Goal: Task Accomplishment & Management: Complete application form

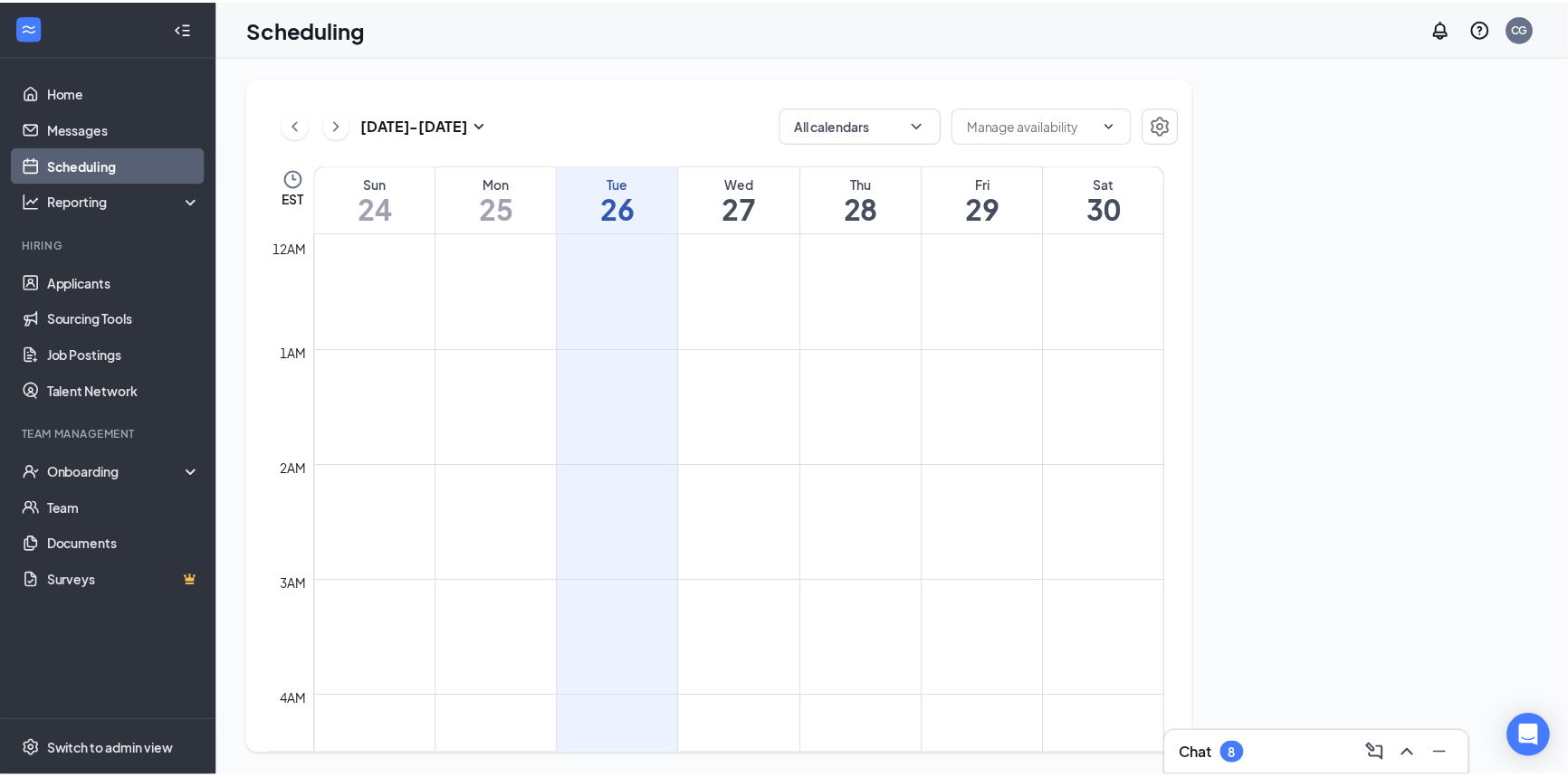
scroll to position [888, 0]
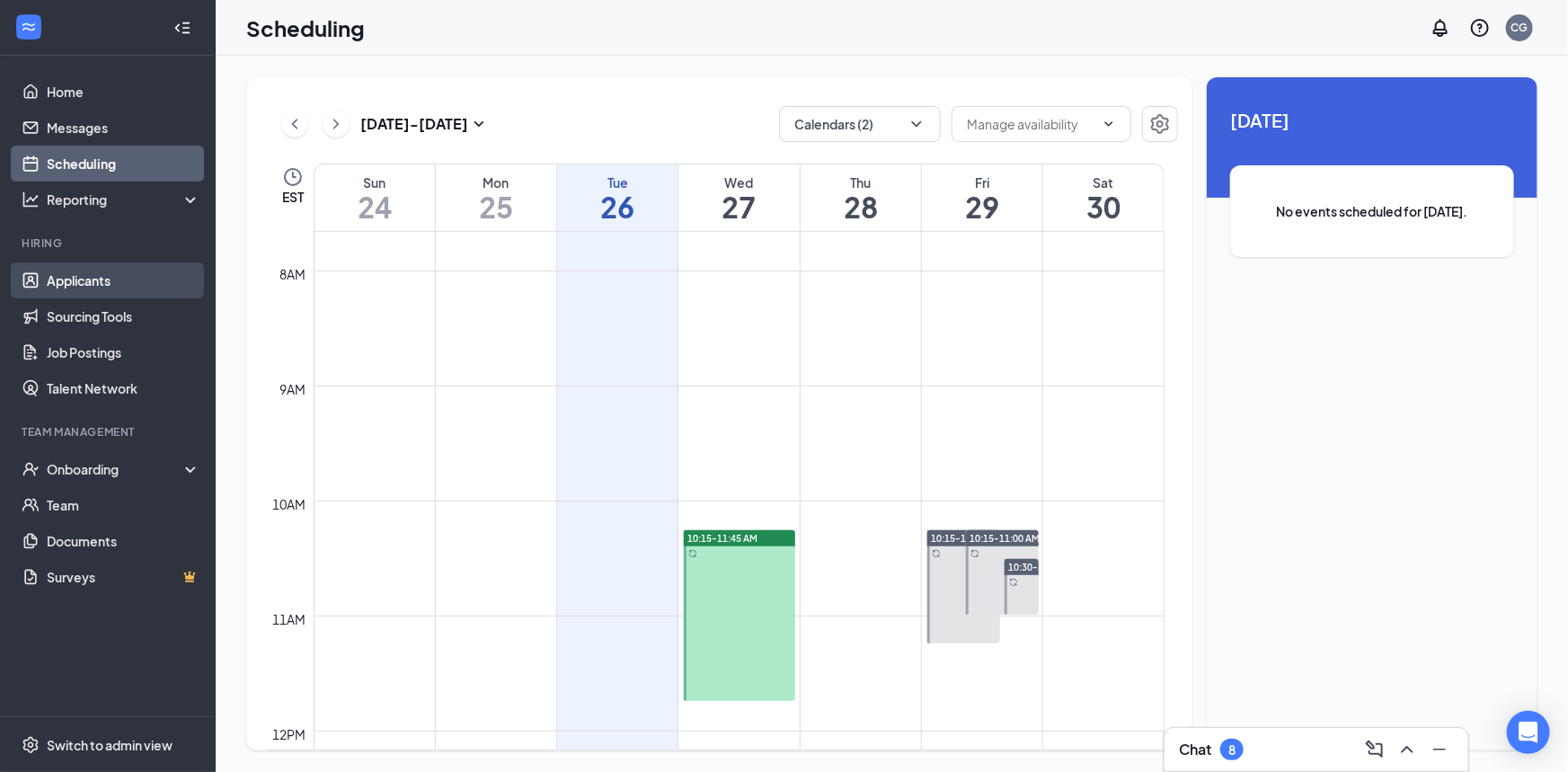
click at [108, 288] on link "Applicants" at bounding box center [123, 281] width 154 height 36
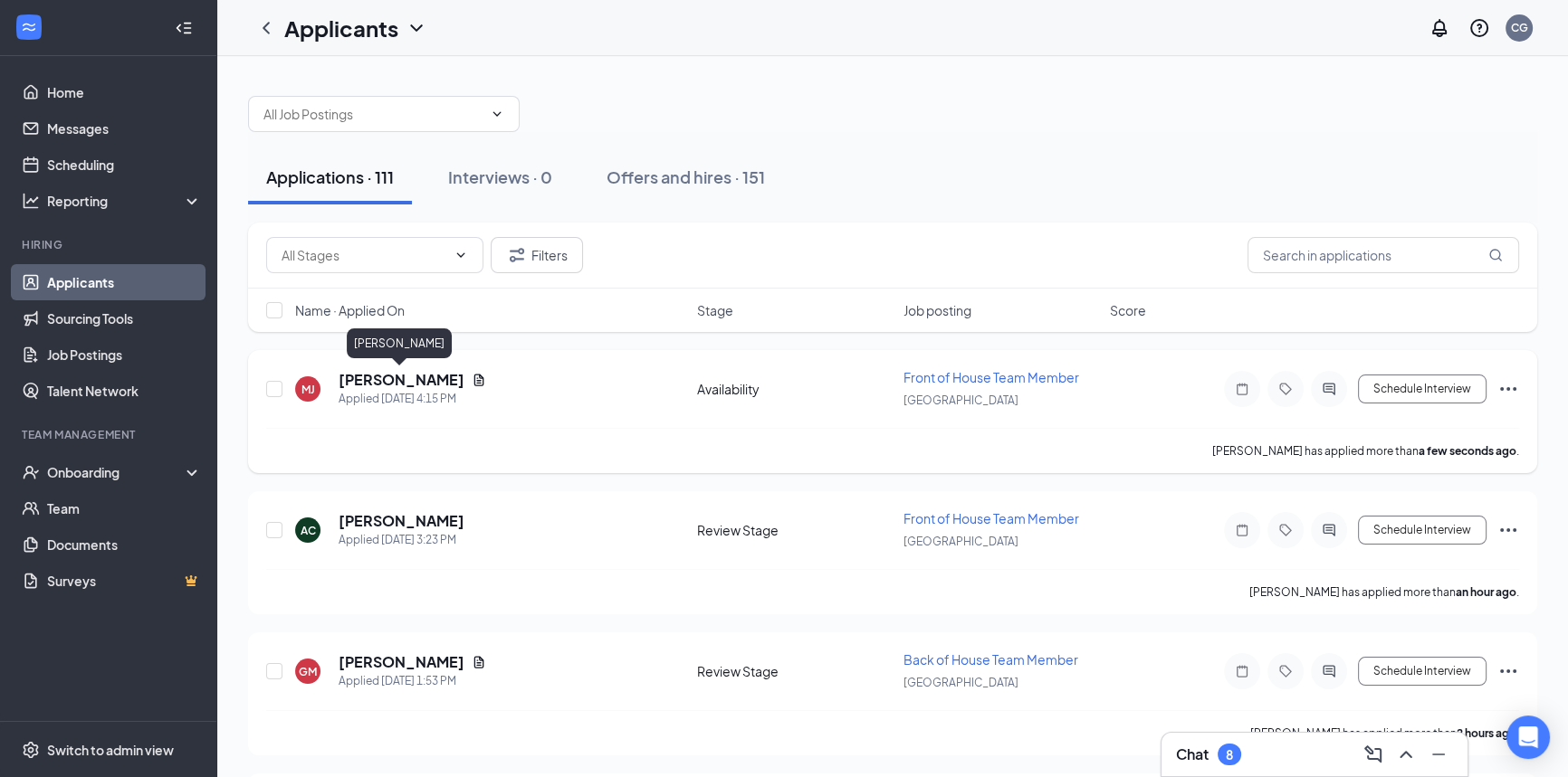
click at [445, 374] on h5 "[PERSON_NAME]" at bounding box center [402, 379] width 126 height 20
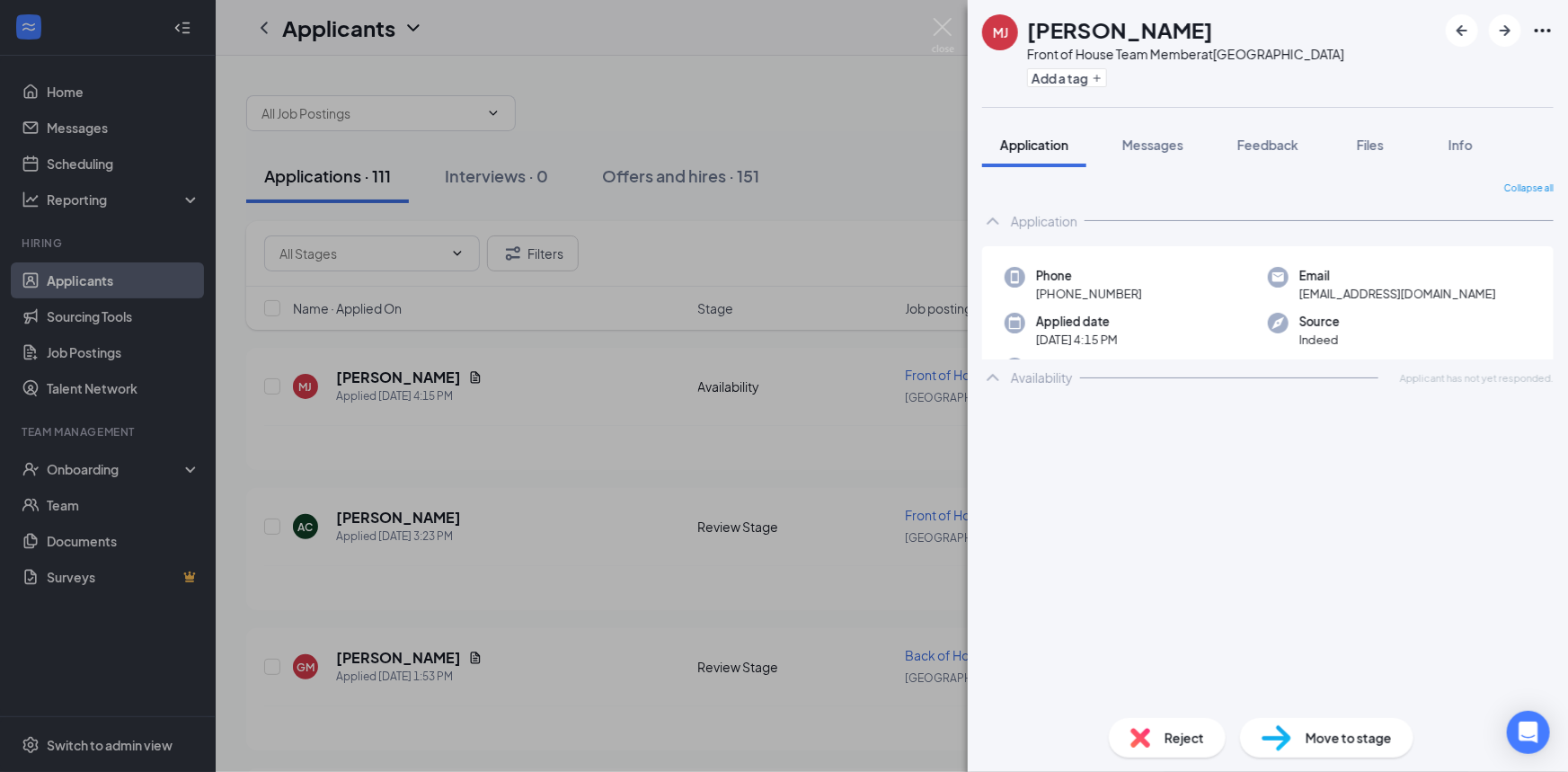
click at [749, 365] on div "MJ Madisyn Johnson Front of House Team Member at Perrysburg Plaza Add a tag App…" at bounding box center [784, 386] width 1568 height 772
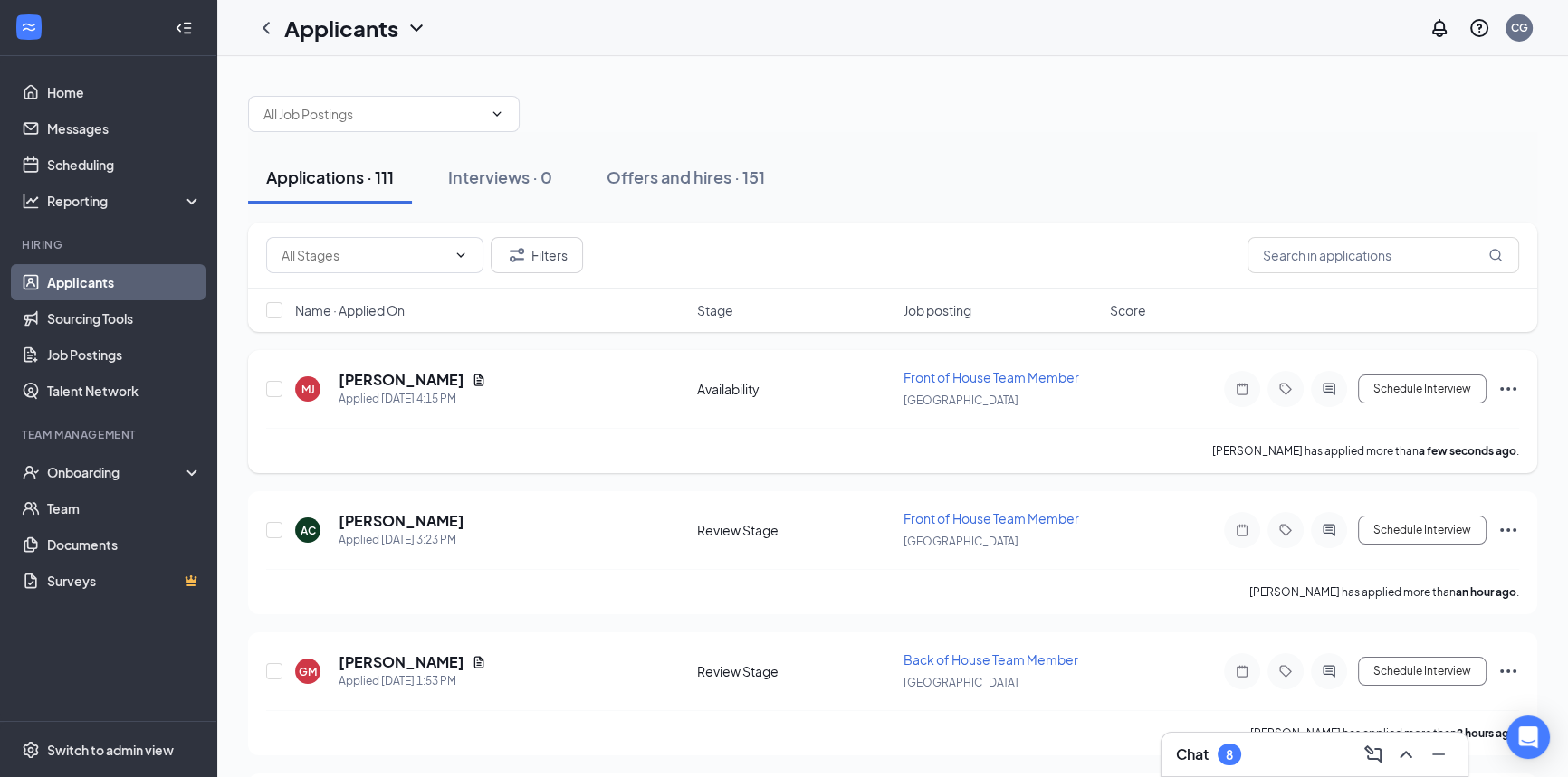
click at [530, 390] on div "MJ Madisyn Johnson Applied Today 4:15 PM" at bounding box center [490, 388] width 392 height 38
click at [474, 379] on icon "Document" at bounding box center [479, 379] width 10 height 12
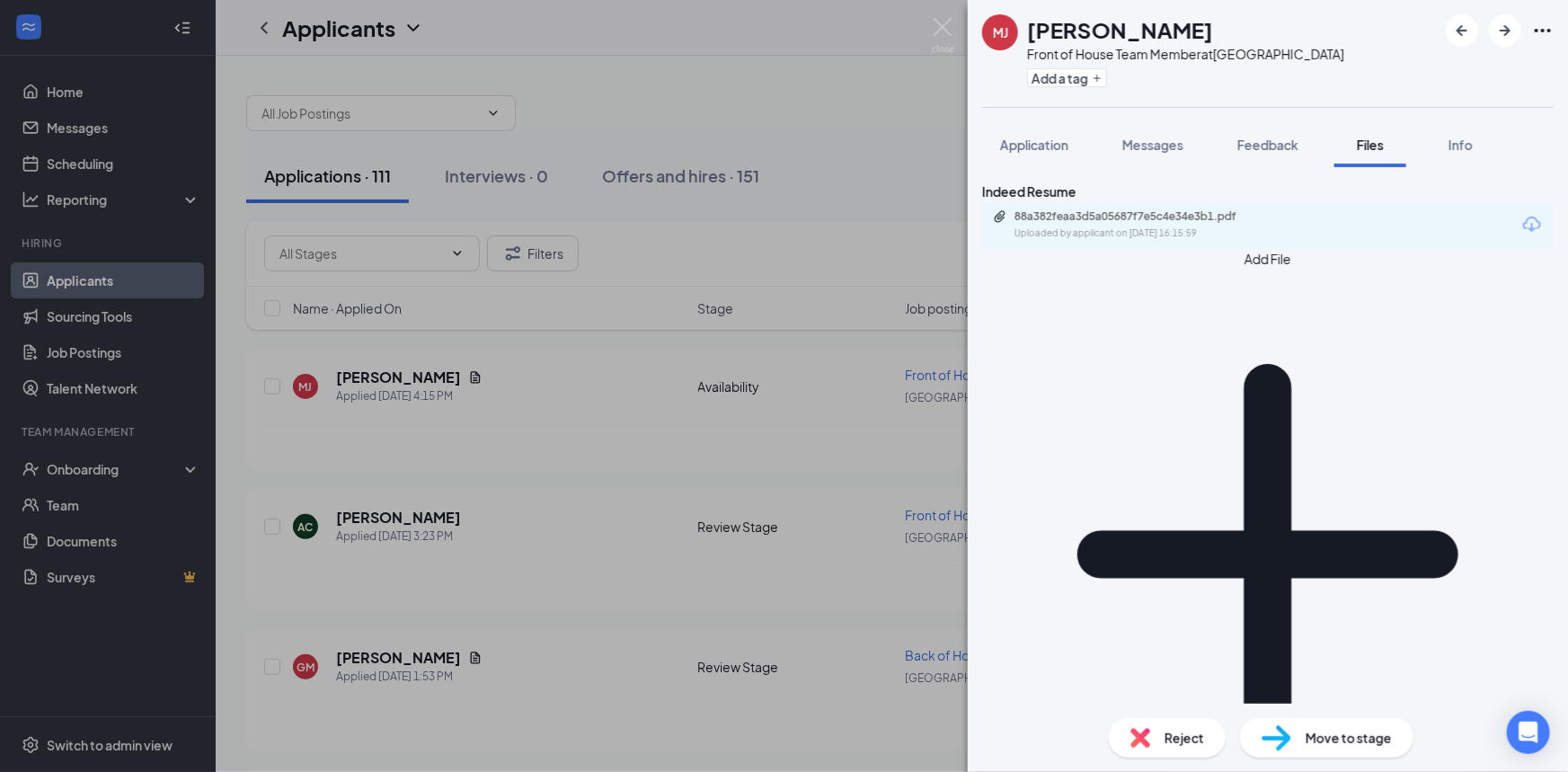
click at [691, 416] on div "MJ Madisyn Johnson Front of House Team Member at Perrysburg Plaza Add a tag App…" at bounding box center [784, 386] width 1568 height 772
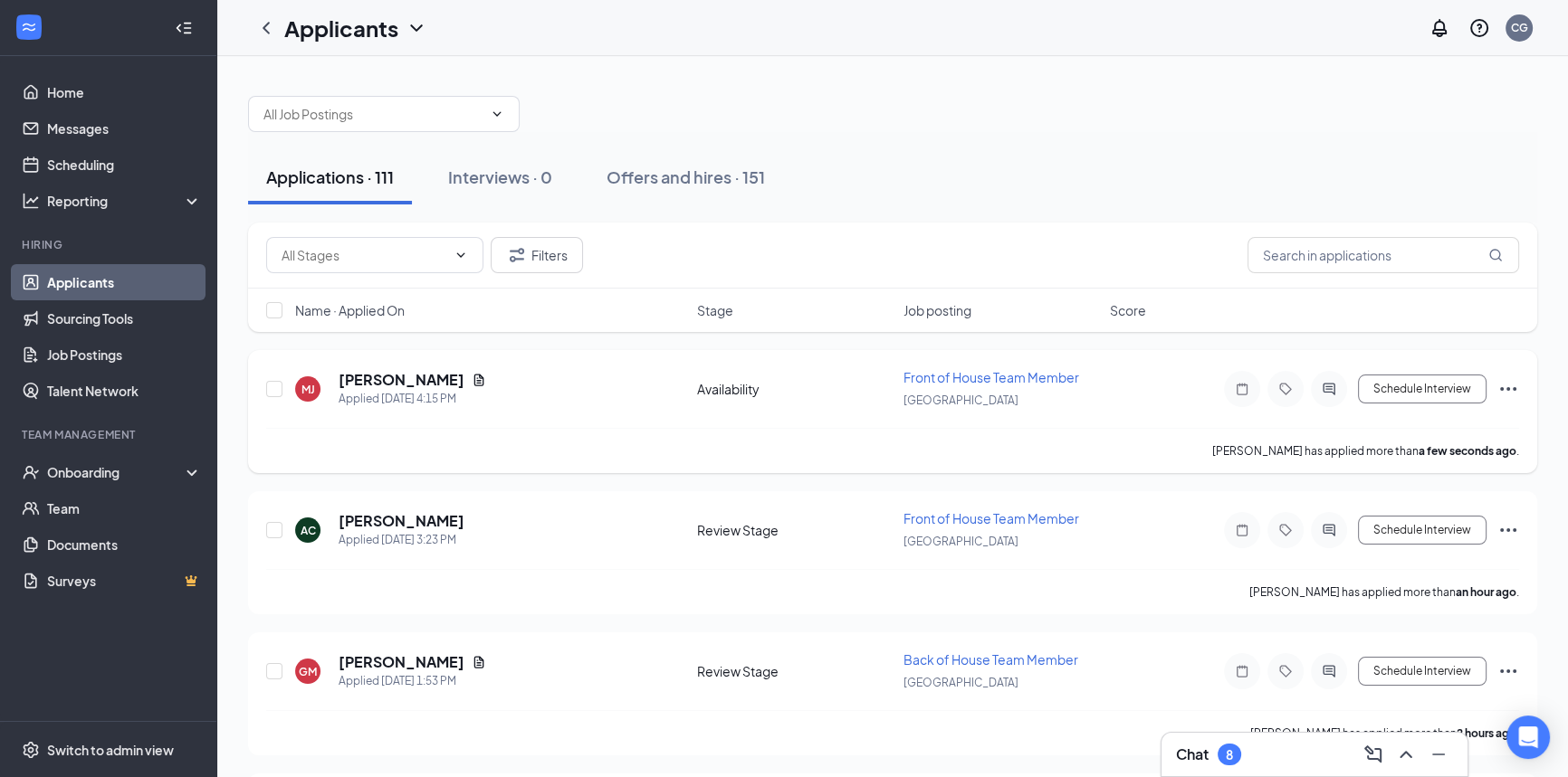
click at [843, 398] on div "MJ Madisyn Johnson Applied Today 4:15 PM Availability Front of House Team Membe…" at bounding box center [892, 398] width 1253 height 60
click at [407, 385] on h5 "[PERSON_NAME]" at bounding box center [402, 379] width 126 height 20
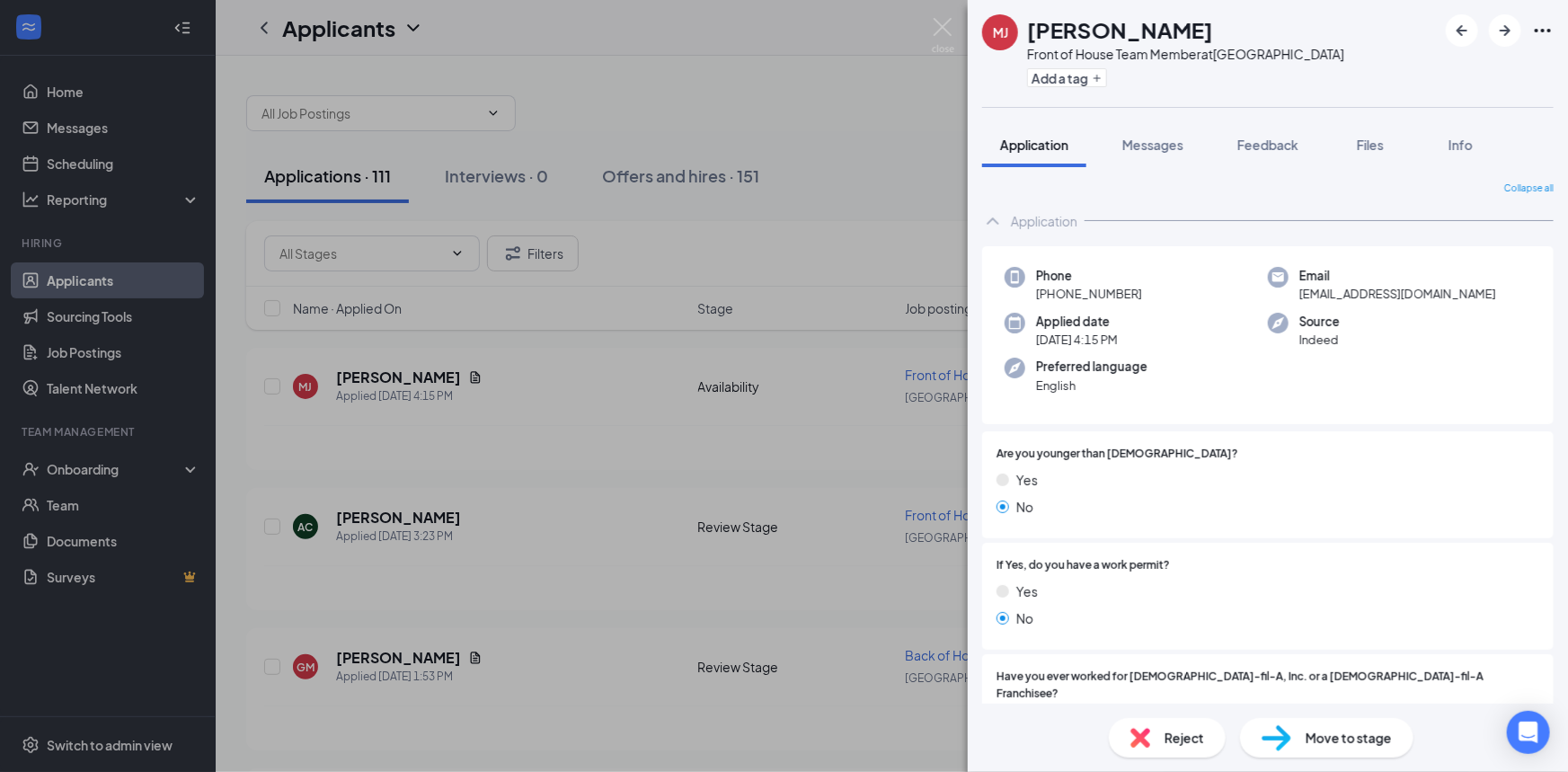
click at [1312, 730] on span "Move to stage" at bounding box center [1349, 738] width 87 height 20
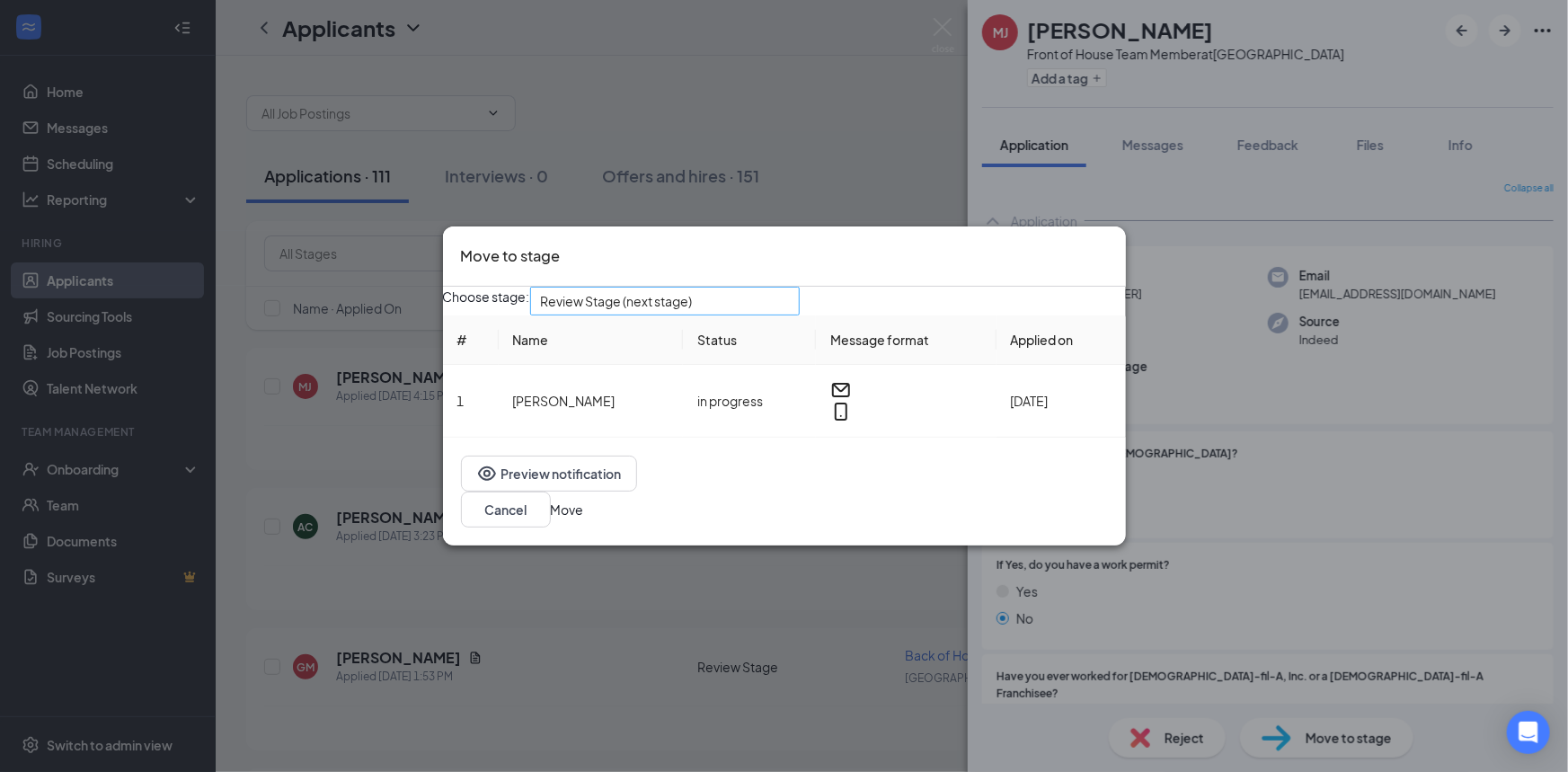
click at [612, 303] on span "Review Stage (next stage)" at bounding box center [616, 301] width 152 height 27
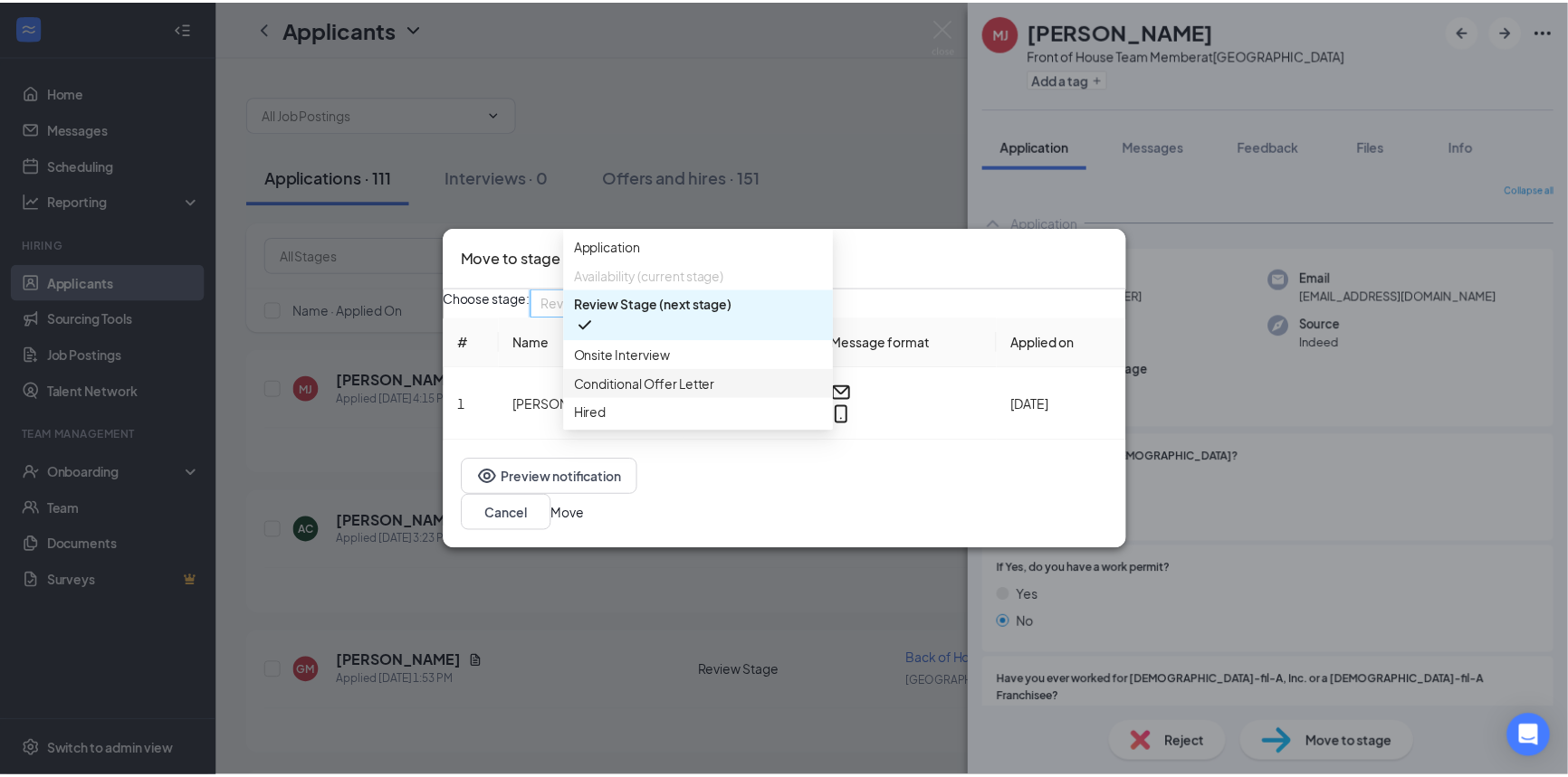
scroll to position [19, 0]
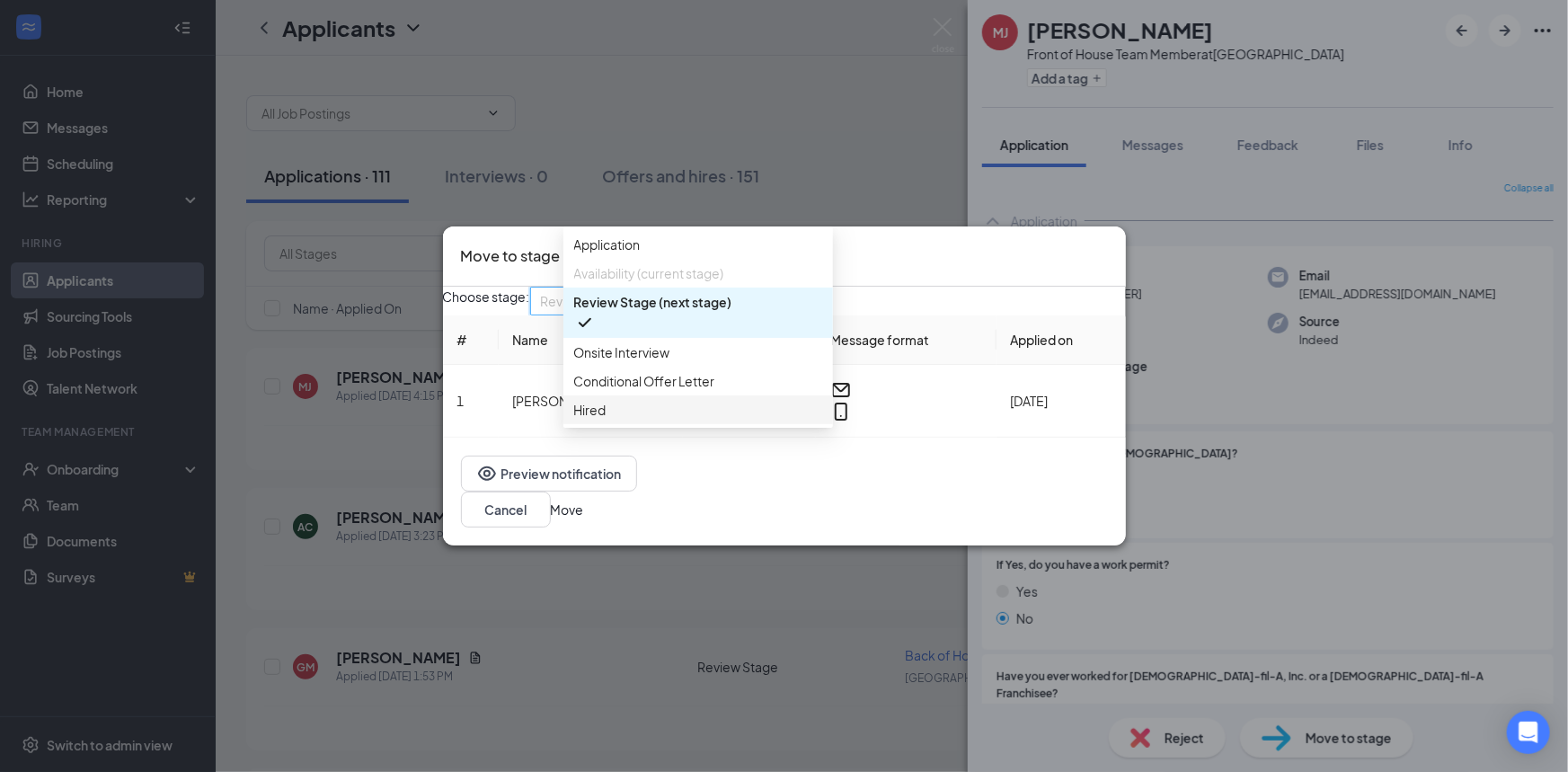
click at [620, 420] on span "Hired" at bounding box center [698, 409] width 248 height 20
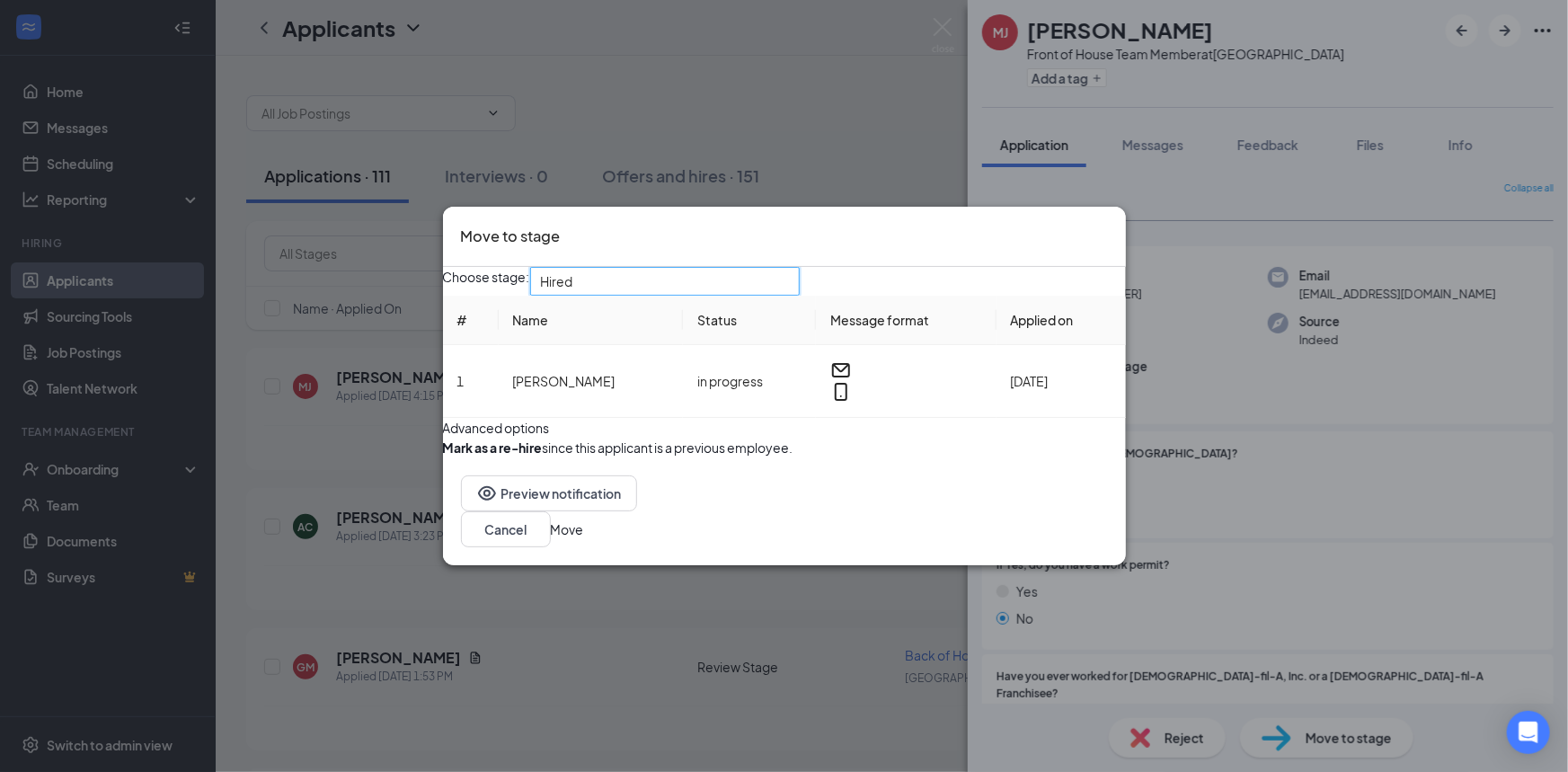
click at [585, 539] on button "Move" at bounding box center [568, 529] width 34 height 20
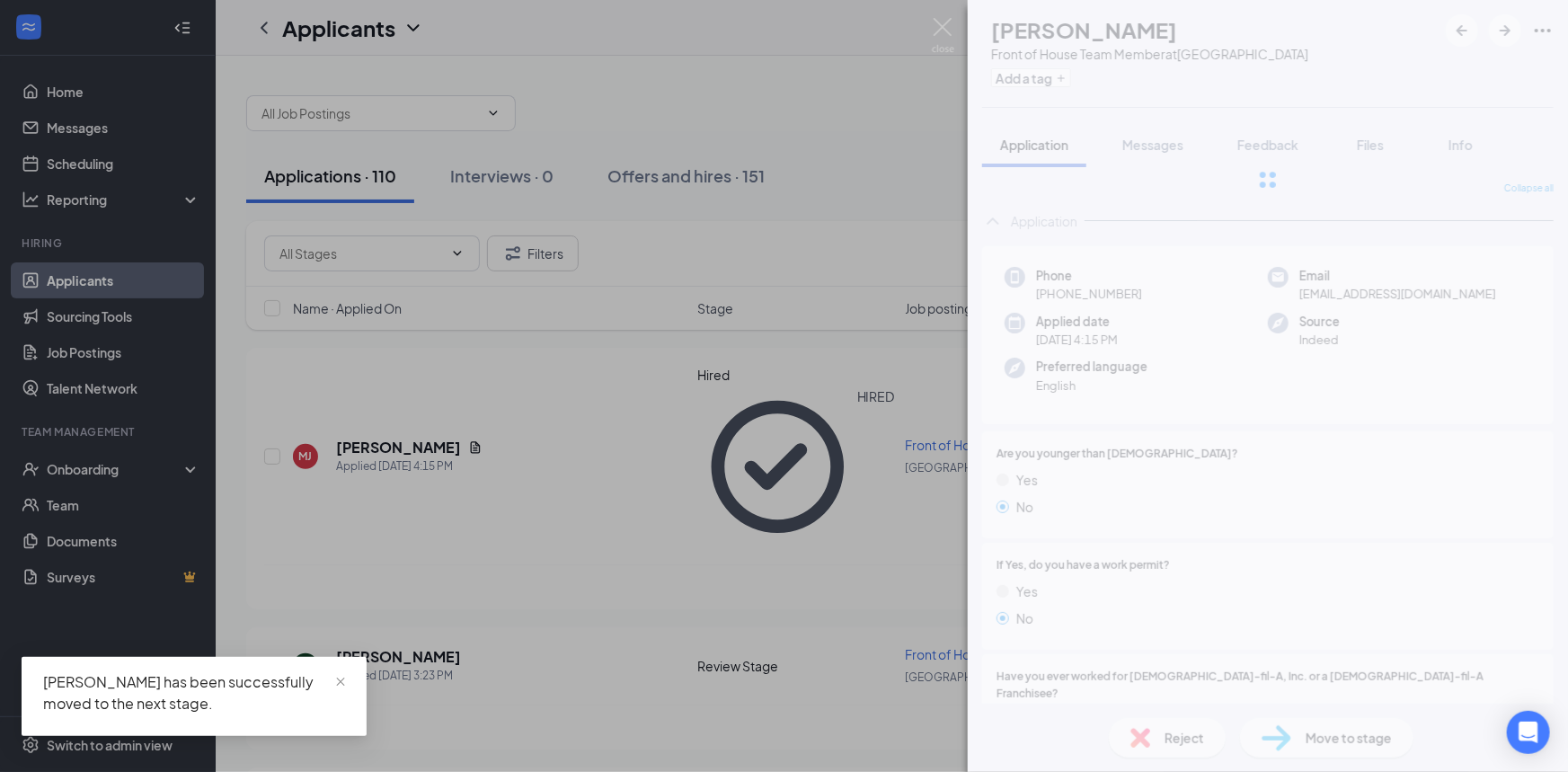
click at [559, 412] on div "MJ Madisyn Johnson Front of House Team Member at Perrysburg Plaza Add a tag App…" at bounding box center [784, 386] width 1568 height 772
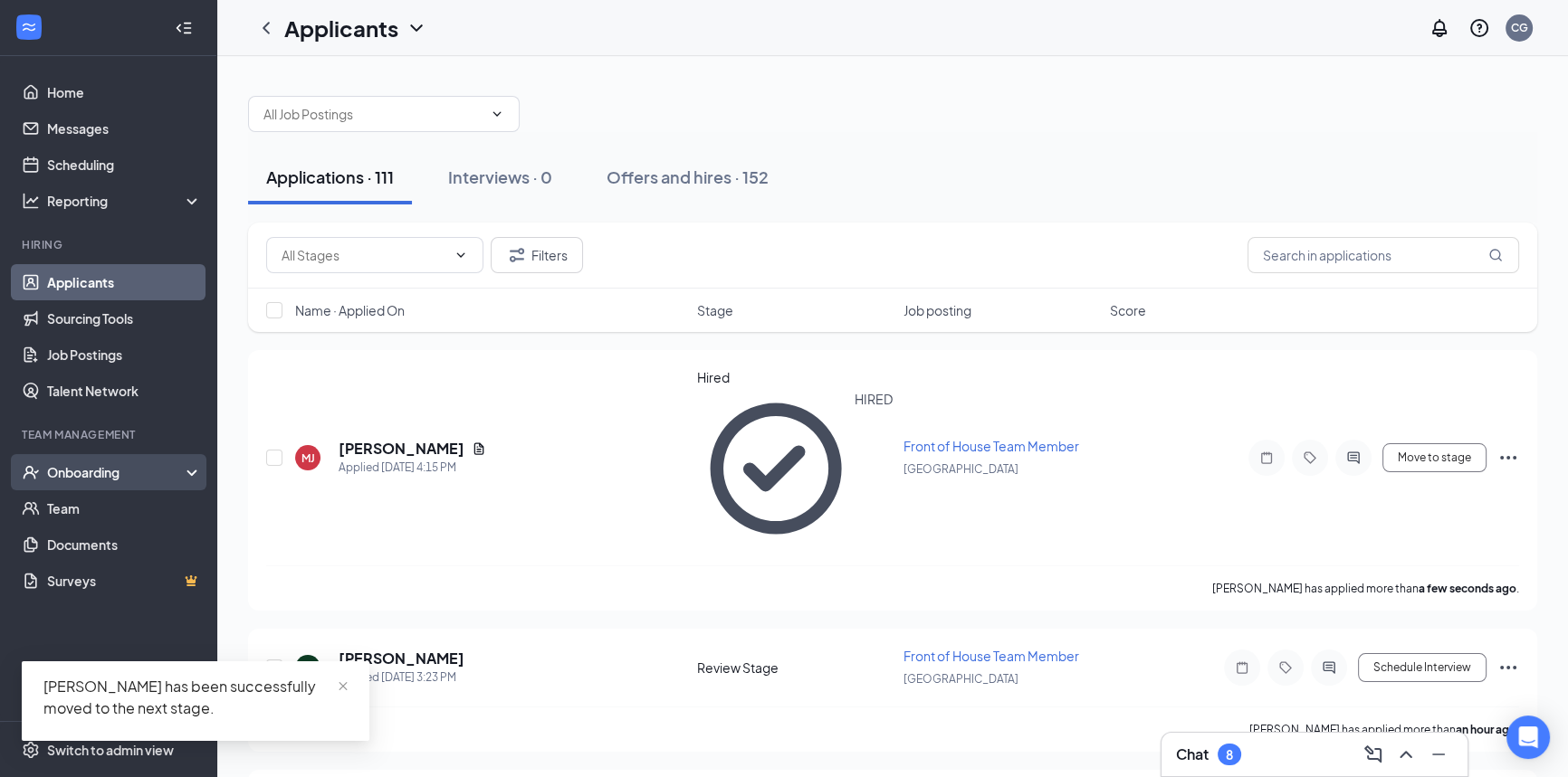
click at [84, 483] on div "Onboarding" at bounding box center [108, 472] width 217 height 37
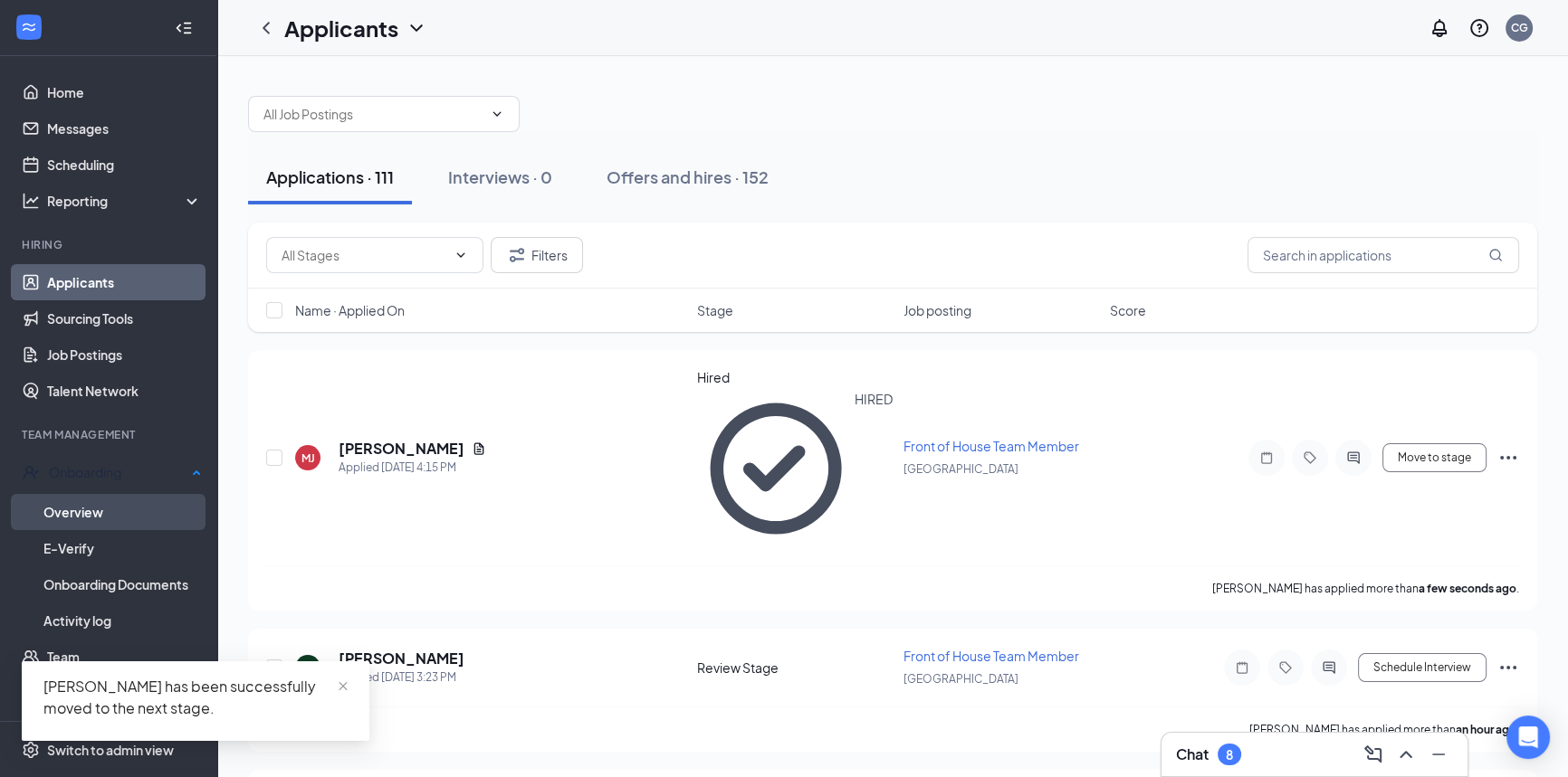
click at [91, 517] on link "Overview" at bounding box center [122, 511] width 159 height 37
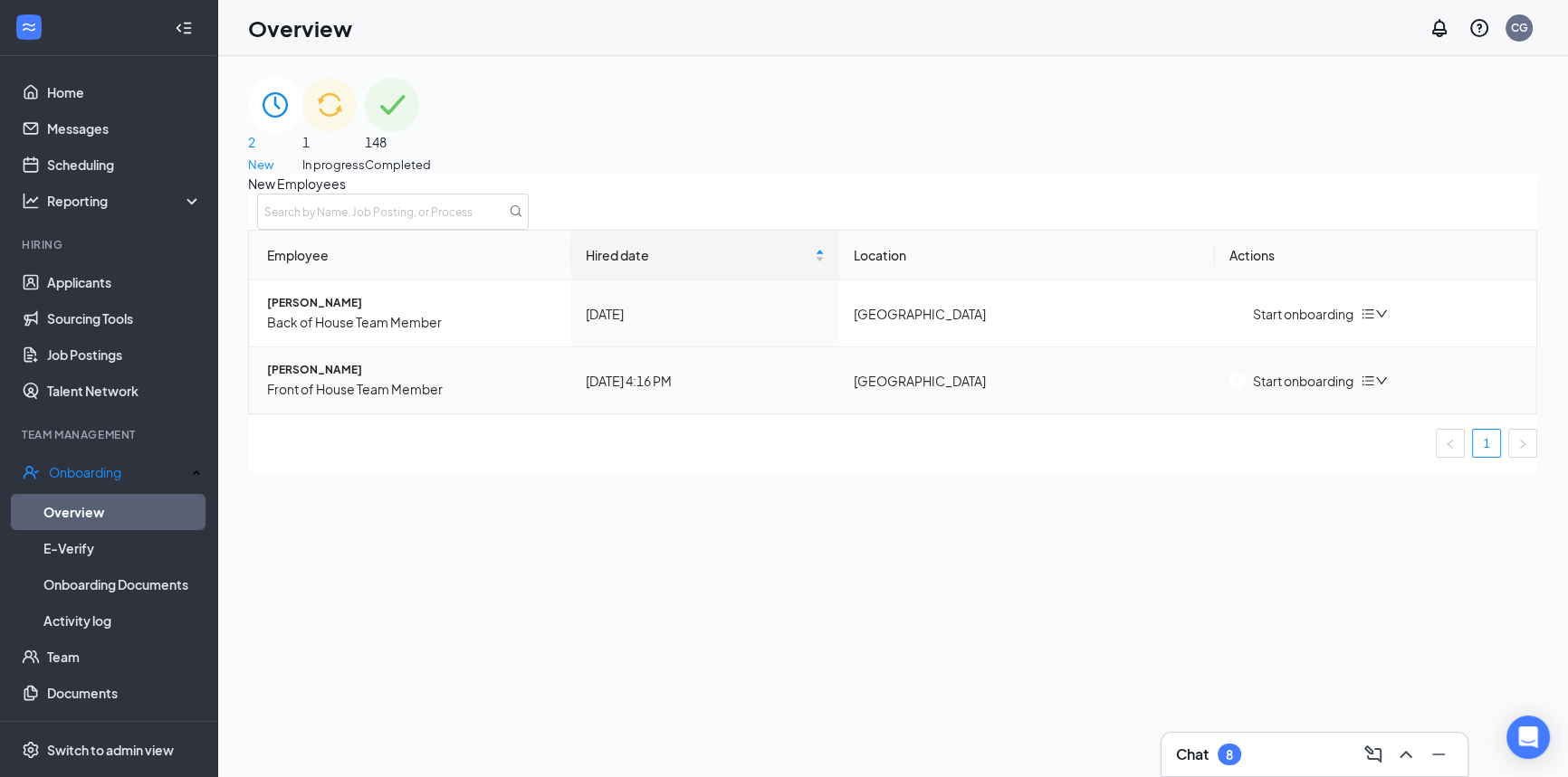
click at [1277, 391] on button "Start onboarding" at bounding box center [1291, 380] width 124 height 20
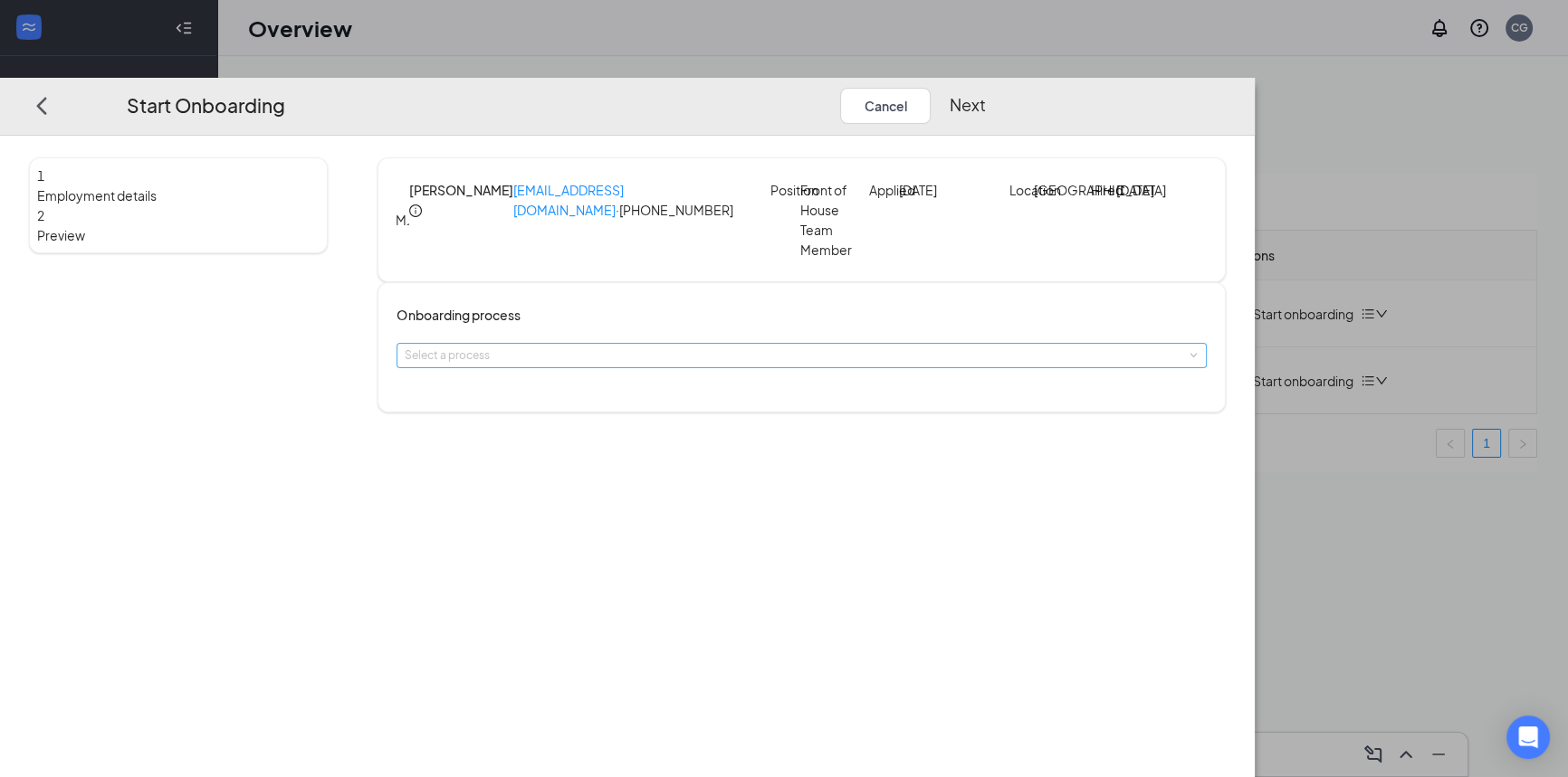
drag, startPoint x: 634, startPoint y: 358, endPoint x: 610, endPoint y: 383, distance: 34.7
click at [631, 363] on div "Select a process" at bounding box center [797, 355] width 787 height 18
click at [587, 398] on span "Onboarding" at bounding box center [567, 401] width 64 height 13
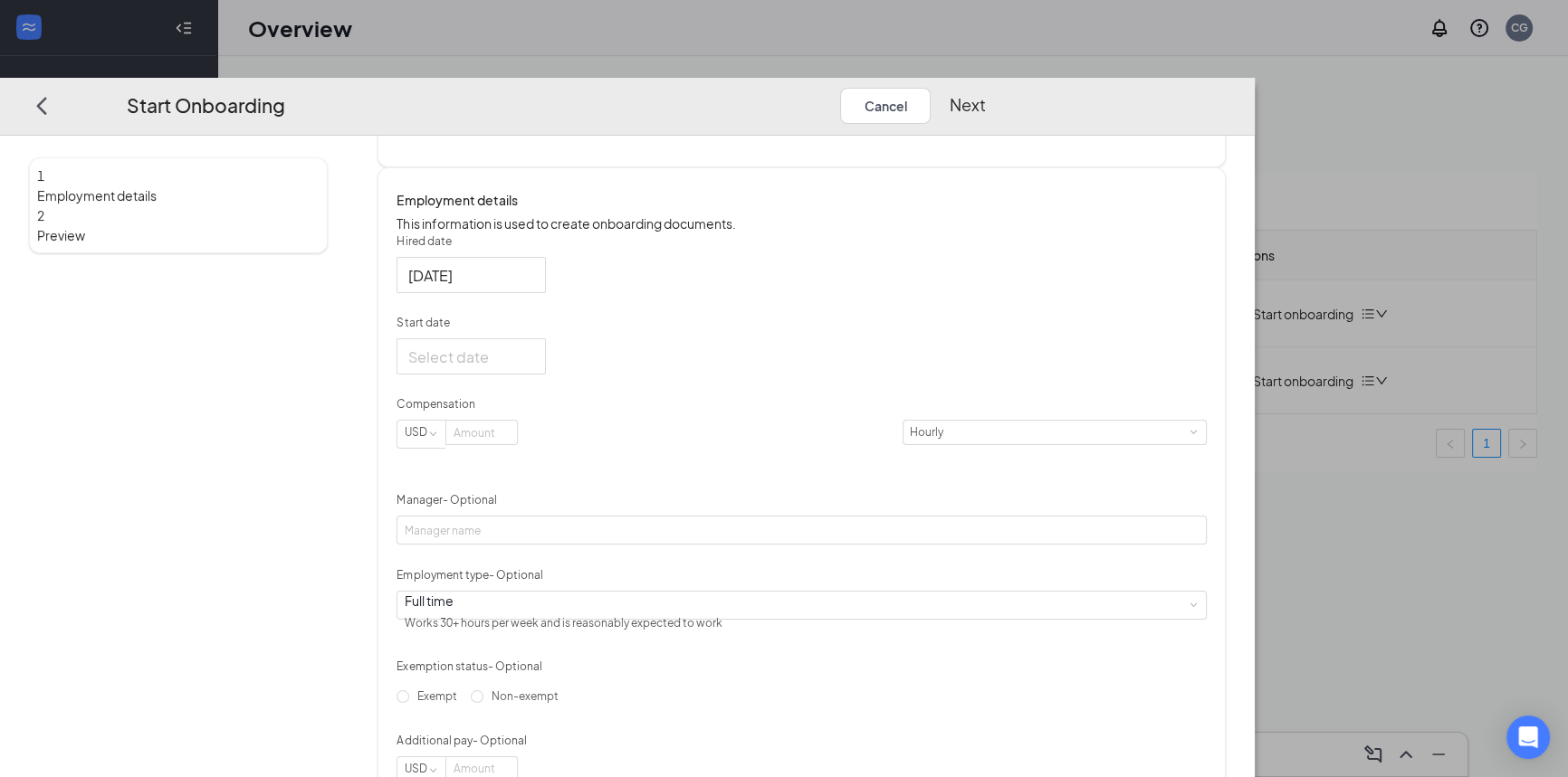
scroll to position [246, 0]
click at [531, 367] on input "Start date" at bounding box center [469, 356] width 124 height 23
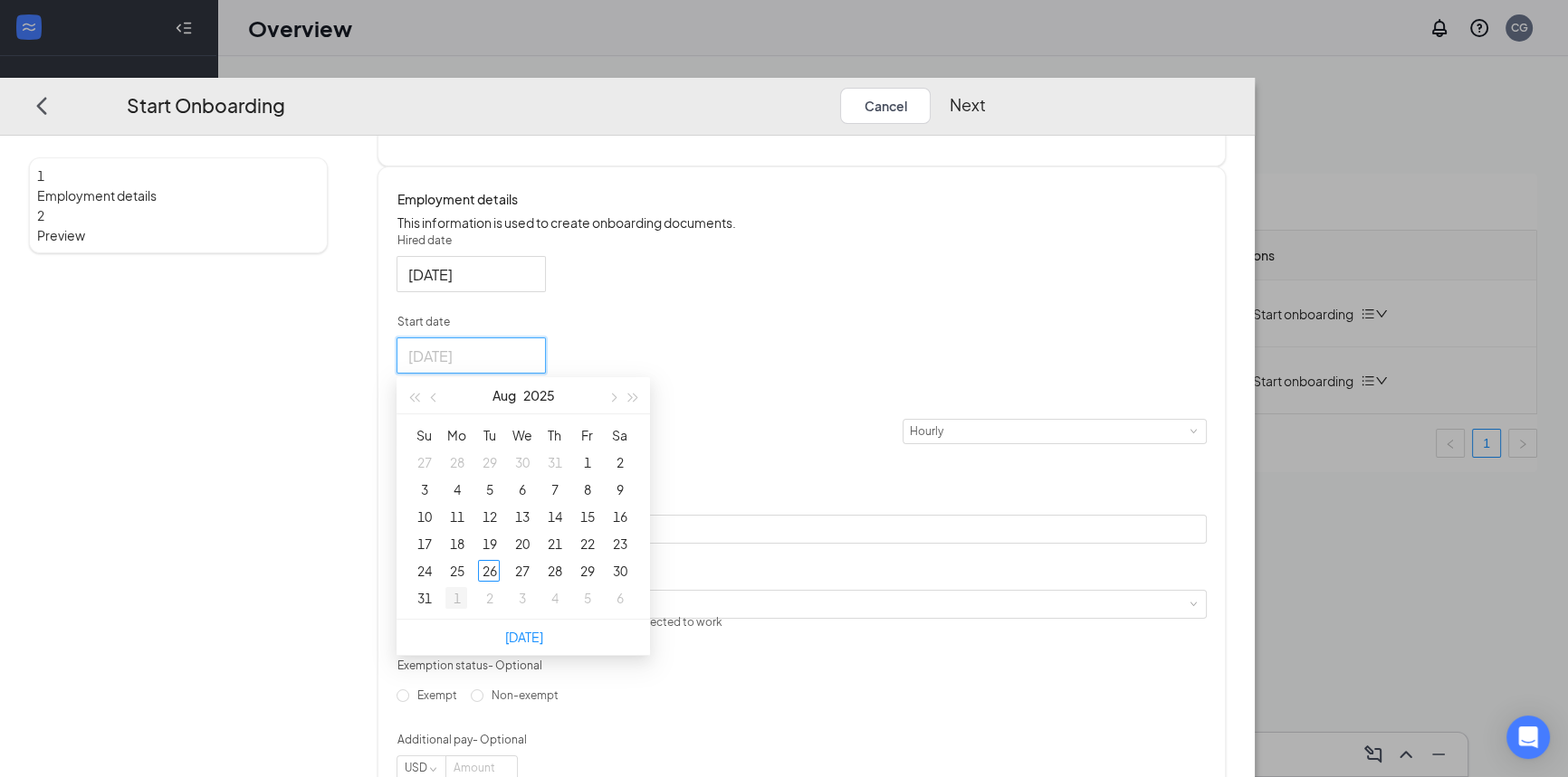
type input "Sep 1, 2025"
click at [467, 609] on div "1" at bounding box center [455, 598] width 22 height 22
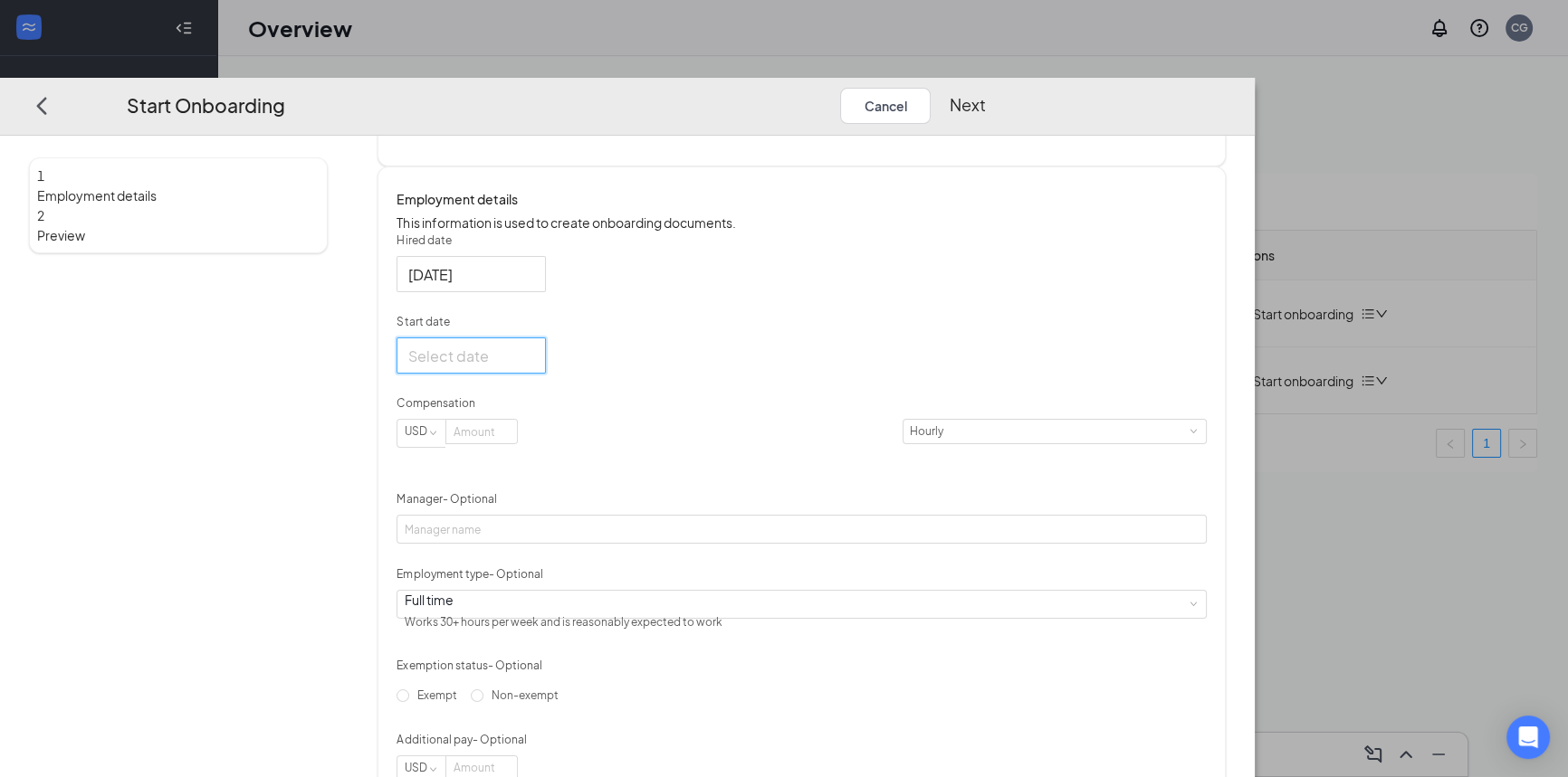
click at [531, 367] on input "Start date" at bounding box center [469, 356] width 124 height 23
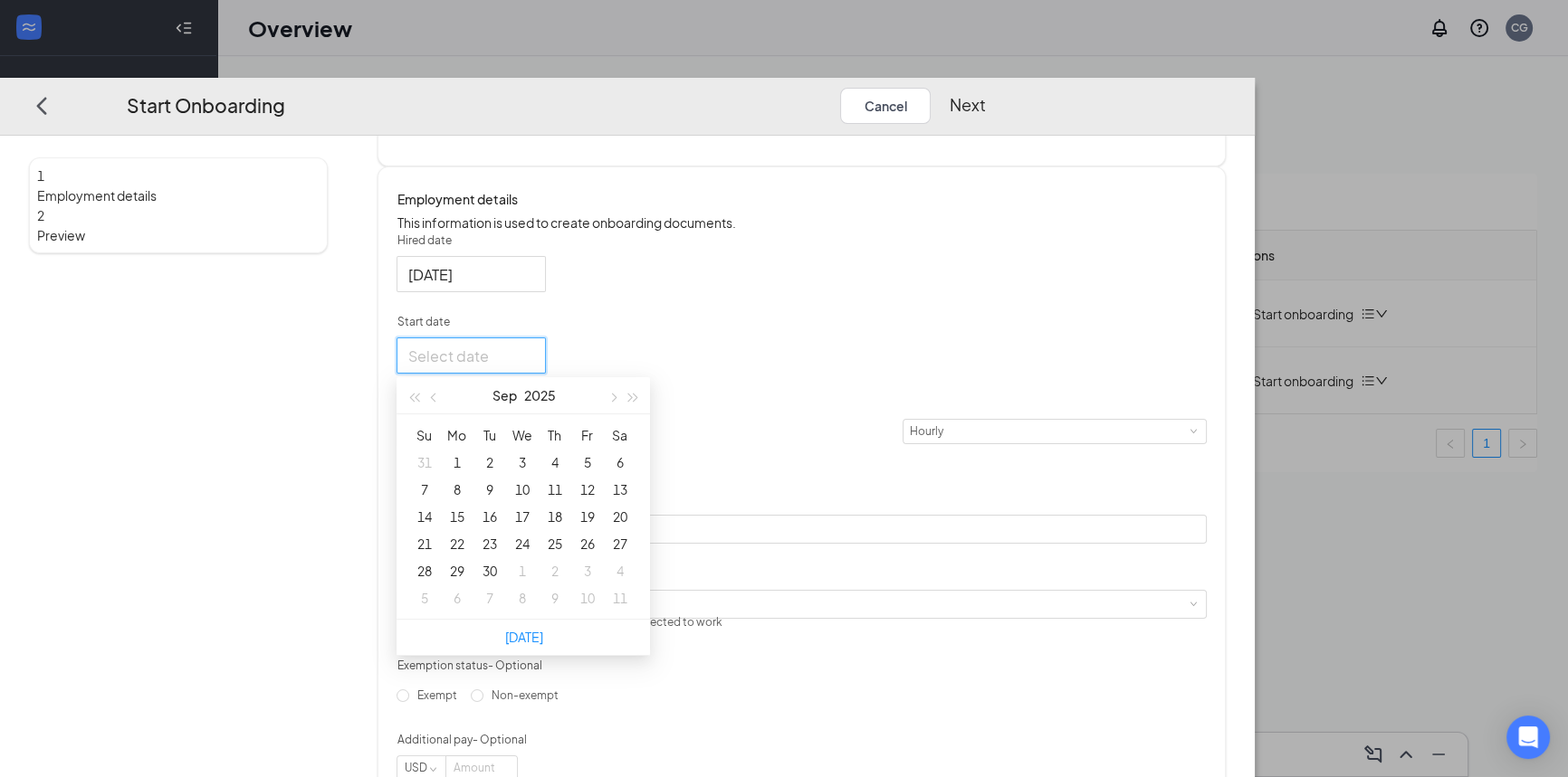
click at [535, 367] on div at bounding box center [471, 356] width 128 height 23
type input "Sep 2, 2025"
click at [500, 473] on div "2" at bounding box center [488, 462] width 22 height 22
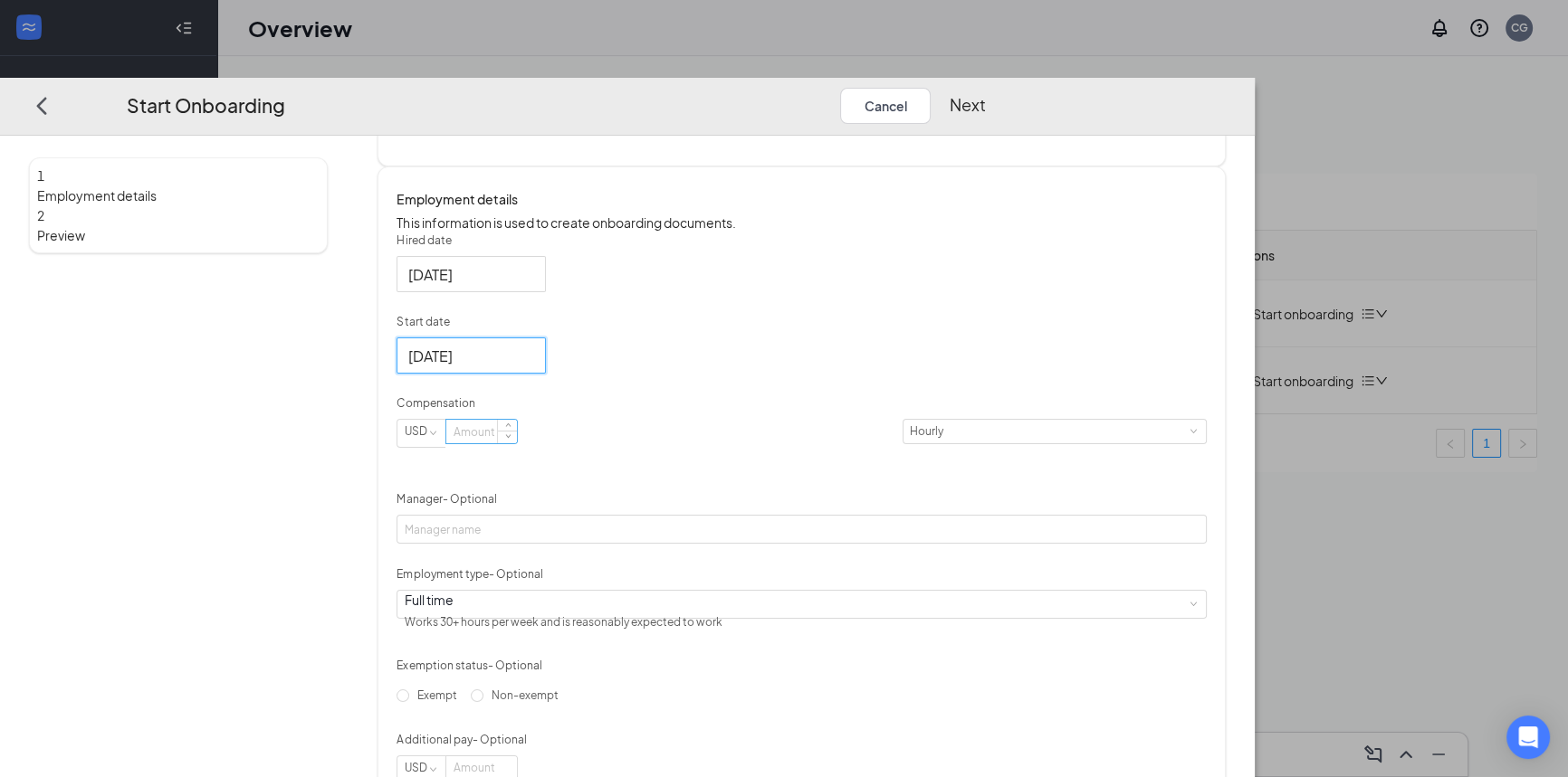
click at [517, 443] on input at bounding box center [481, 431] width 70 height 23
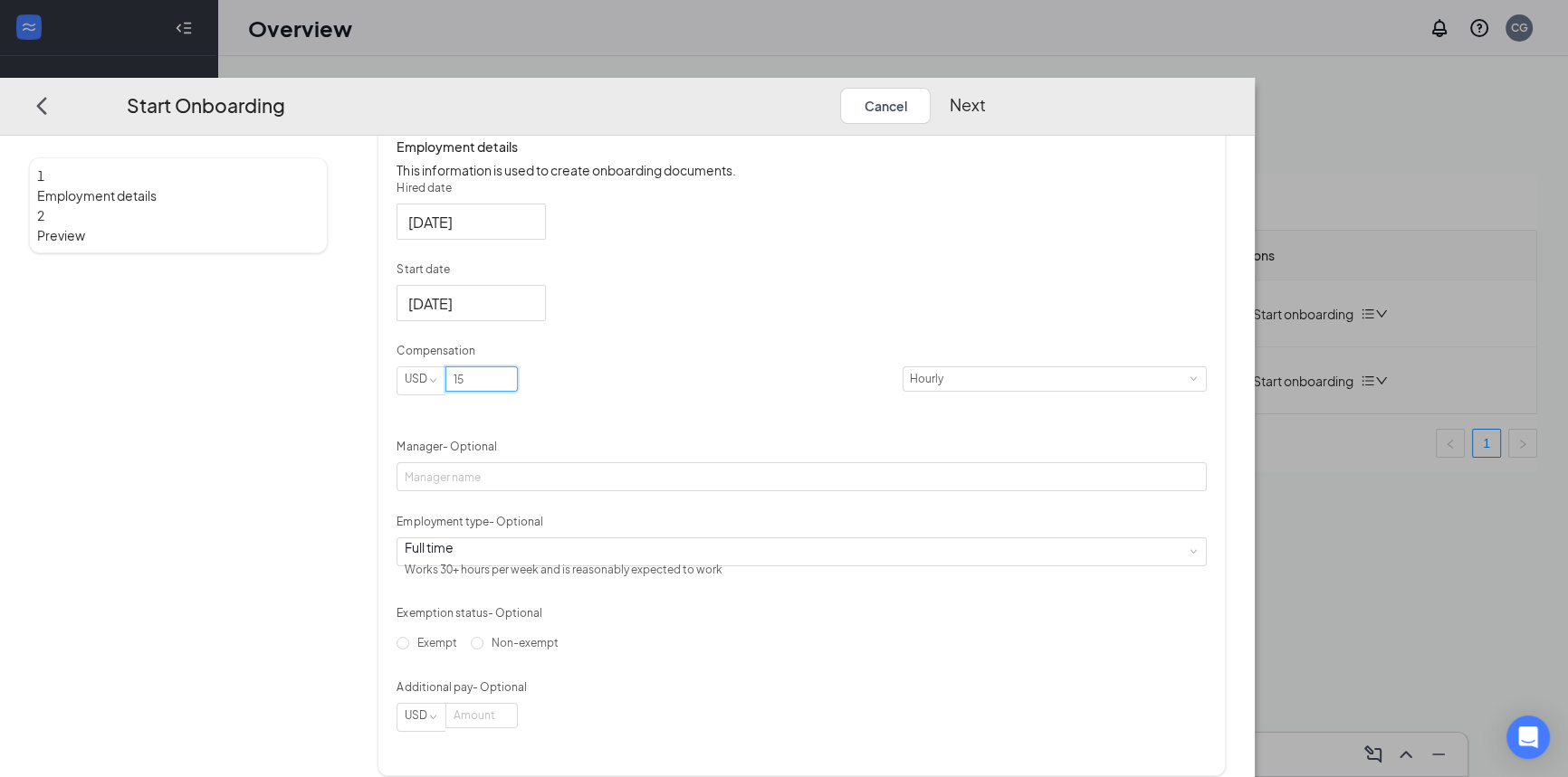
scroll to position [368, 0]
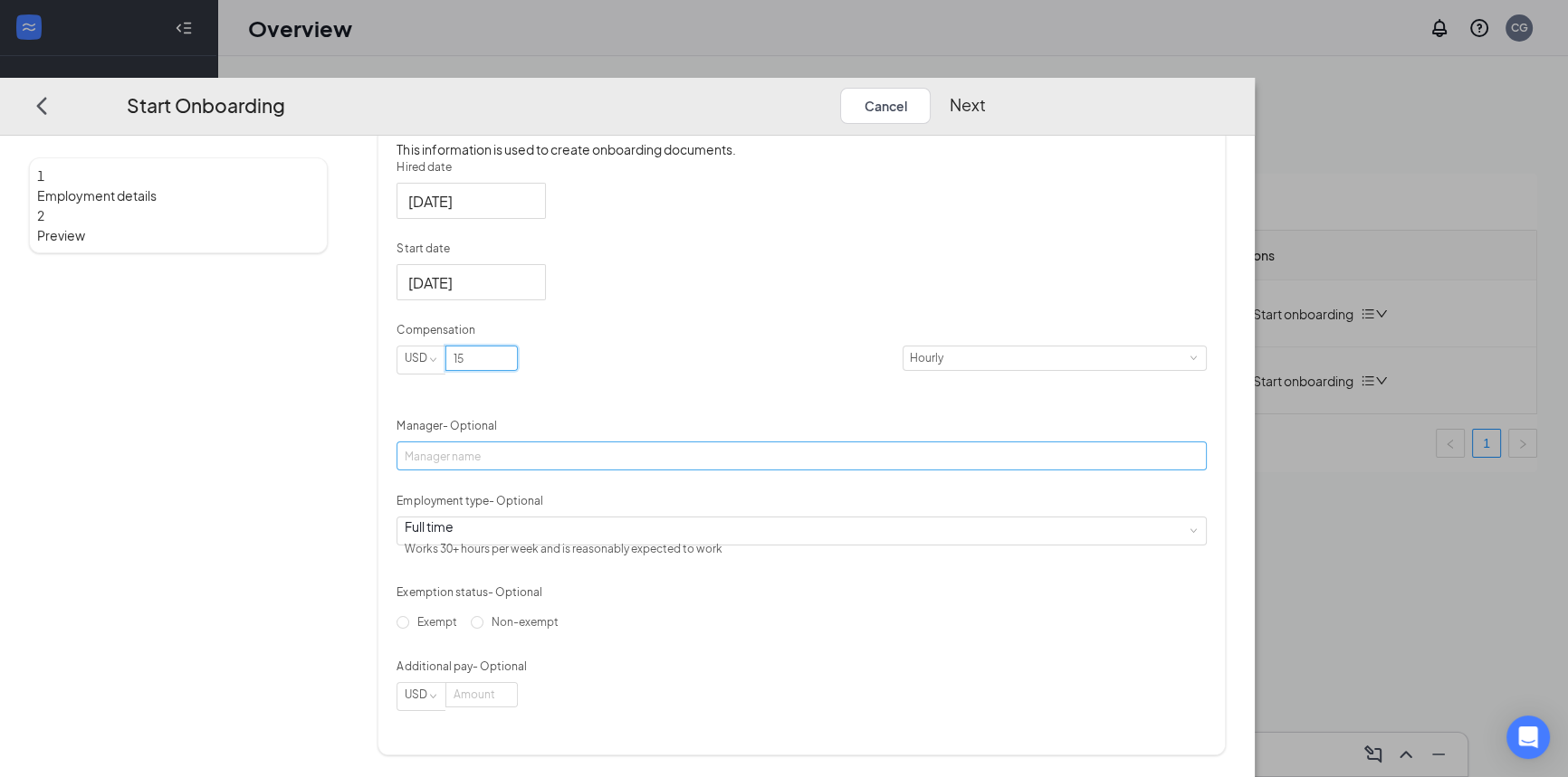
type input "15"
click at [626, 441] on input "Manager - Optional" at bounding box center [801, 455] width 809 height 29
type input "j"
type input "Jacob"
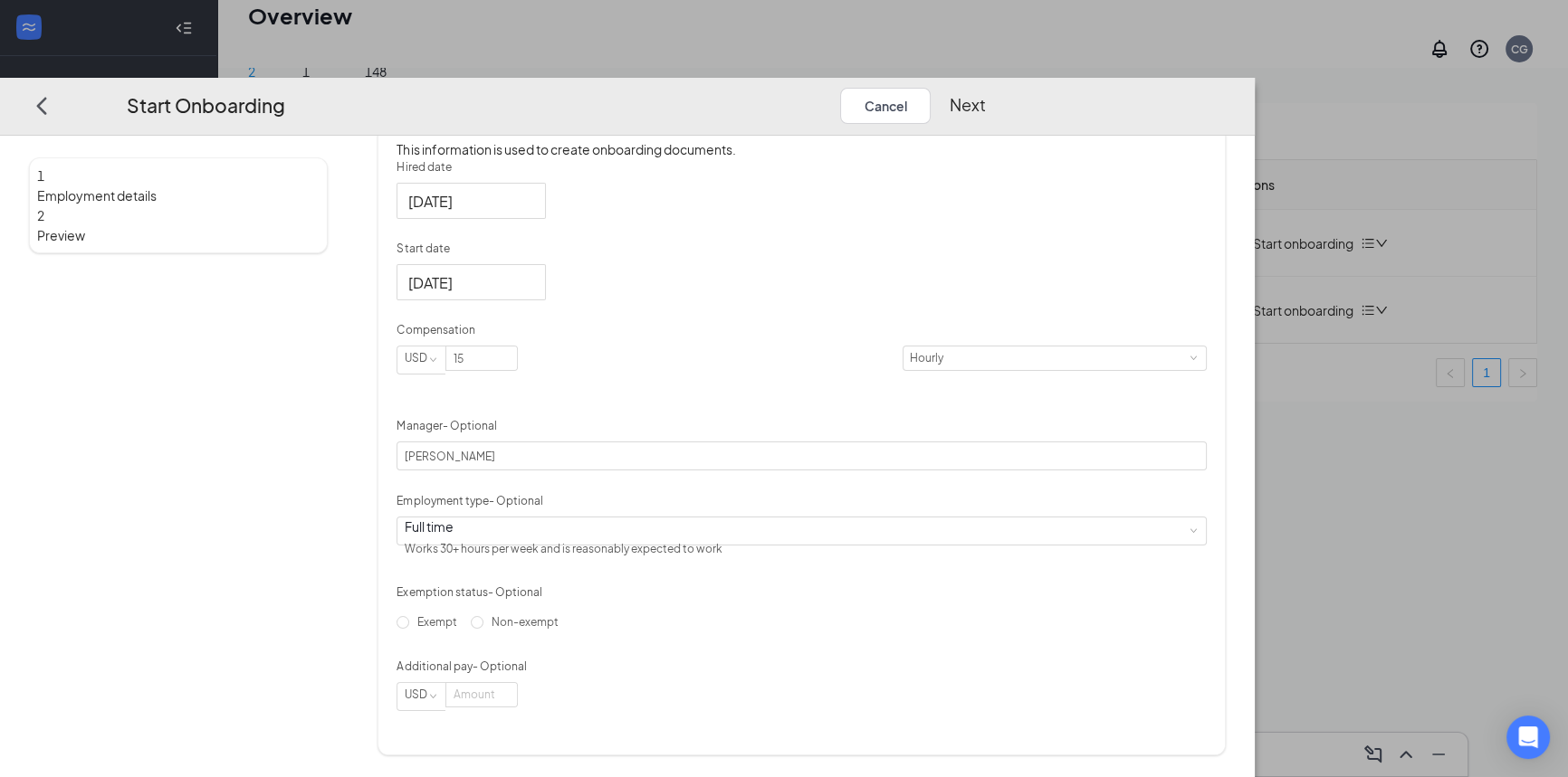
click at [612, 547] on form "Hired date Aug 26, 2025 Start date Sep 2, 2025 Sep 2025 Su Mo Tu We Th Fr Sa 31…" at bounding box center [801, 435] width 809 height 552
click at [609, 540] on div "Full time Works 30+ hours per week and is reasonably expected to work" at bounding box center [801, 530] width 795 height 27
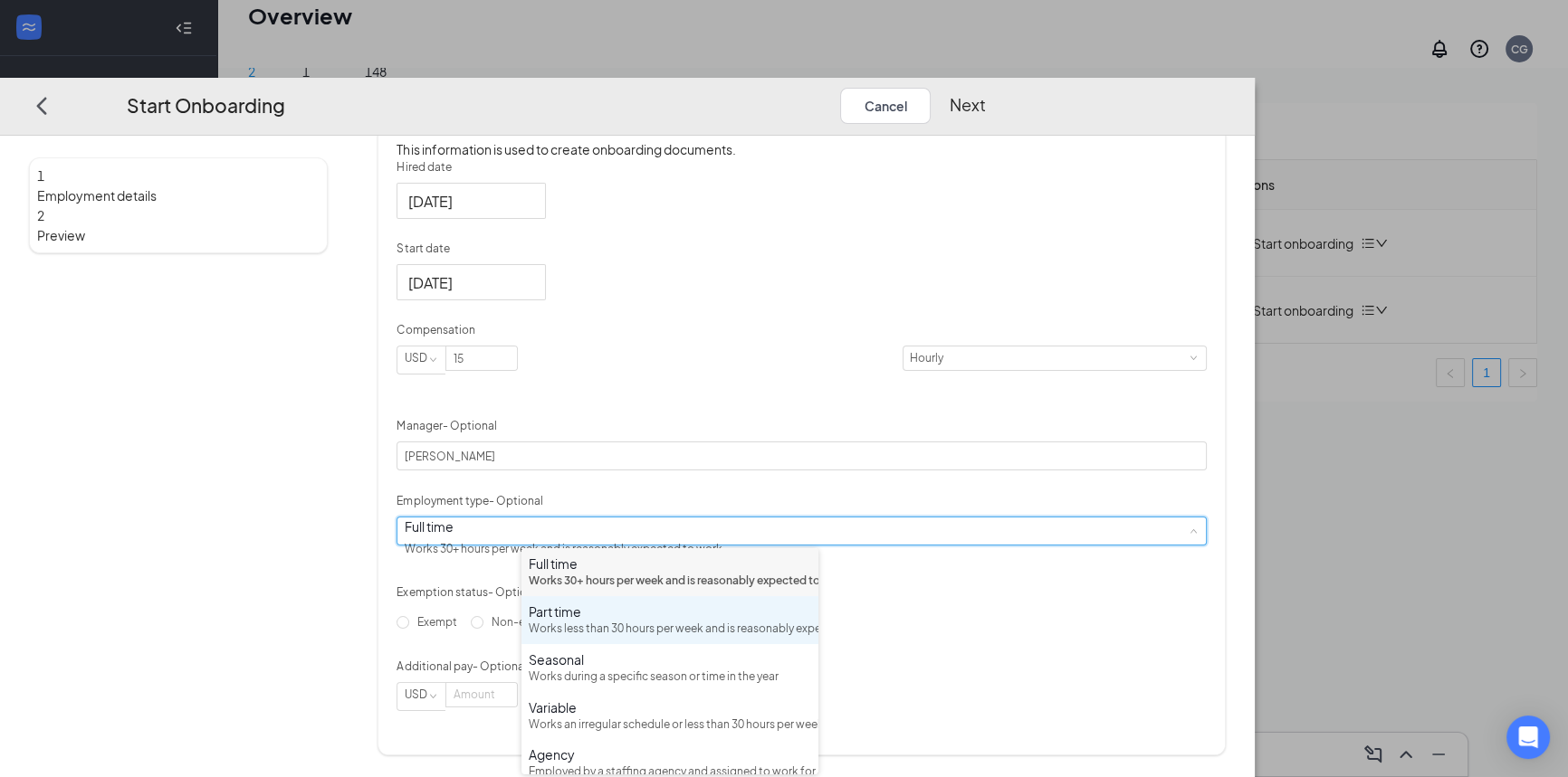
click at [573, 638] on div "Works less than 30 hours per week and is reasonably expected to work" at bounding box center [669, 629] width 283 height 17
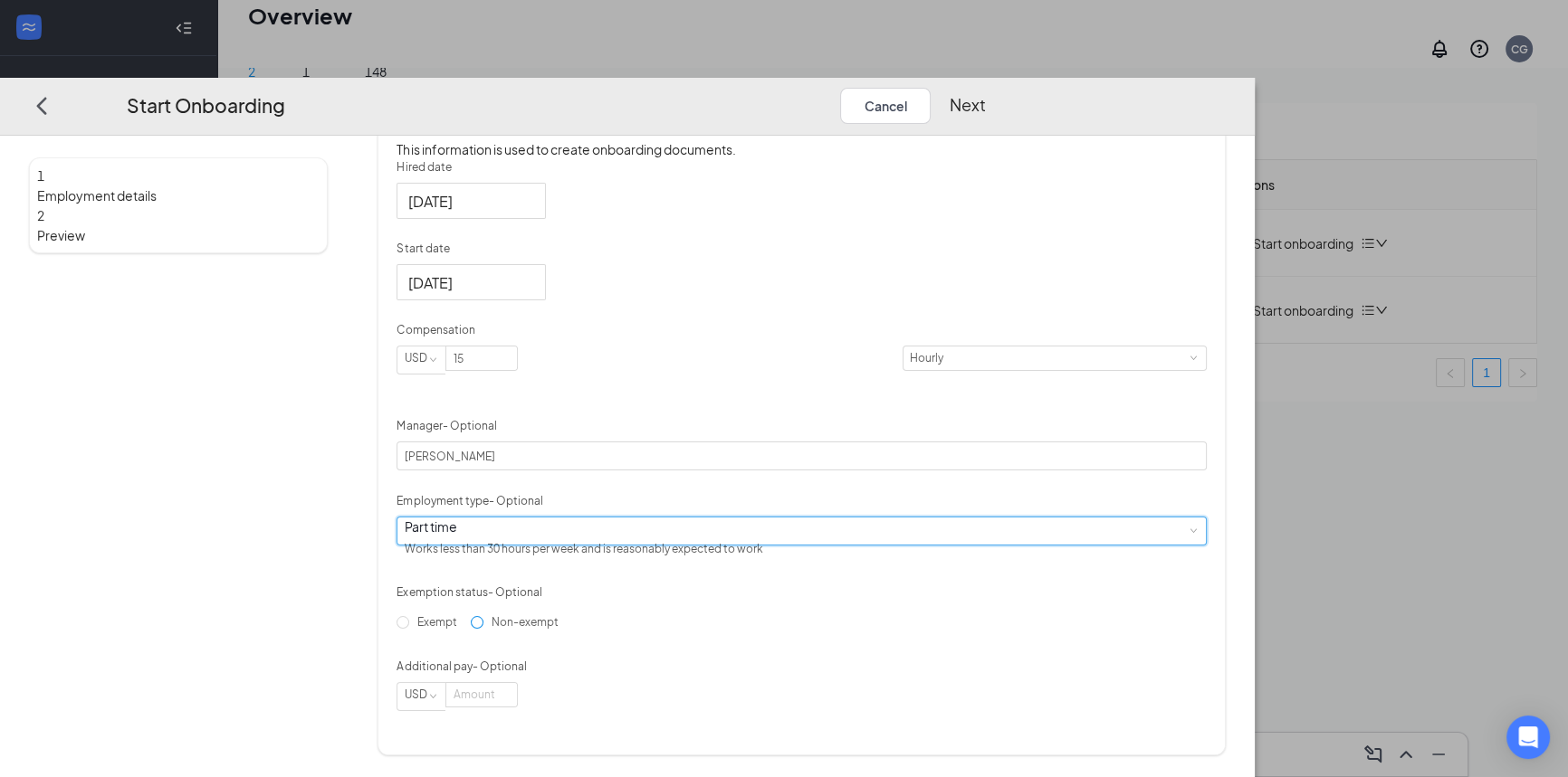
click at [484, 629] on input "Non-exempt" at bounding box center [476, 622] width 12 height 12
radio input "true"
click at [985, 87] on button "Next" at bounding box center [966, 105] width 37 height 37
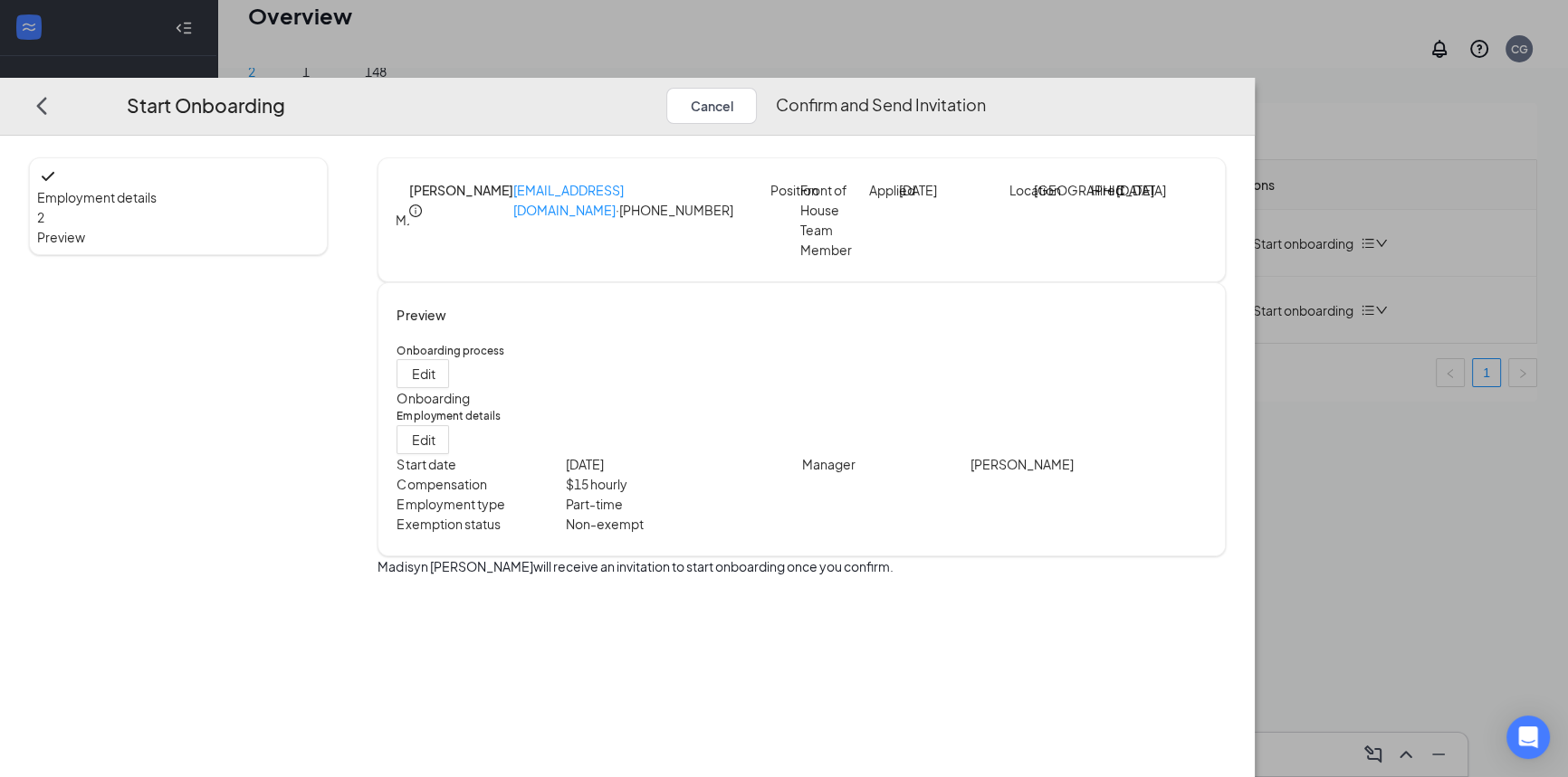
click at [985, 87] on button "Confirm and Send Invitation" at bounding box center [880, 105] width 210 height 37
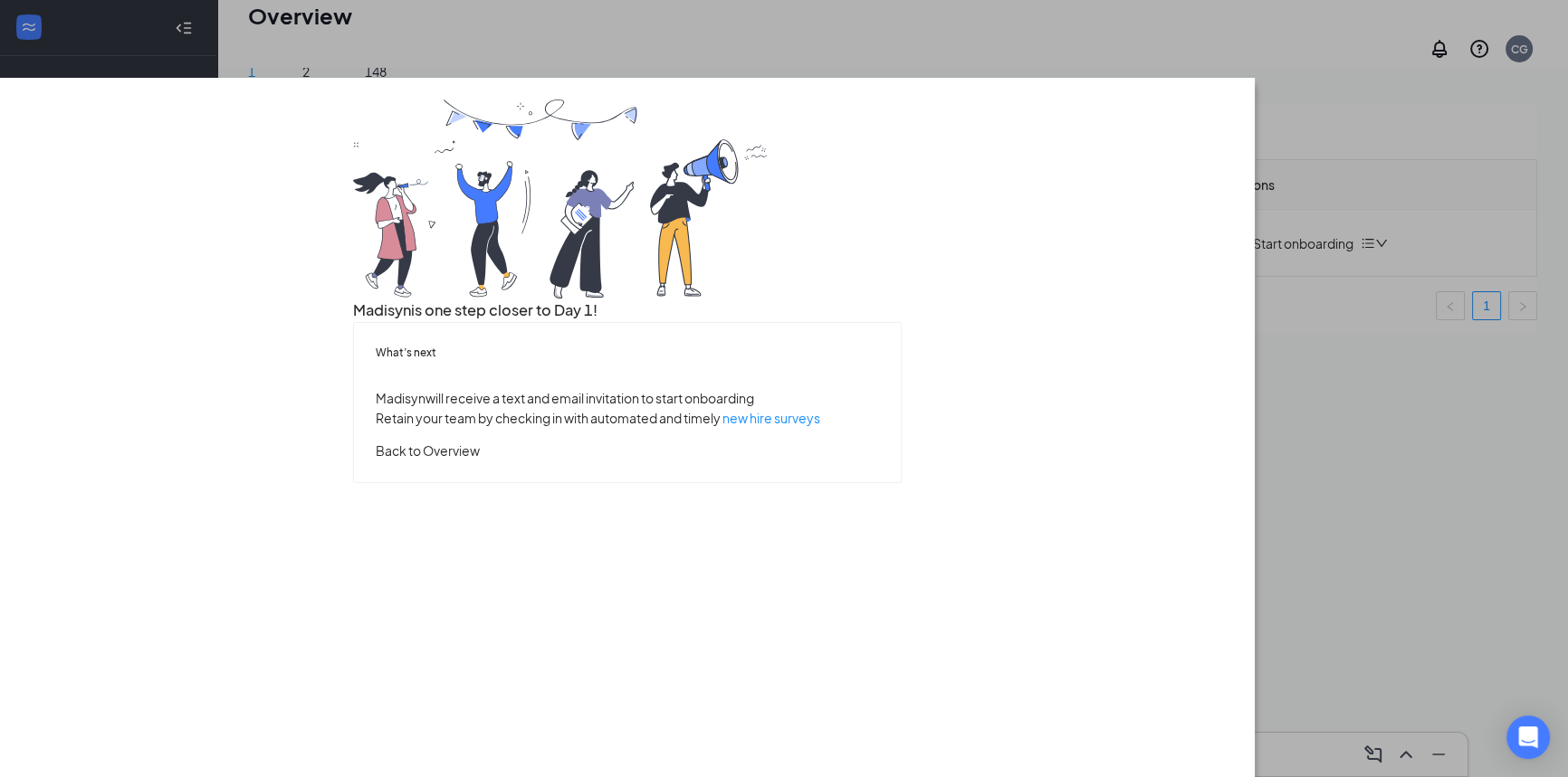
click at [480, 461] on button "Back to Overview" at bounding box center [427, 450] width 104 height 20
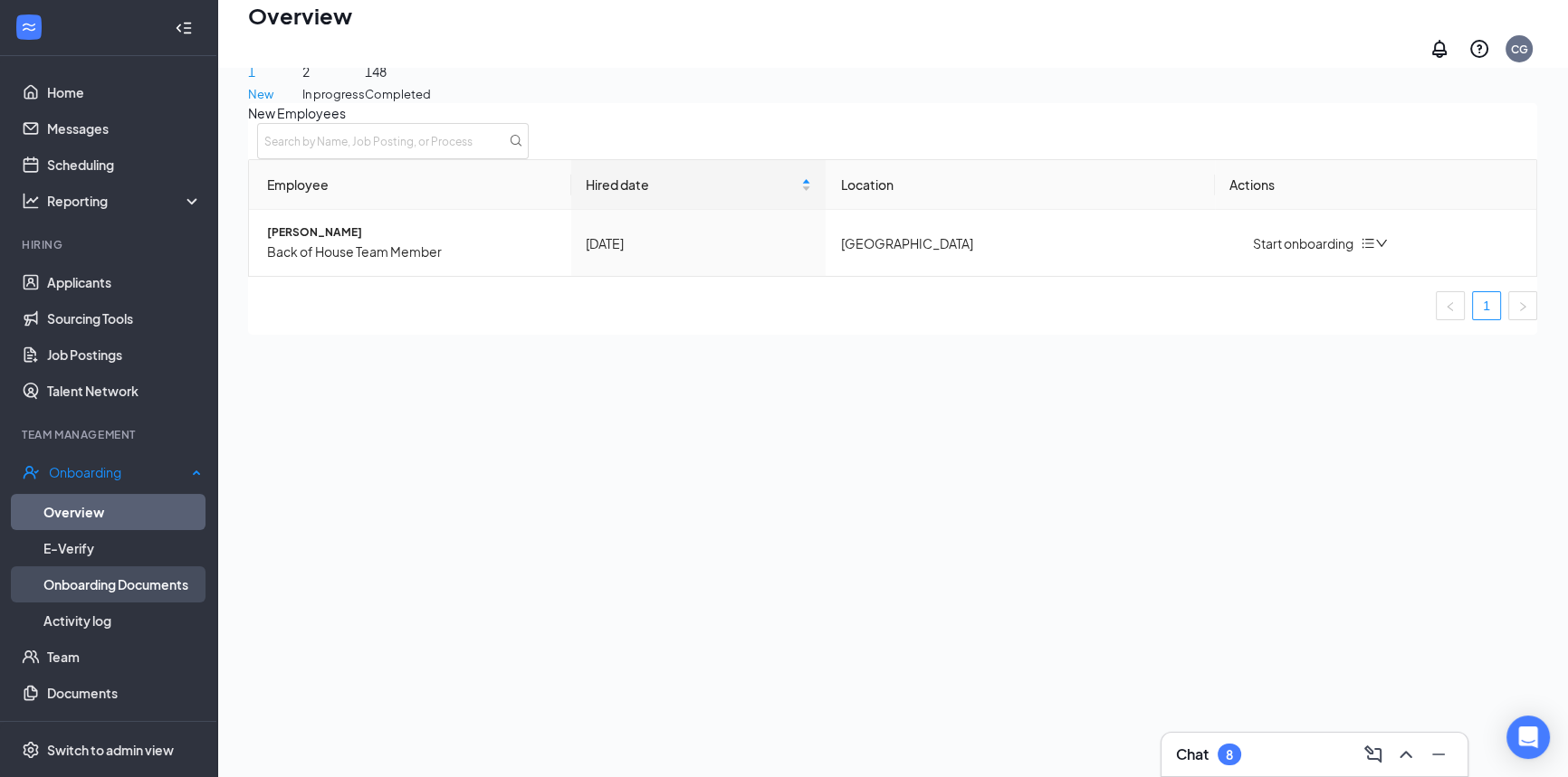
click at [103, 569] on link "Onboarding Documents" at bounding box center [122, 585] width 159 height 37
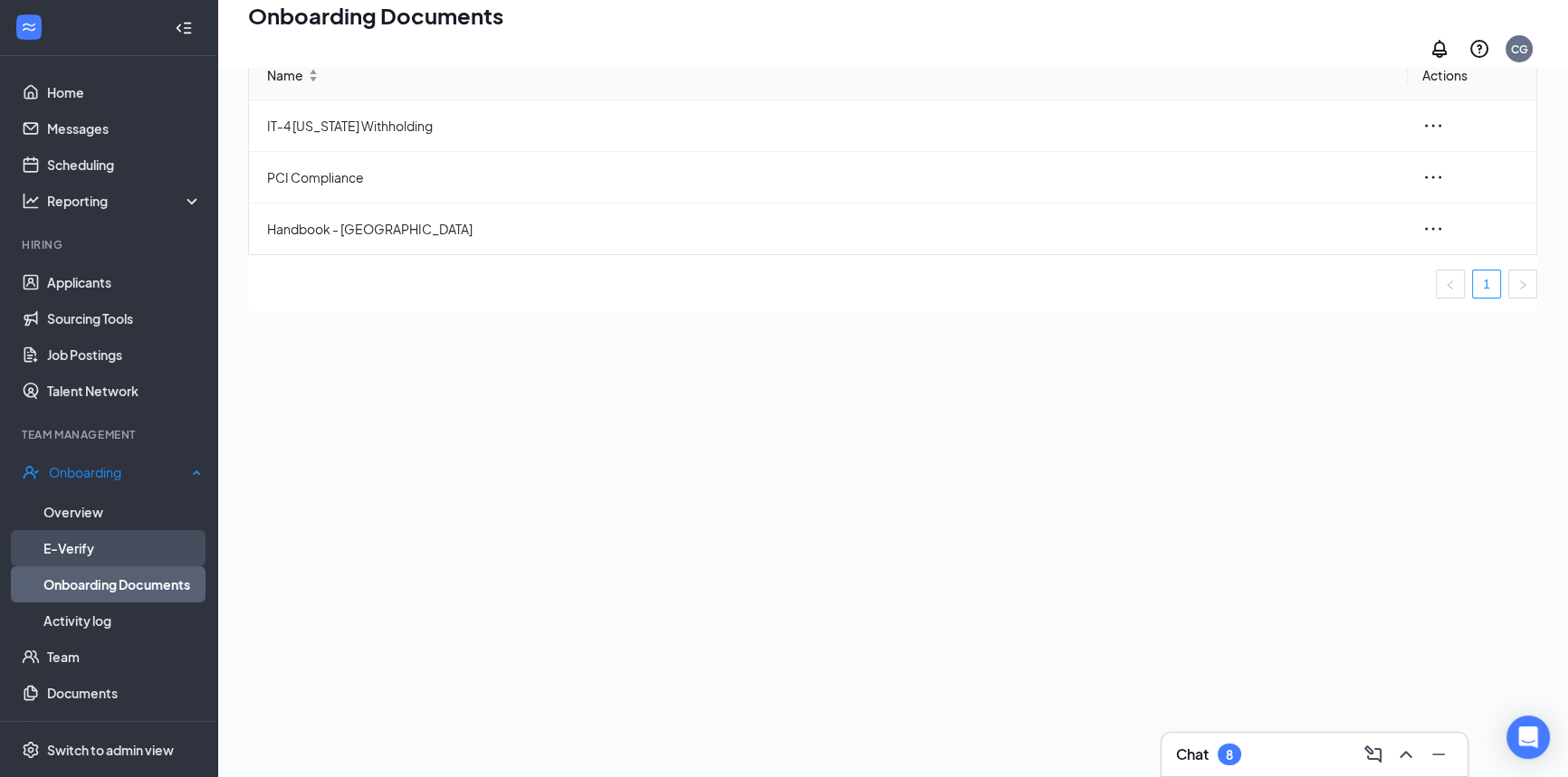
click at [72, 537] on link "E-Verify" at bounding box center [122, 548] width 159 height 37
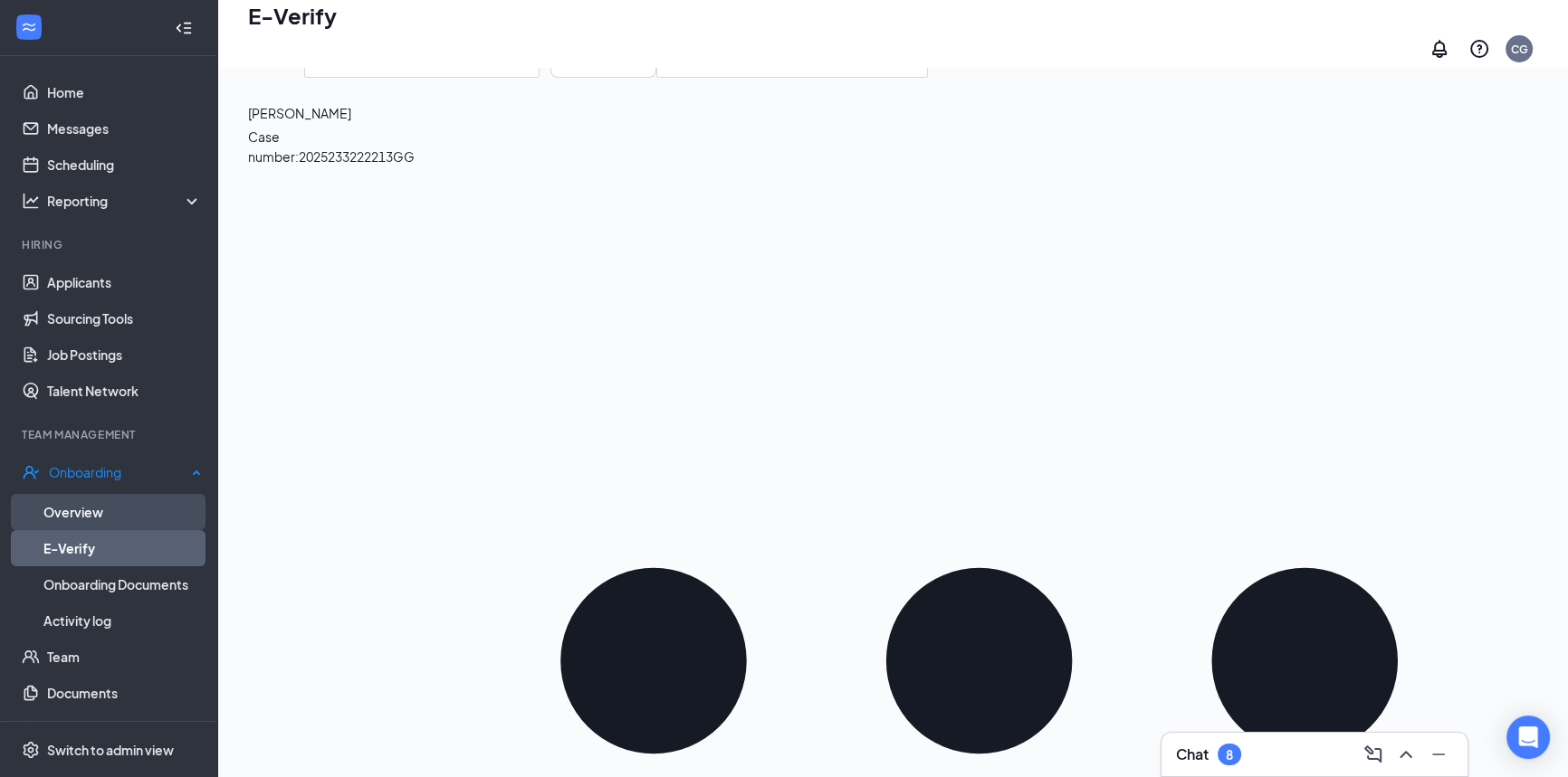
click at [66, 506] on link "Overview" at bounding box center [122, 511] width 159 height 37
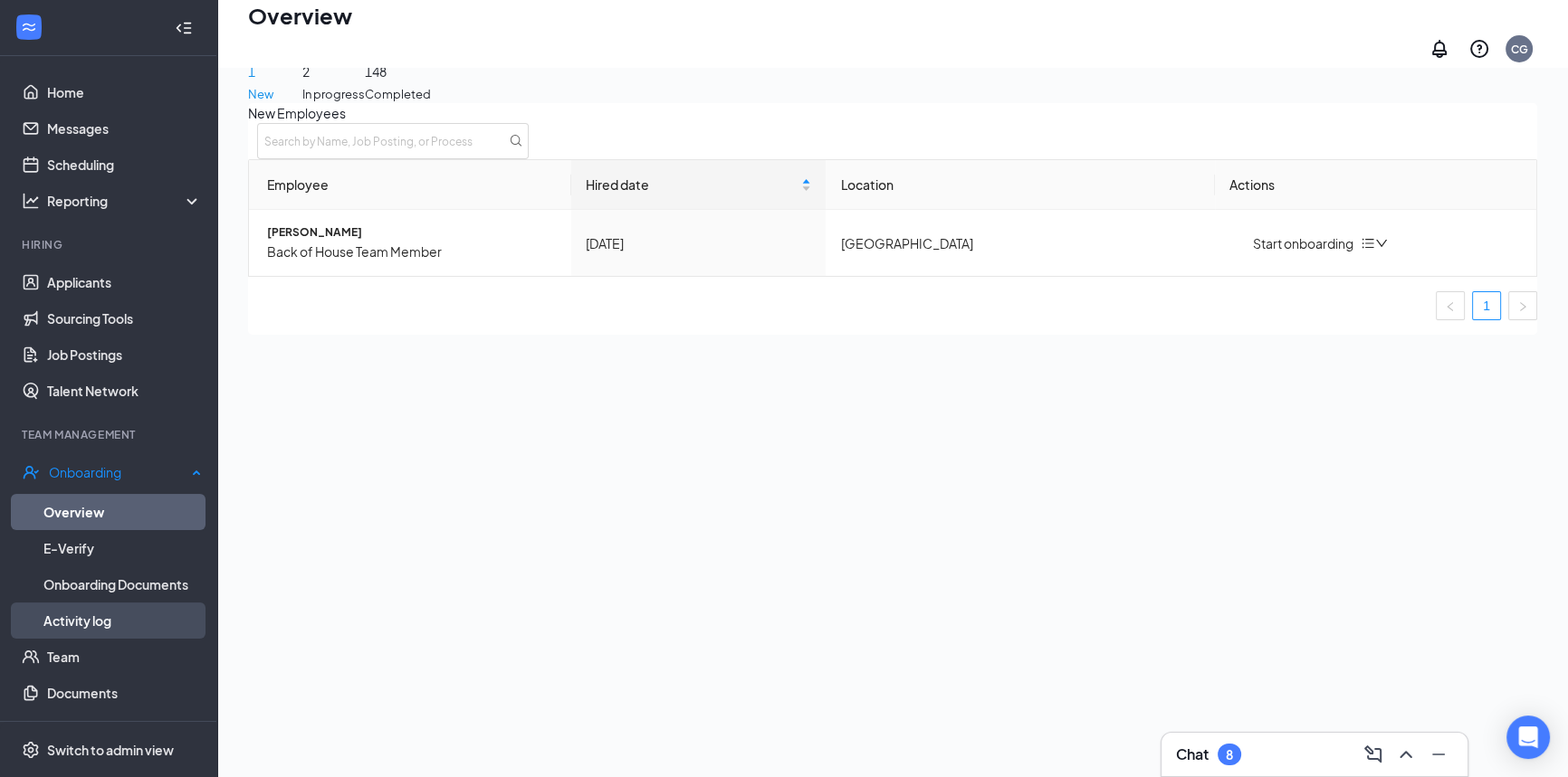
click at [83, 621] on link "Activity log" at bounding box center [122, 620] width 159 height 37
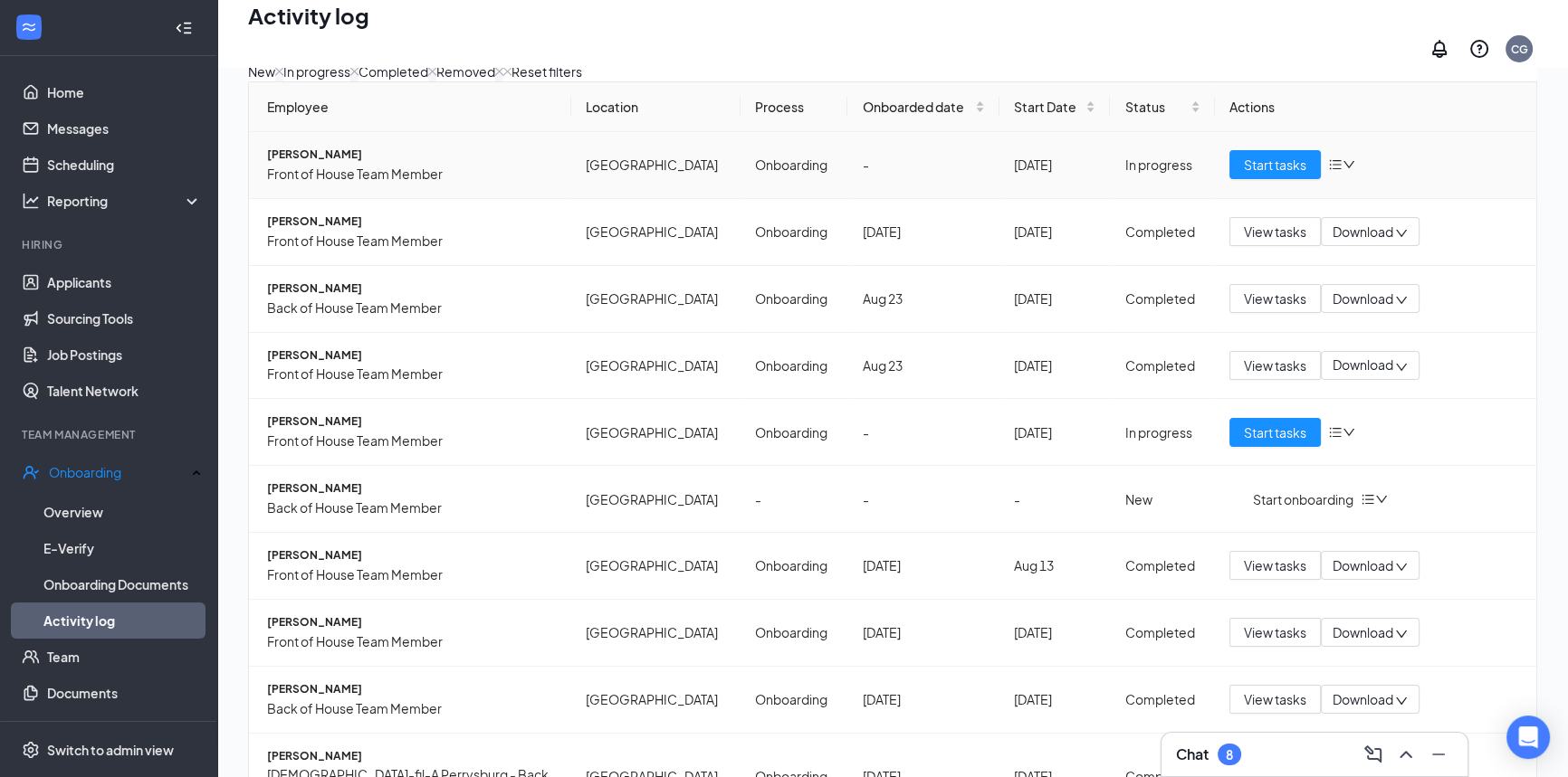
click at [662, 199] on td "[GEOGRAPHIC_DATA]" at bounding box center [655, 165] width 170 height 67
click at [1279, 175] on span "Start tasks" at bounding box center [1275, 164] width 63 height 20
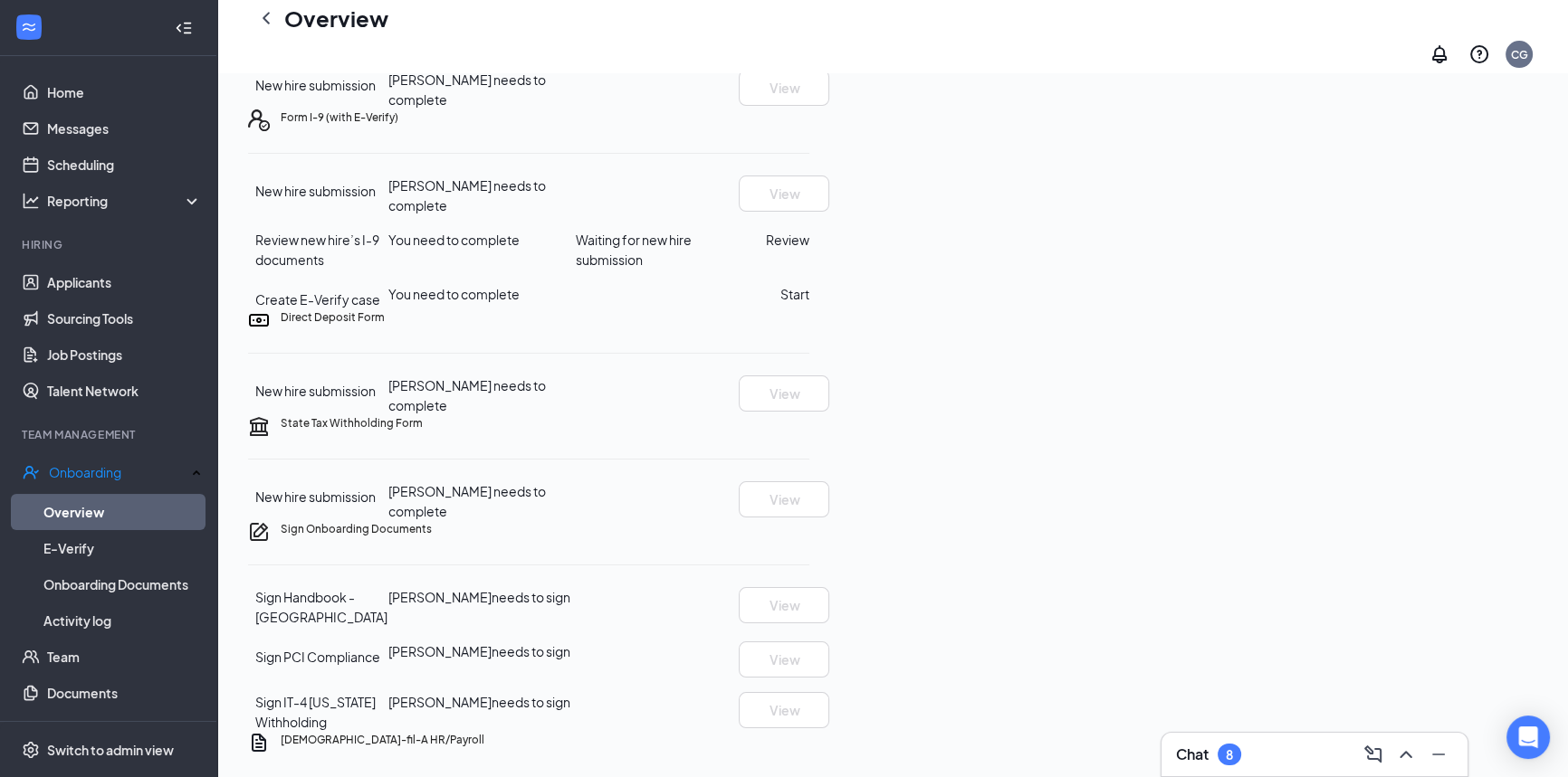
scroll to position [164, 0]
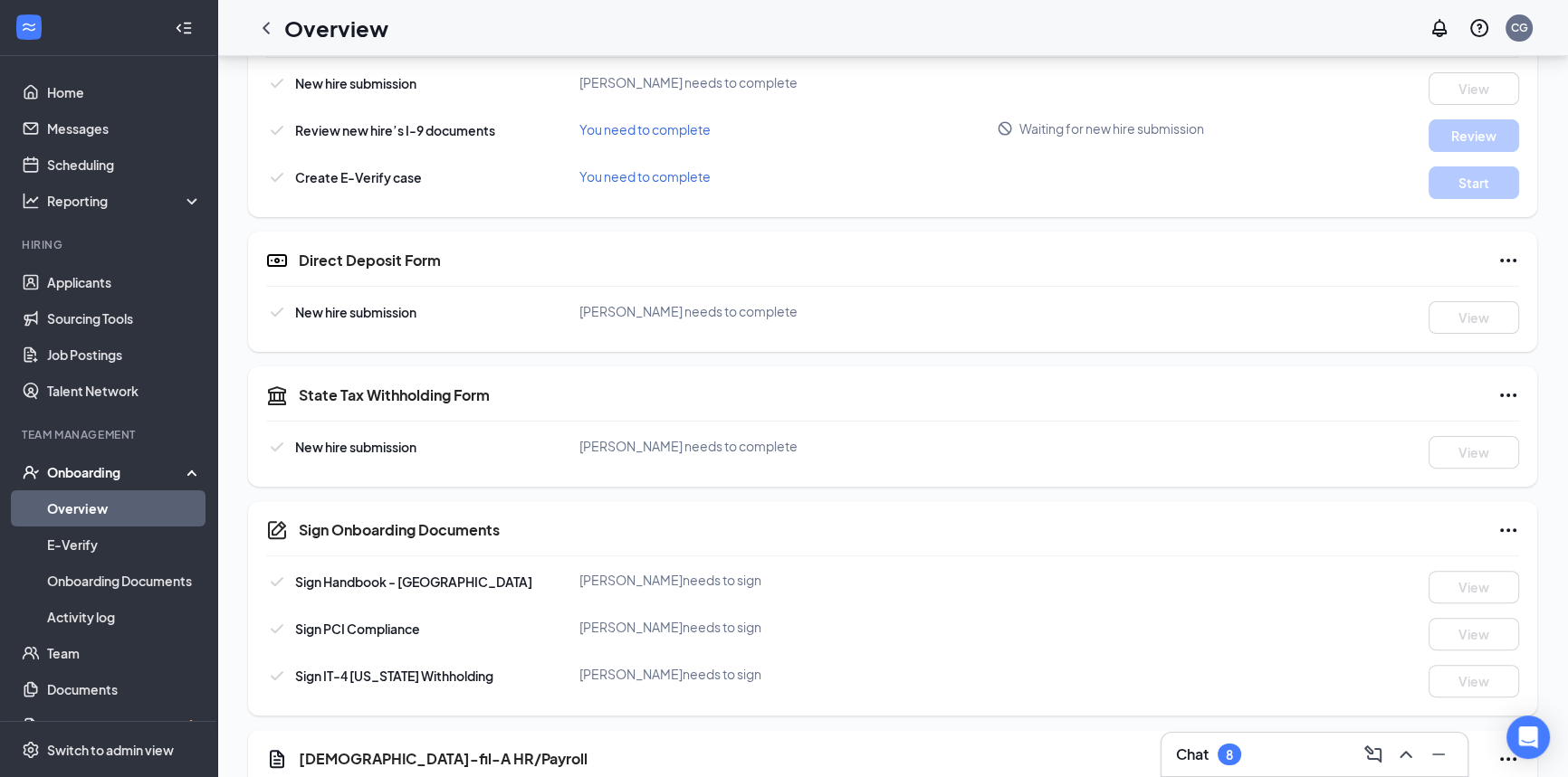
scroll to position [846, 0]
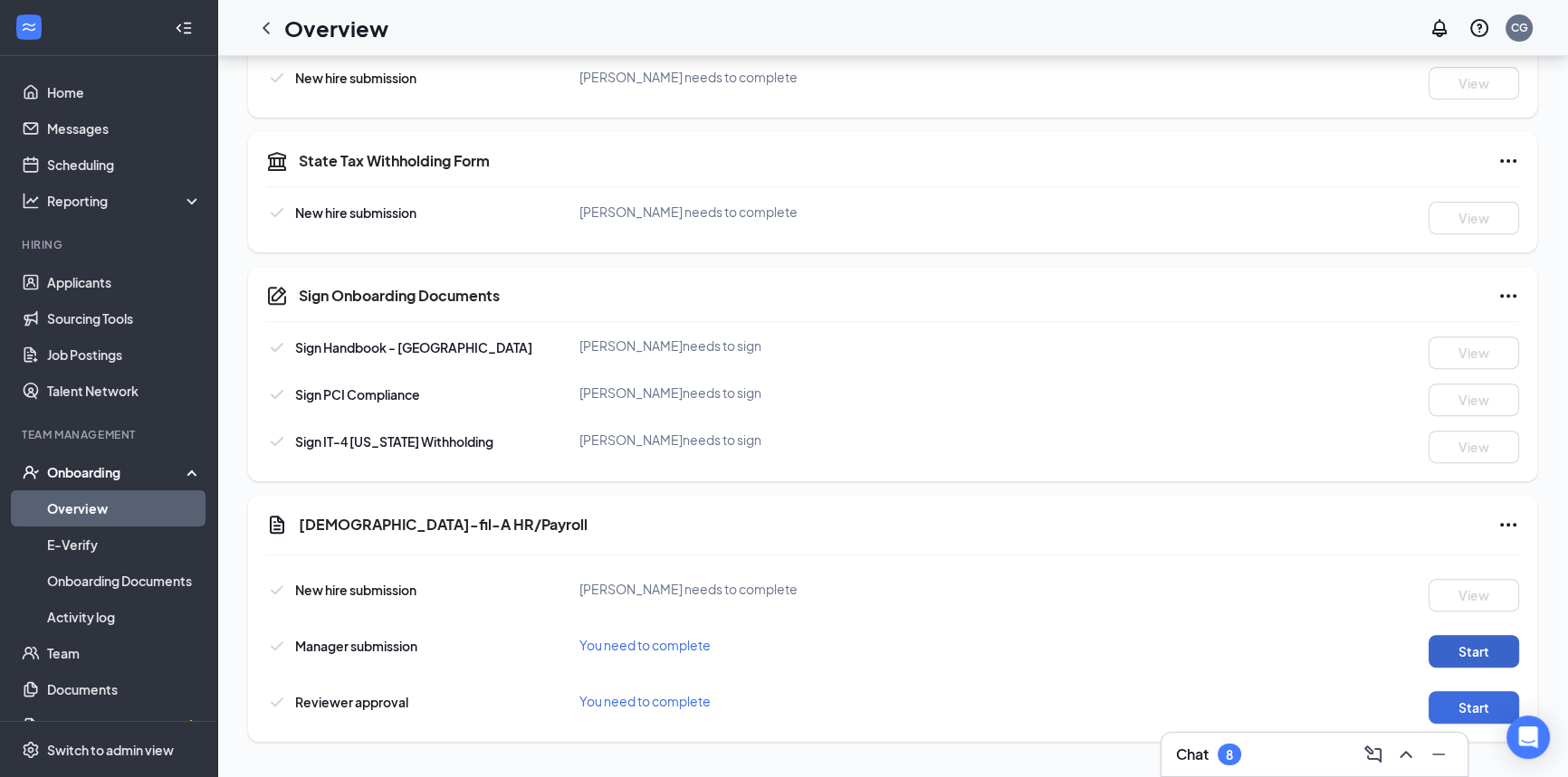
click at [1450, 645] on button "Start" at bounding box center [1473, 651] width 90 height 33
click at [1484, 701] on button "Start" at bounding box center [1473, 708] width 90 height 33
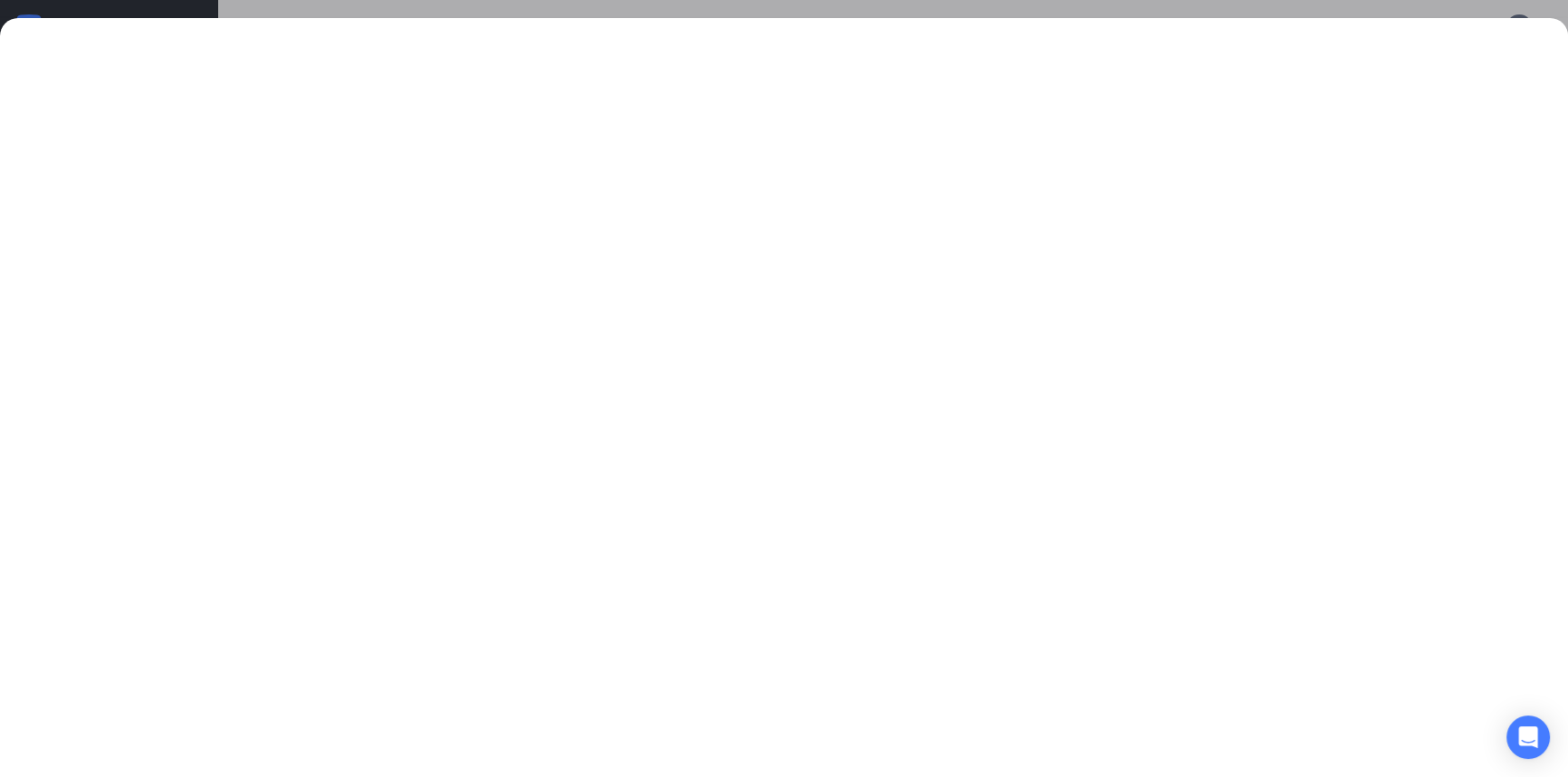
click at [790, 9] on div at bounding box center [784, 388] width 1568 height 777
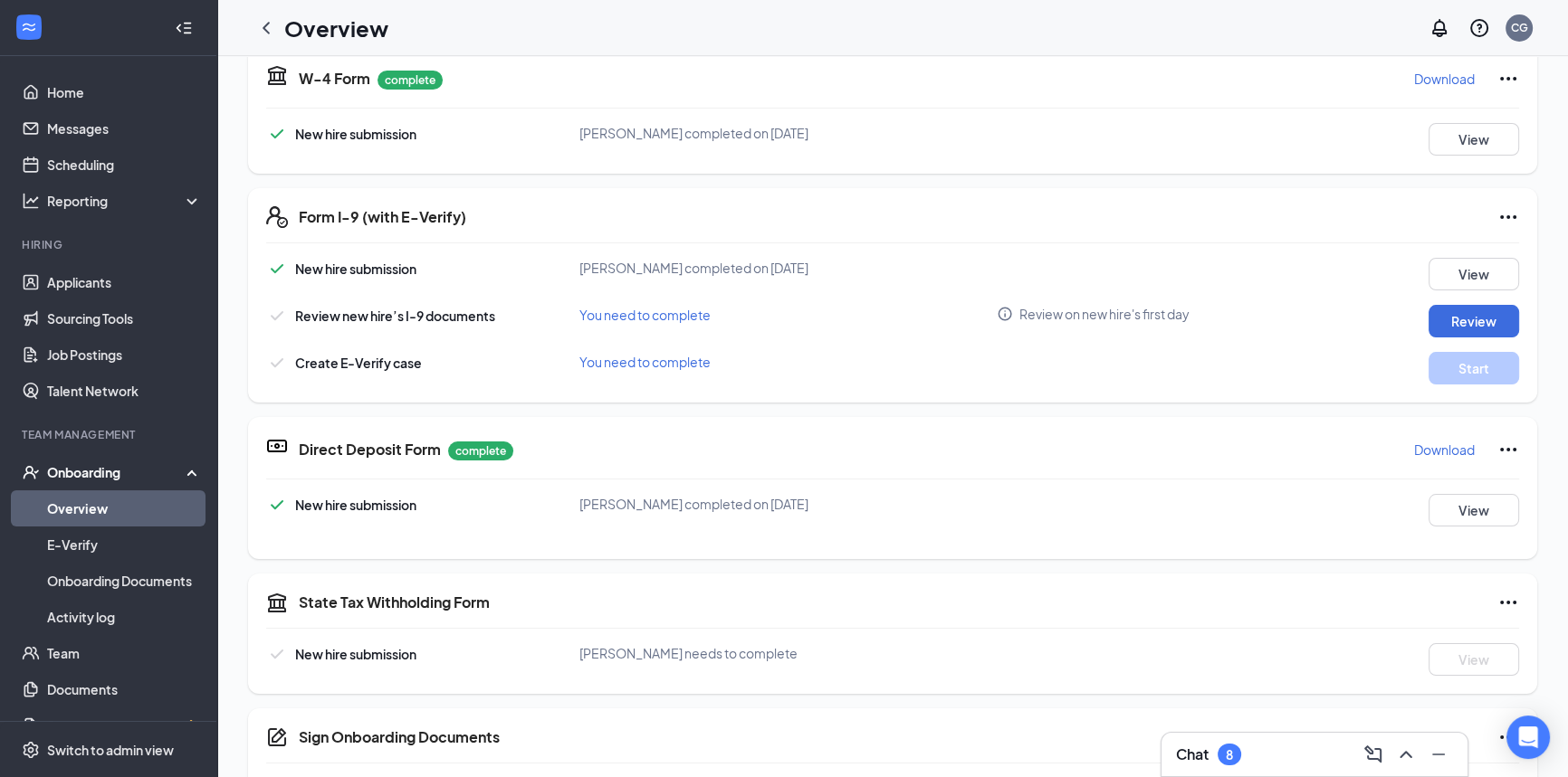
scroll to position [432, 0]
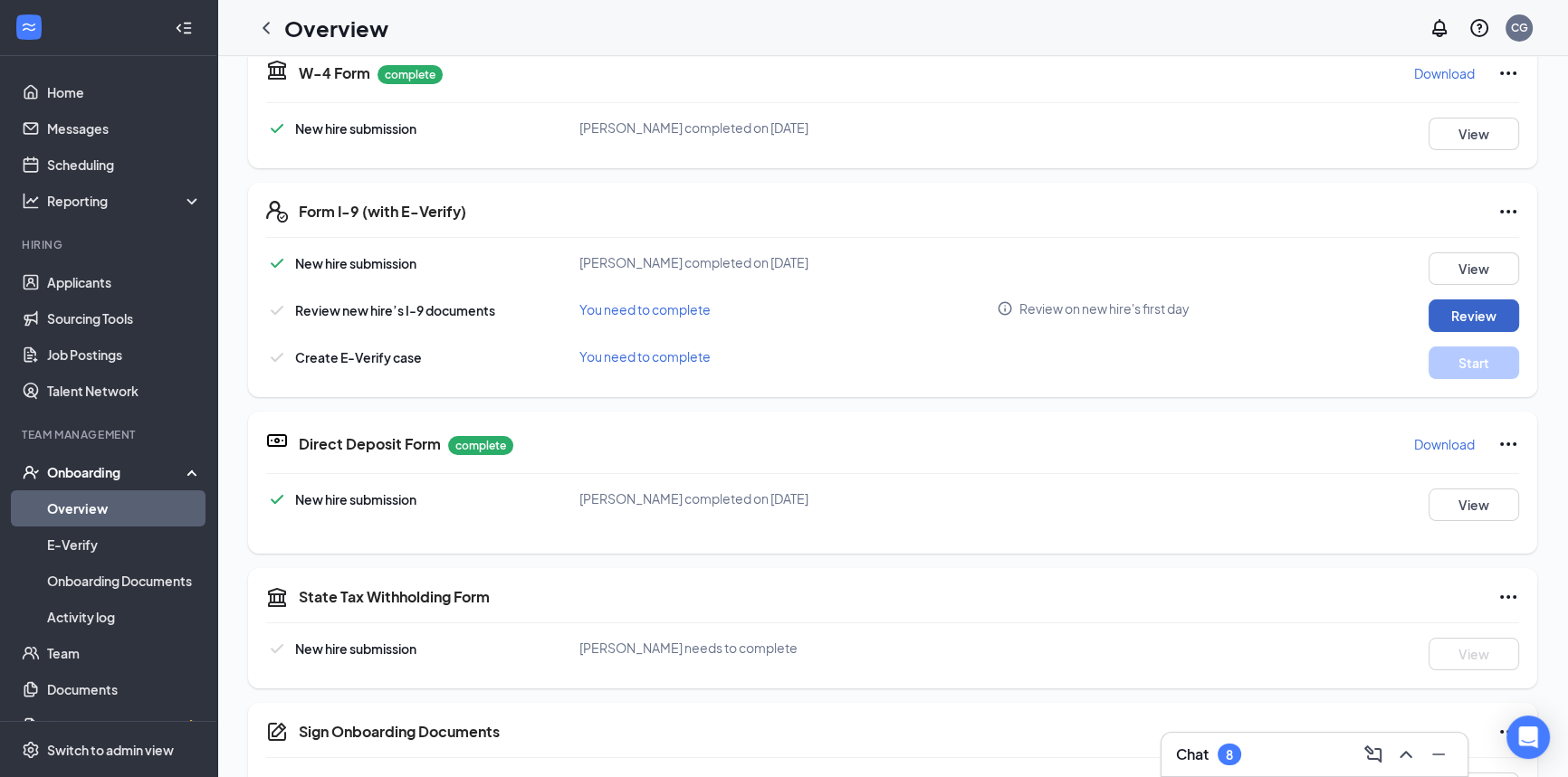
click at [1466, 312] on button "Review" at bounding box center [1473, 315] width 90 height 33
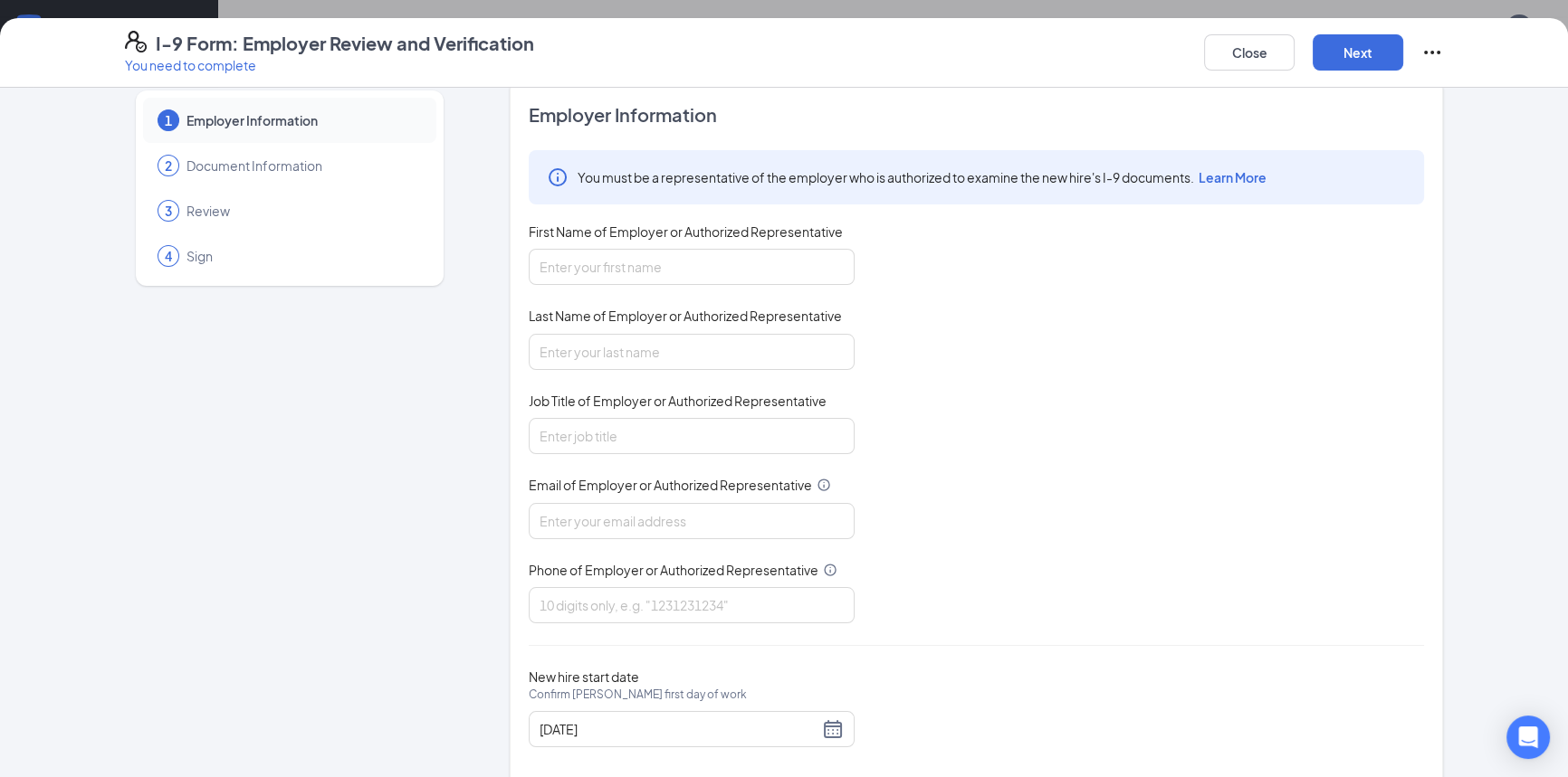
scroll to position [0, 0]
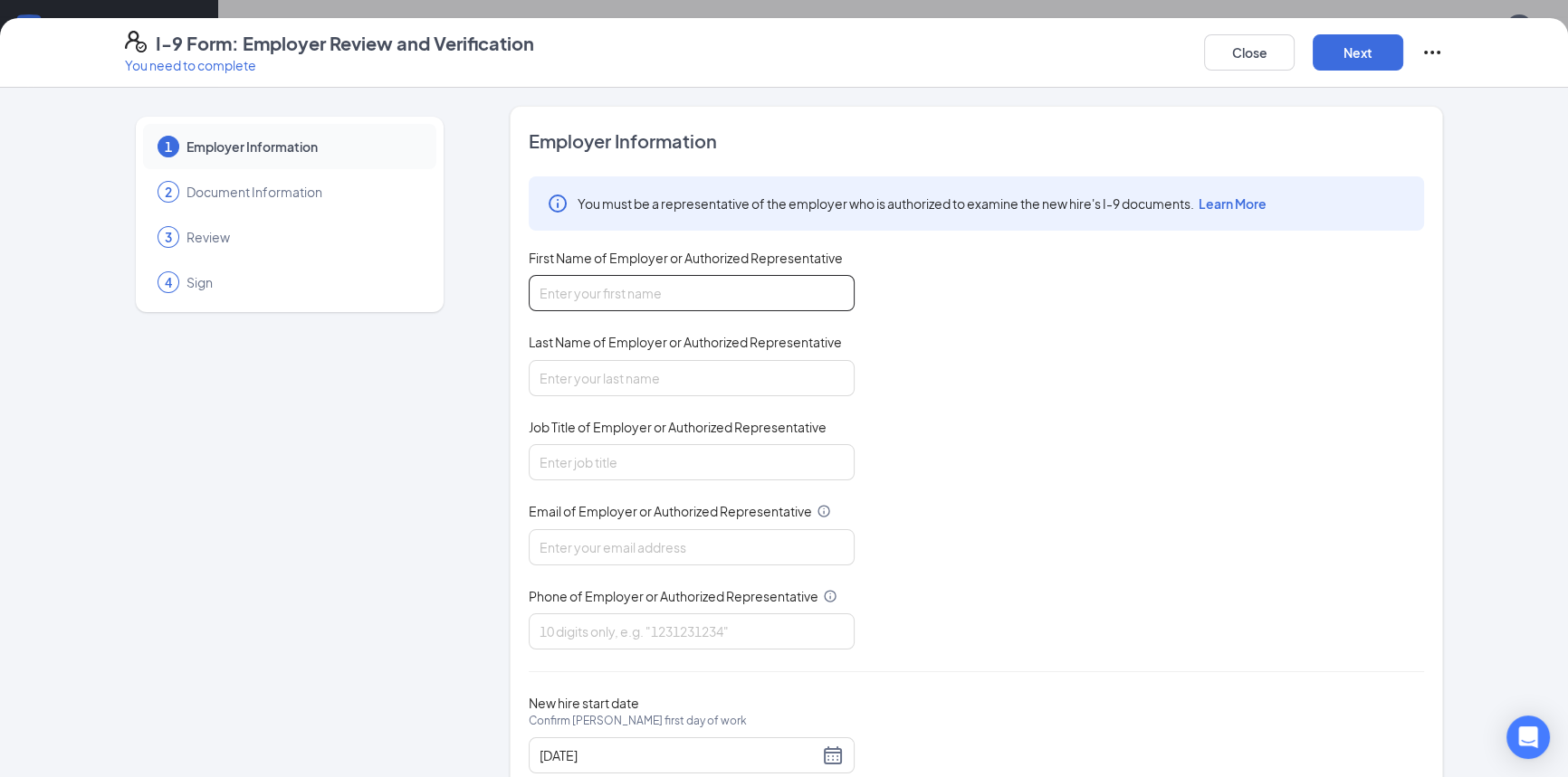
click at [625, 303] on input "First Name of Employer or Authorized Representative" at bounding box center [691, 293] width 326 height 37
type input "[PERSON_NAME]"
click at [579, 389] on input "Last Name of Employer or Authorized Representative" at bounding box center [691, 378] width 326 height 37
type input "Schmittou"
click at [618, 465] on input "Job Title of Employer or Authorized Representative" at bounding box center [691, 462] width 326 height 37
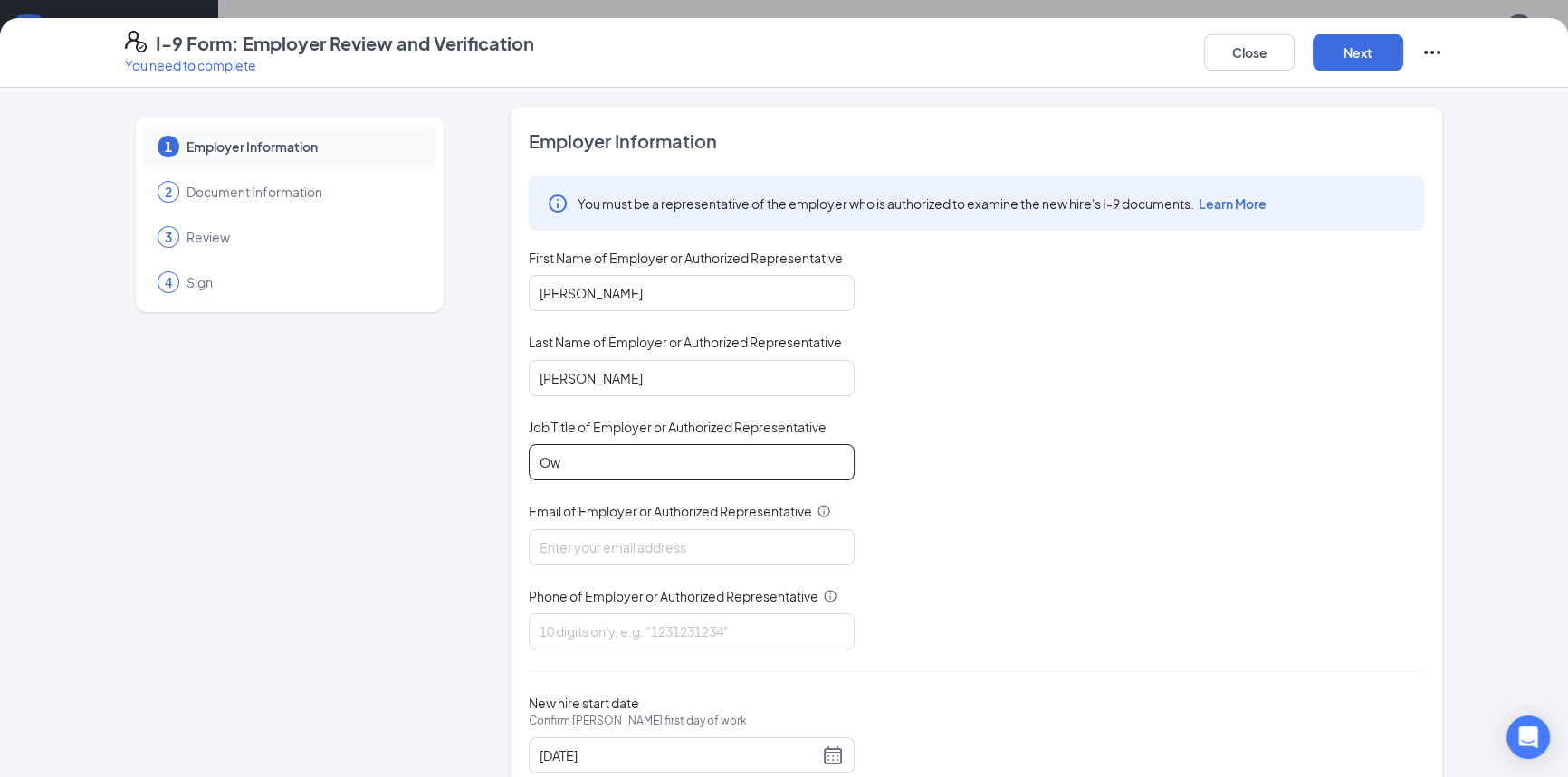
type input "O"
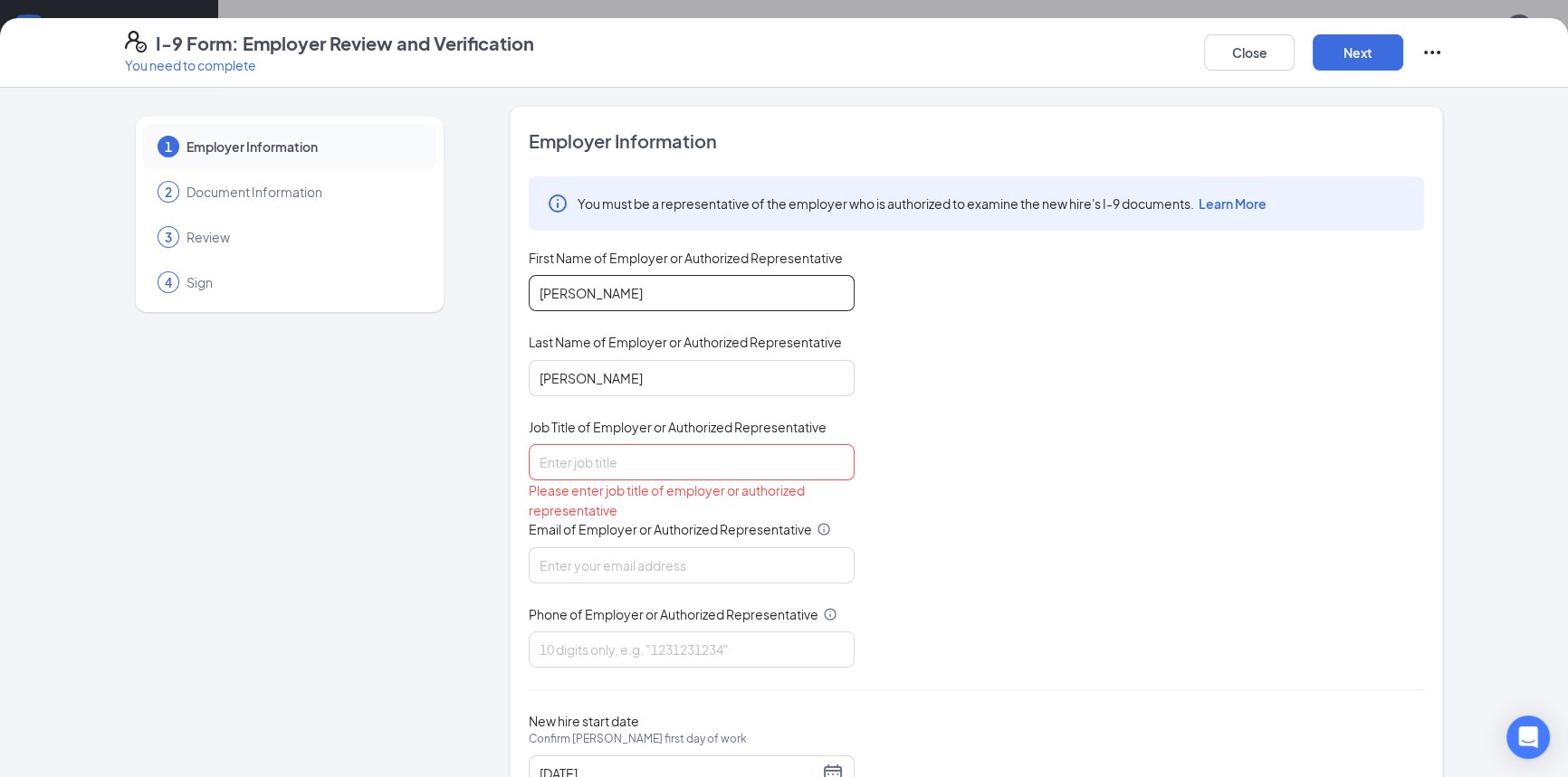
drag, startPoint x: 591, startPoint y: 295, endPoint x: 405, endPoint y: 303, distance: 186.2
click at [435, 298] on div "1 Employer Information 2 Document Information 3 Review 4 Sign Employer Informat…" at bounding box center [784, 471] width 1318 height 730
type input "Cody"
click at [580, 386] on input "Schmittou" at bounding box center [691, 378] width 326 height 37
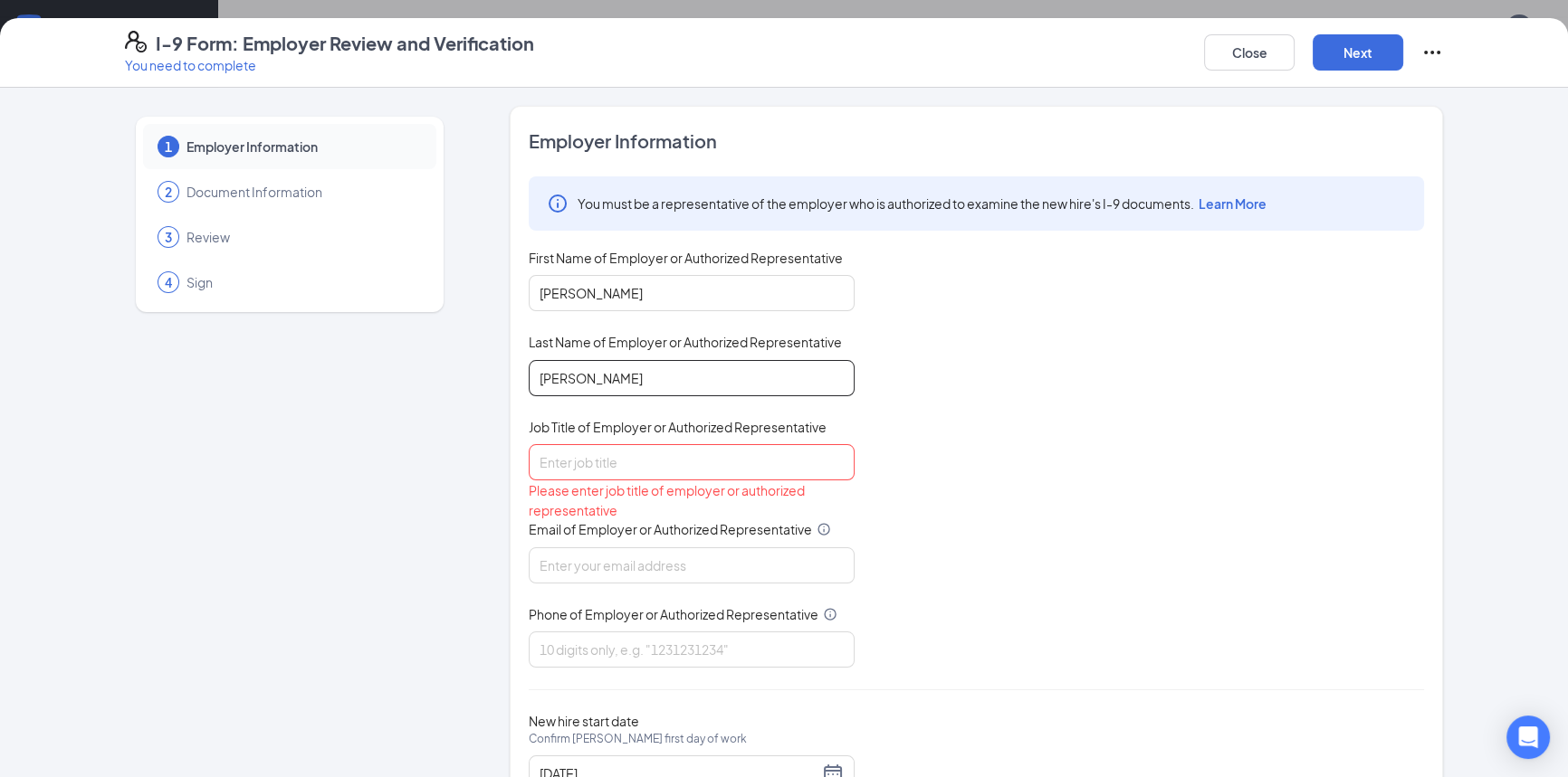
type input "Gibson"
click at [600, 461] on input "Job Title of Employer or Authorized Representative" at bounding box center [691, 462] width 326 height 37
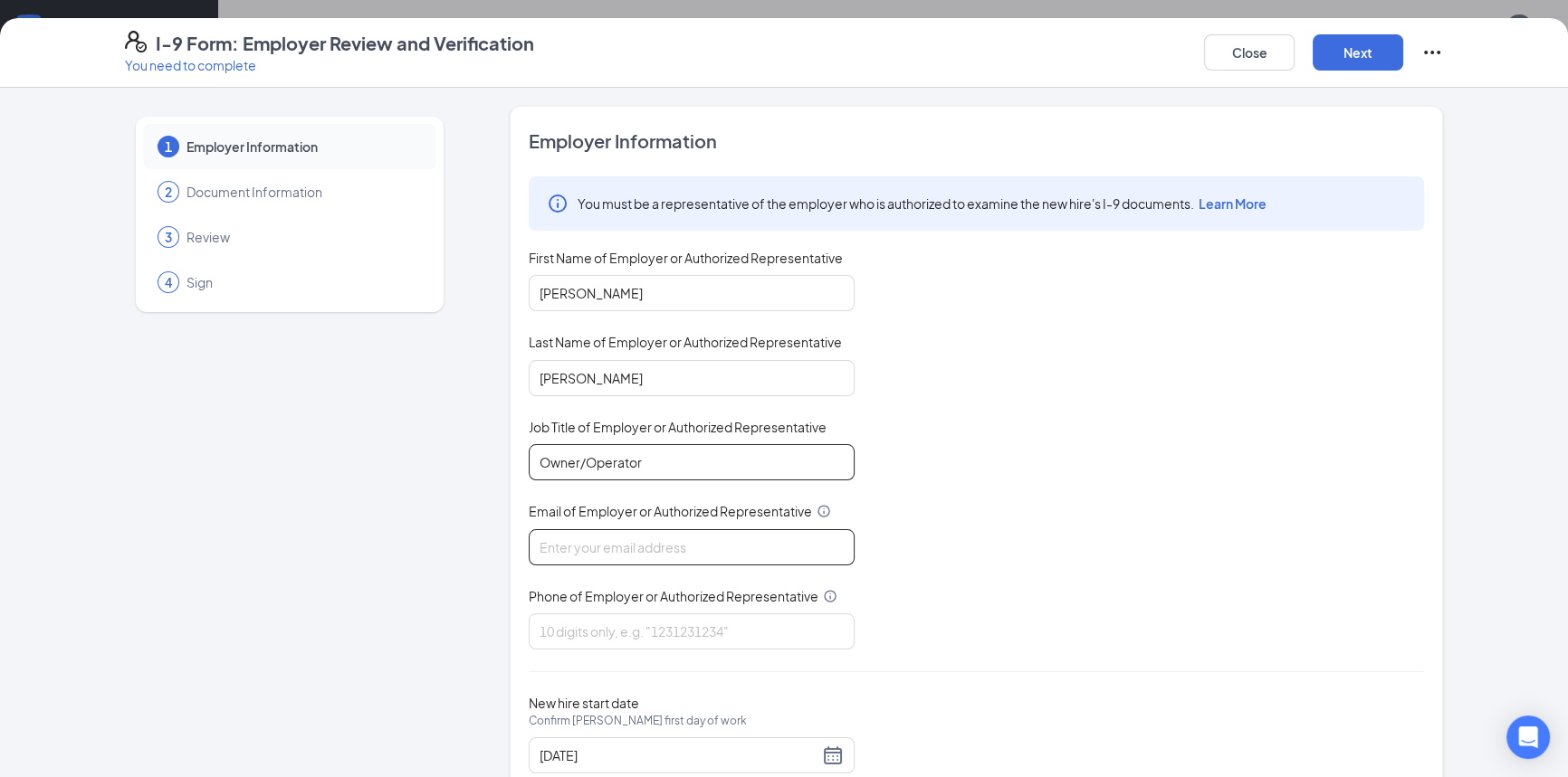
type input "Owner/Operator"
click at [620, 529] on input "Email of Employer or Authorized Representative" at bounding box center [691, 547] width 326 height 37
type input "cody.gibson@cfafranchisee.com"
click at [761, 625] on input "Phone of Employer or Authorized Representative" at bounding box center [691, 632] width 326 height 37
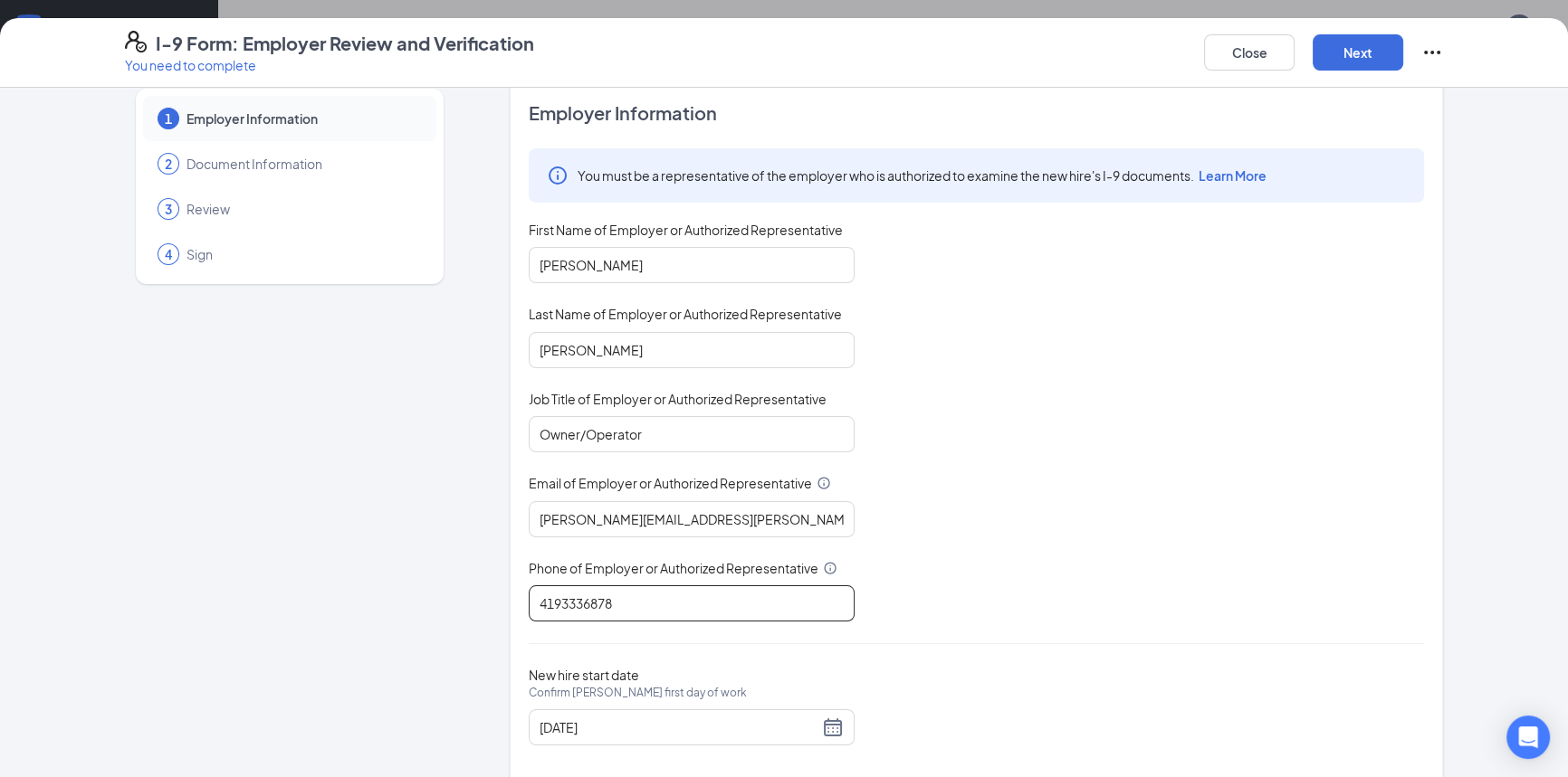
scroll to position [54, 0]
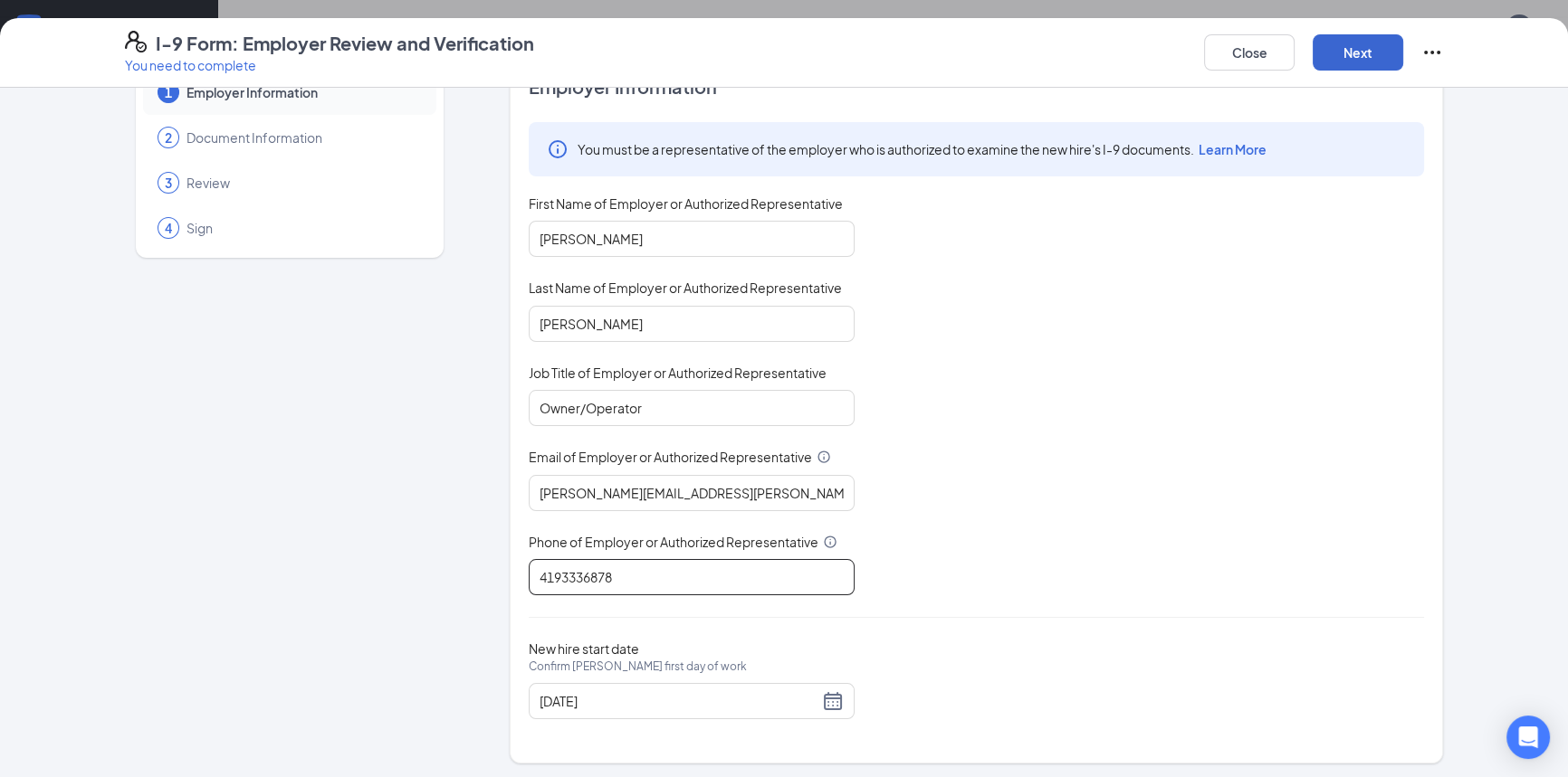
type input "4193336878"
click at [1332, 63] on button "Next" at bounding box center [1358, 53] width 90 height 37
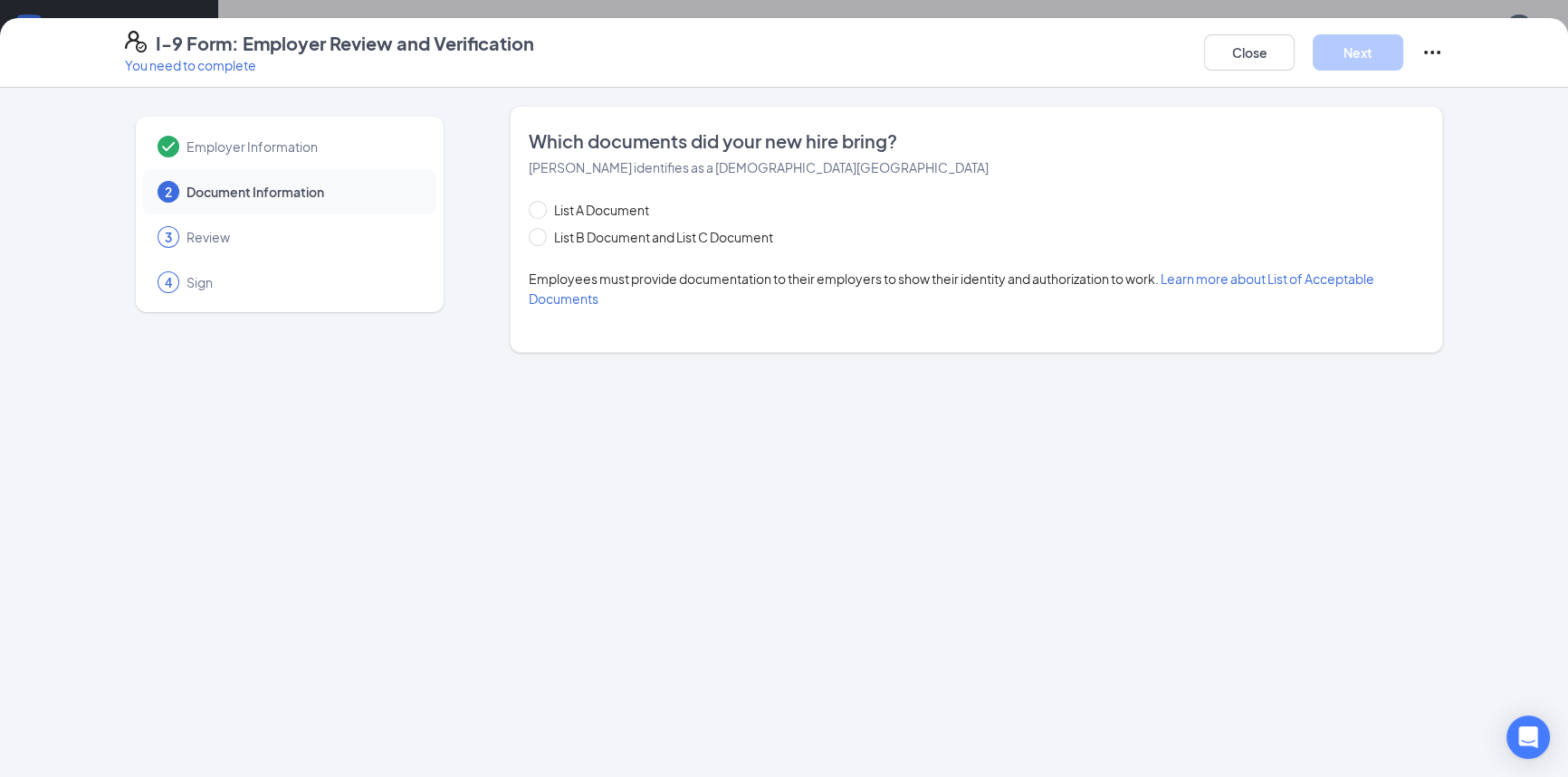
scroll to position [0, 0]
click at [536, 213] on input "List A Document" at bounding box center [534, 206] width 12 height 12
radio input "true"
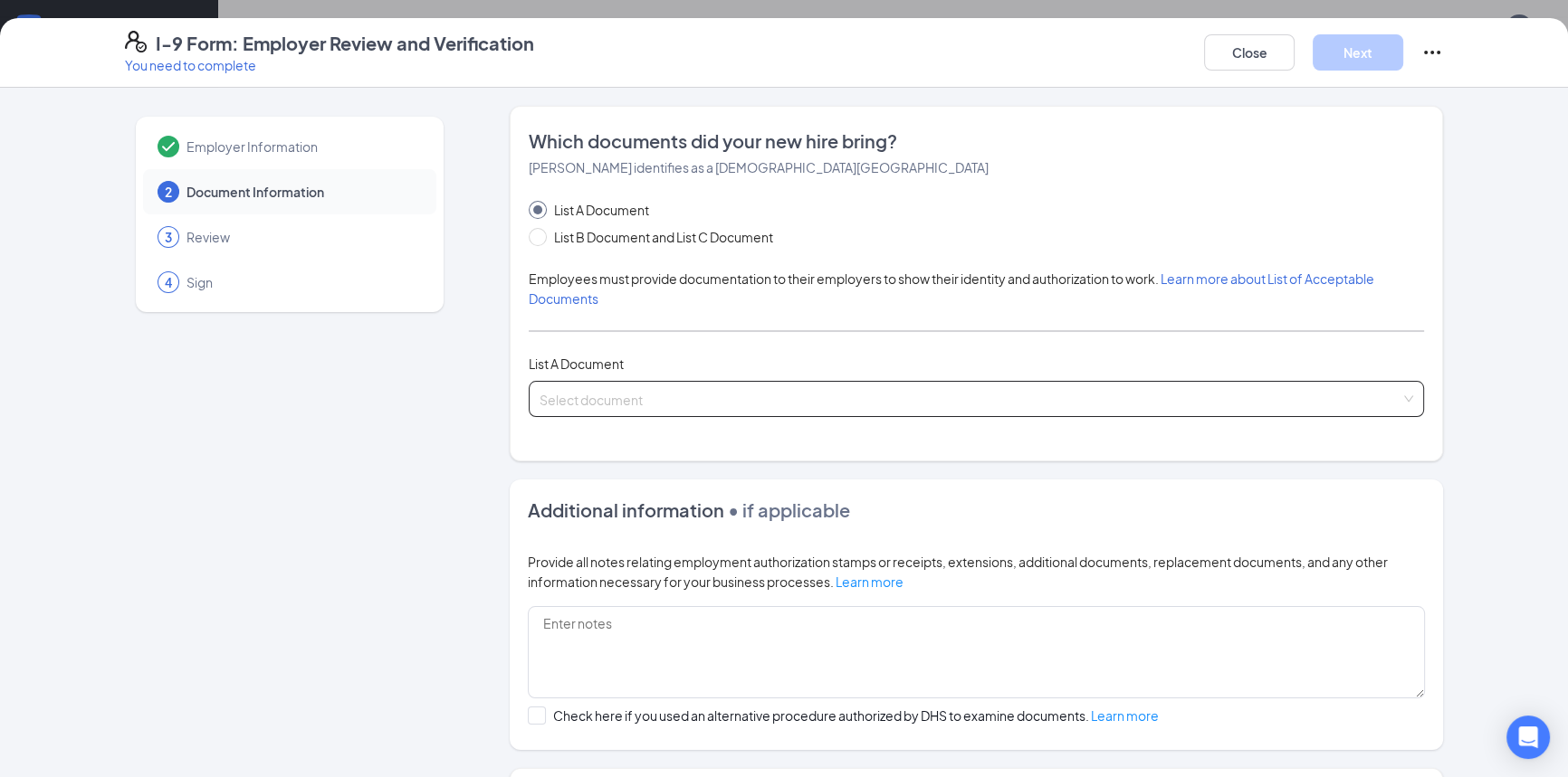
click at [585, 412] on span at bounding box center [970, 399] width 861 height 35
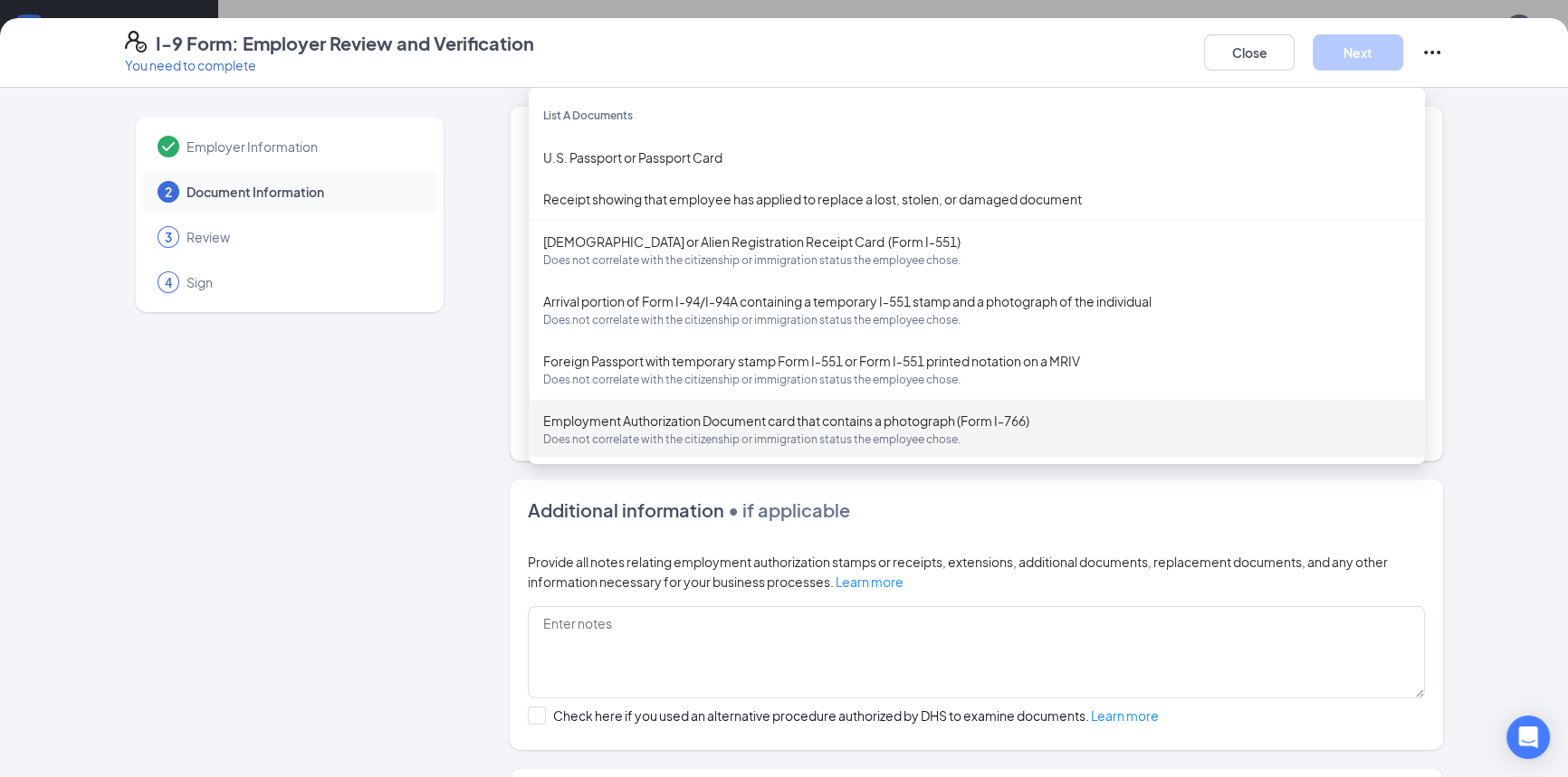
click at [331, 507] on div "Employer Information 2 Document Information 3 Review 4 Sign" at bounding box center [289, 514] width 330 height 816
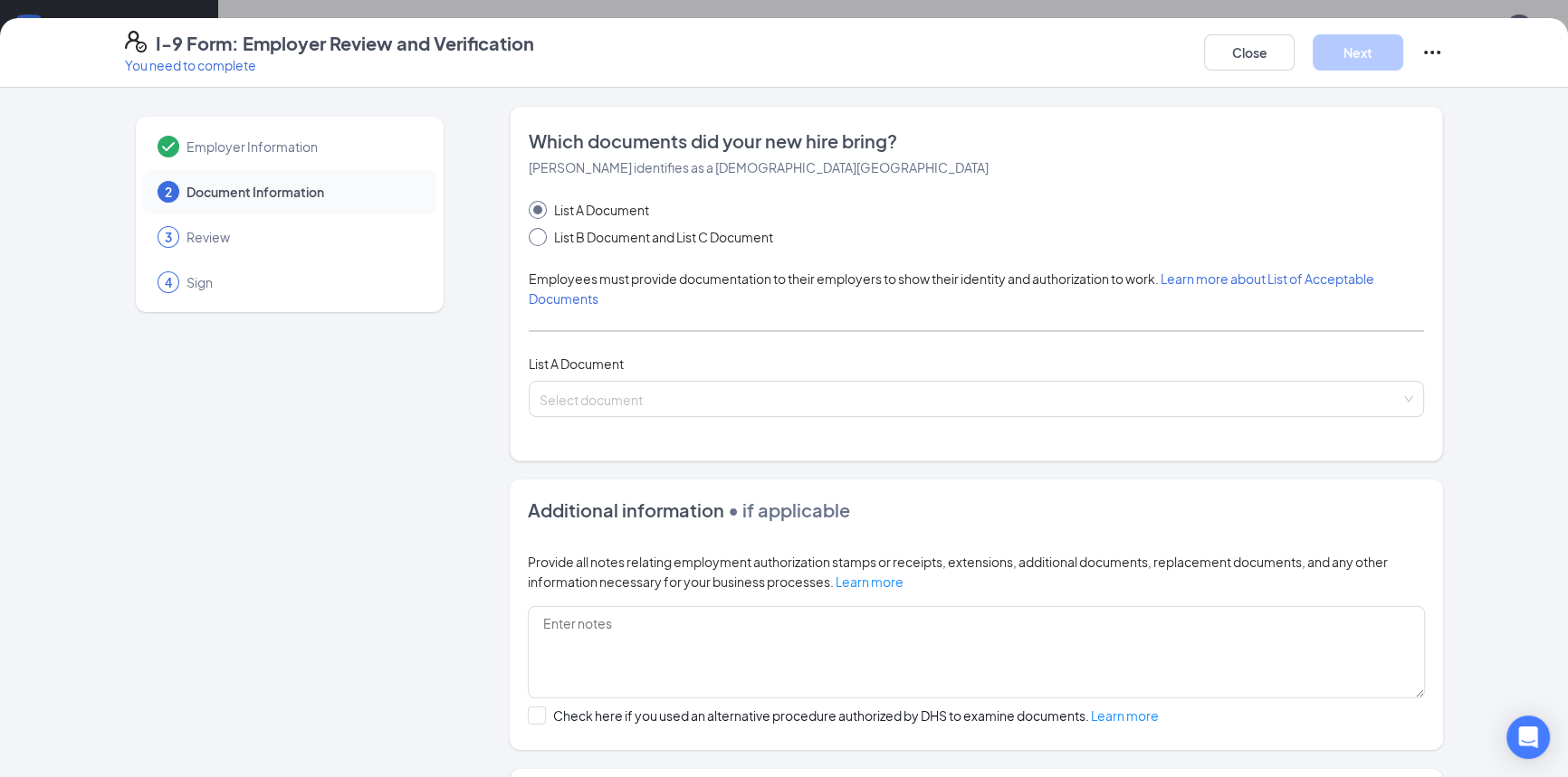
click at [600, 242] on span "List B Document and List C Document" at bounding box center [663, 236] width 234 height 20
click at [542, 240] on input "List B Document and List C Document" at bounding box center [534, 234] width 12 height 12
radio input "true"
radio input "false"
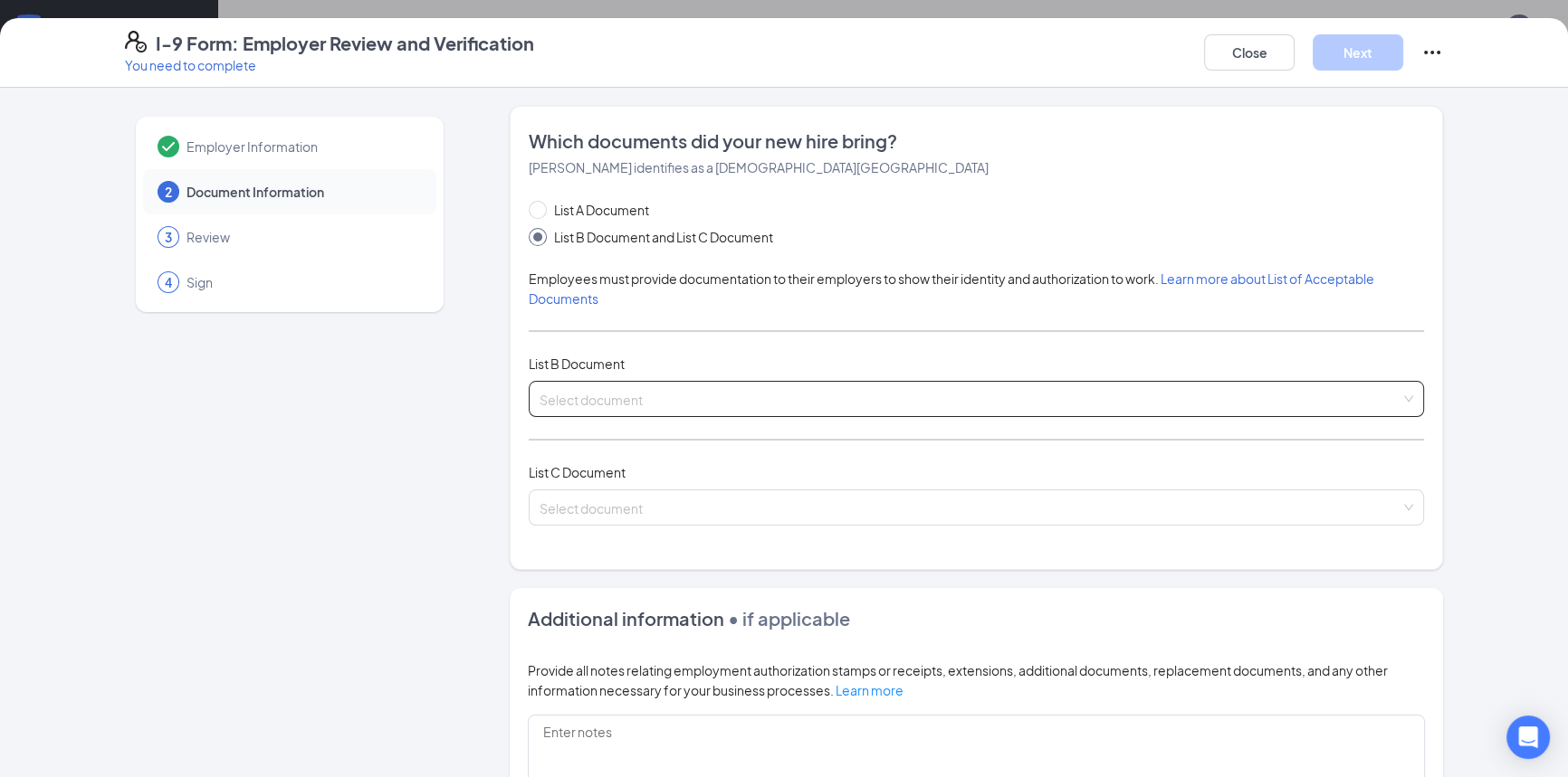
click at [606, 404] on input "search" at bounding box center [970, 395] width 861 height 27
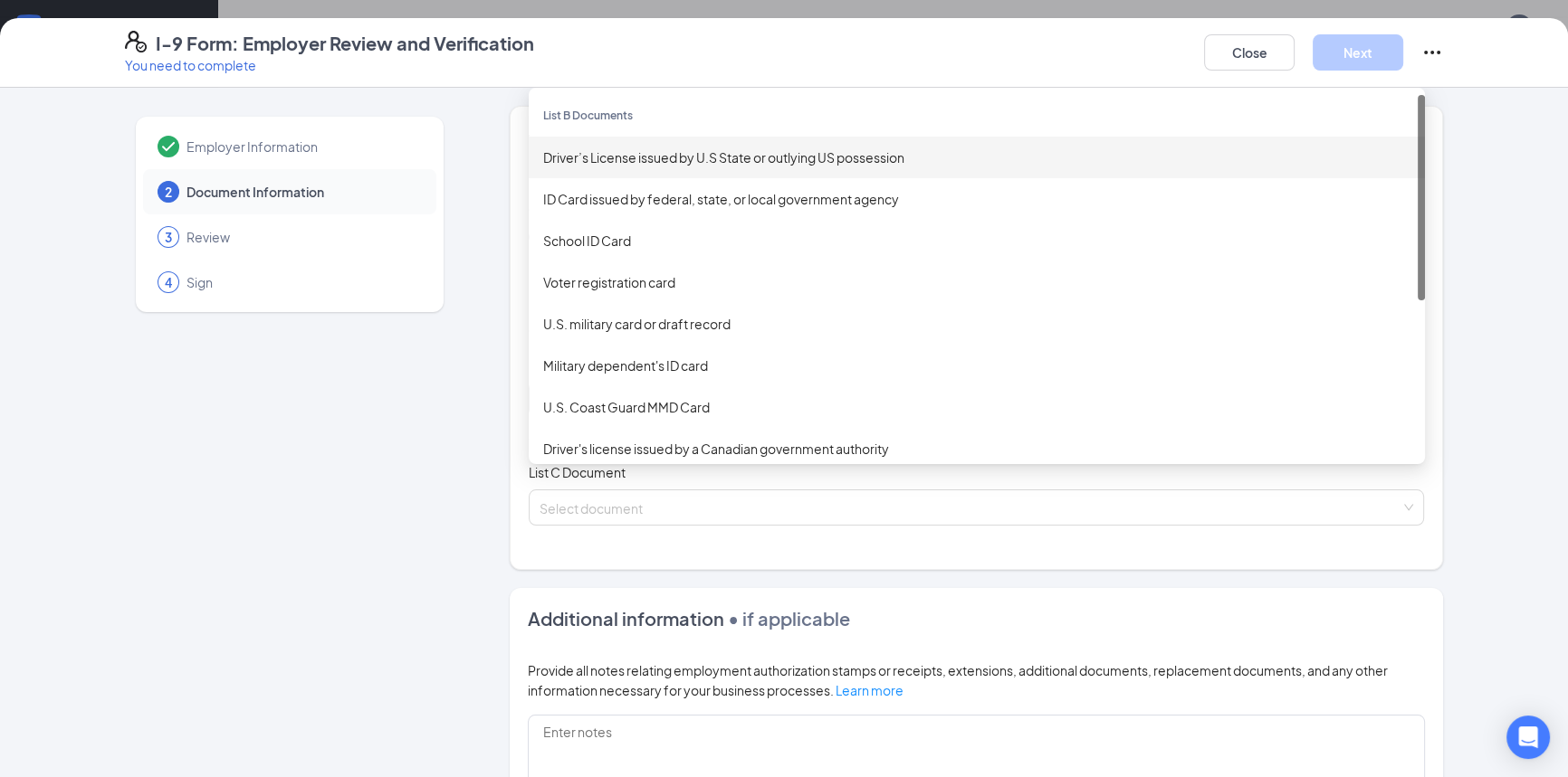
click at [615, 164] on div "Driver’s License issued by U.S State or outlying US possession" at bounding box center [976, 157] width 868 height 20
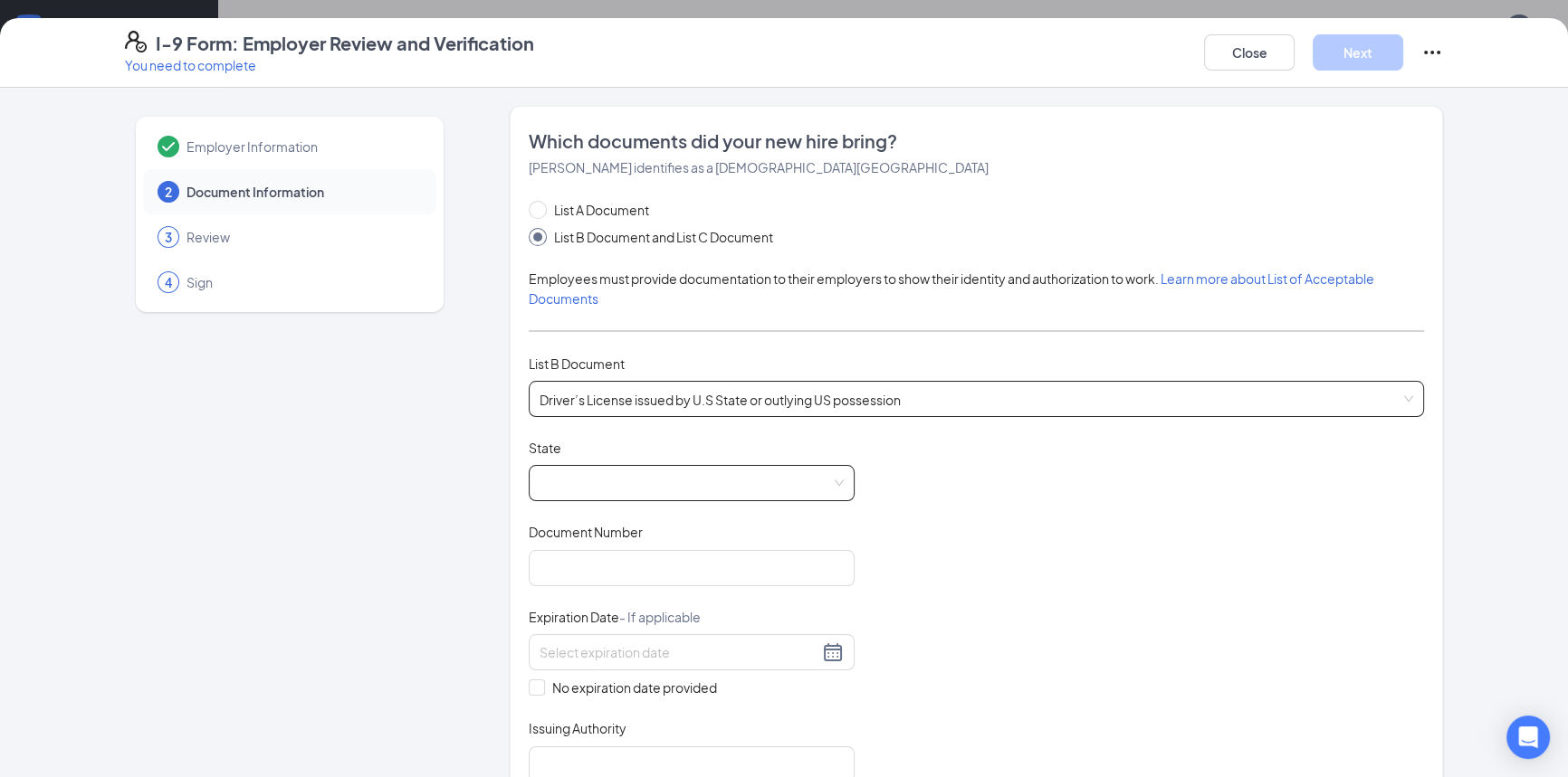
click at [704, 489] on span at bounding box center [692, 483] width 304 height 35
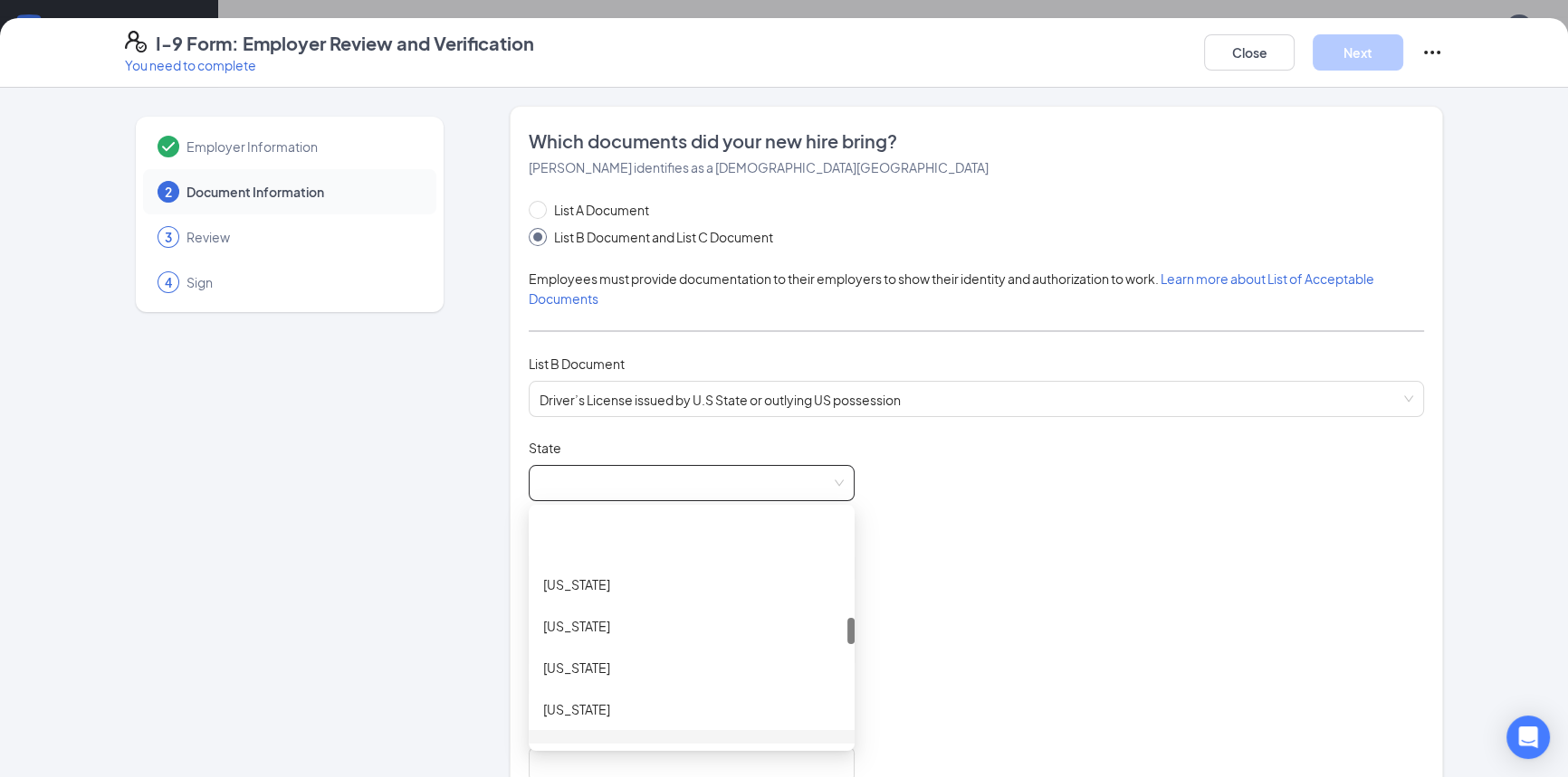
scroll to position [905, 0]
click at [571, 629] on div "Michigan" at bounding box center [691, 627] width 297 height 20
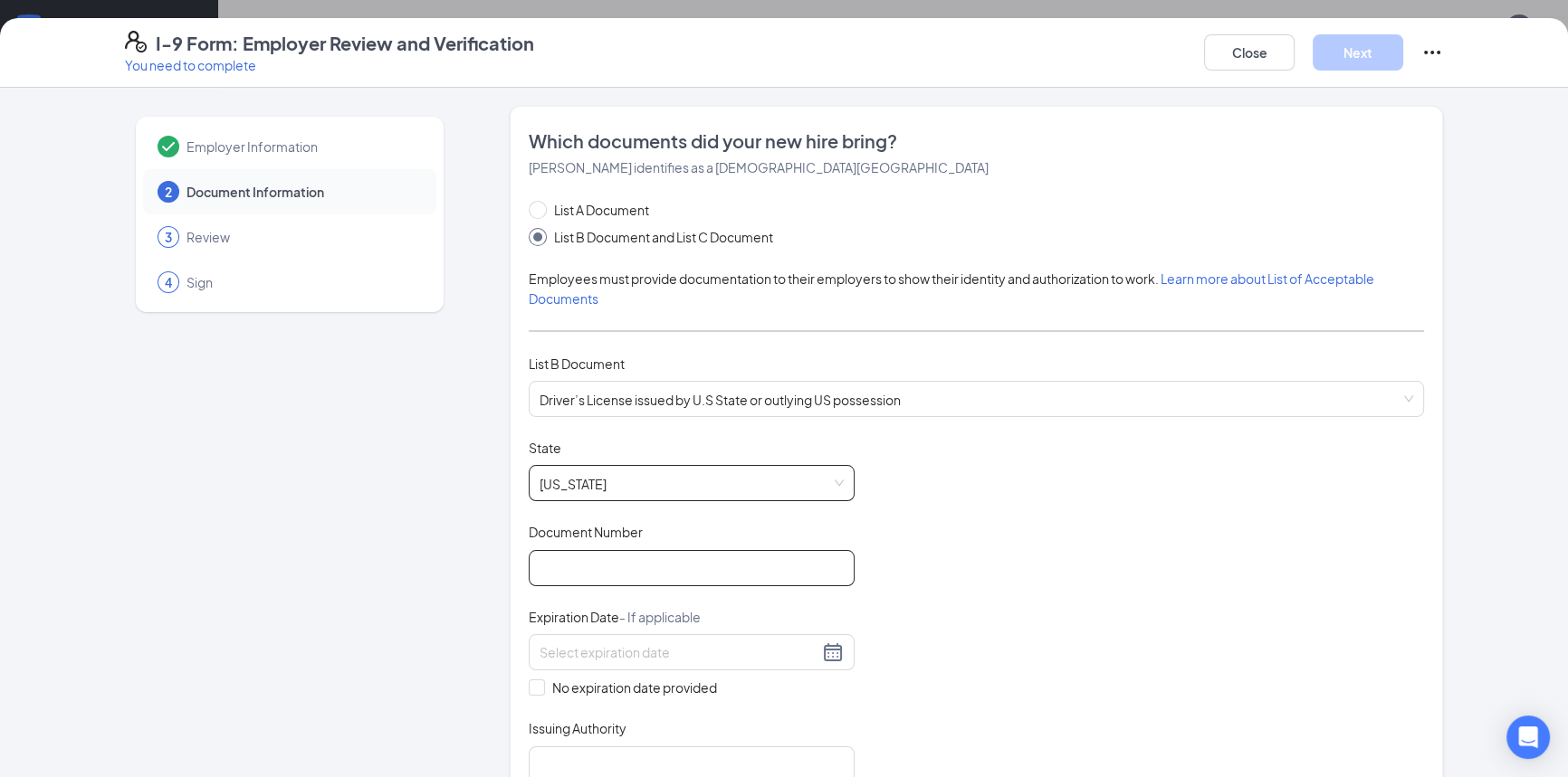
click at [606, 571] on input "Document Number" at bounding box center [691, 568] width 326 height 37
click at [549, 570] on input "vs121614" at bounding box center [691, 568] width 326 height 37
click at [543, 568] on input "vs121614" at bounding box center [691, 568] width 326 height 37
type input "VS121614"
click at [616, 653] on input at bounding box center [679, 652] width 279 height 20
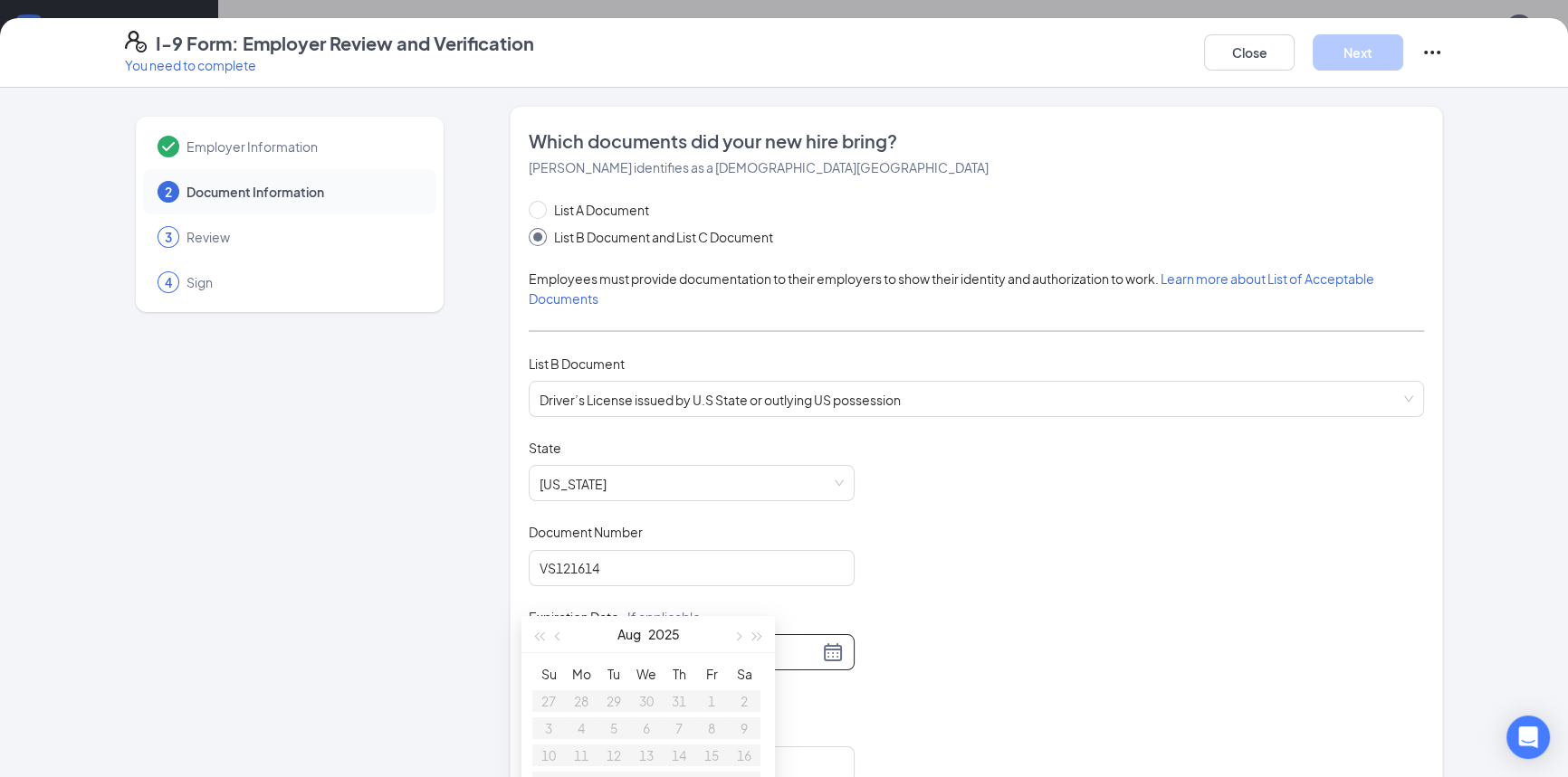
scroll to position [82, 0]
click at [753, 608] on span "button" at bounding box center [758, 610] width 9 height 9
click at [757, 607] on span "button" at bounding box center [758, 610] width 9 height 9
click at [553, 606] on button "button" at bounding box center [558, 607] width 20 height 37
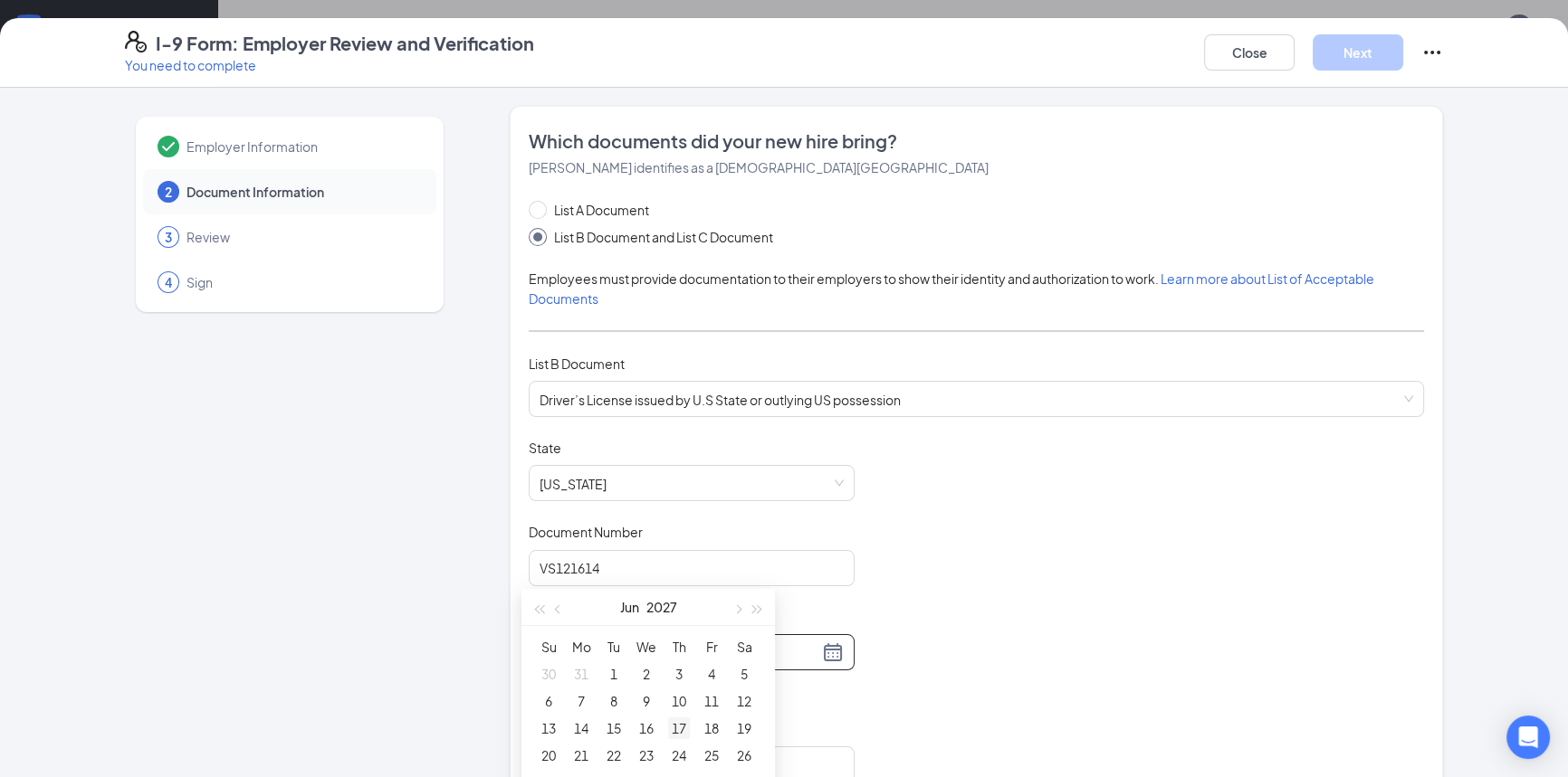
type input "06/17/2027"
click at [676, 725] on div "17" at bounding box center [679, 728] width 22 height 22
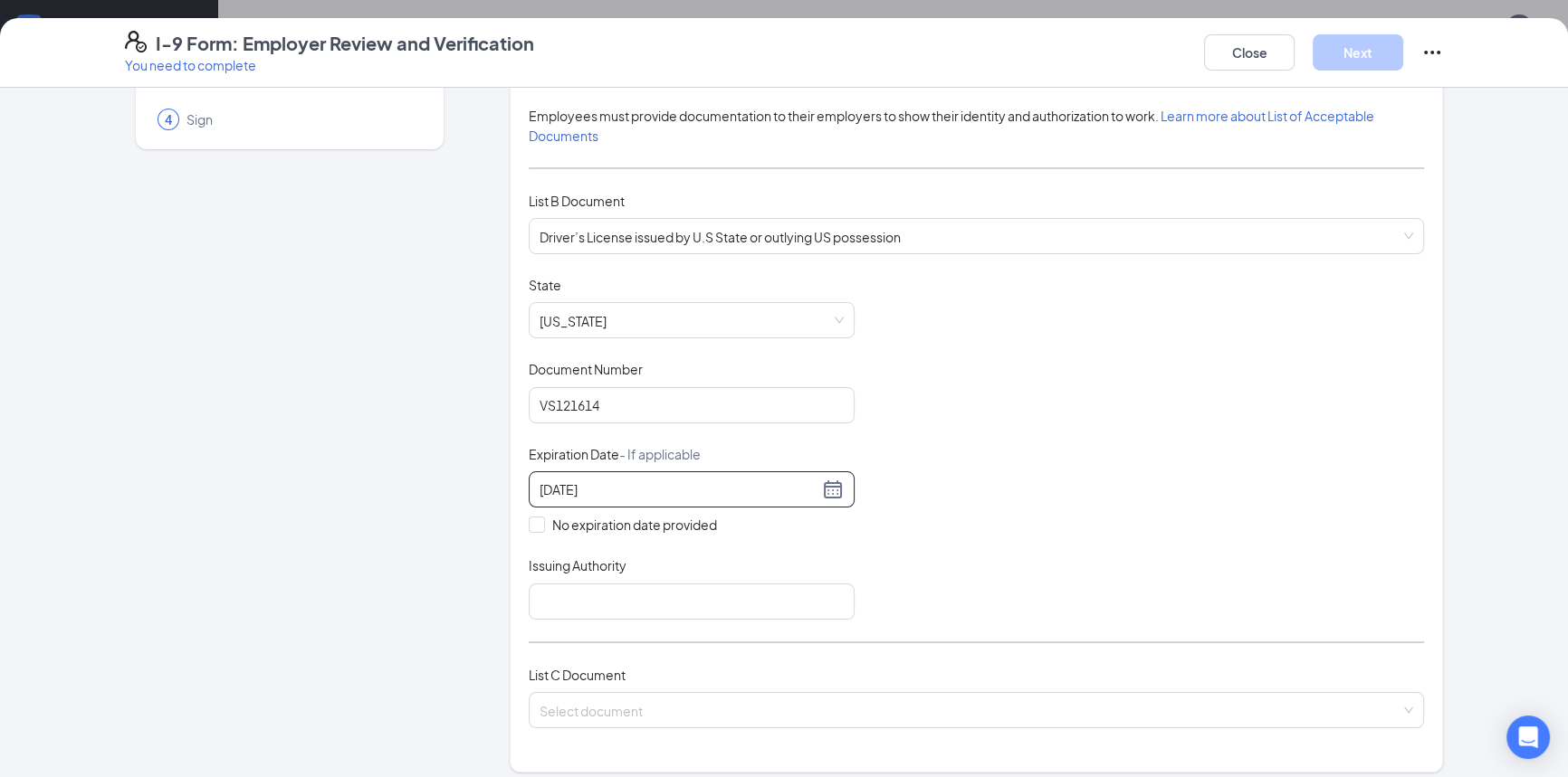
scroll to position [164, 0]
click at [764, 538] on div "Document Title Driver’s License issued by U.S State or outlying US possession S…" at bounding box center [976, 447] width 896 height 343
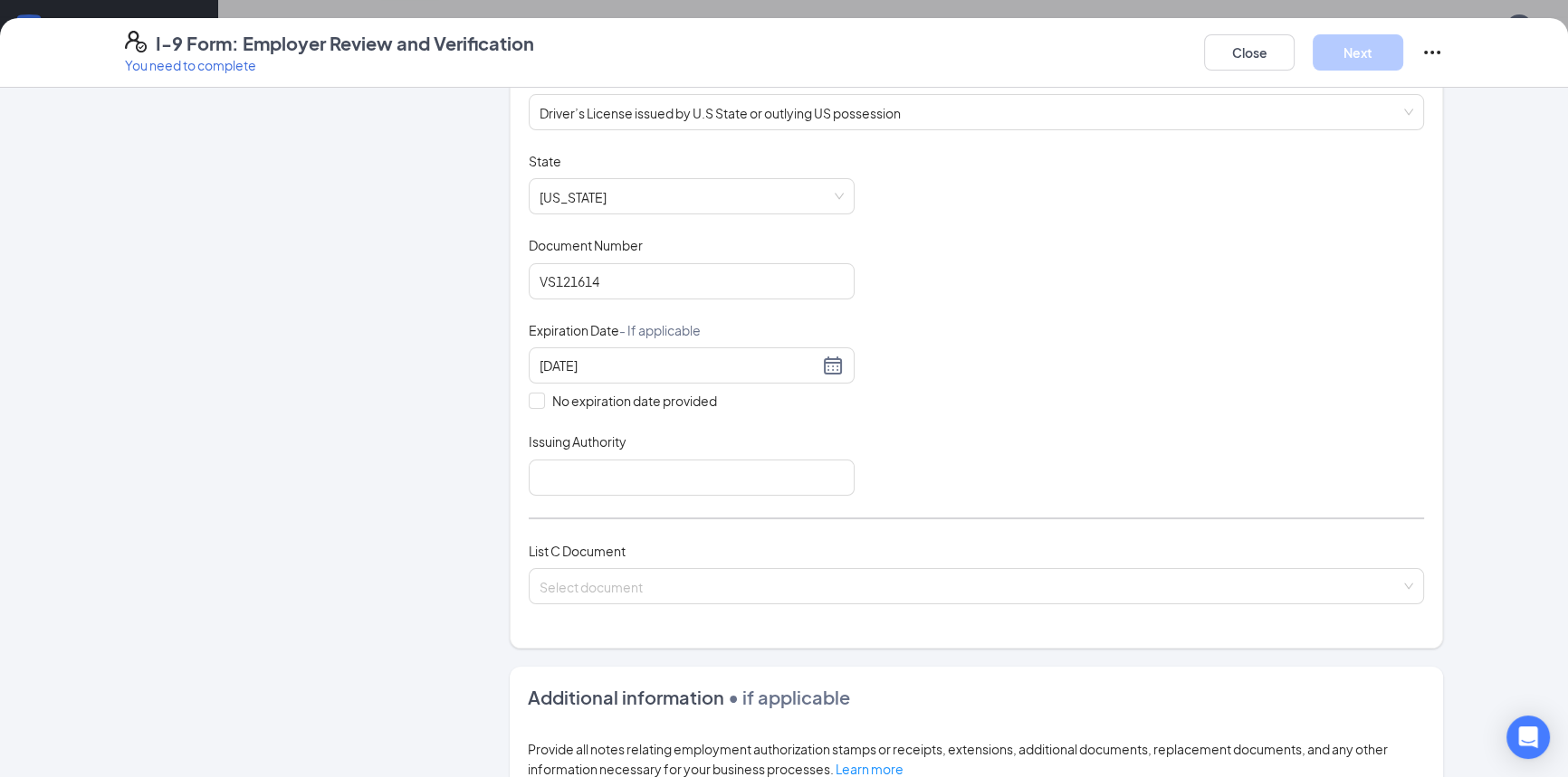
scroll to position [493, 0]
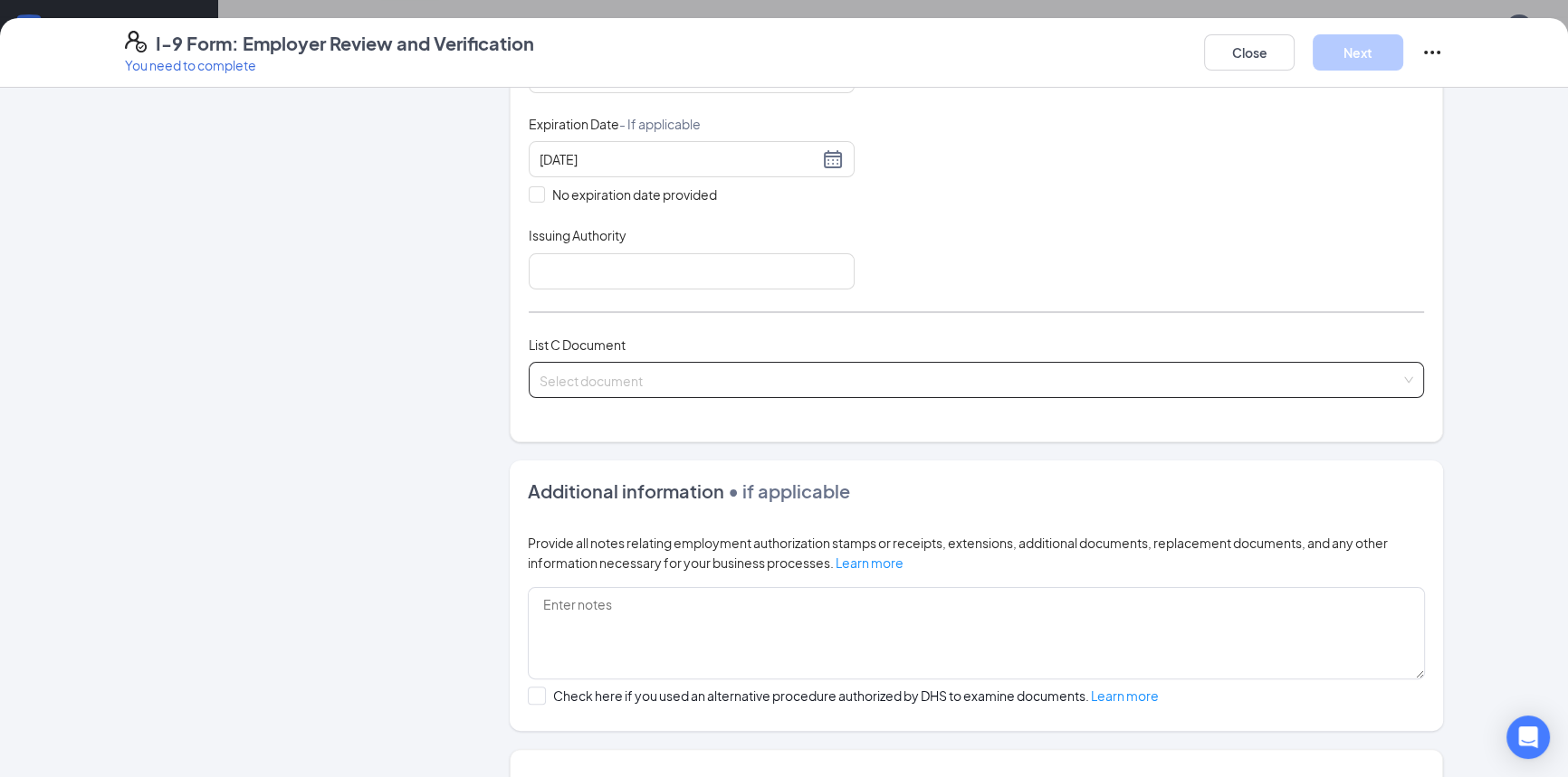
click at [585, 376] on input "search" at bounding box center [970, 376] width 861 height 27
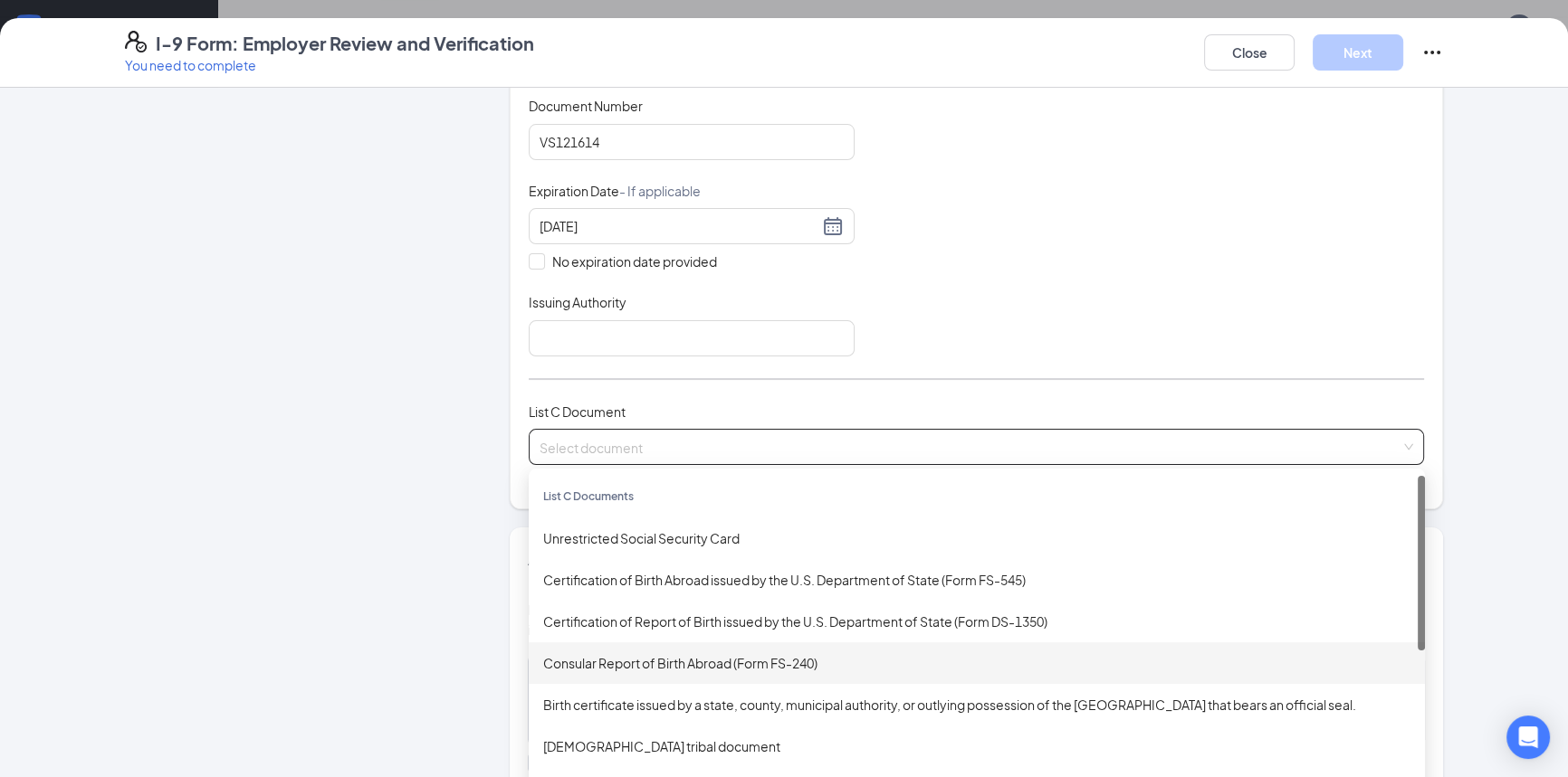
scroll to position [411, 0]
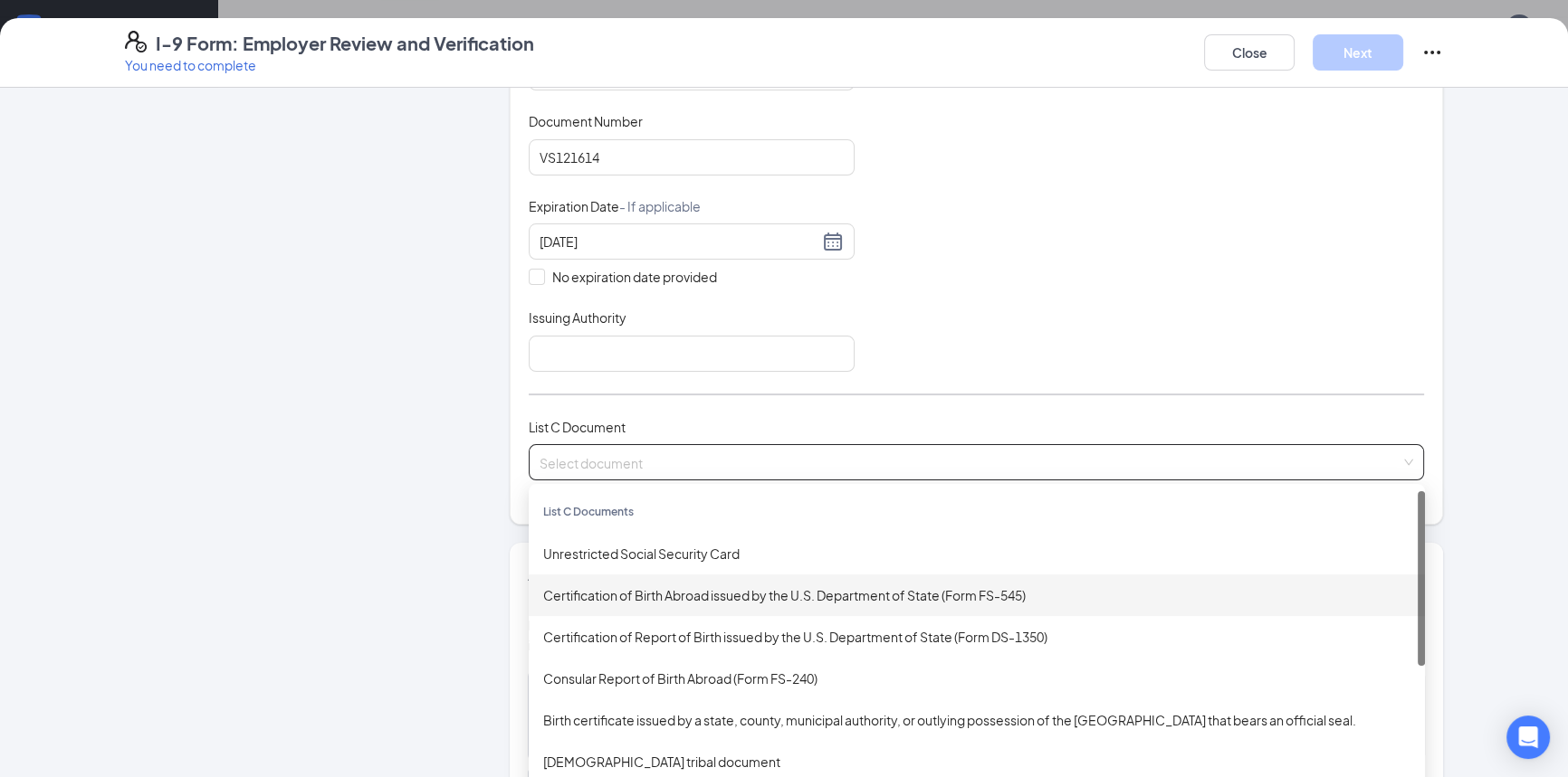
click at [312, 525] on div "Employer Information 2 Document Information 3 Review 4 Sign" at bounding box center [289, 340] width 330 height 1290
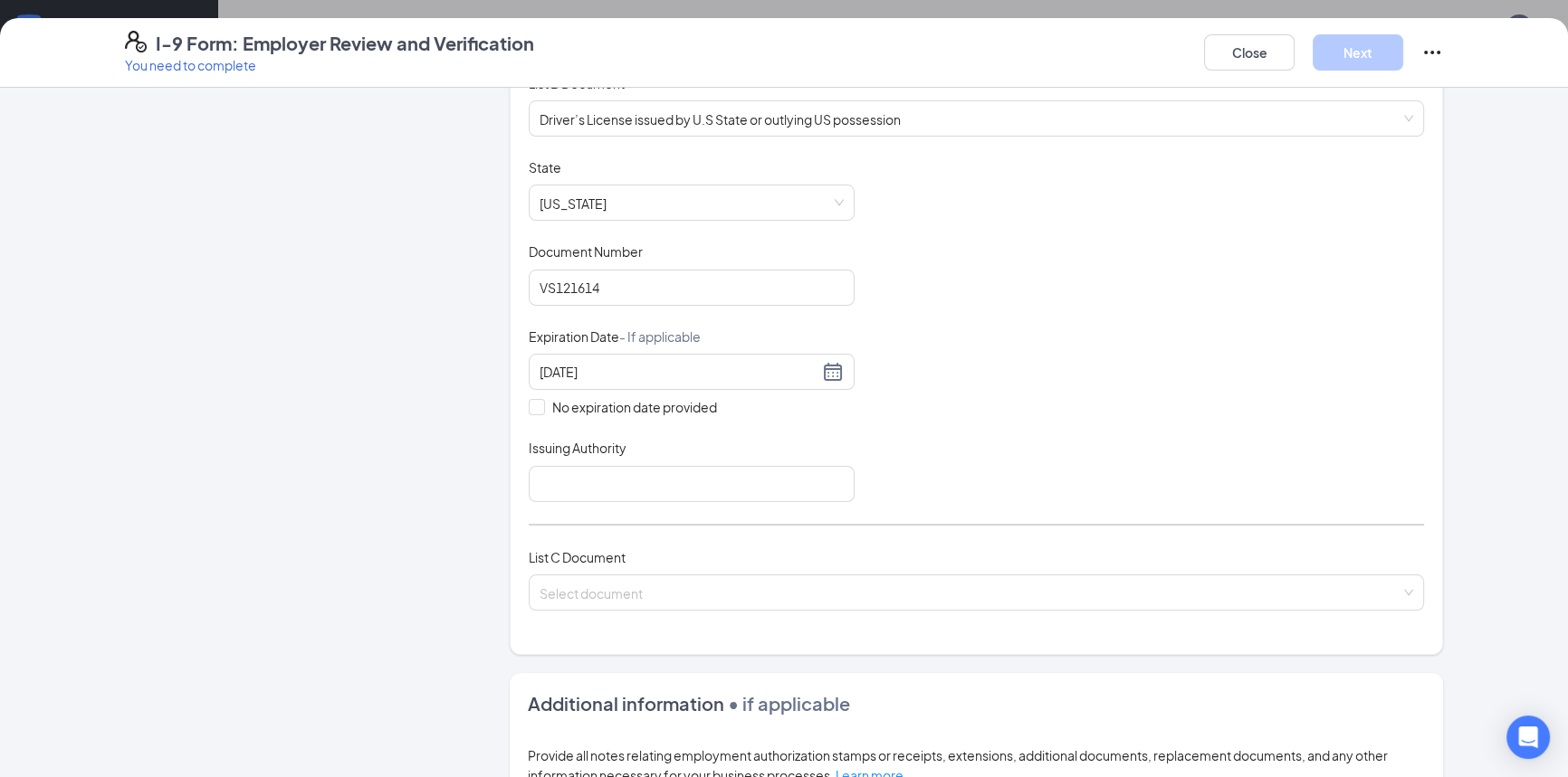
scroll to position [82, 0]
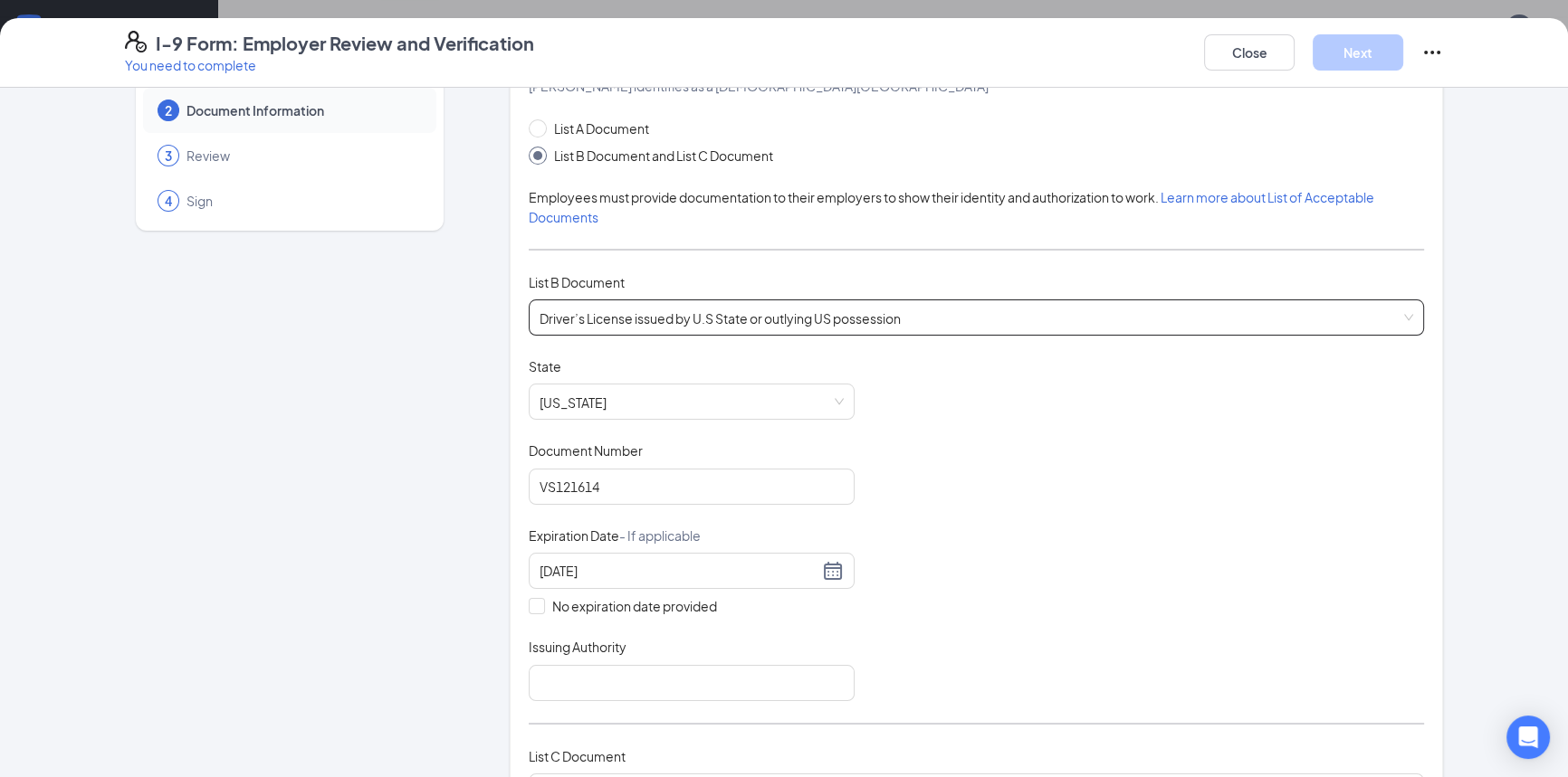
click at [608, 325] on span "Driver’s License issued by U.S State or outlying US possession" at bounding box center [976, 317] width 873 height 35
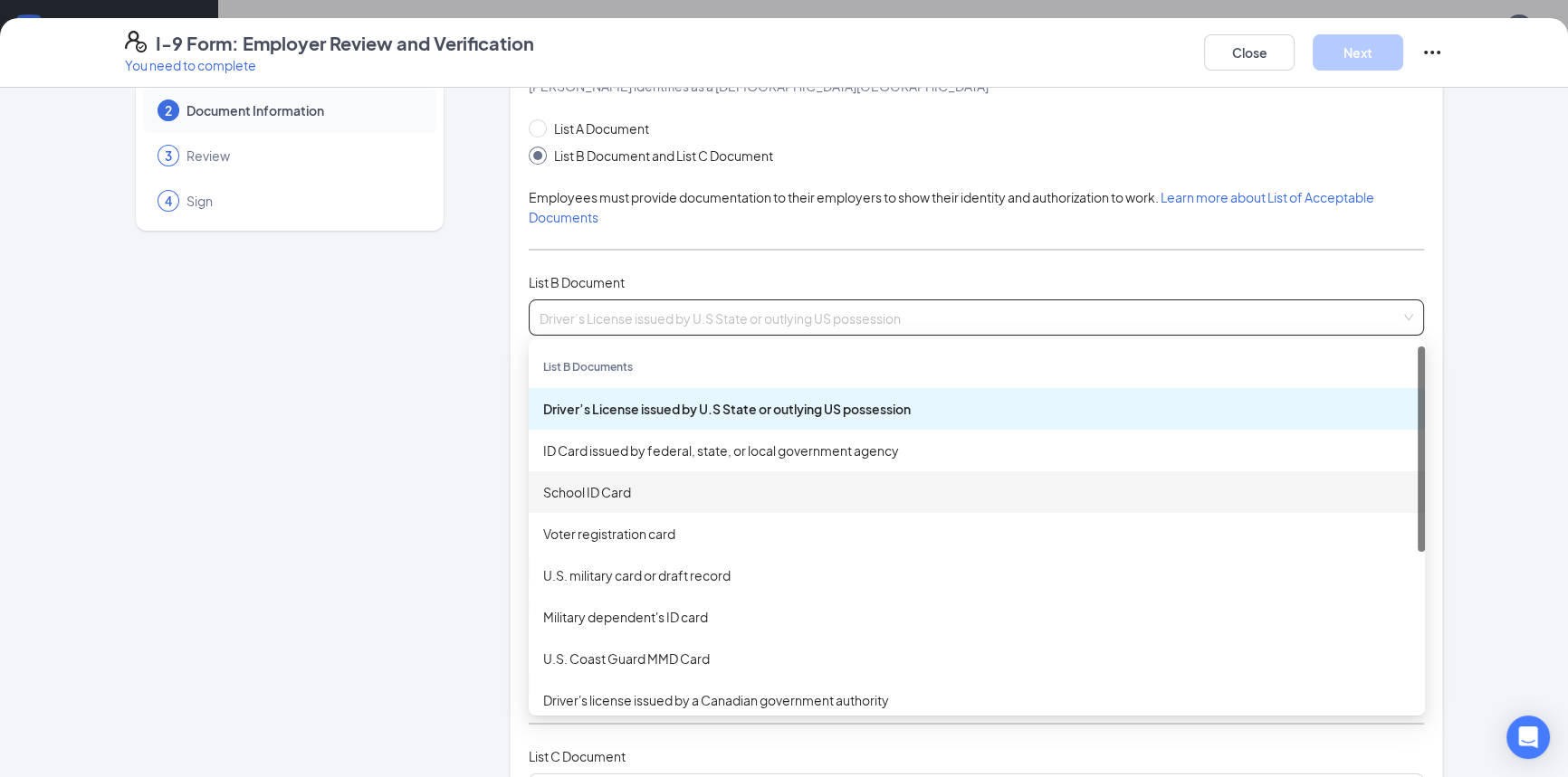
click at [362, 417] on div "Employer Information 2 Document Information 3 Review 4 Sign" at bounding box center [289, 669] width 330 height 1290
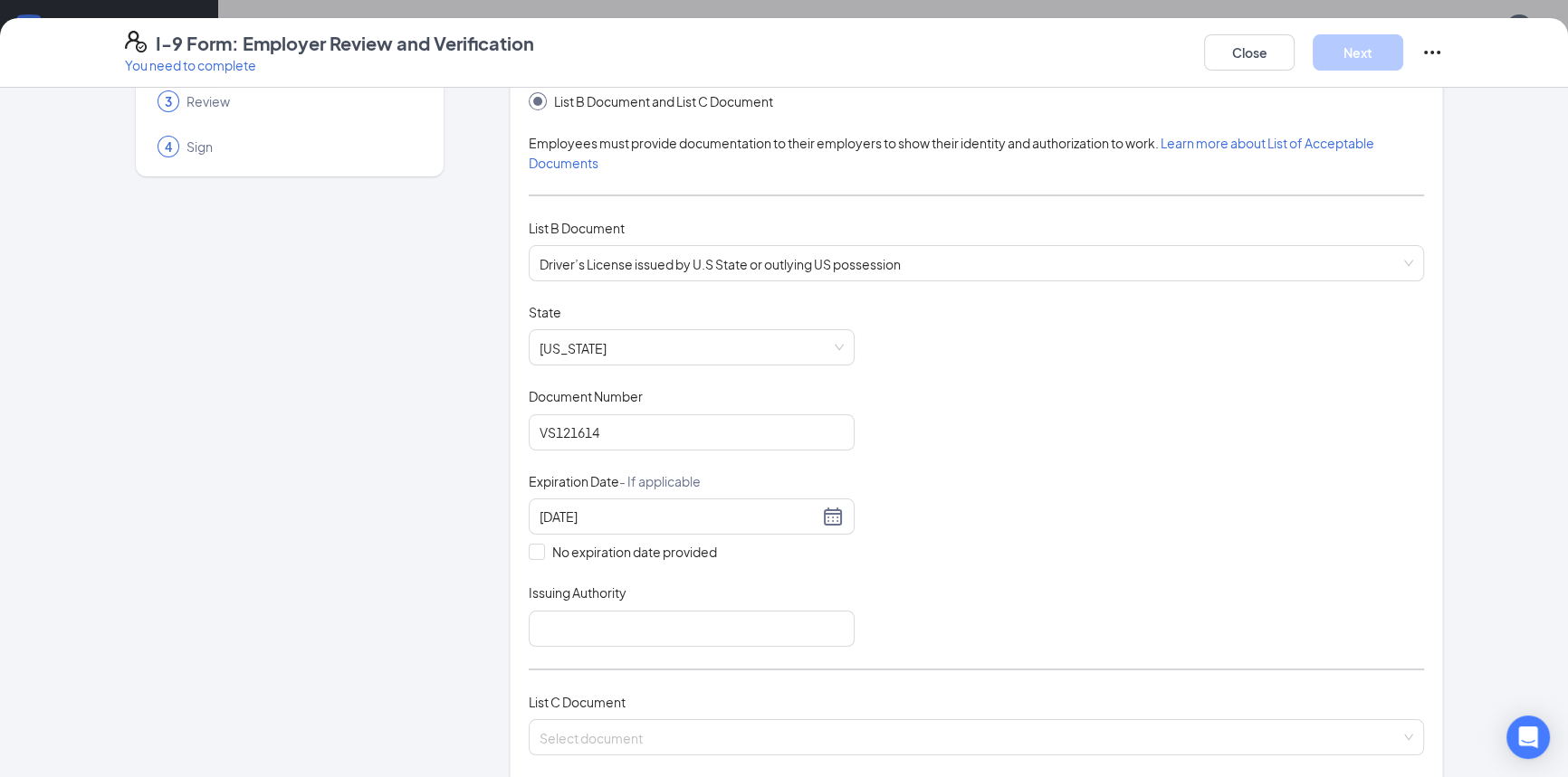
scroll to position [328, 0]
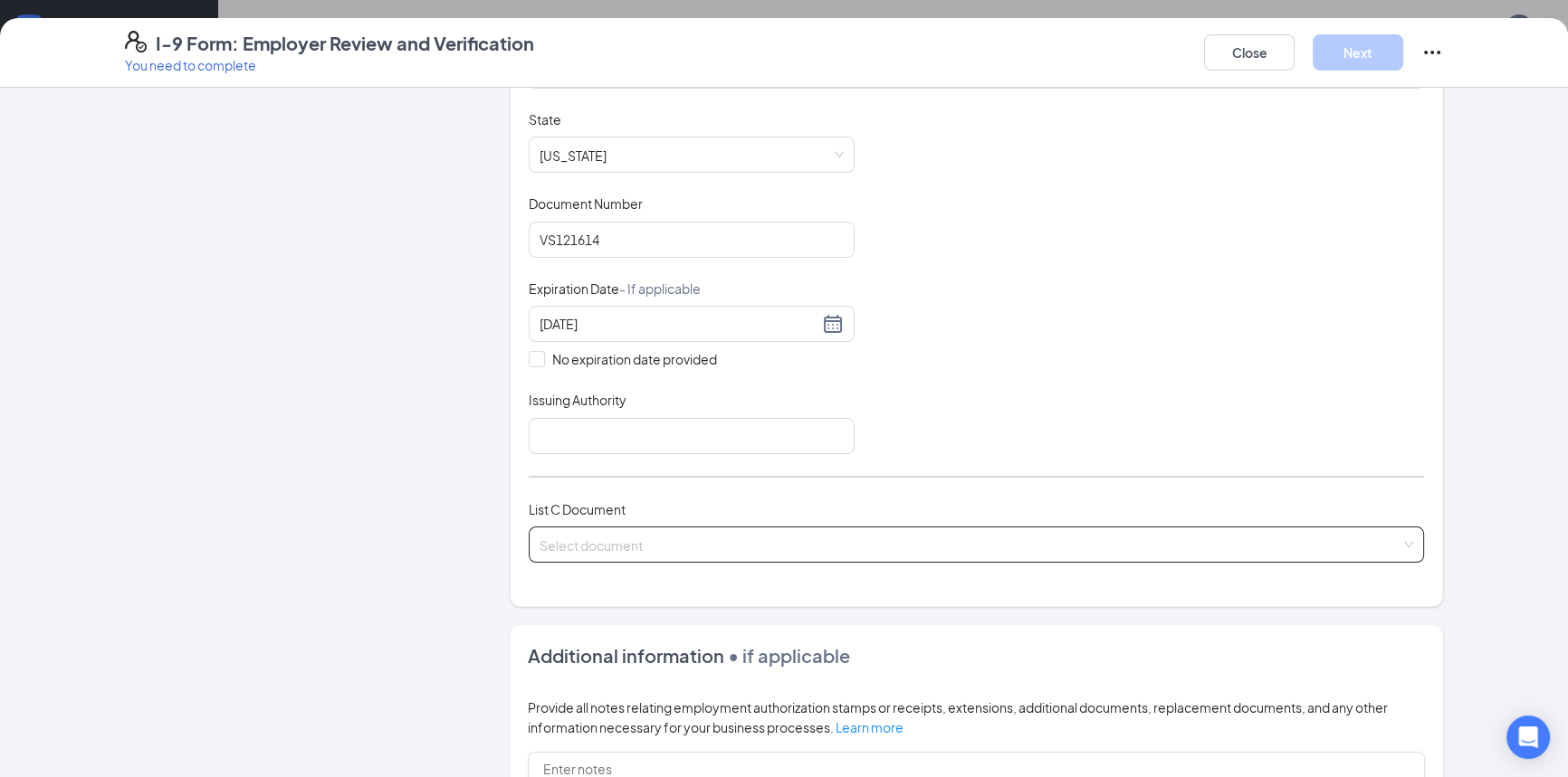
click at [623, 541] on input "search" at bounding box center [970, 541] width 861 height 27
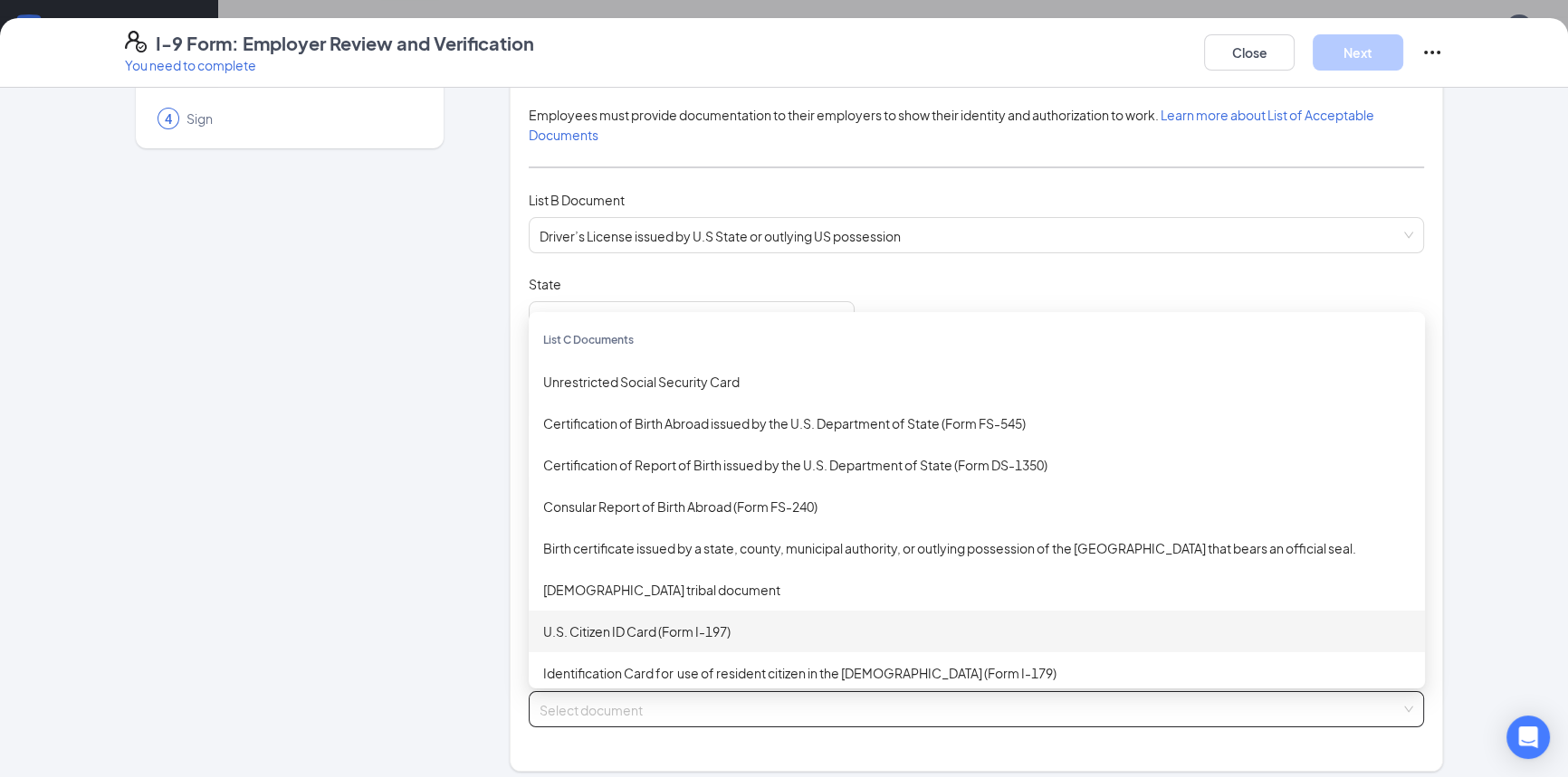
scroll to position [82, 0]
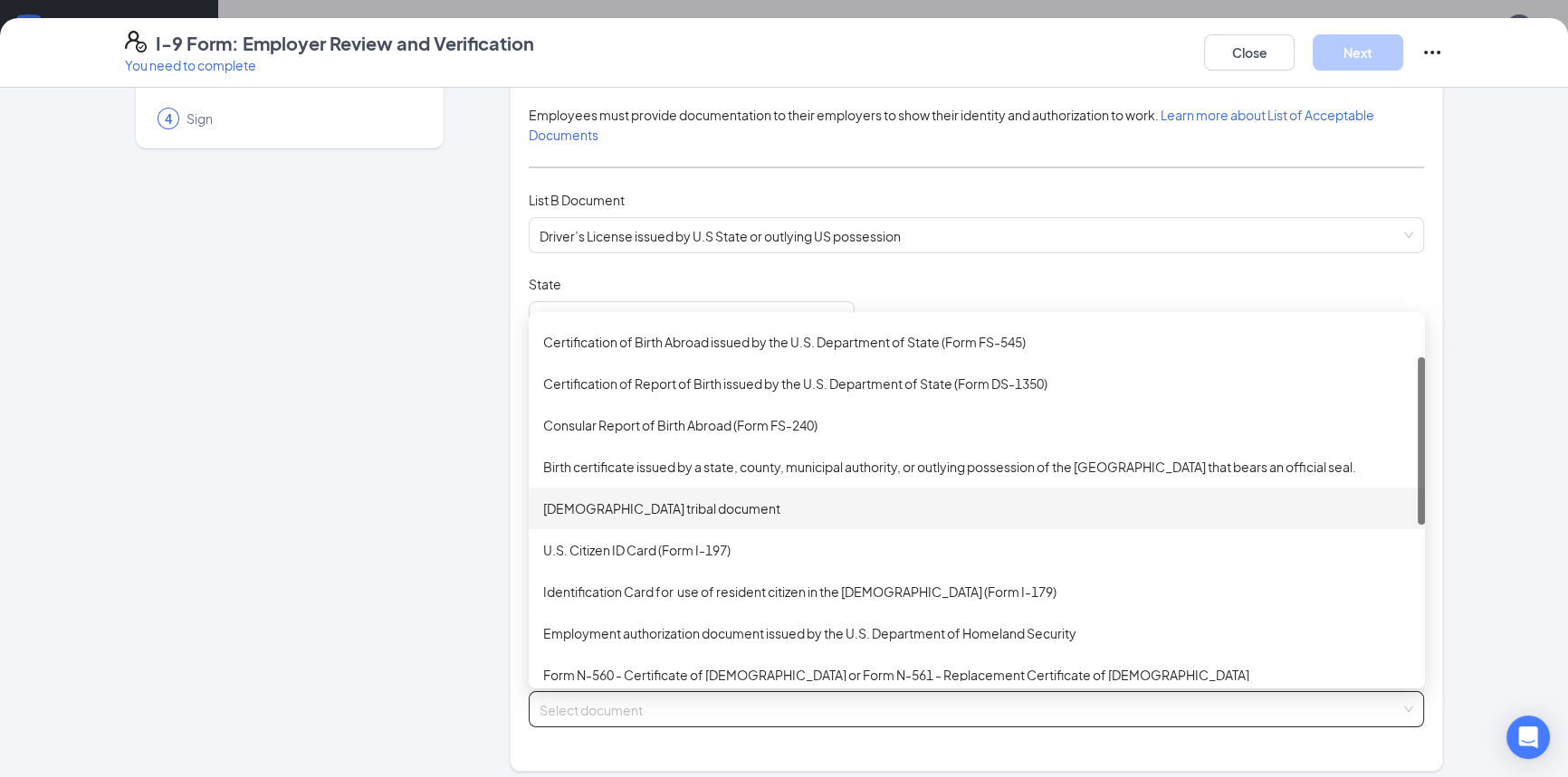
click at [347, 455] on div "Employer Information 2 Document Information 3 Review 4 Sign" at bounding box center [289, 587] width 330 height 1290
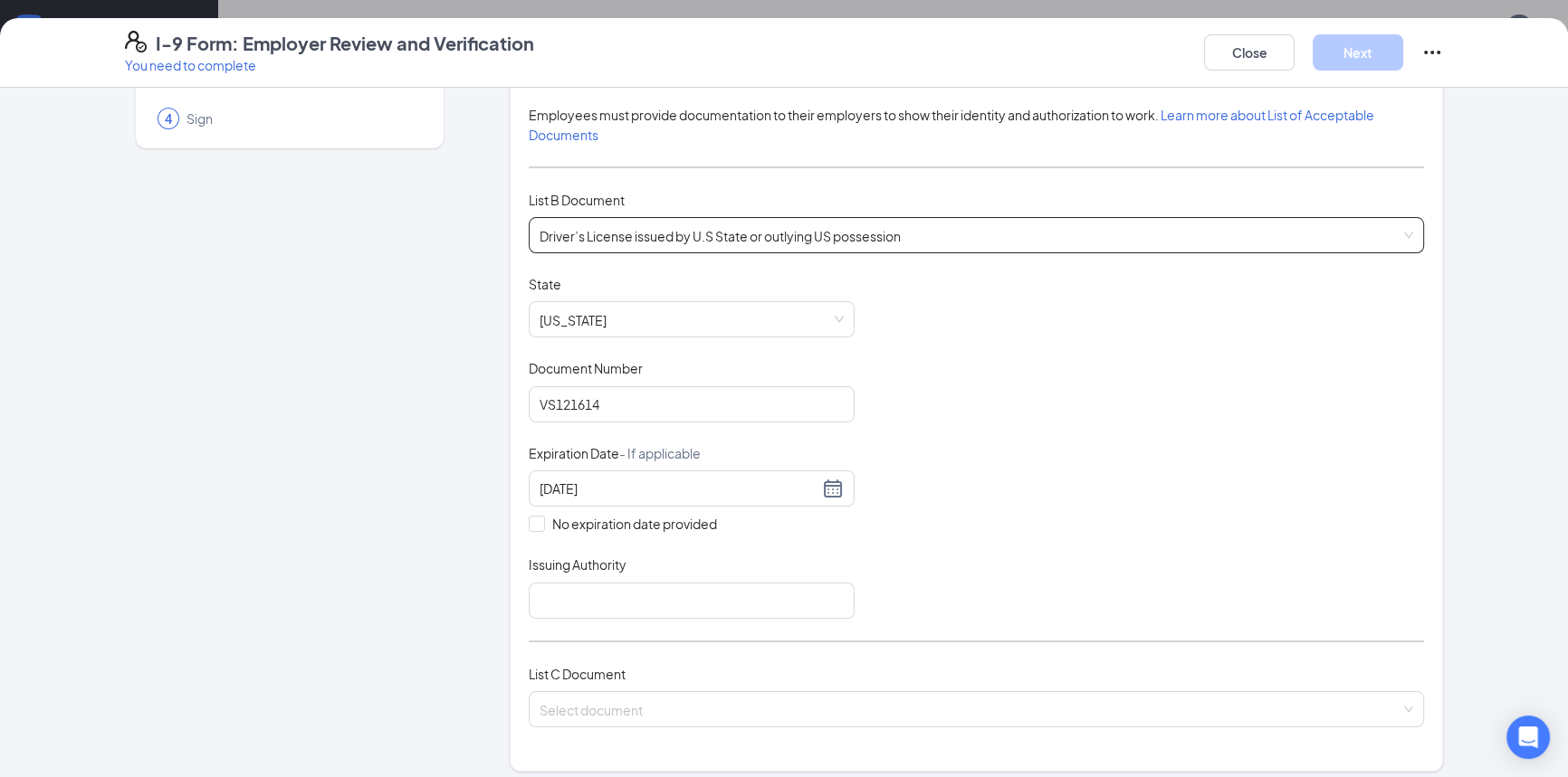
scroll to position [0, 0]
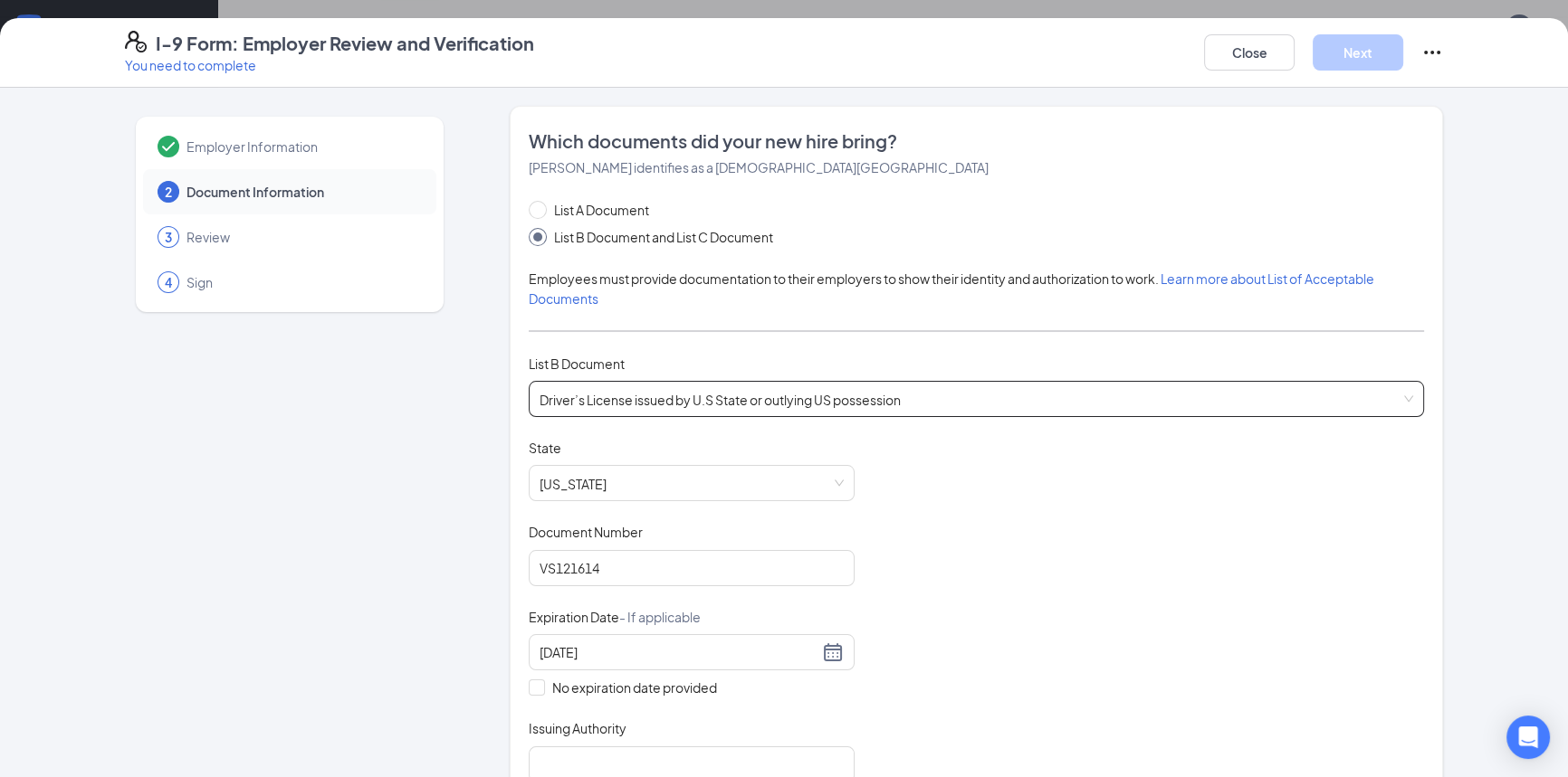
click at [630, 399] on span "Driver’s License issued by U.S State or outlying US possession" at bounding box center [976, 399] width 873 height 35
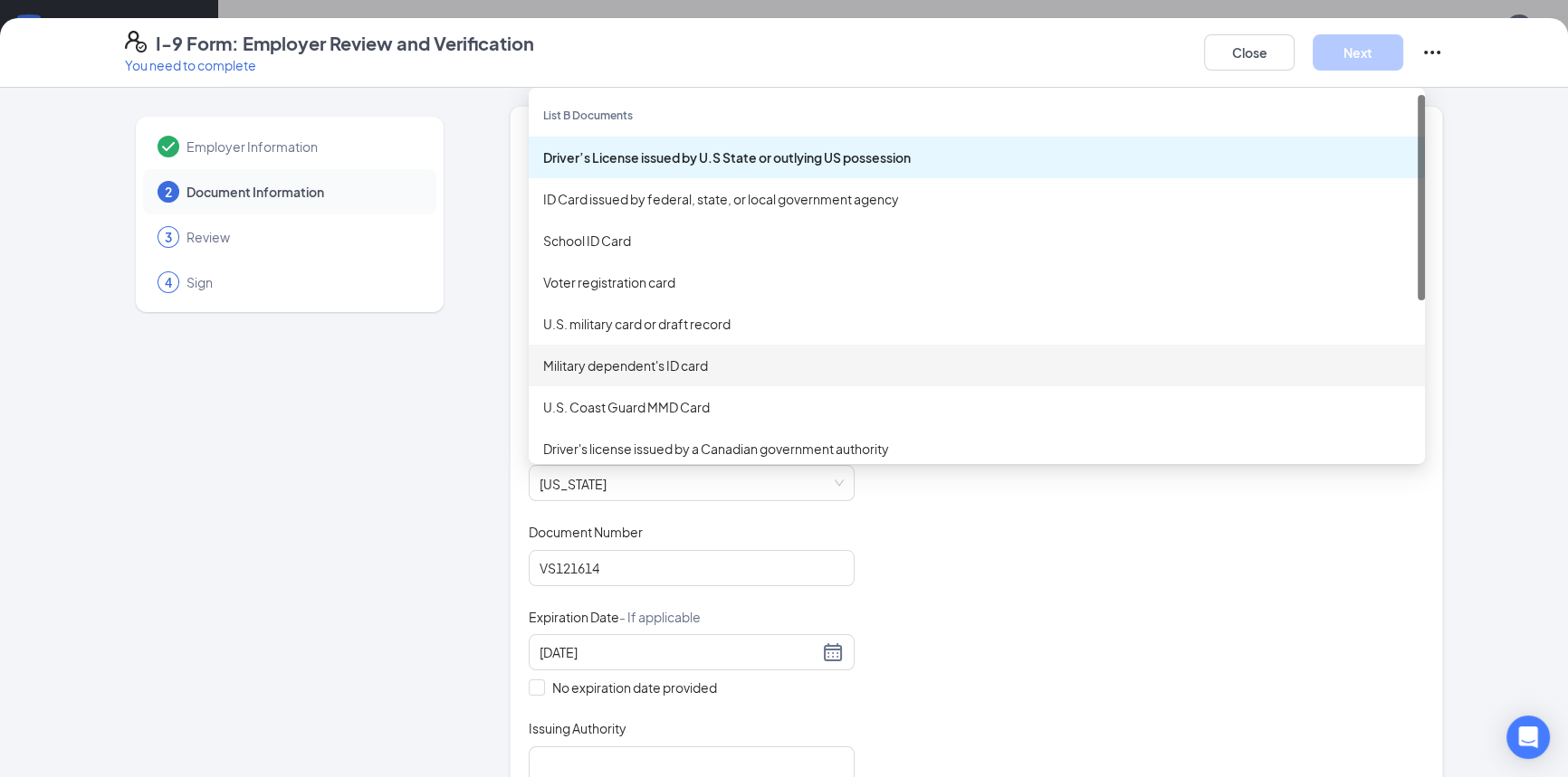
click at [337, 344] on div "Employer Information 2 Document Information 3 Review 4 Sign" at bounding box center [289, 751] width 330 height 1290
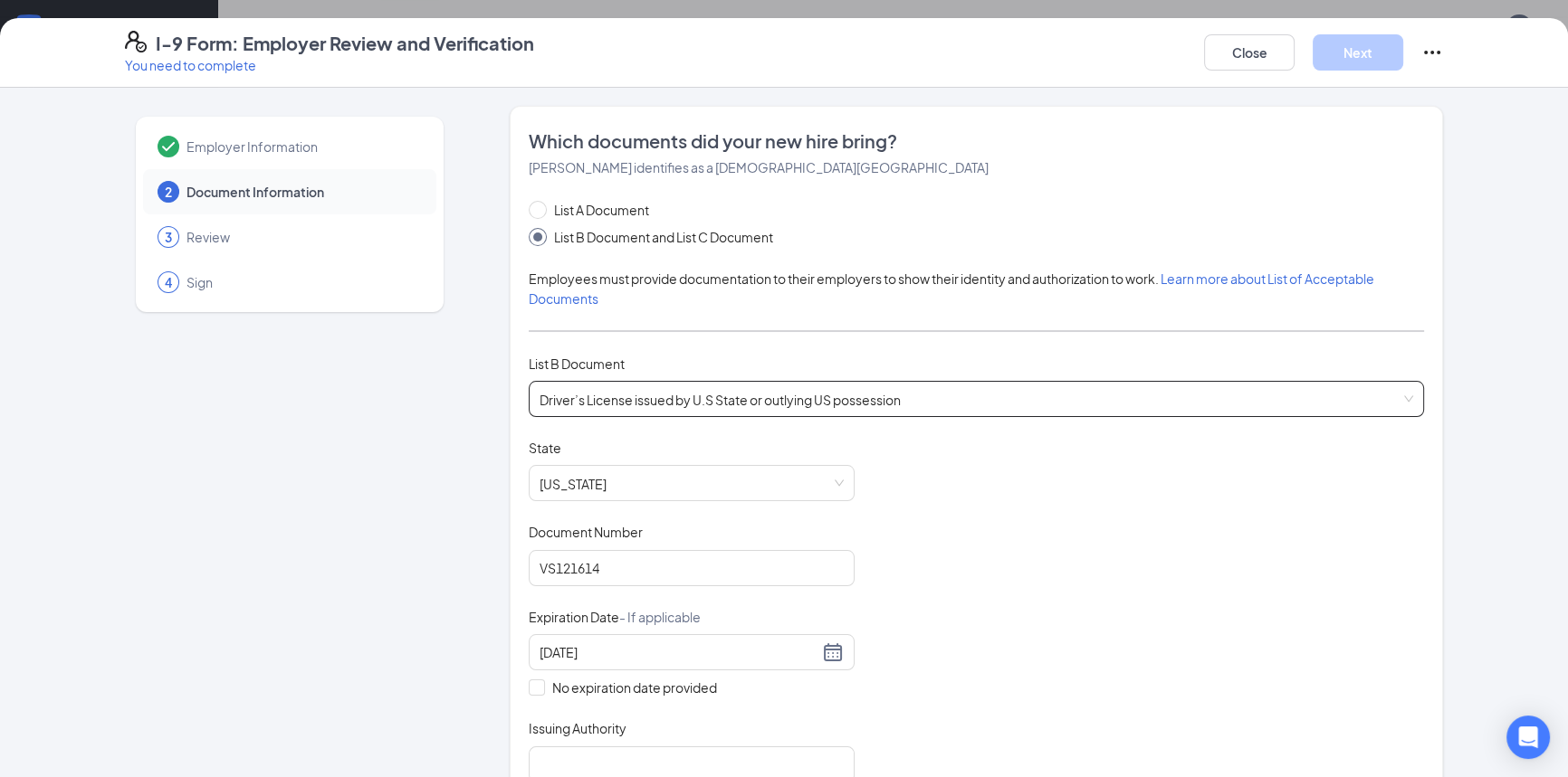
click at [618, 395] on span "Driver’s License issued by U.S State or outlying US possession" at bounding box center [976, 399] width 873 height 35
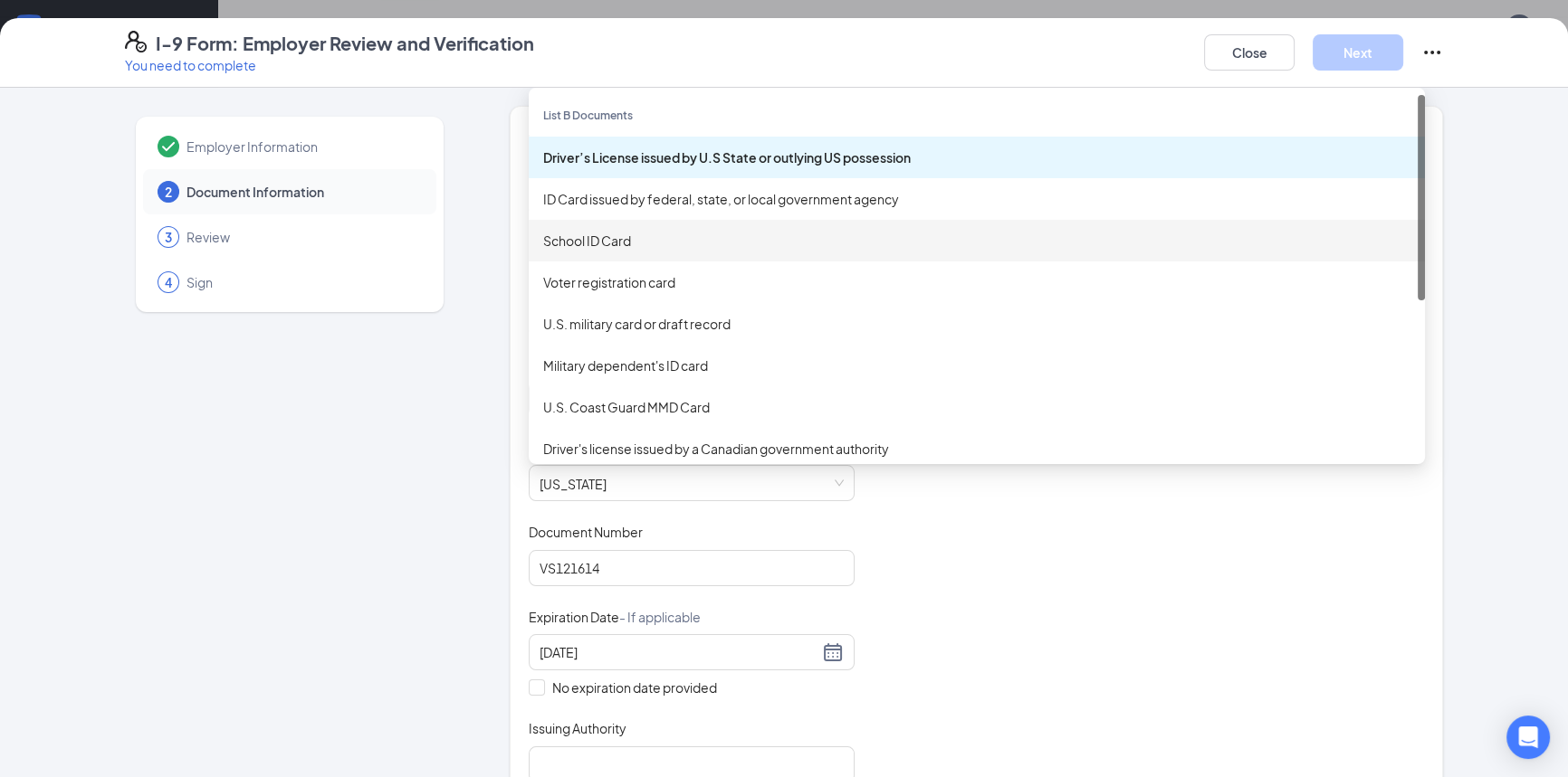
click at [618, 243] on div "School ID Card" at bounding box center [976, 240] width 868 height 20
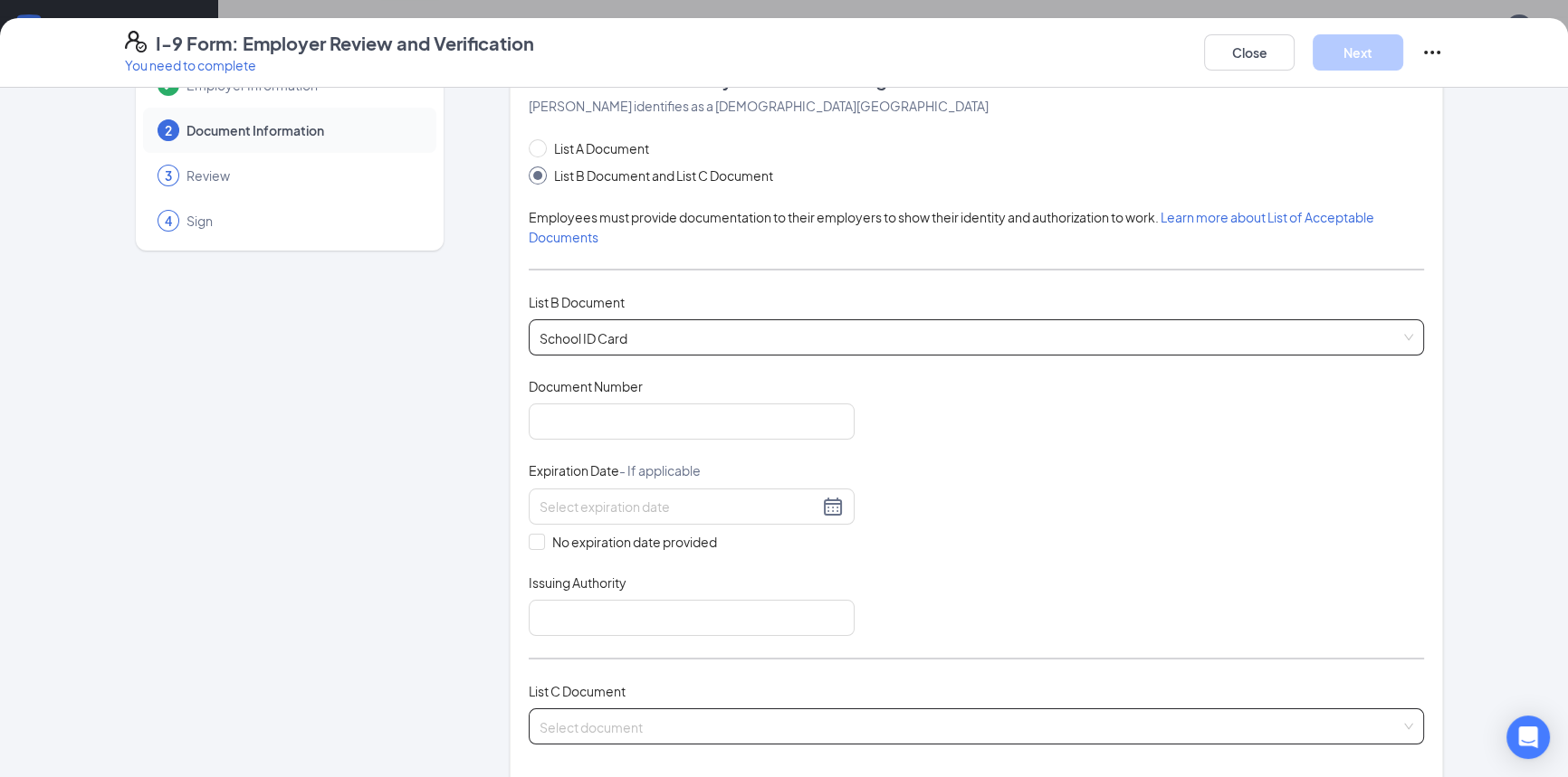
scroll to position [246, 0]
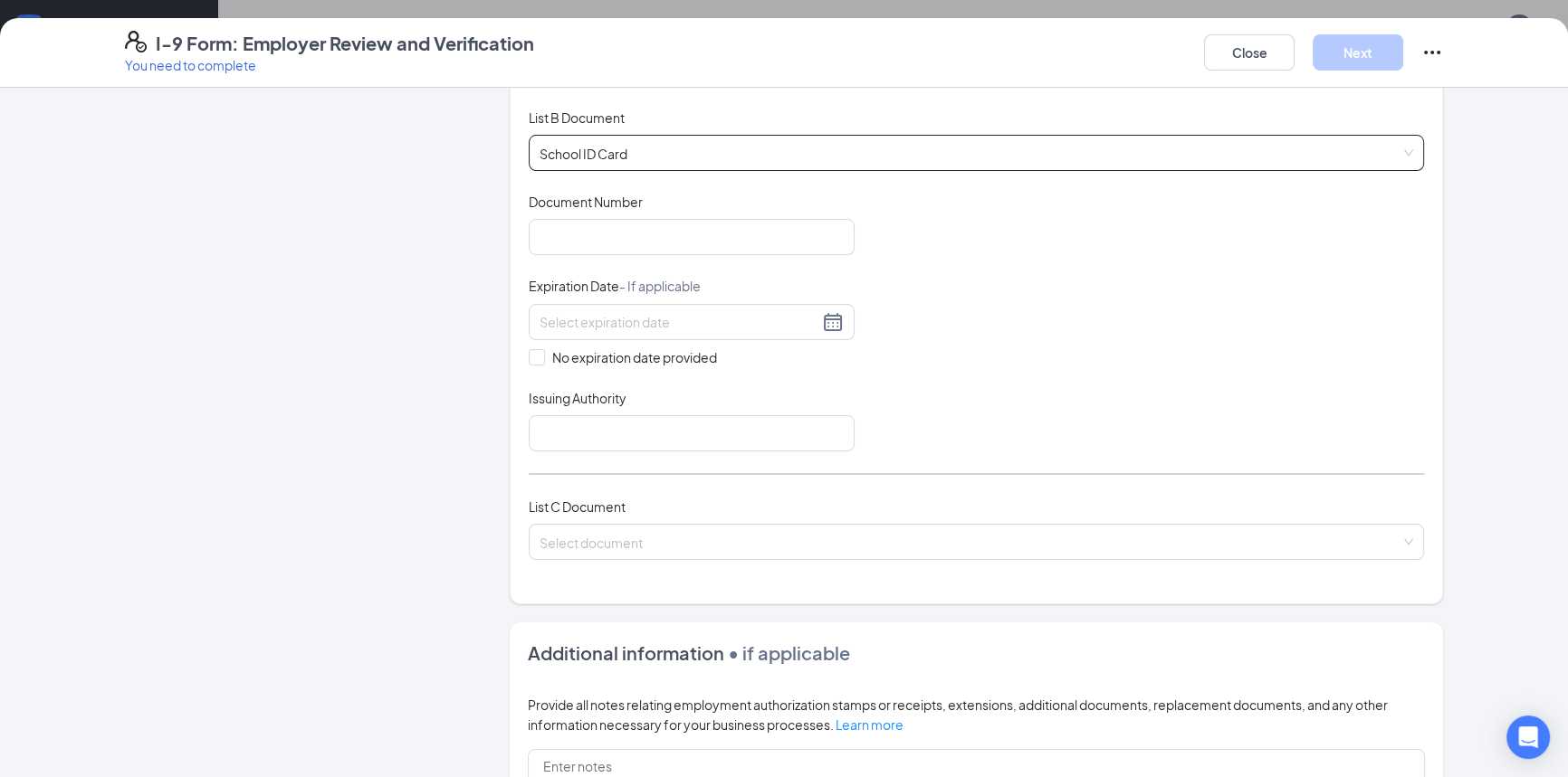
click at [625, 507] on div "List C Document" at bounding box center [976, 506] width 896 height 20
click at [626, 556] on div "List C Document Select document Birth certificate issued by a state, county, mu…" at bounding box center [976, 539] width 896 height 85
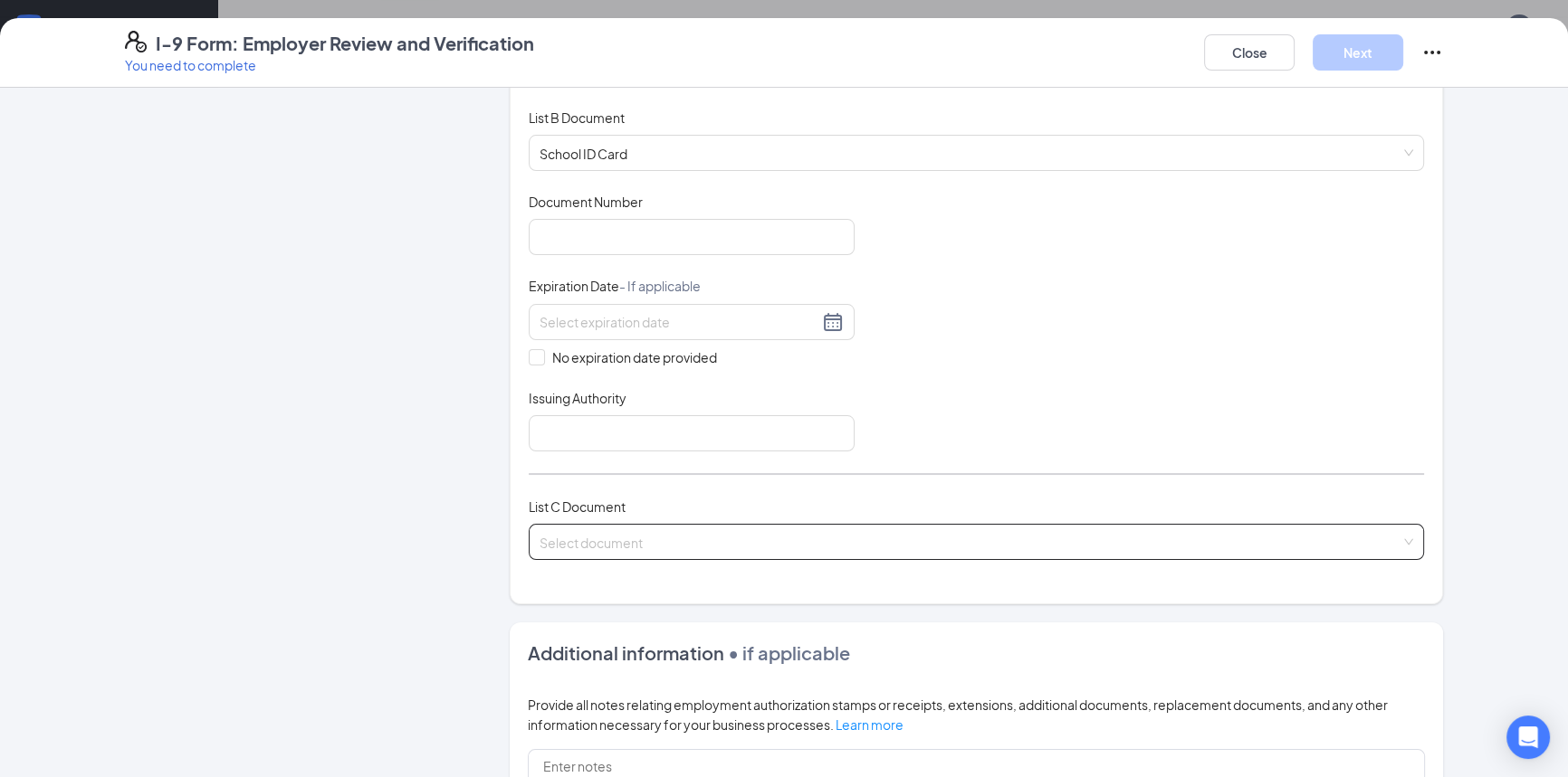
click at [619, 548] on span at bounding box center [970, 541] width 861 height 35
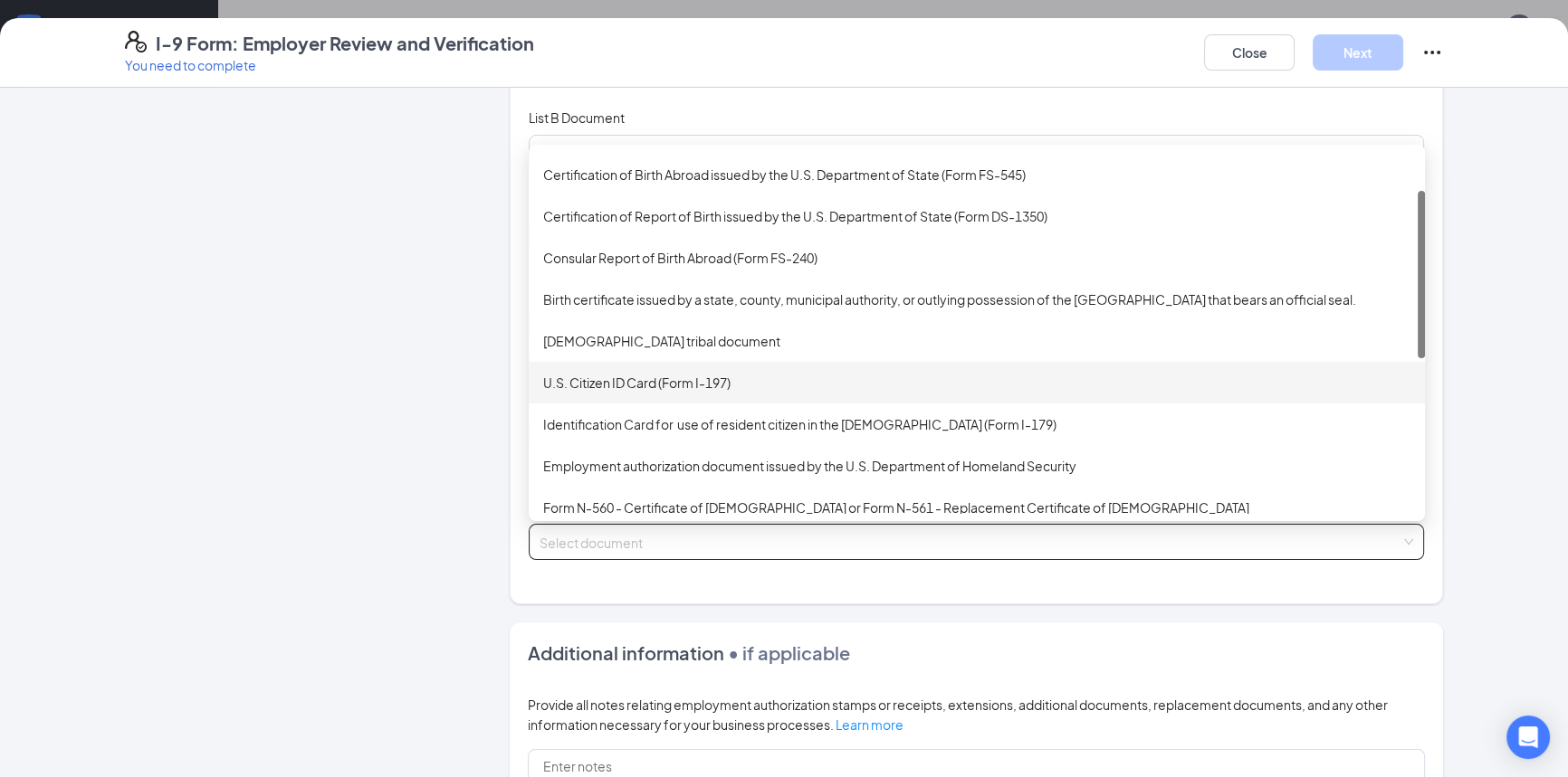
click at [652, 383] on div "U.S. Citizen ID Card (Form I-197)" at bounding box center [976, 382] width 868 height 20
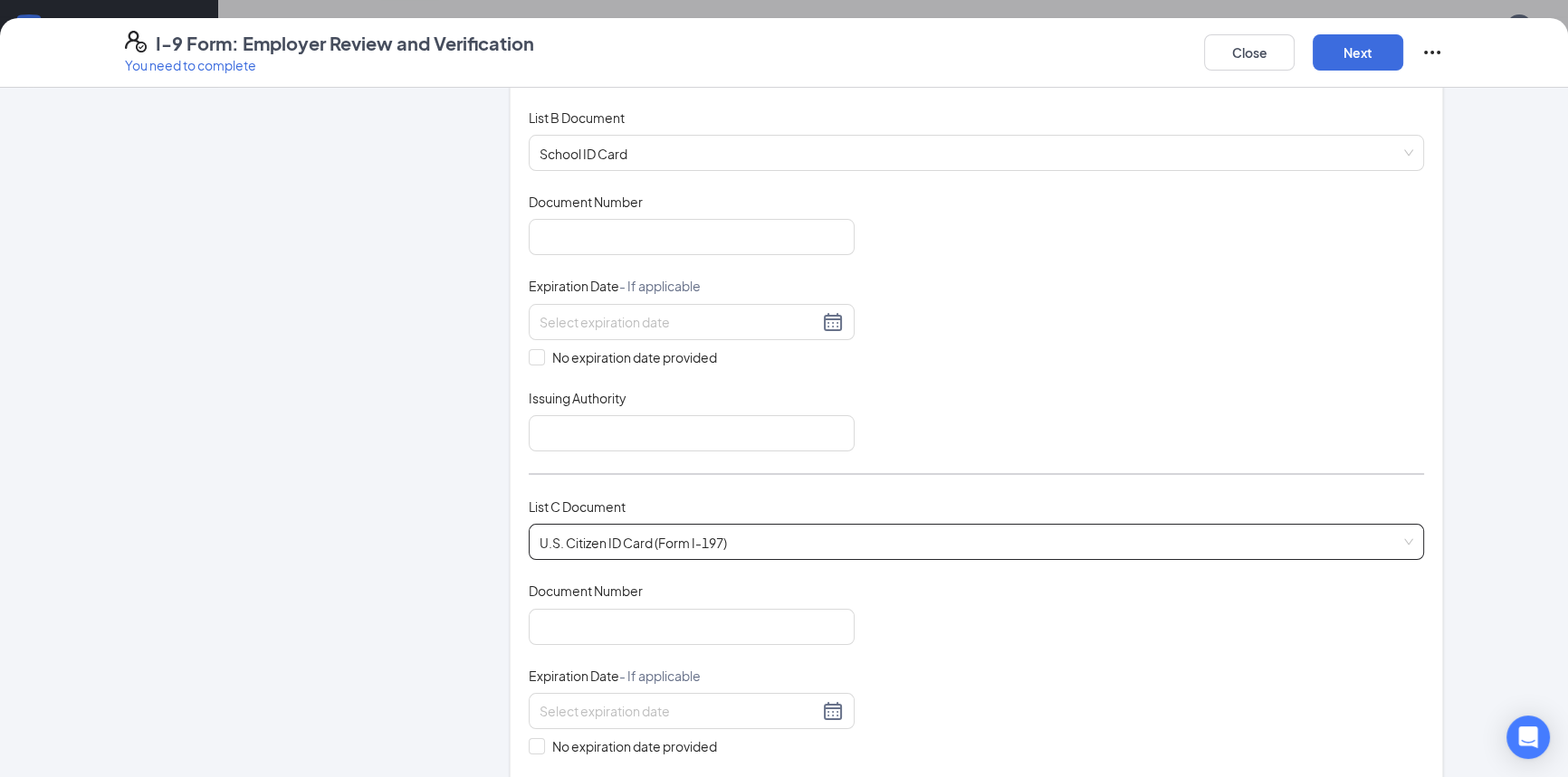
click at [632, 534] on span "U.S. Citizen ID Card (Form I-197)" at bounding box center [976, 541] width 873 height 35
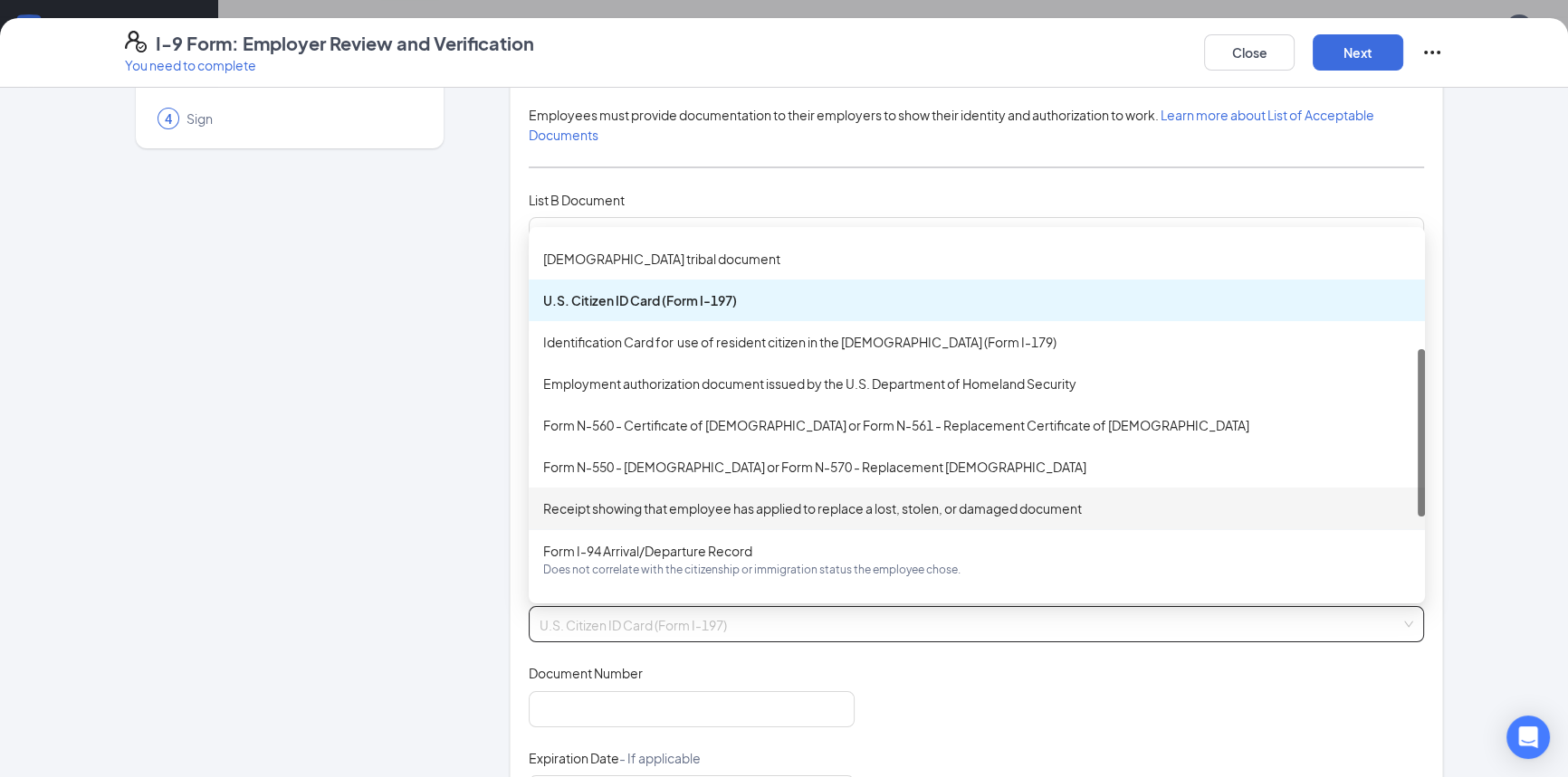
click at [309, 441] on div "Employer Information 2 Document Information 3 Review 4 Sign" at bounding box center [289, 685] width 330 height 1486
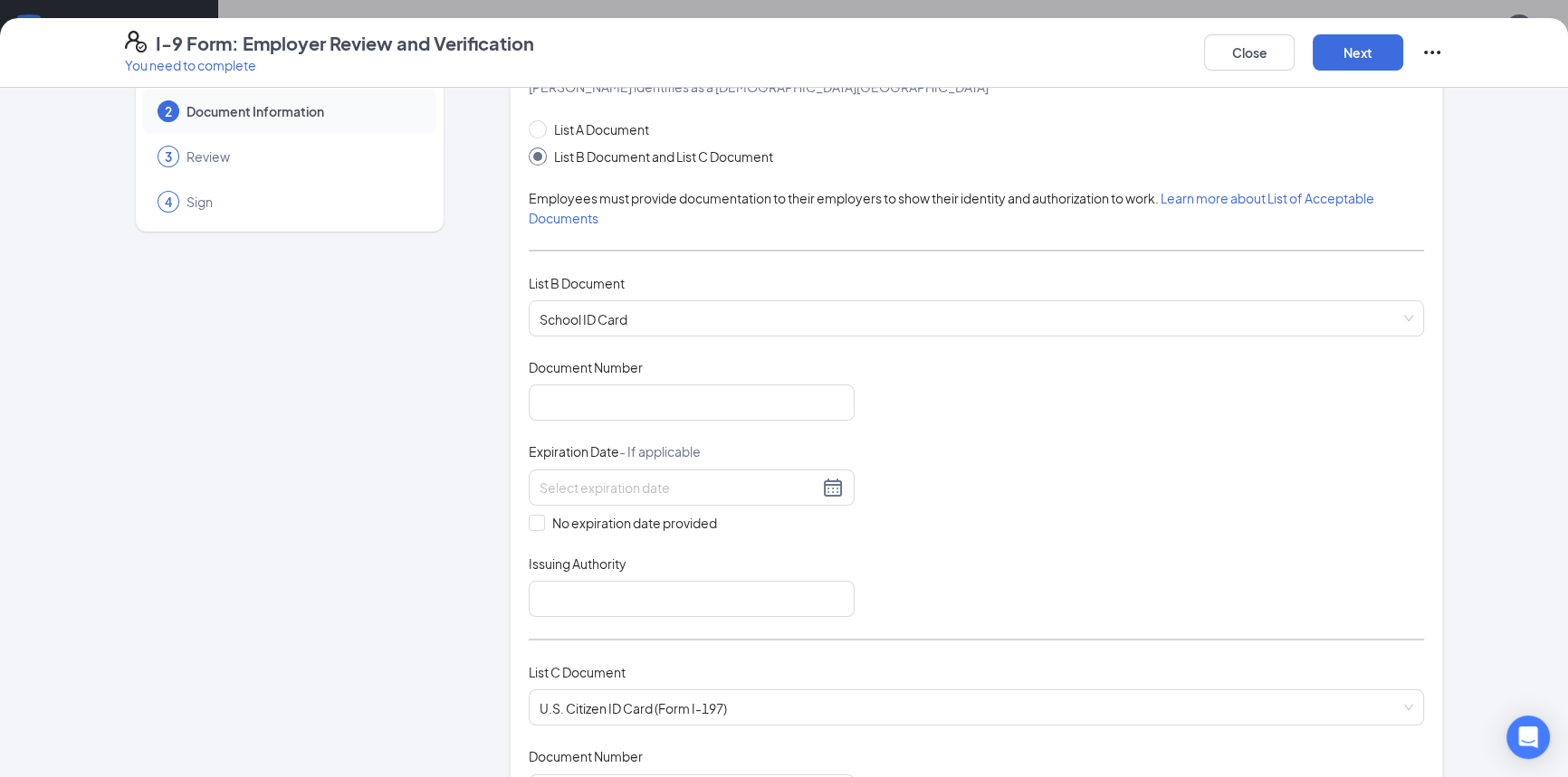
scroll to position [0, 0]
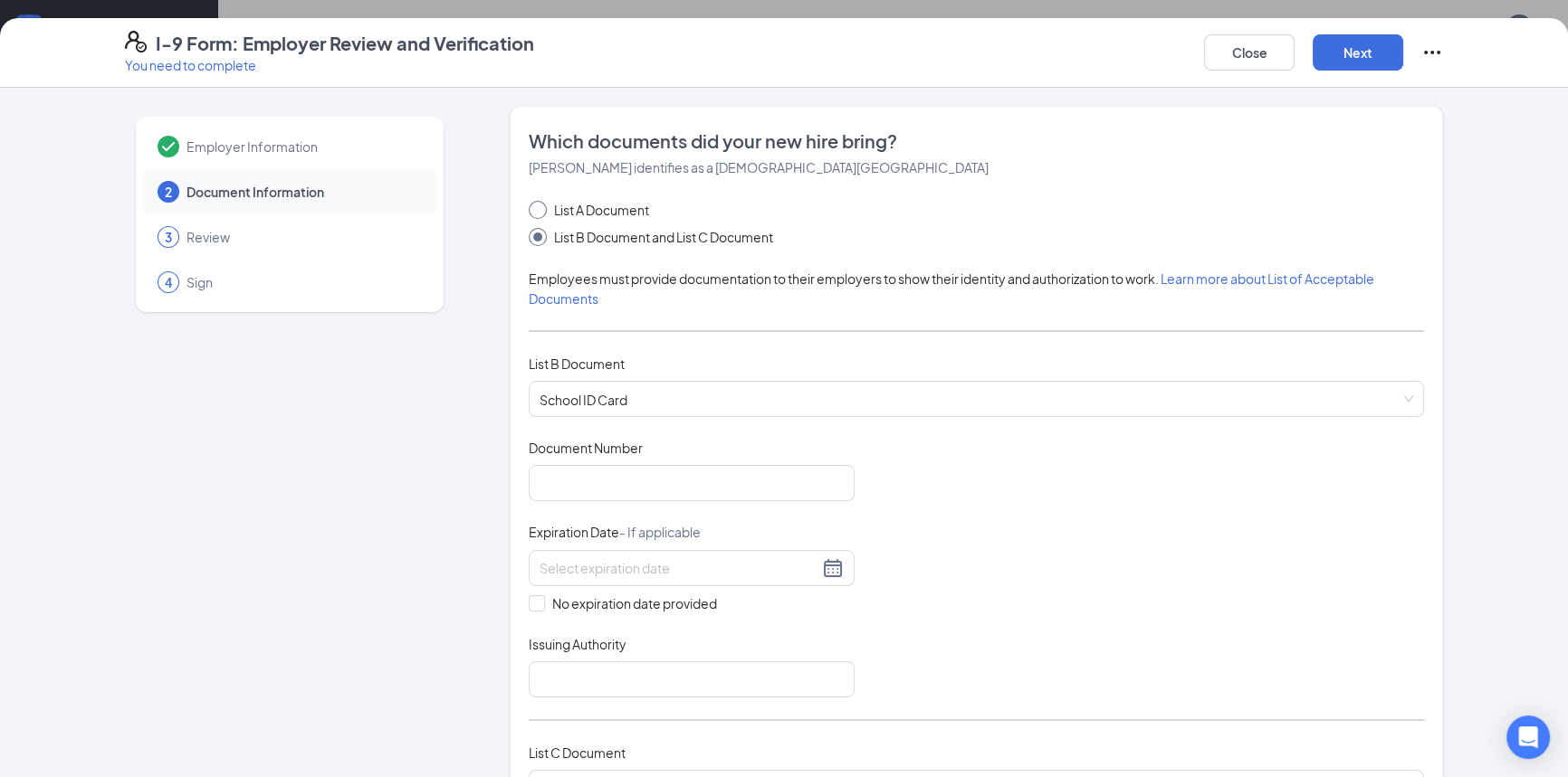
click at [538, 210] on span at bounding box center [537, 209] width 18 height 18
click at [538, 210] on input "List A Document" at bounding box center [534, 206] width 12 height 12
radio input "true"
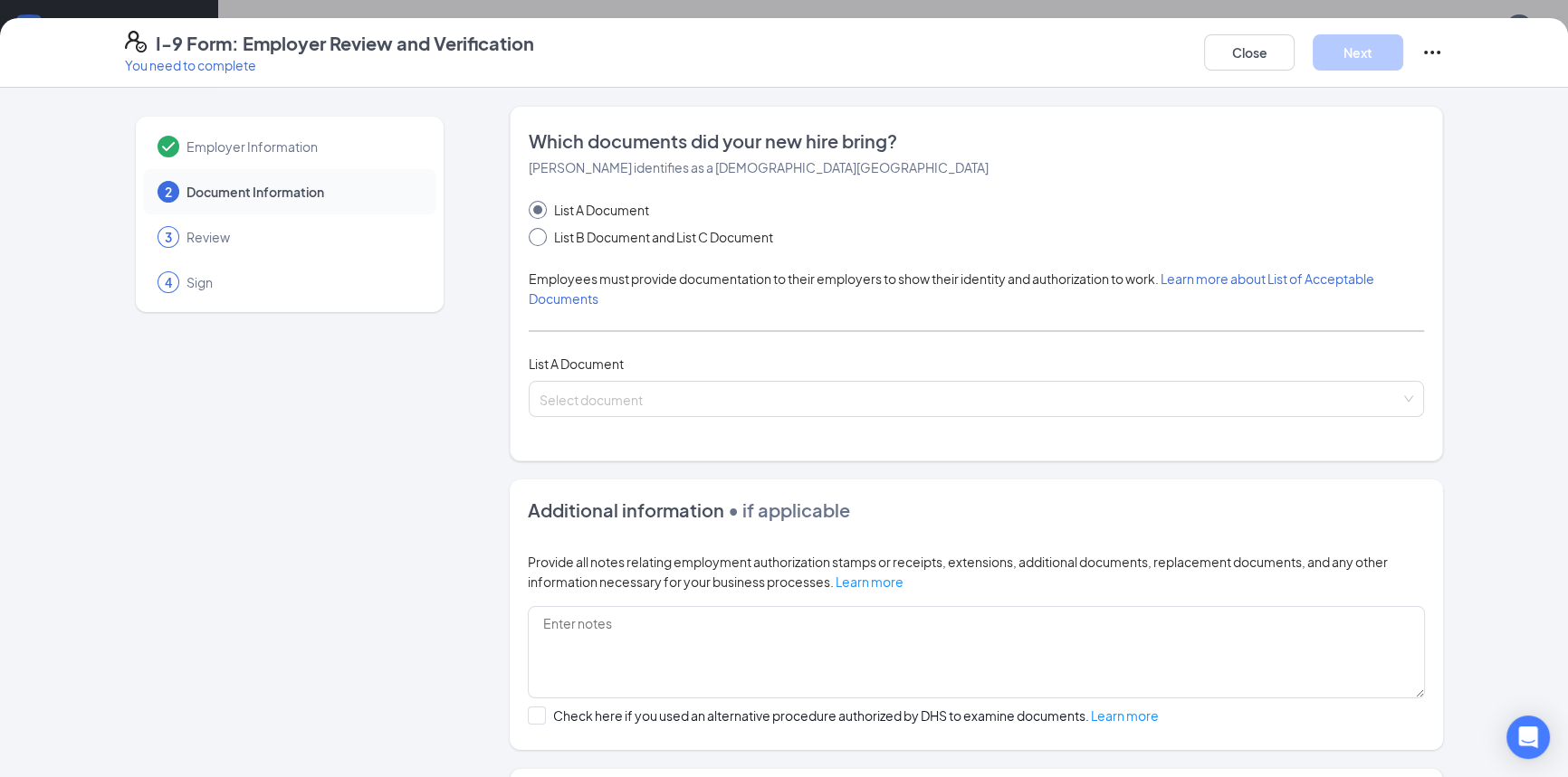
click at [529, 232] on input "List B Document and List C Document" at bounding box center [534, 234] width 12 height 12
radio input "true"
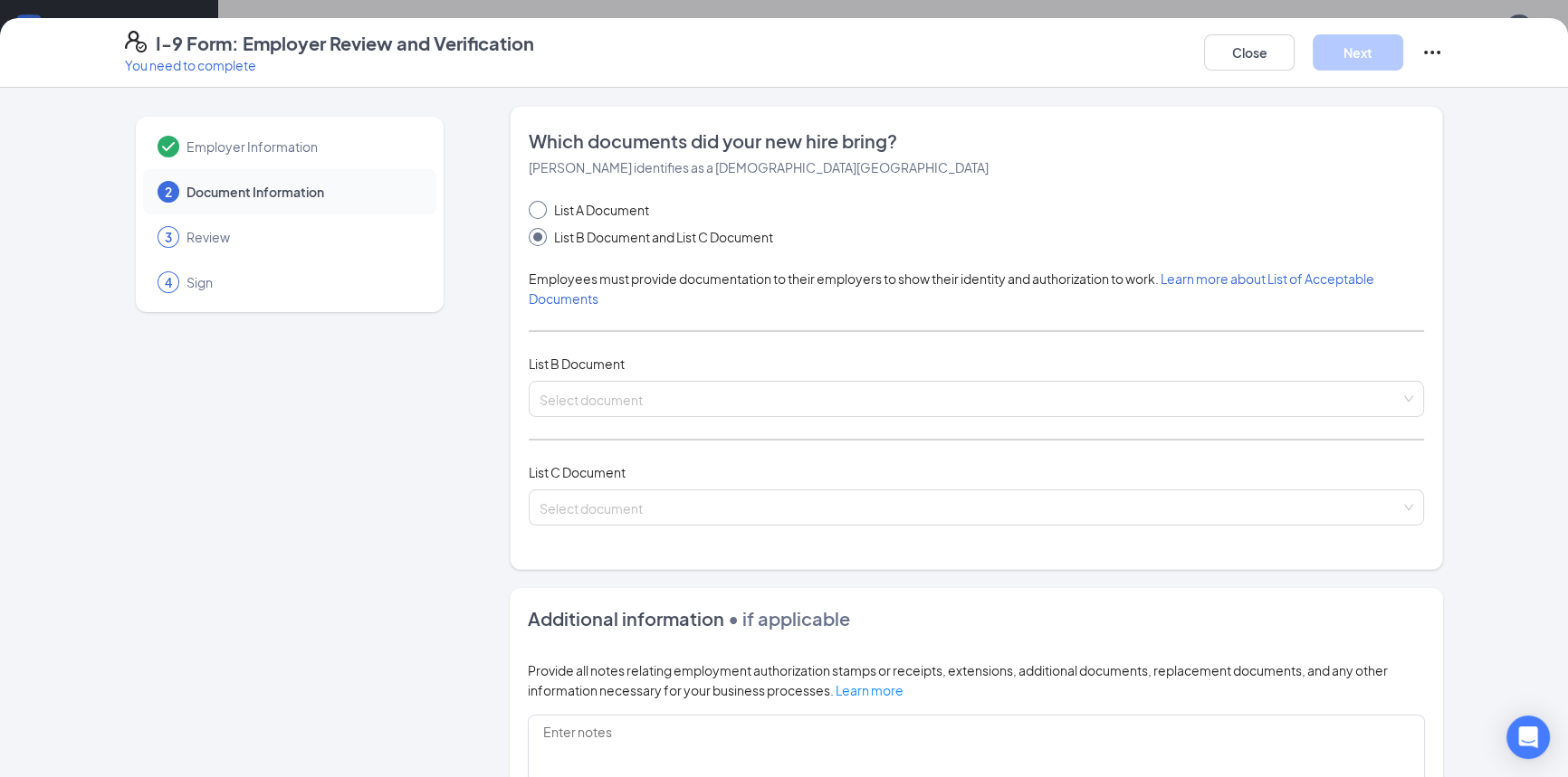
click at [533, 209] on input "List A Document" at bounding box center [534, 206] width 12 height 12
radio input "true"
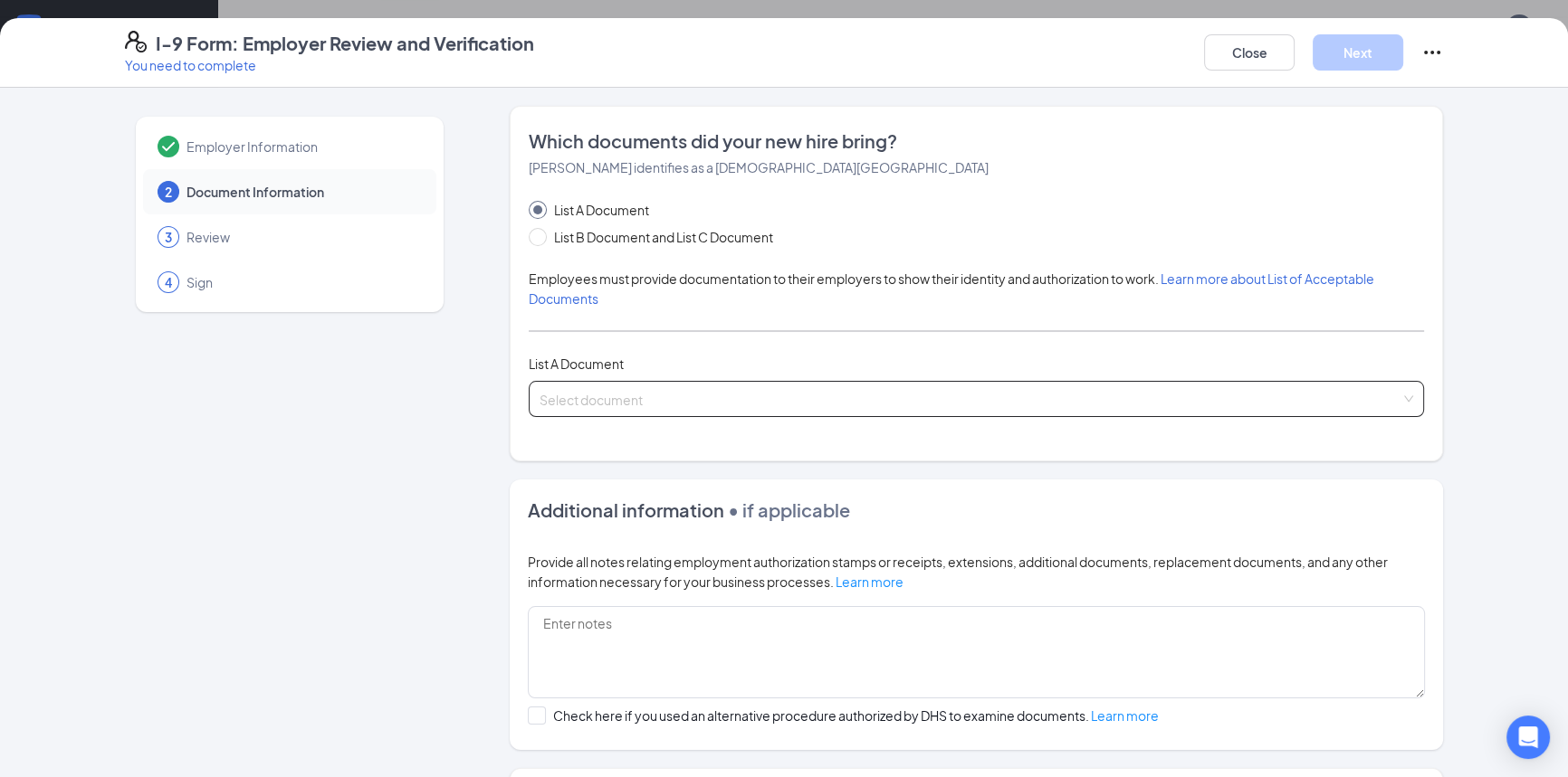
click at [585, 395] on input "search" at bounding box center [970, 395] width 861 height 27
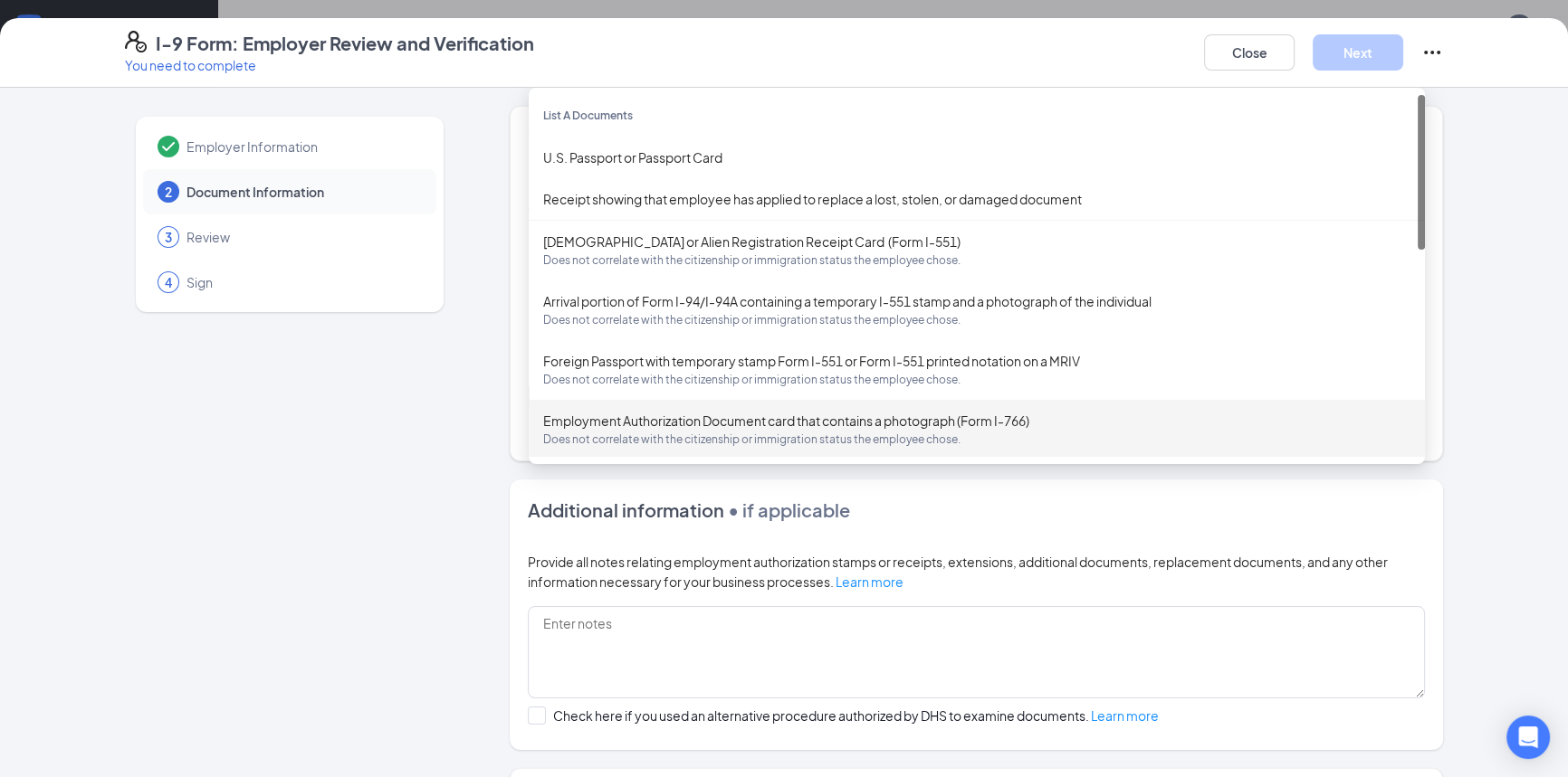
click at [397, 404] on div "Employer Information 2 Document Information 3 Review 4 Sign" at bounding box center [289, 514] width 330 height 816
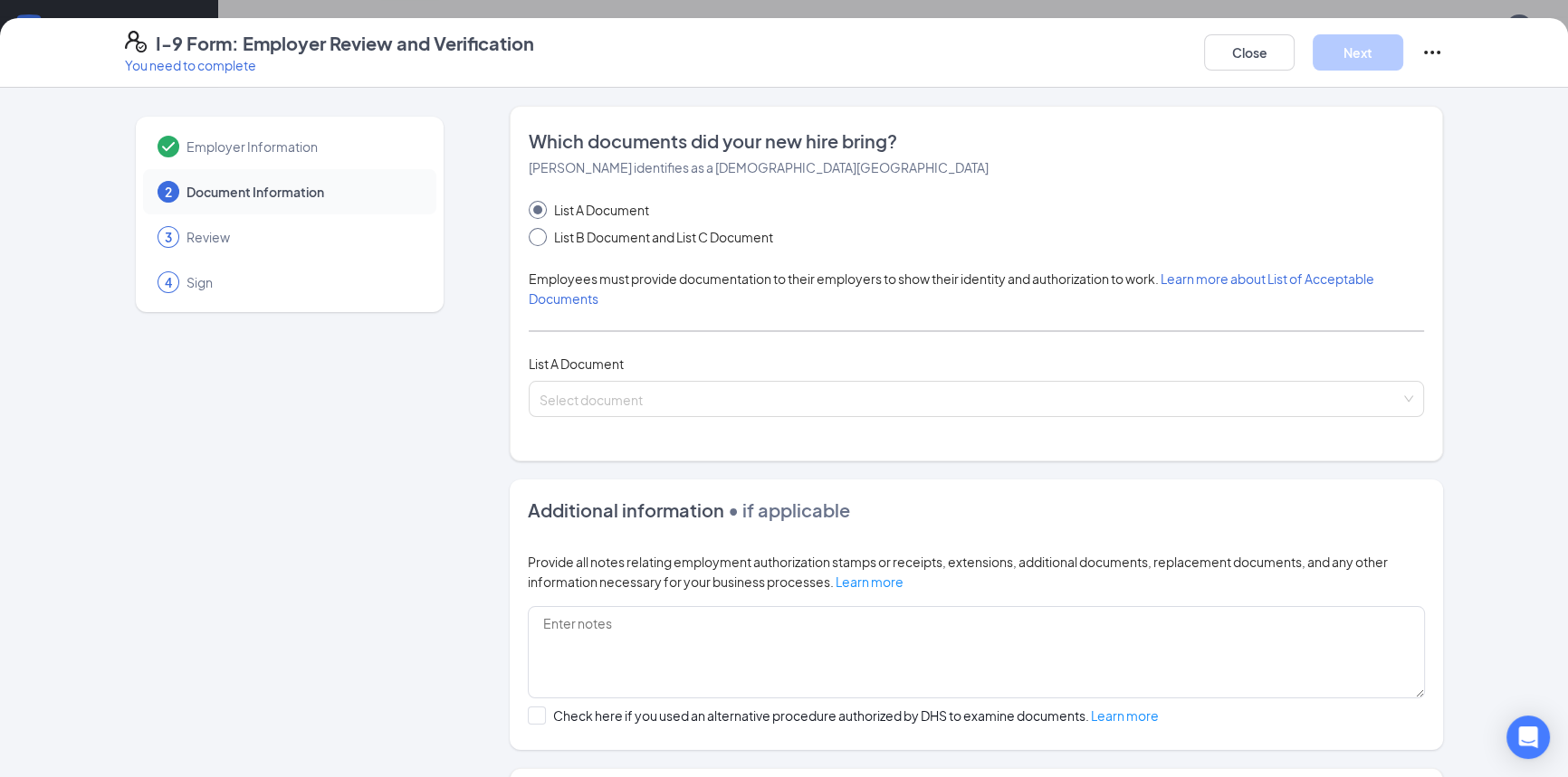
click at [534, 237] on span at bounding box center [537, 236] width 18 height 18
click at [534, 237] on input "List B Document and List C Document" at bounding box center [534, 234] width 12 height 12
radio input "true"
radio input "false"
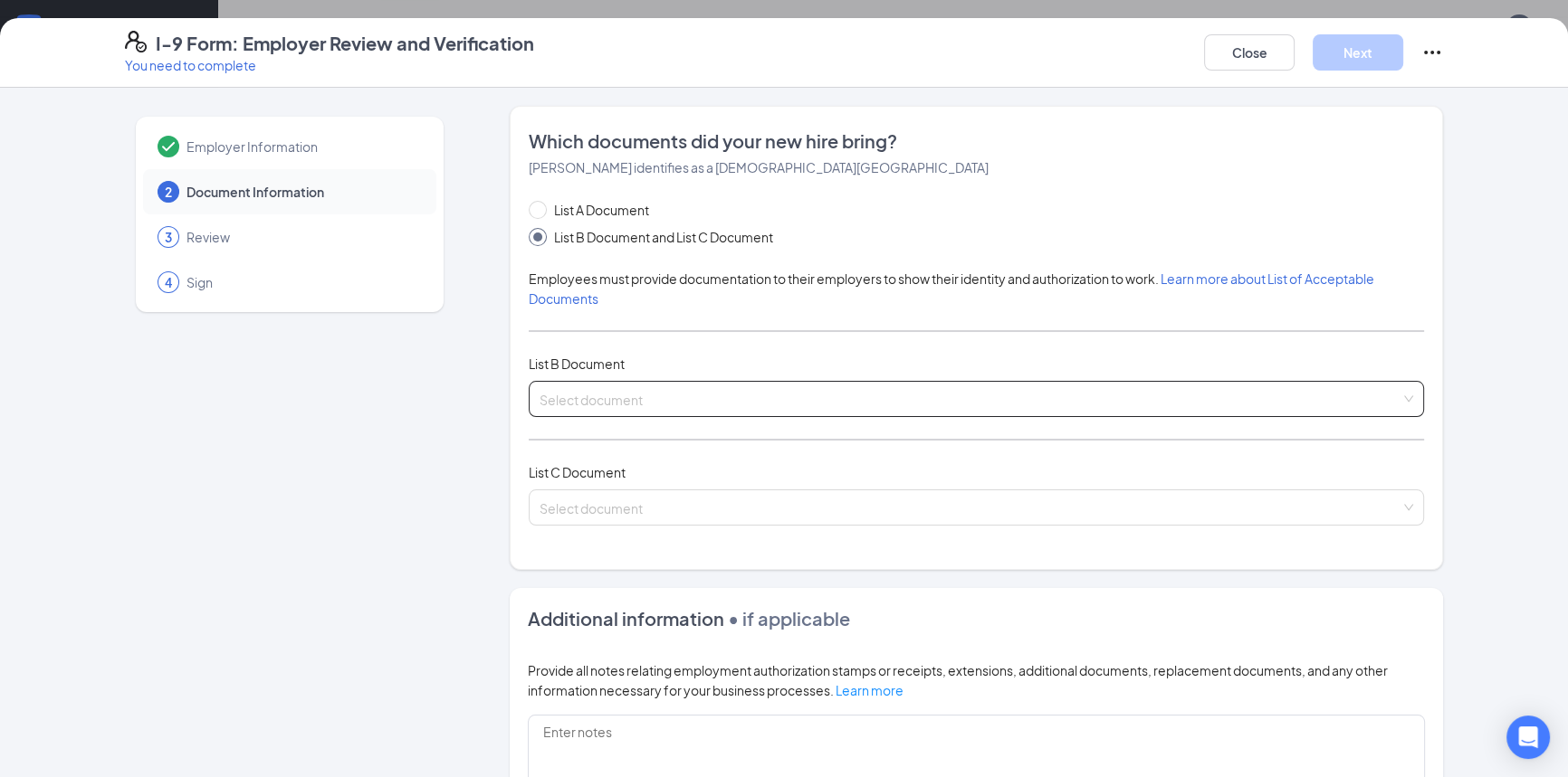
click at [603, 408] on span at bounding box center [970, 399] width 861 height 35
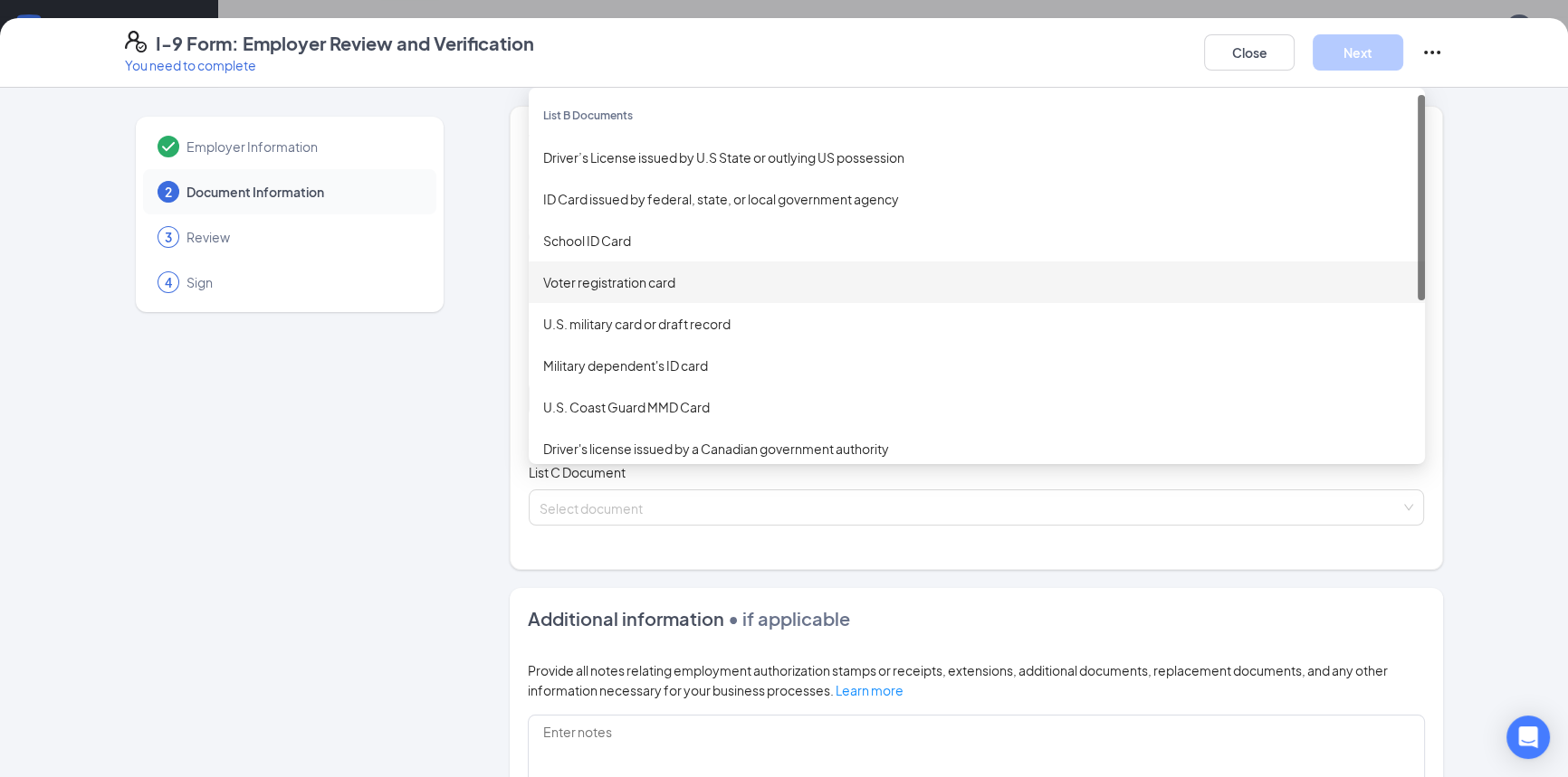
click at [597, 244] on div "School ID Card" at bounding box center [976, 240] width 868 height 20
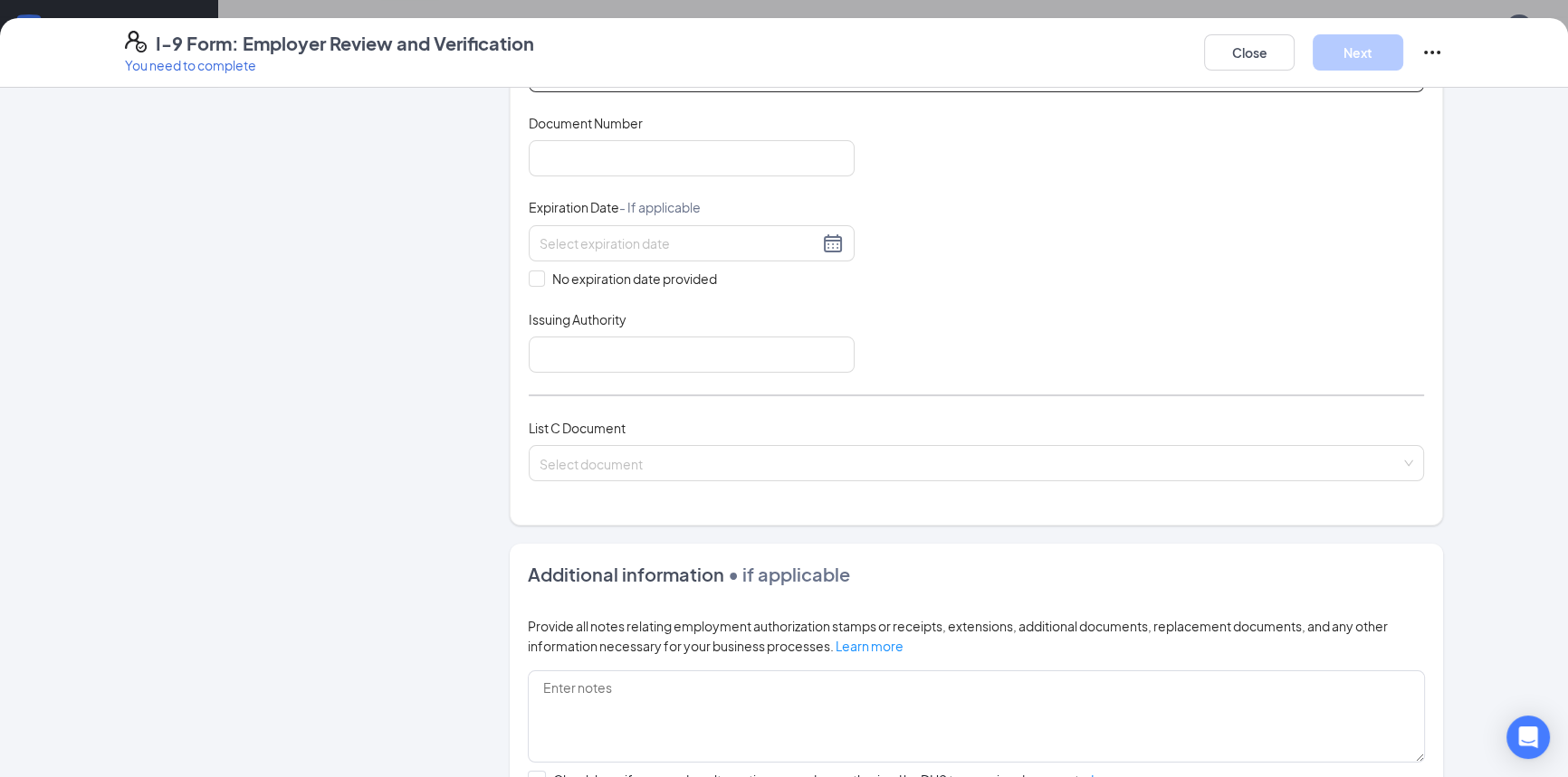
scroll to position [328, 0]
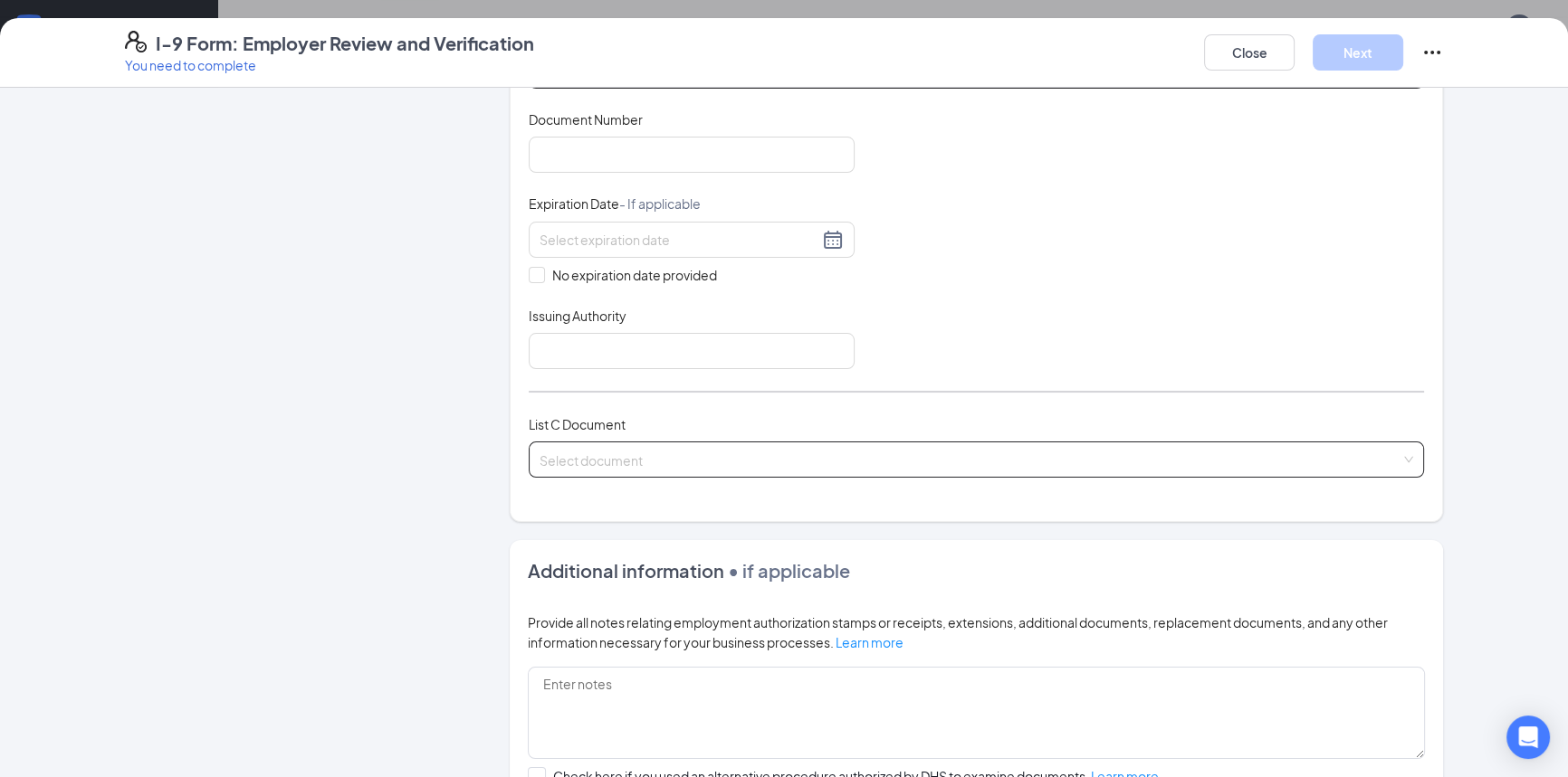
click at [606, 455] on input "search" at bounding box center [970, 455] width 861 height 27
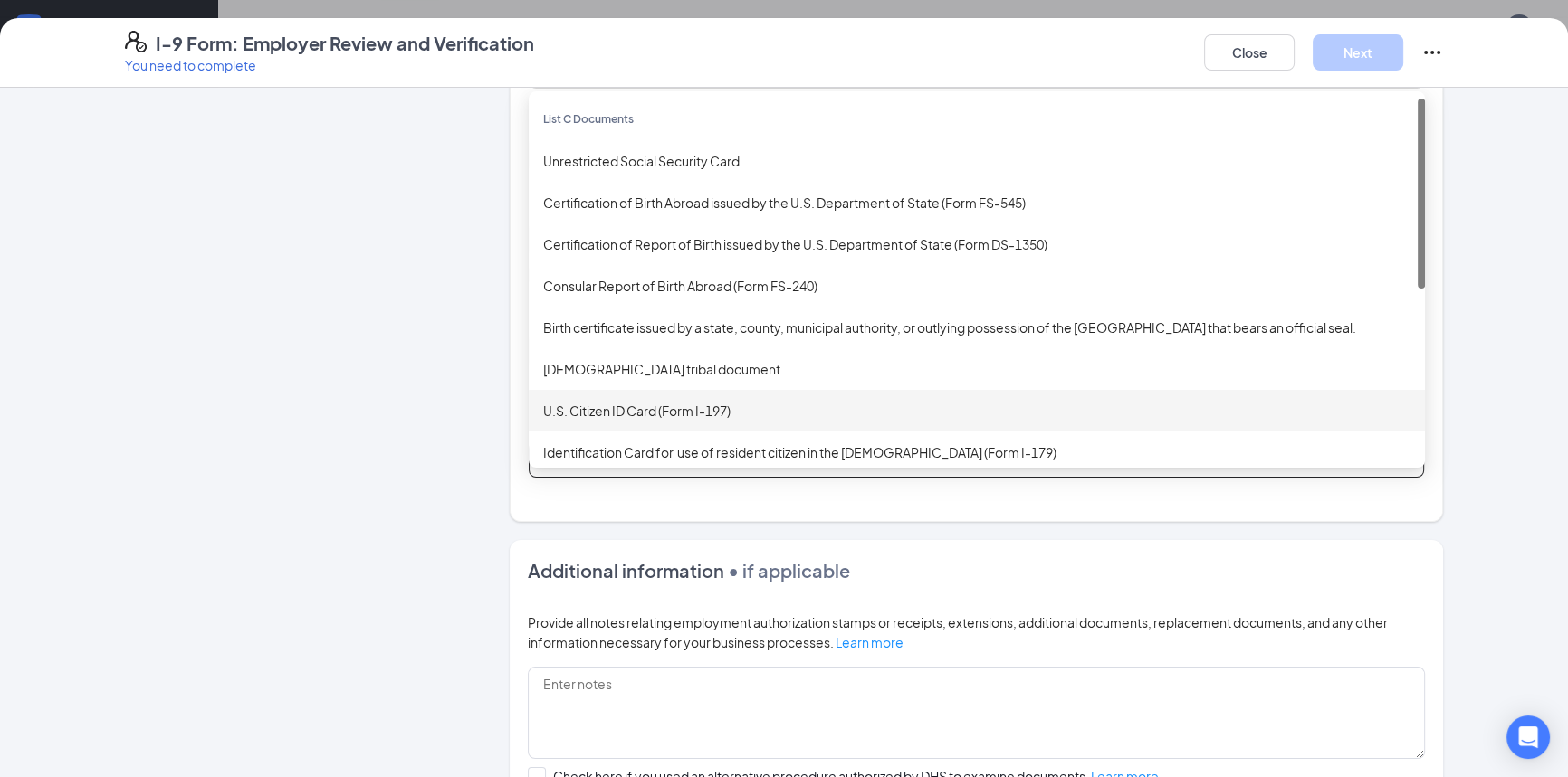
click at [696, 413] on div "U.S. Citizen ID Card (Form I-197)" at bounding box center [976, 410] width 868 height 20
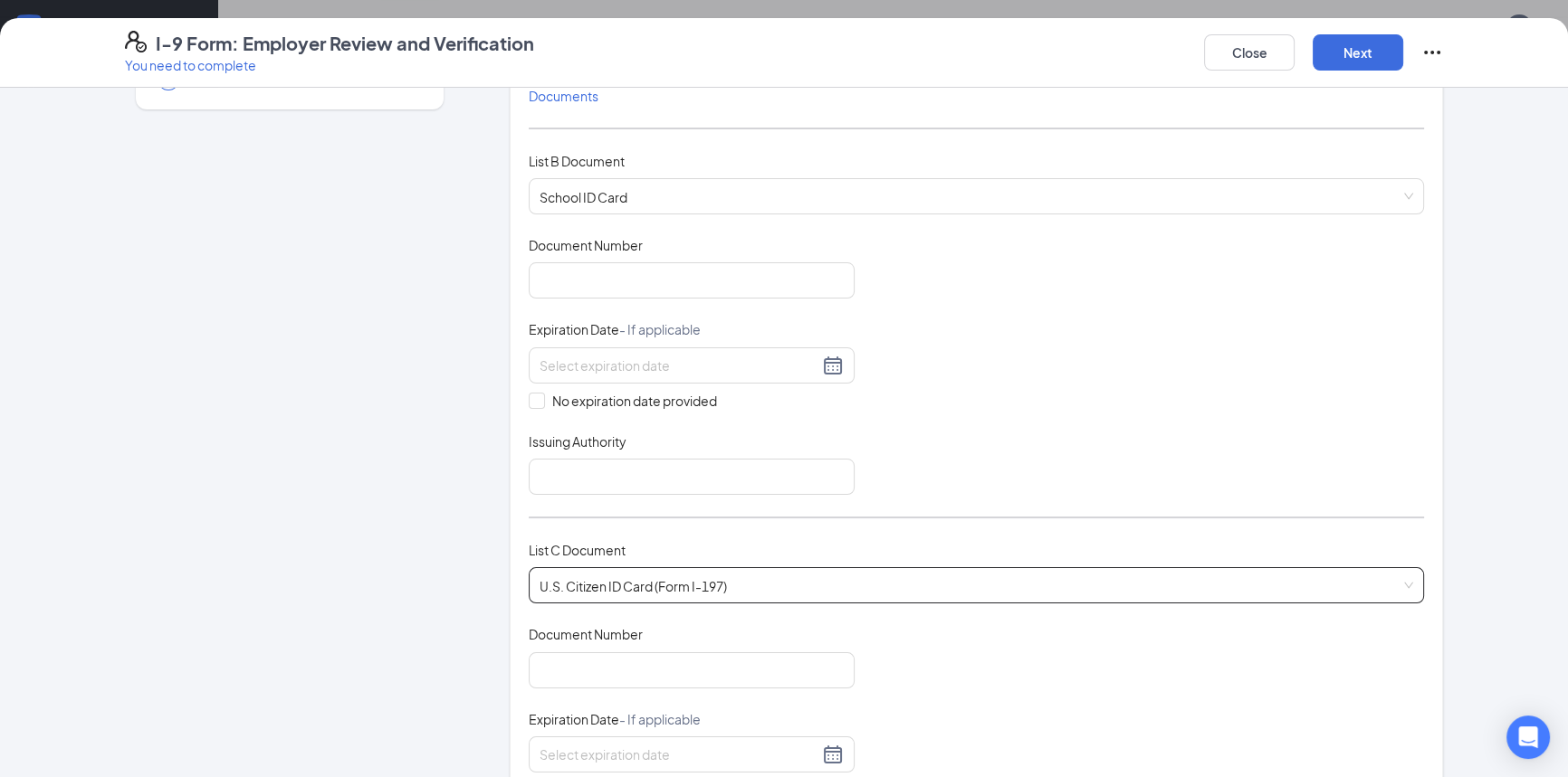
scroll to position [82, 0]
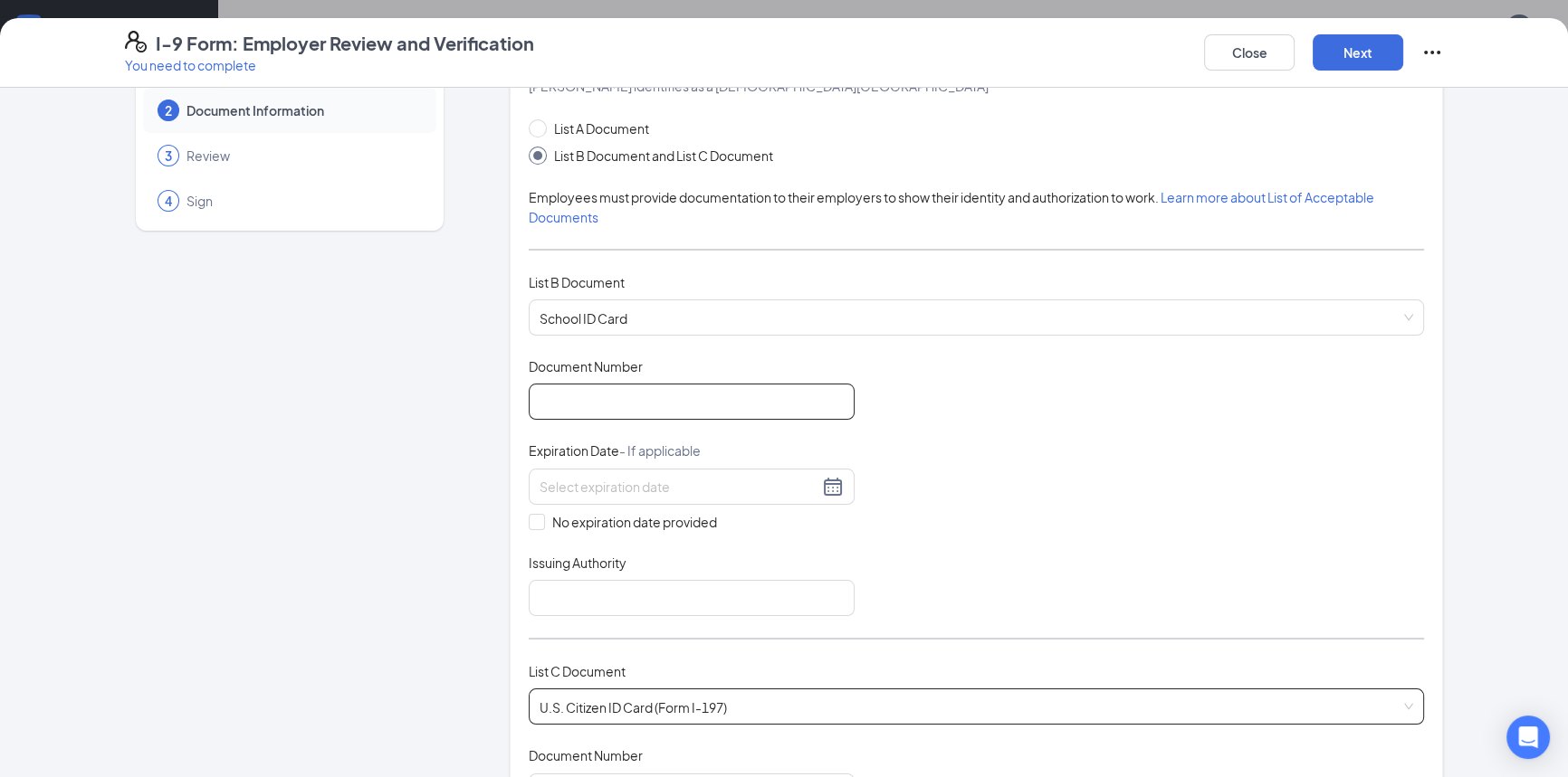
click at [621, 404] on input "Document Number" at bounding box center [691, 402] width 326 height 37
type input "0020489371"
click at [589, 476] on div at bounding box center [692, 486] width 304 height 22
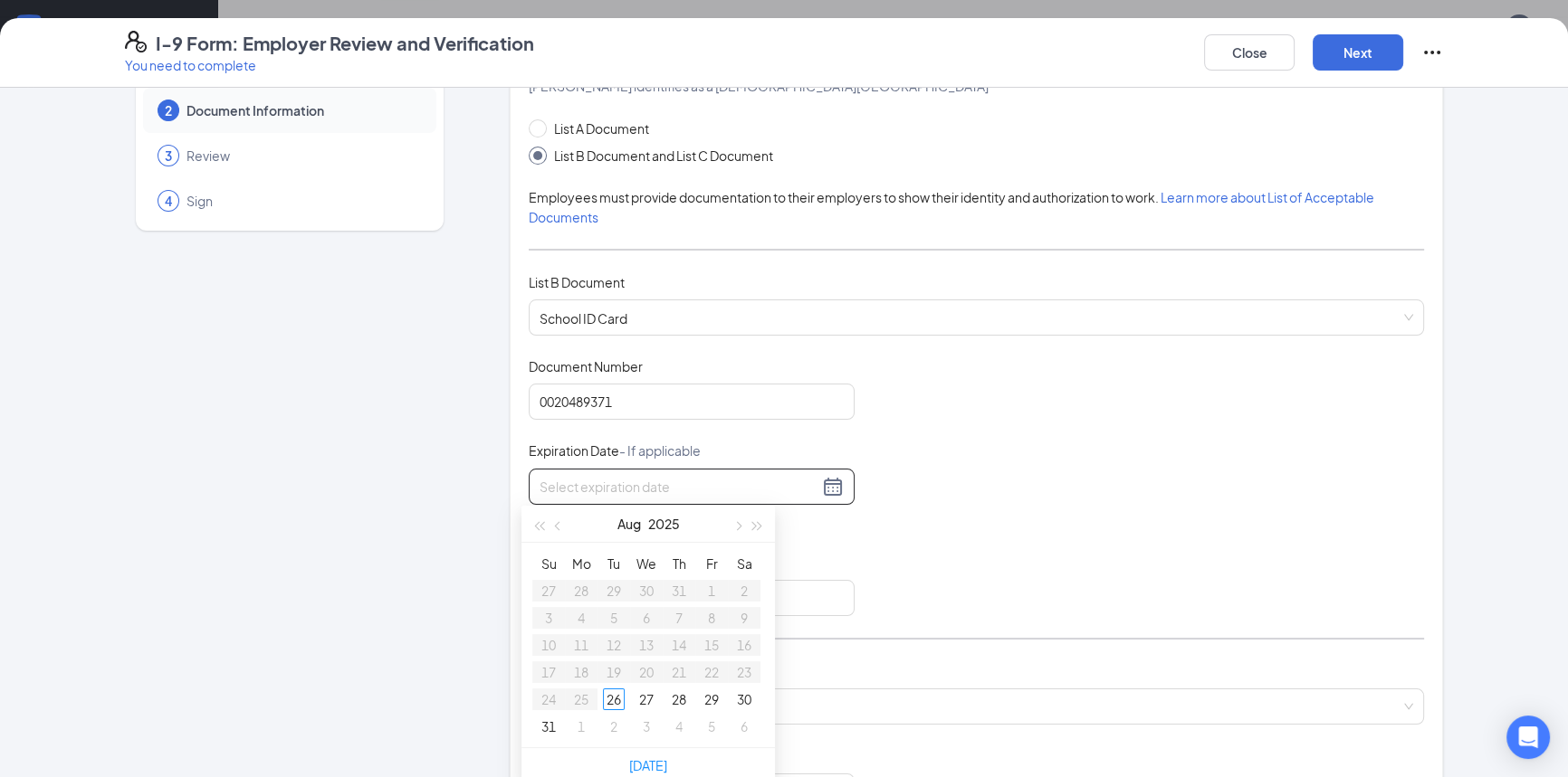
click at [822, 492] on div at bounding box center [692, 486] width 304 height 22
click at [823, 487] on div at bounding box center [692, 486] width 304 height 22
type input "08/26/2025"
click at [964, 517] on div "Document Title School ID Card Document Number 0020489371 Expiration Date - If a…" at bounding box center [976, 487] width 896 height 259
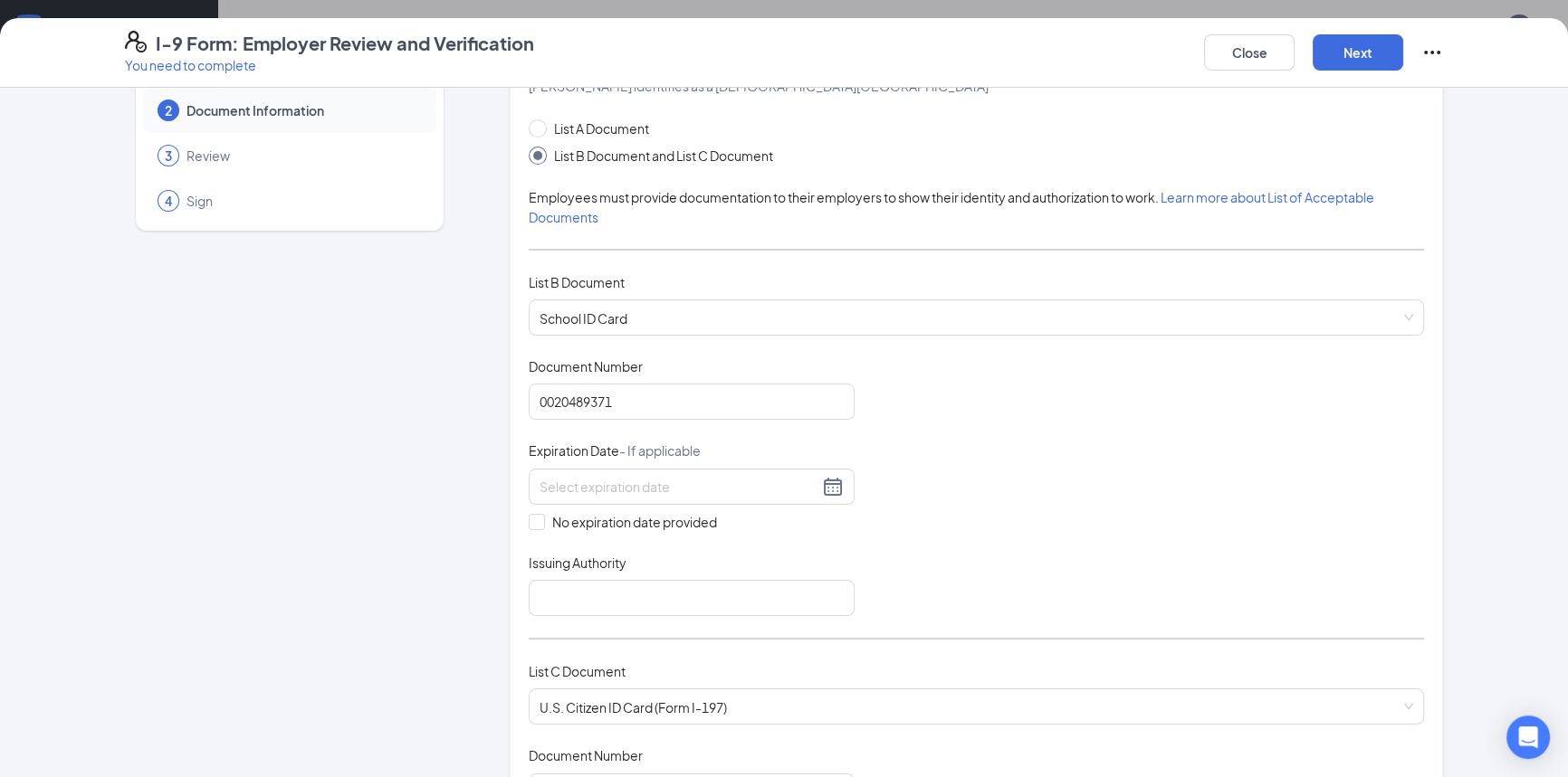
click at [518, 517] on div "Which documents did your new hire bring? Madisyn A Johnson identifies as a citi…" at bounding box center [976, 537] width 933 height 1026
click at [529, 523] on input "No expiration date provided" at bounding box center [534, 520] width 12 height 12
checkbox input "true"
click at [587, 591] on input "Issuing Authority" at bounding box center [691, 602] width 326 height 37
type input "Bowling Green State University"
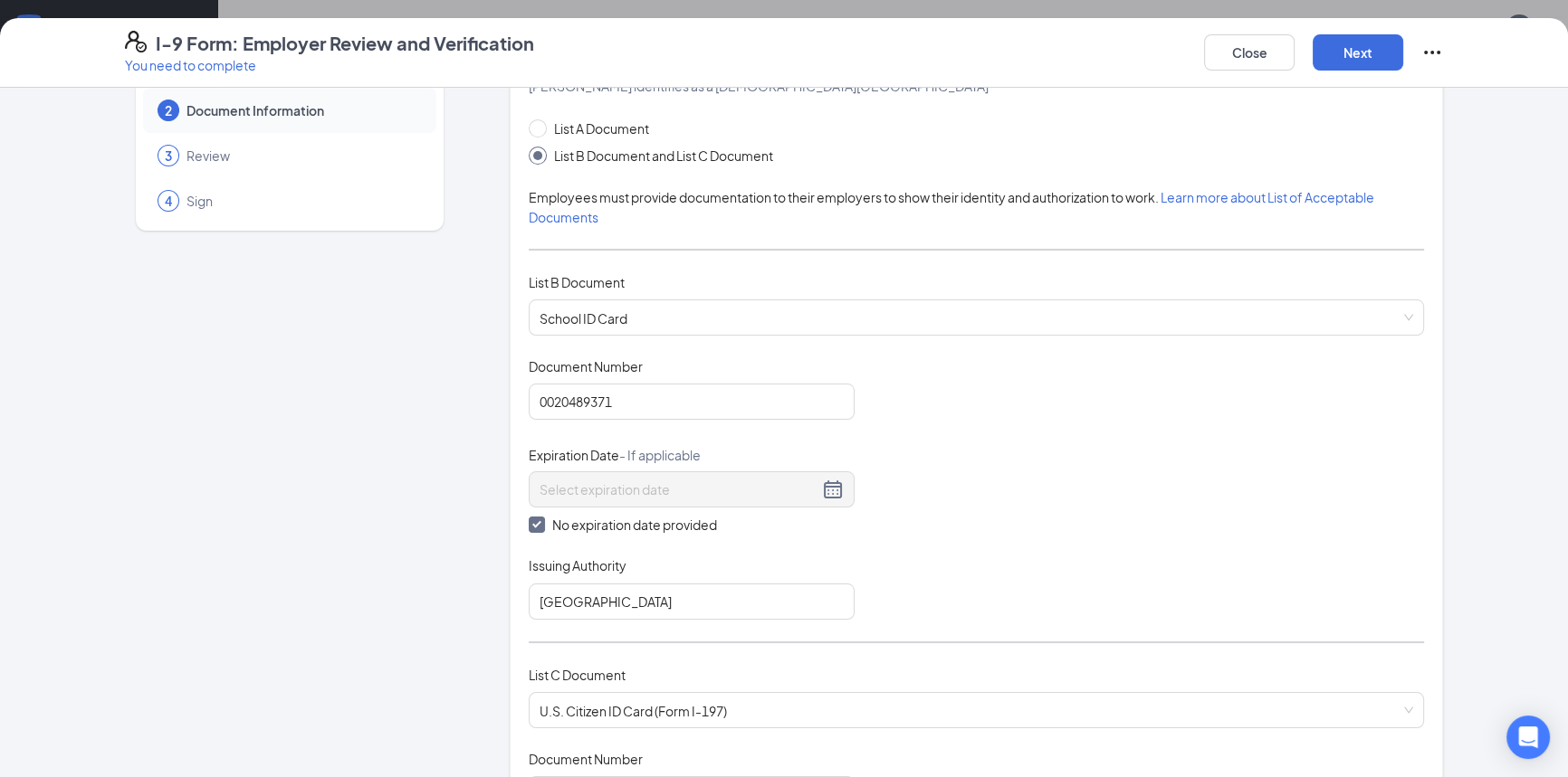
click at [350, 533] on div "Employer Information 2 Document Information 3 Review 4 Sign" at bounding box center [289, 769] width 330 height 1489
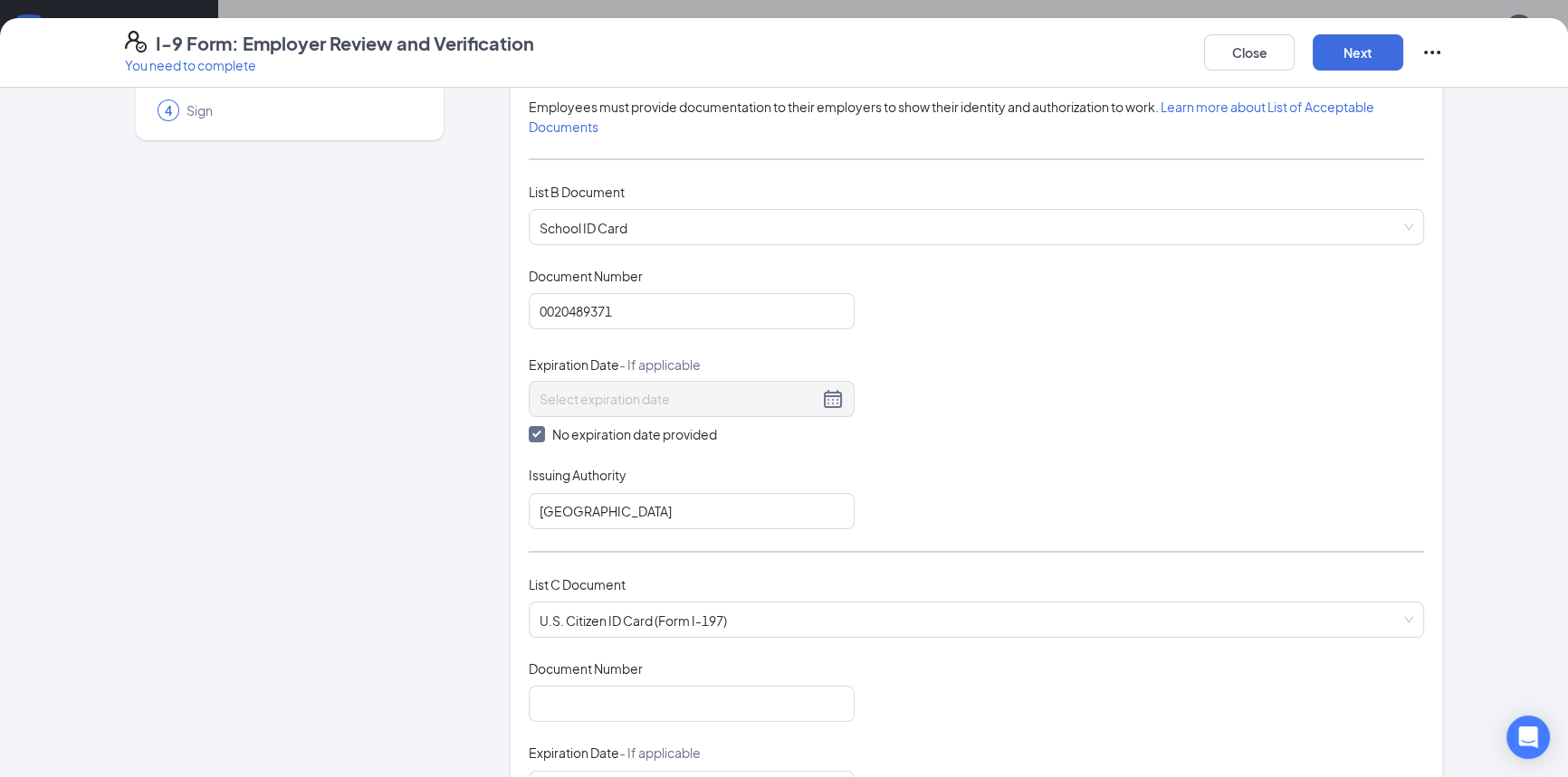
scroll to position [328, 0]
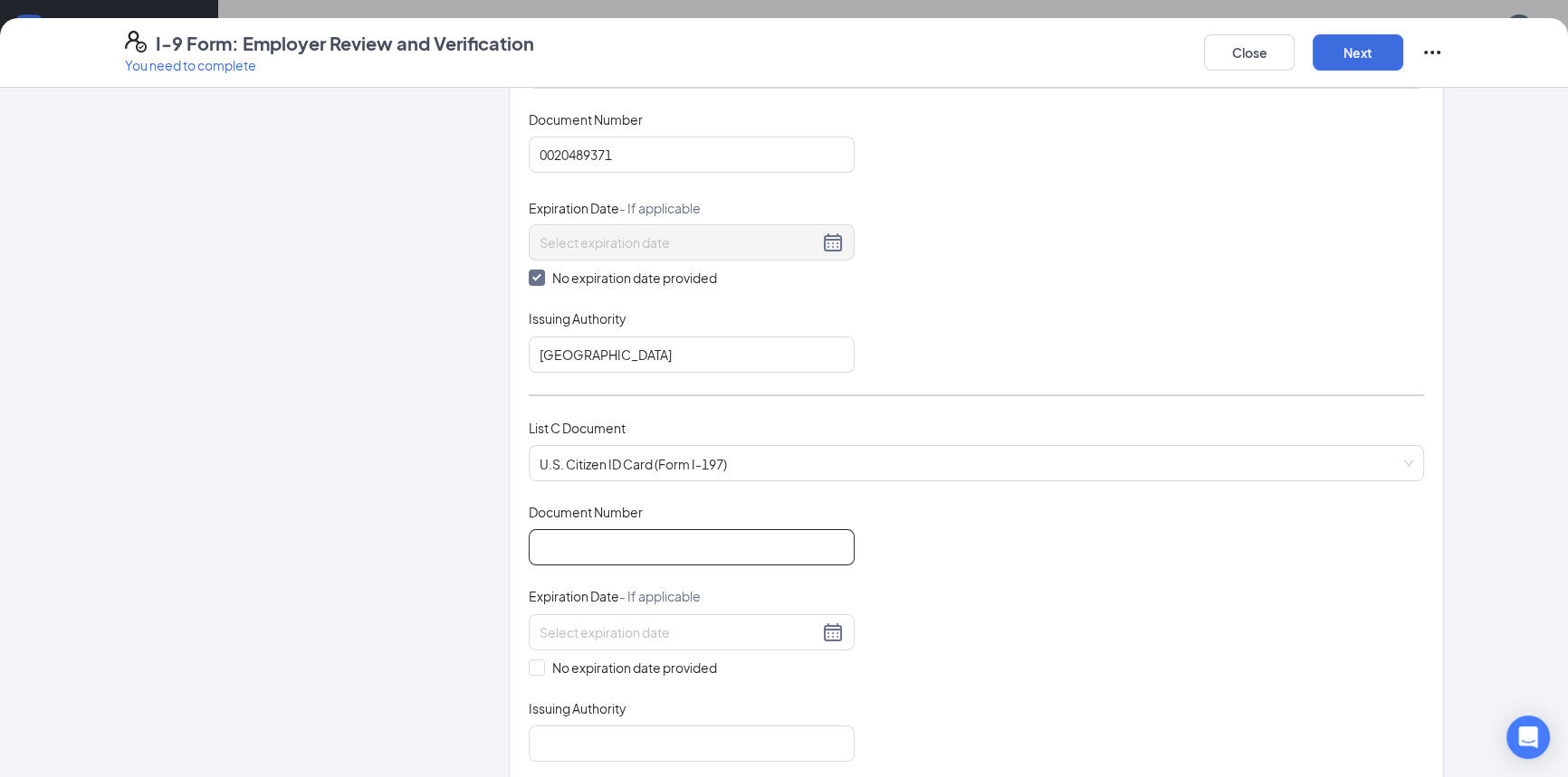
click at [702, 551] on input "Document Number" at bounding box center [691, 547] width 326 height 37
type input "VS121614"
click at [737, 632] on input at bounding box center [679, 632] width 279 height 20
click at [753, 669] on span "button" at bounding box center [758, 671] width 9 height 9
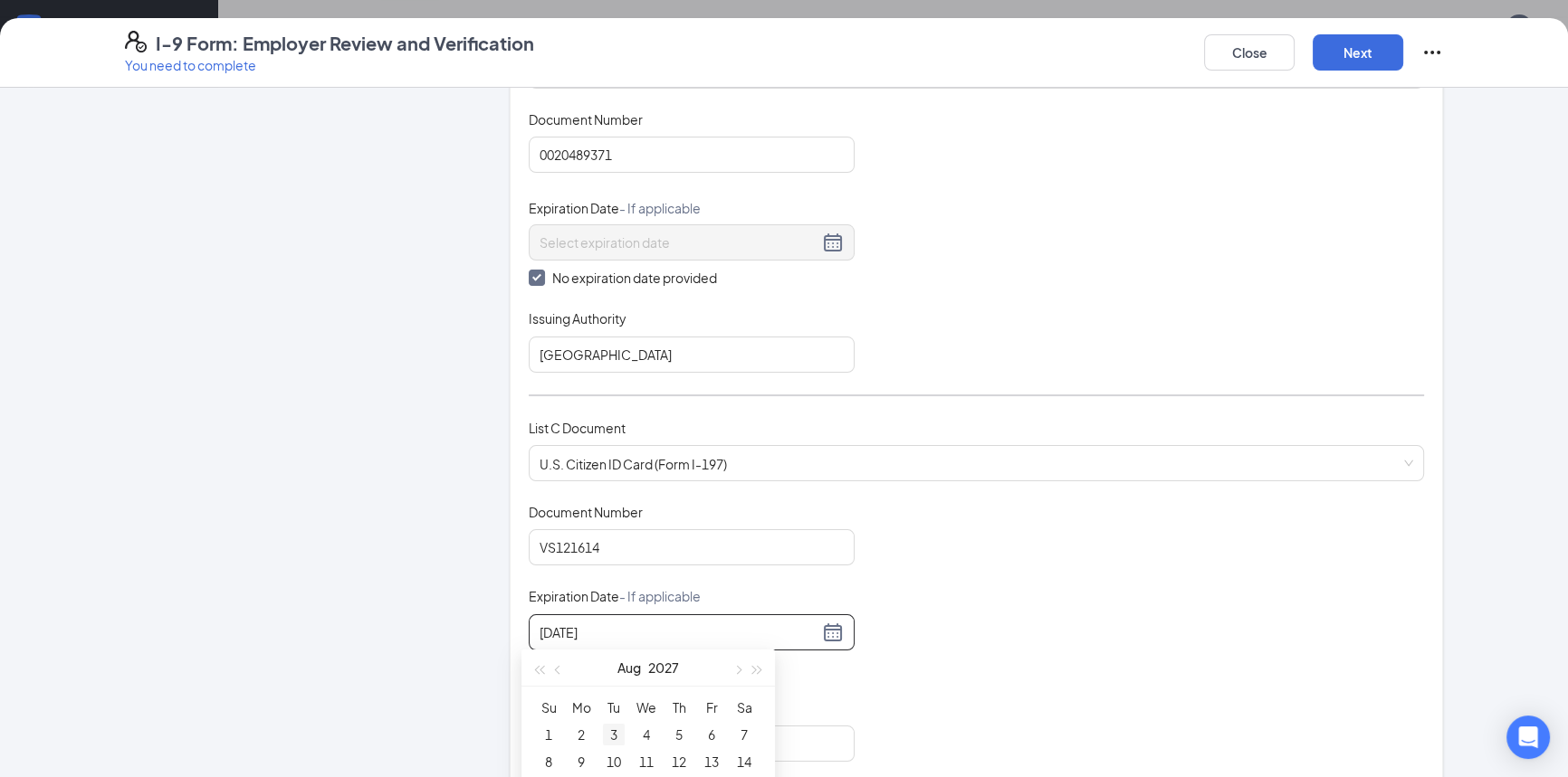
type input "08/03/2027"
click at [561, 668] on span "button" at bounding box center [560, 671] width 9 height 9
type input "06/17/2027"
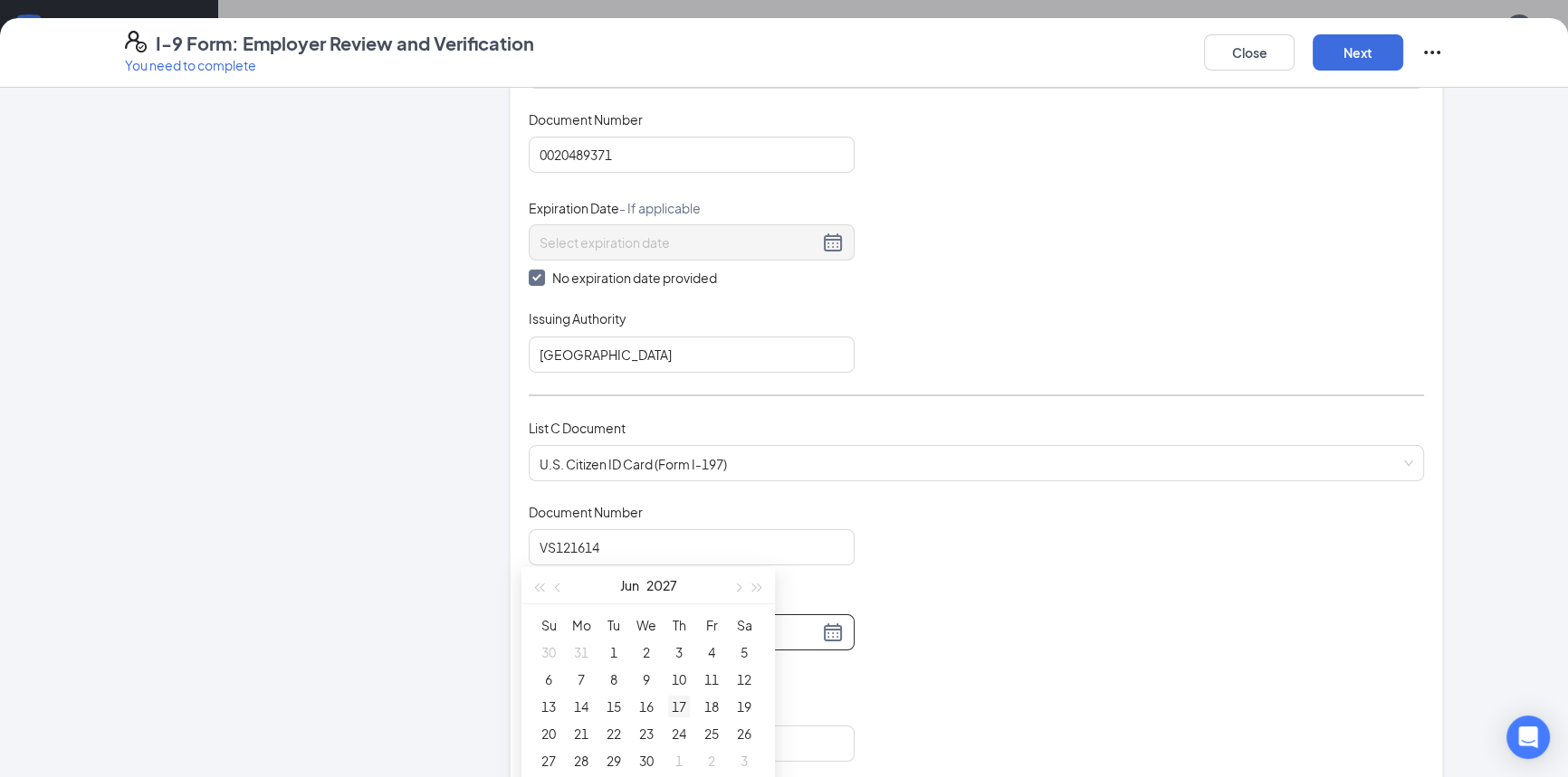
click at [679, 706] on div "17" at bounding box center [679, 706] width 22 height 22
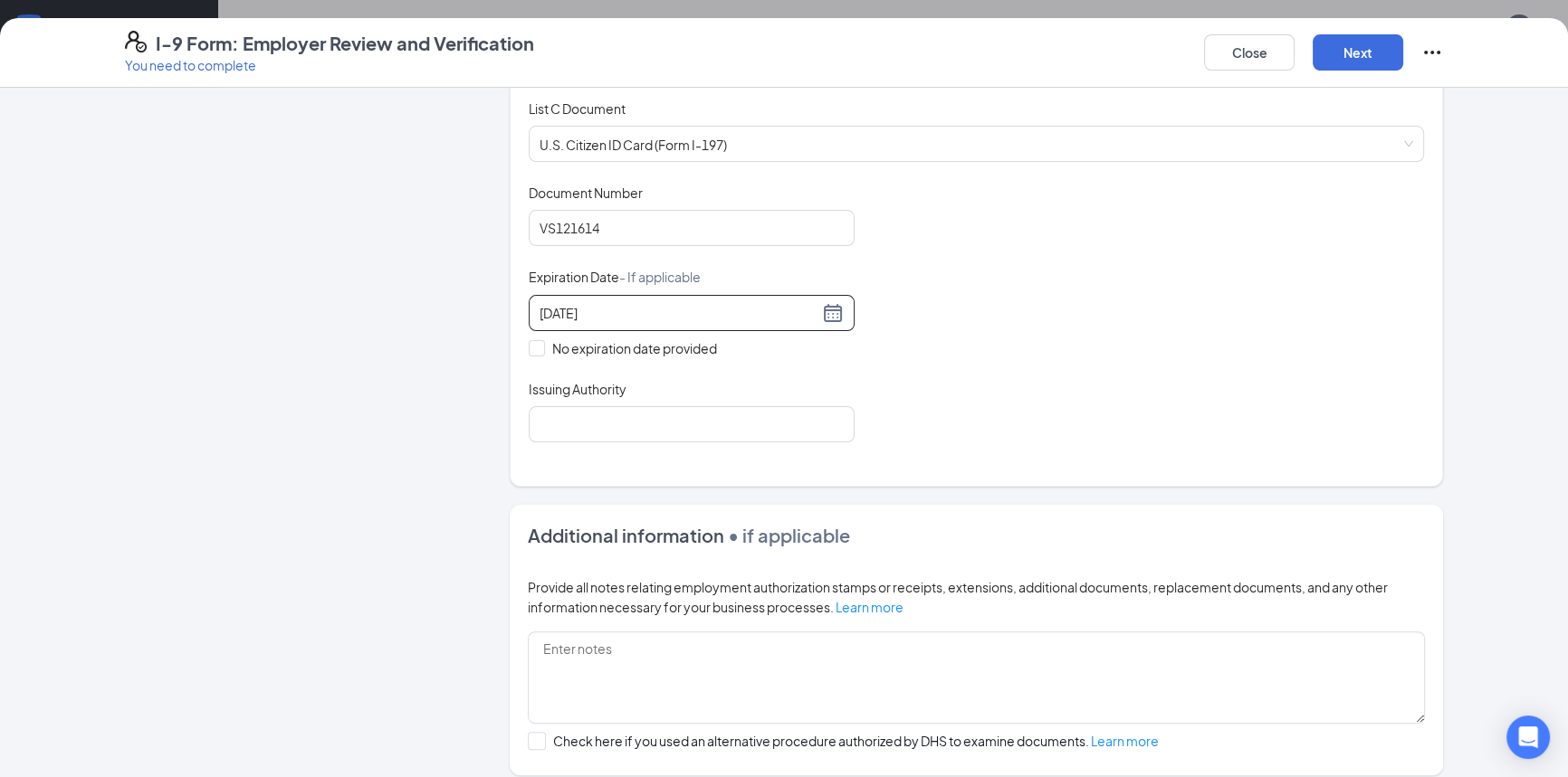
scroll to position [658, 0]
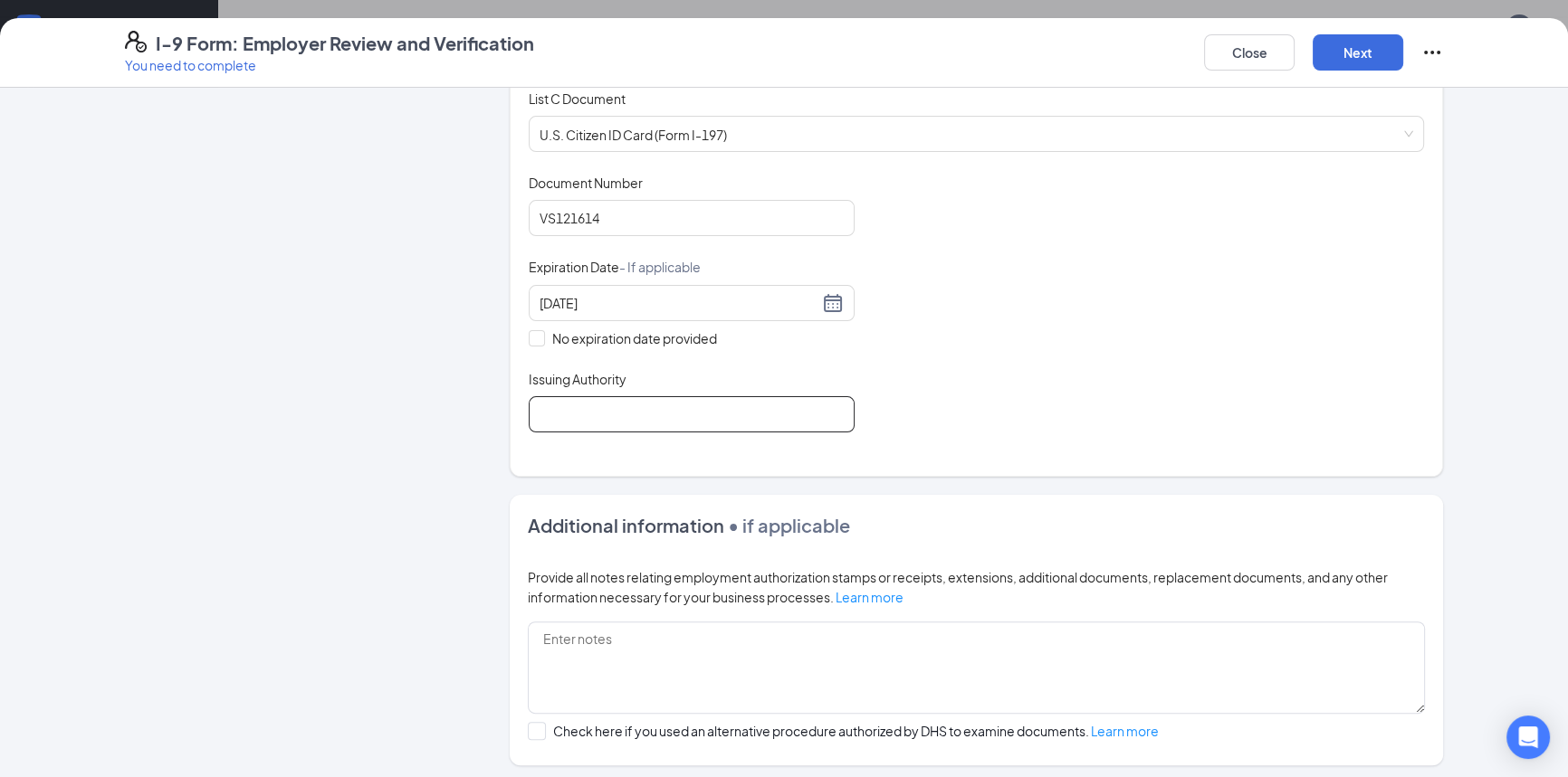
click at [583, 423] on input "Issuing Authority" at bounding box center [691, 414] width 326 height 37
type input "o"
type input "O"
type input "T"
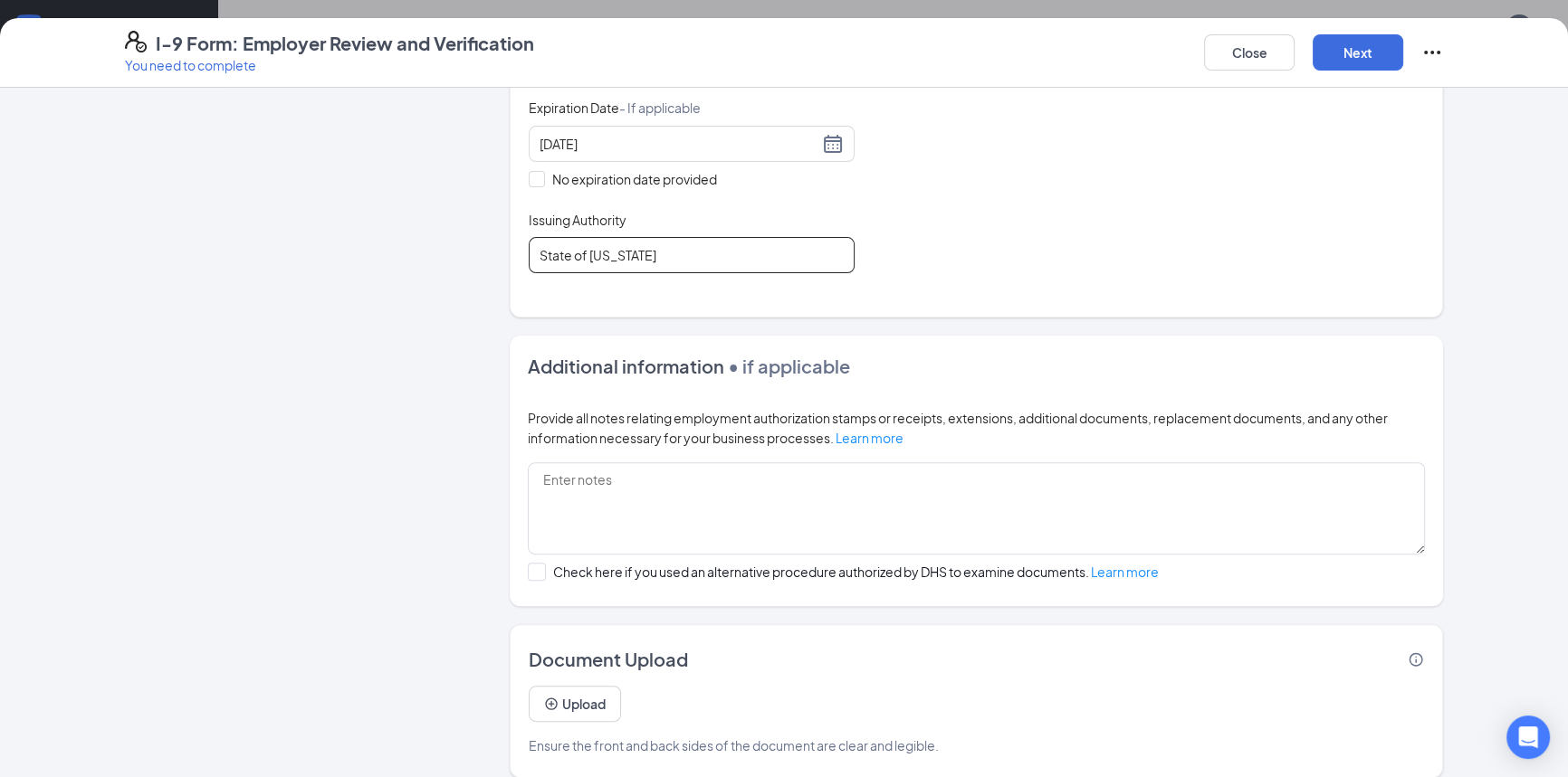
scroll to position [830, 0]
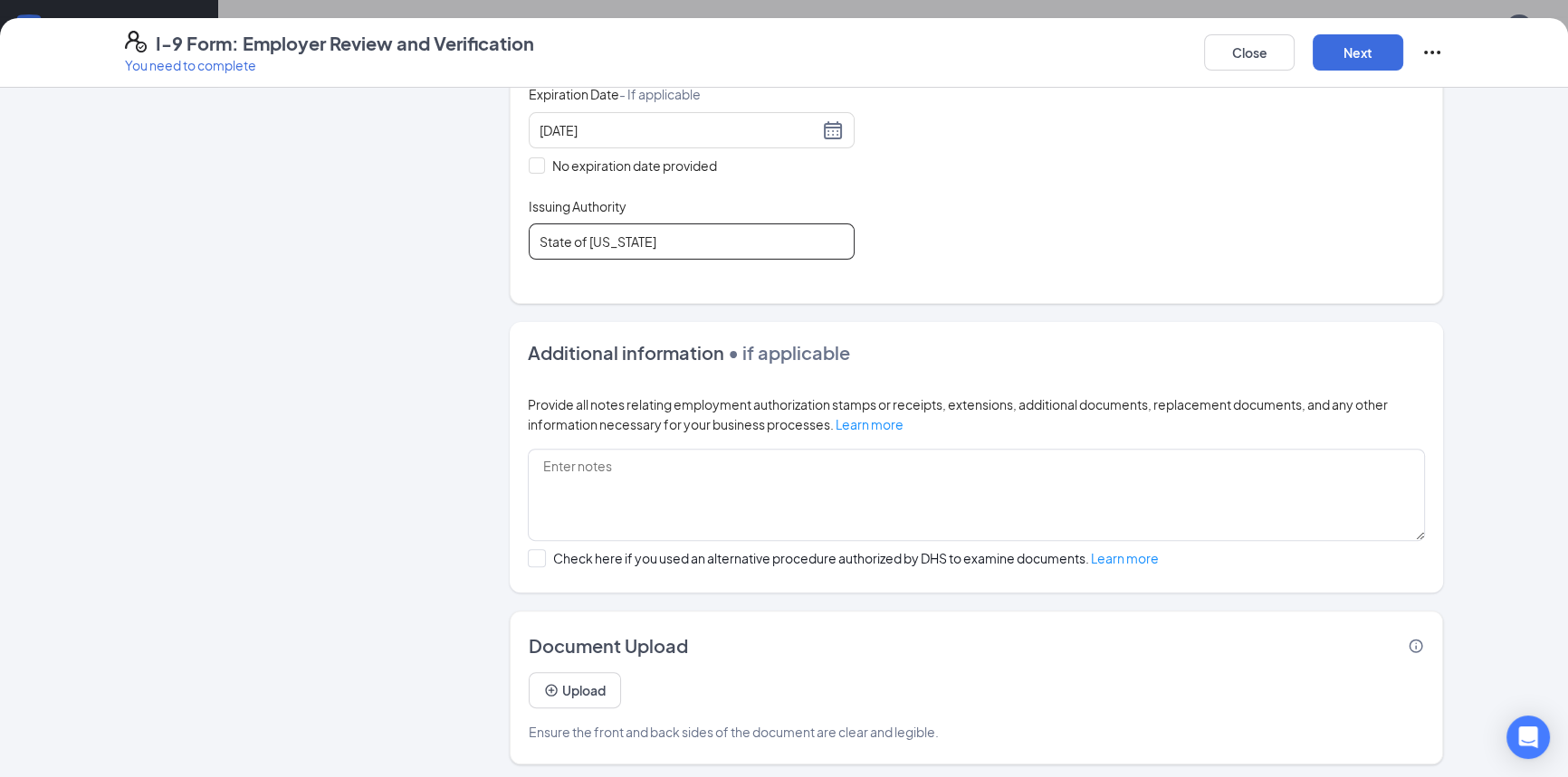
type input "State of Ohio"
click at [762, 617] on div "Document Upload Upload Ensure the front and back sides of the document are clea…" at bounding box center [976, 688] width 933 height 154
click at [588, 696] on button "Upload" at bounding box center [575, 690] width 92 height 37
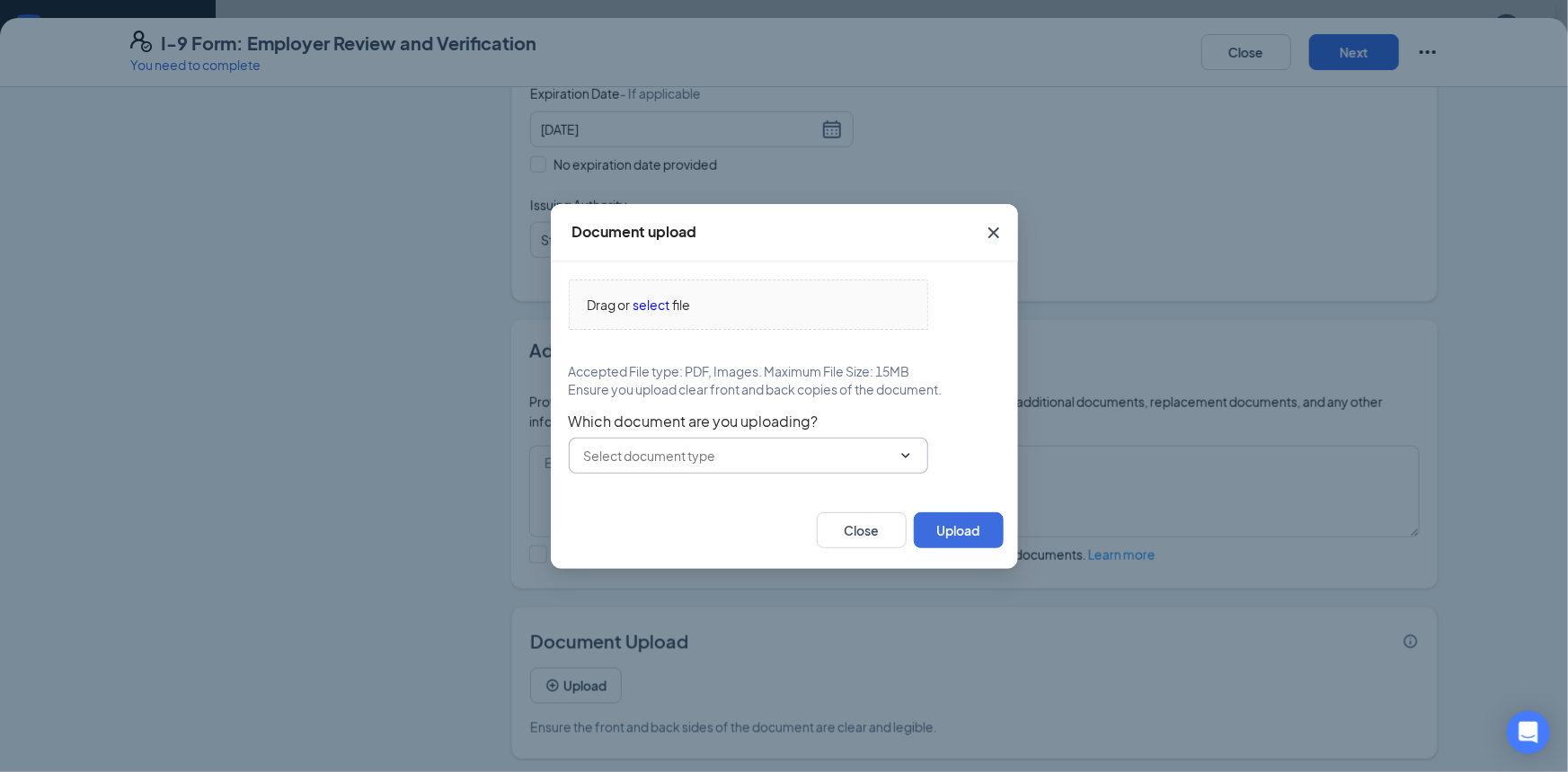
click at [697, 469] on span at bounding box center [749, 456] width 360 height 36
click at [692, 458] on input "text" at bounding box center [738, 455] width 308 height 20
click at [660, 462] on input "text" at bounding box center [738, 455] width 308 height 20
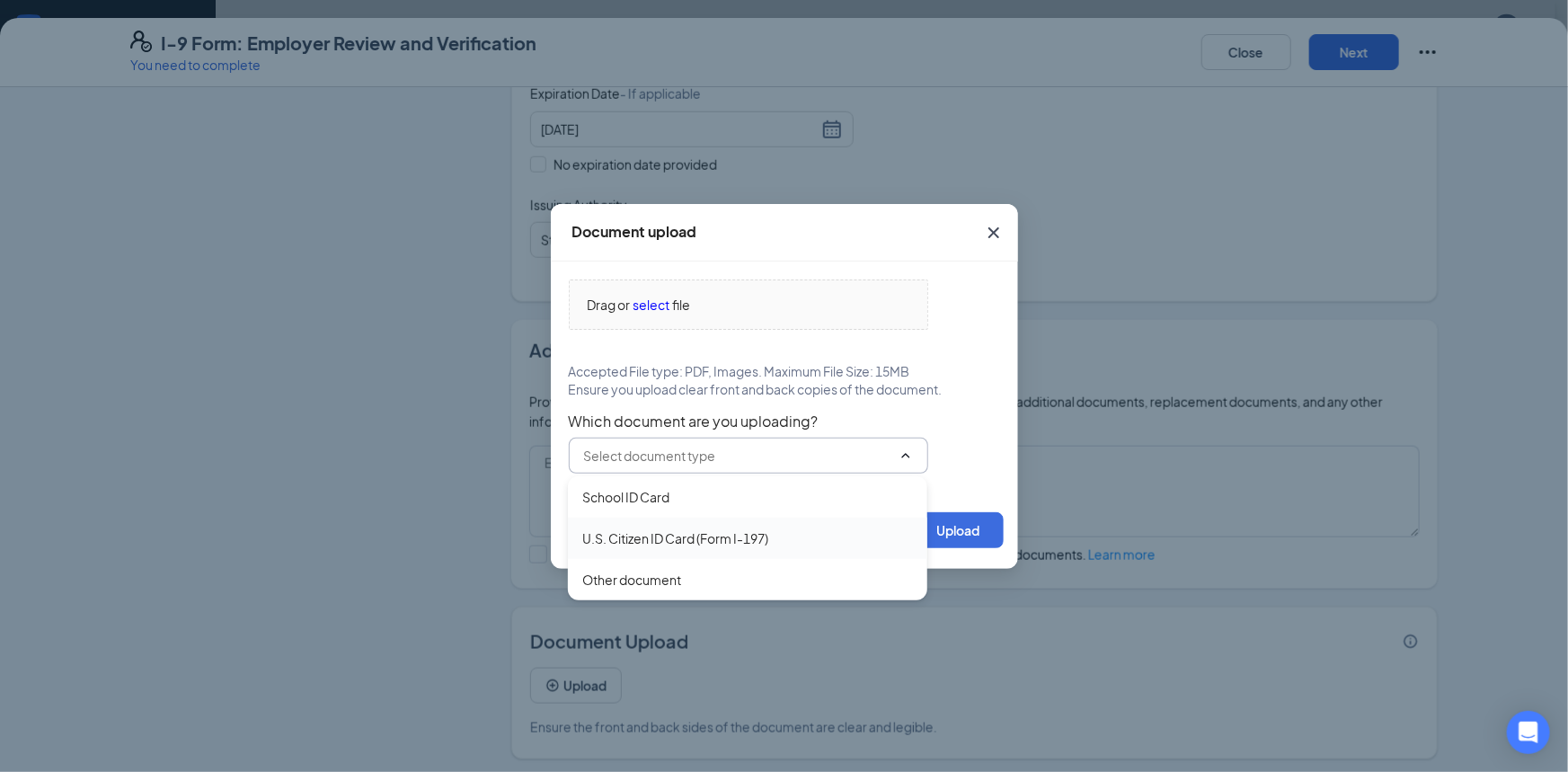
click at [661, 542] on div "U.S. Citizen ID Card (Form I-197)" at bounding box center [676, 538] width 186 height 20
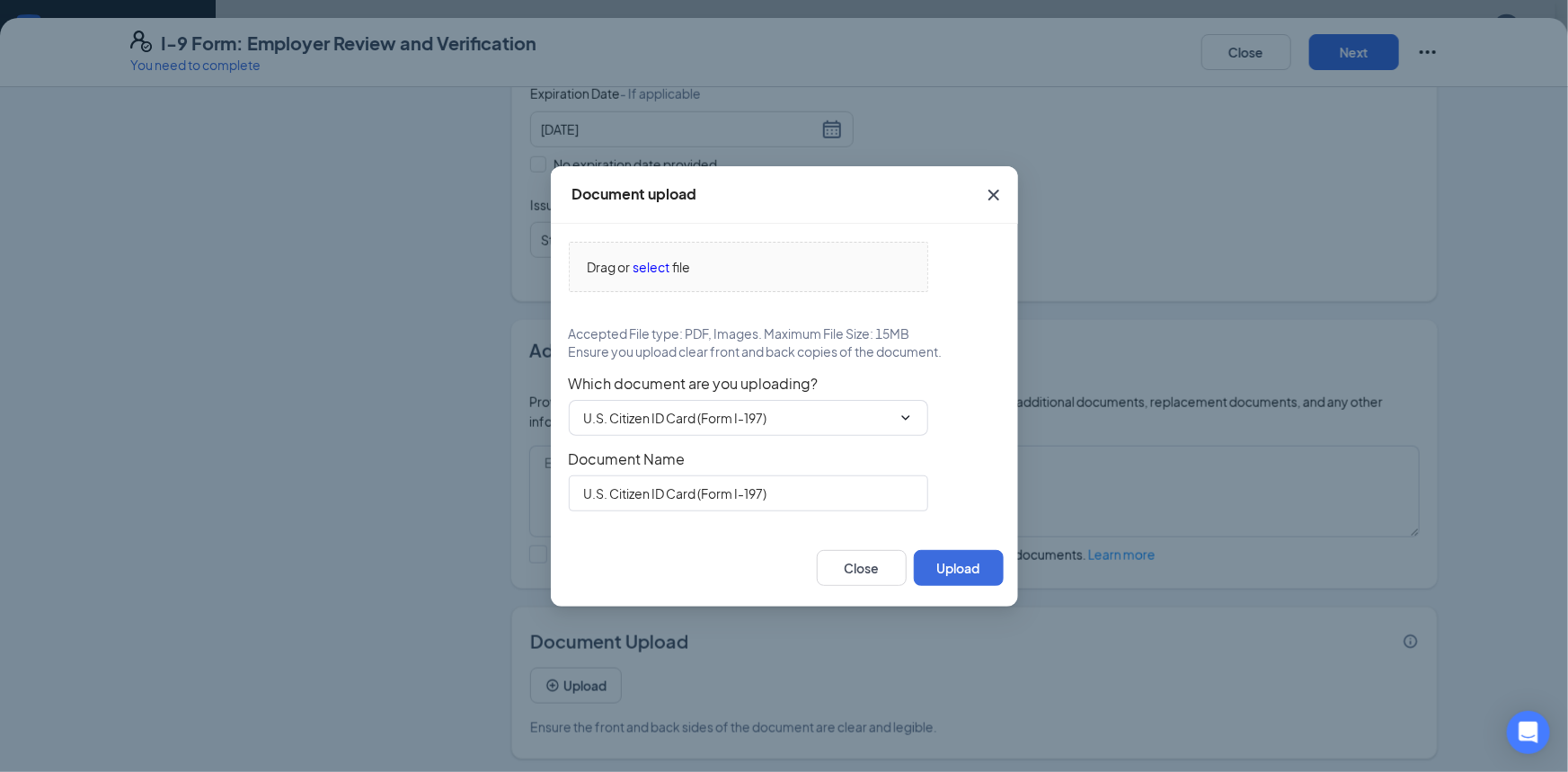
click at [947, 375] on span "Which document are you uploading?" at bounding box center [784, 383] width 432 height 18
click at [699, 481] on input "U.S. Citizen ID Card (Form I-197)" at bounding box center [749, 493] width 360 height 36
click at [739, 408] on input "U.S. Citizen ID Card (Form I-197)" at bounding box center [738, 418] width 308 height 20
click at [727, 458] on div "School ID Card" at bounding box center [748, 459] width 331 height 20
type input "School ID Card"
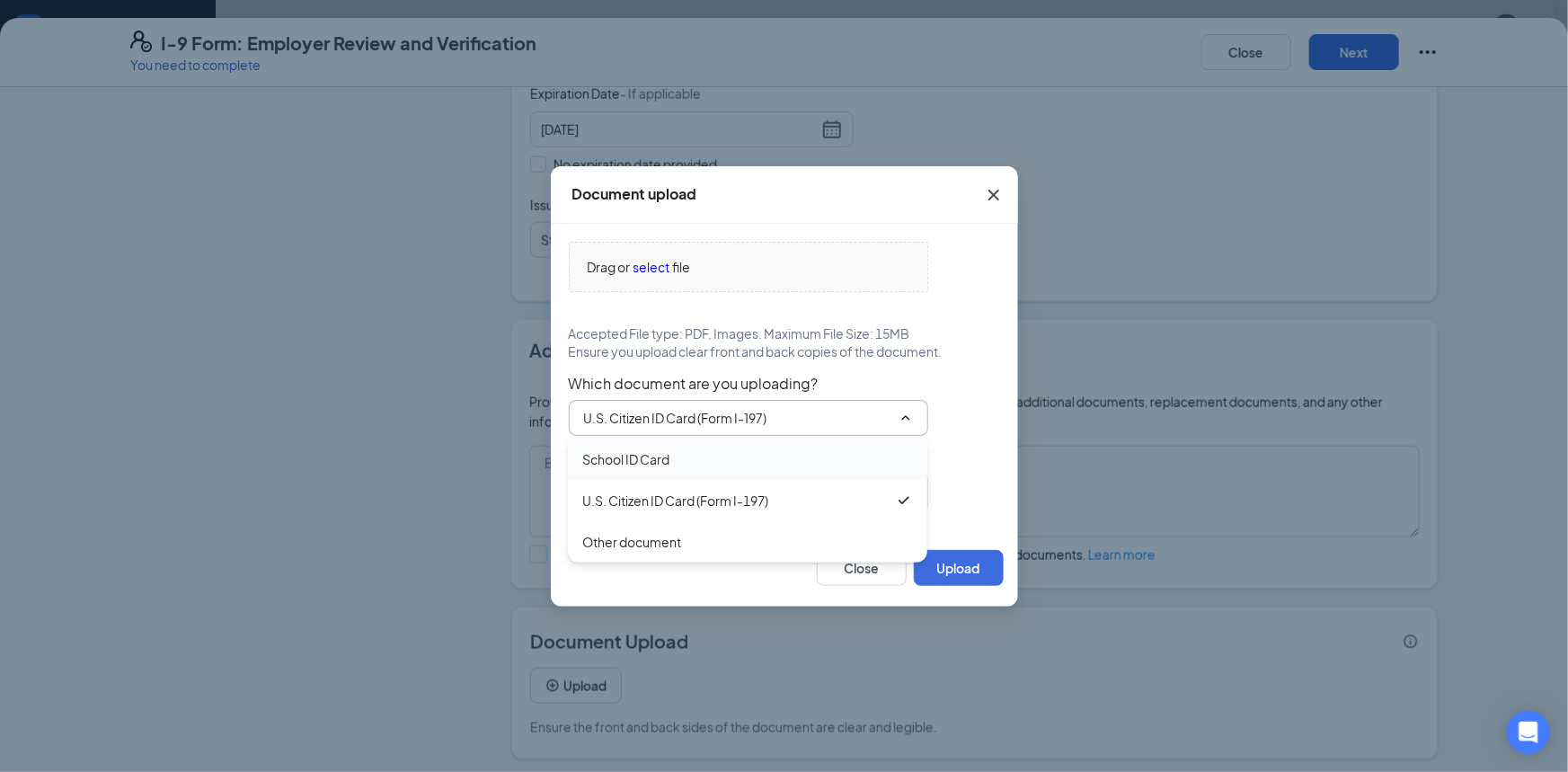
type input "School ID Card"
click at [663, 264] on span "select" at bounding box center [653, 267] width 37 height 20
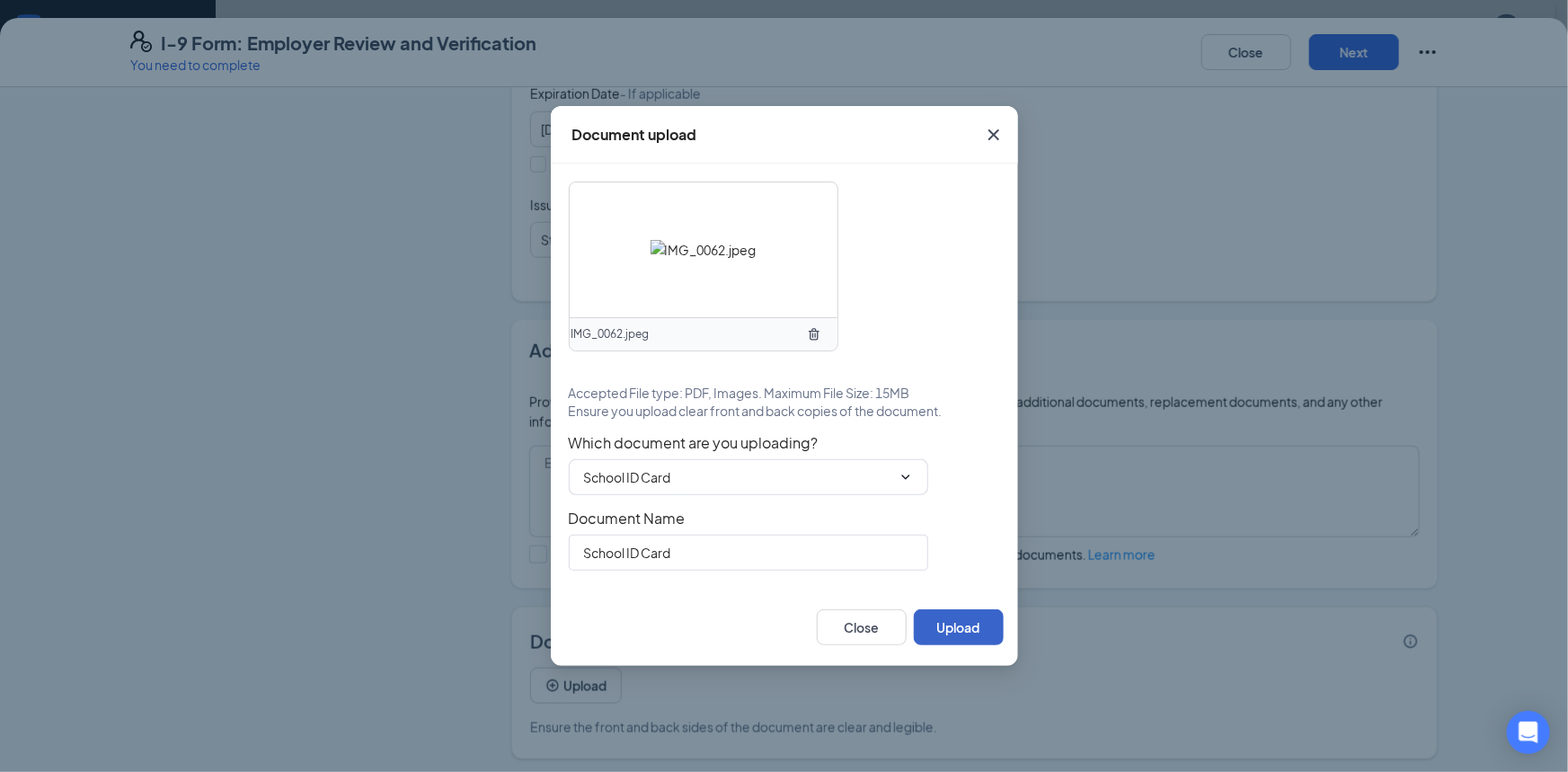
click at [965, 638] on button "Upload" at bounding box center [959, 627] width 89 height 36
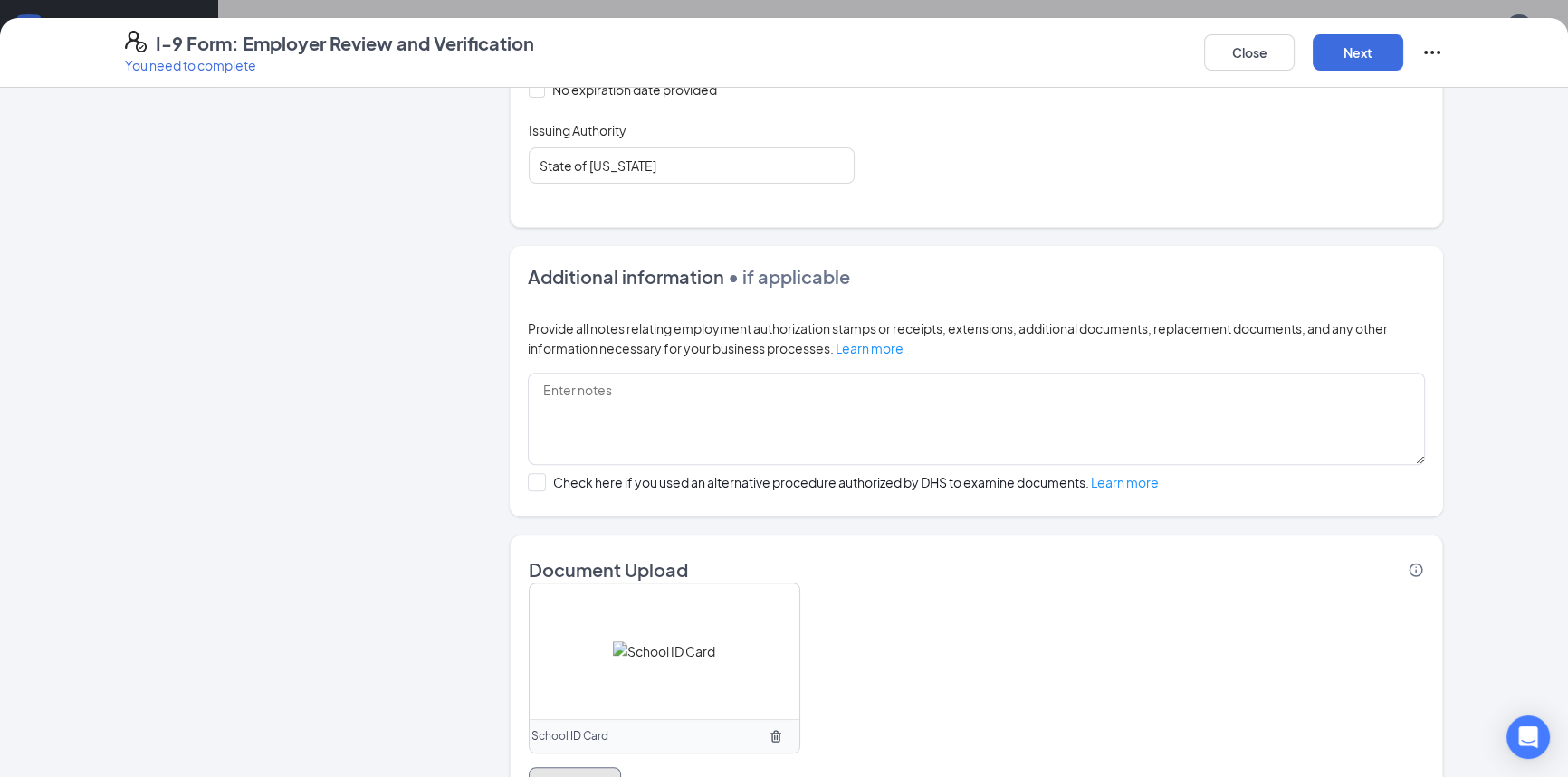
scroll to position [1001, 0]
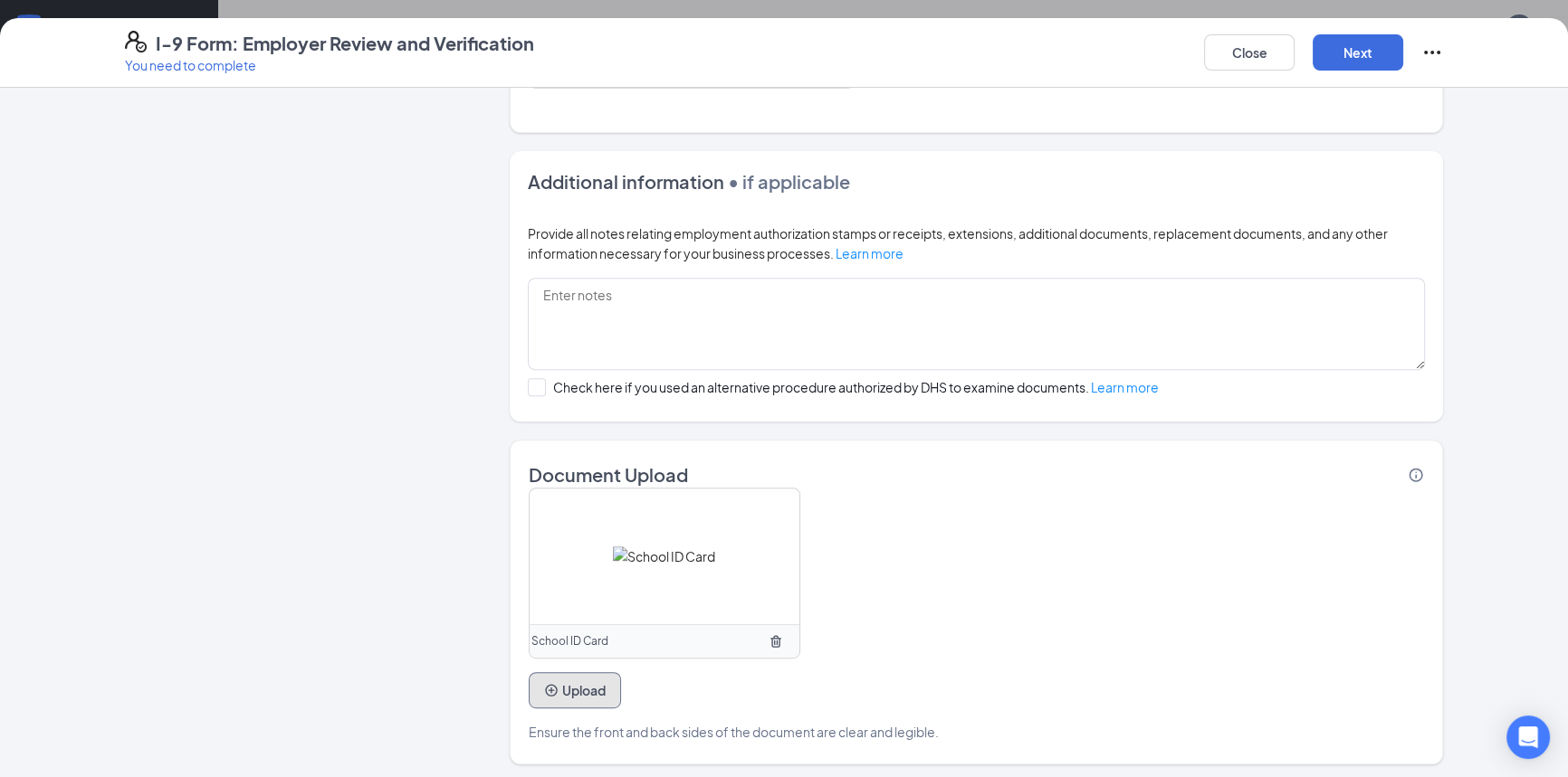
click at [581, 685] on button "Upload" at bounding box center [575, 690] width 92 height 37
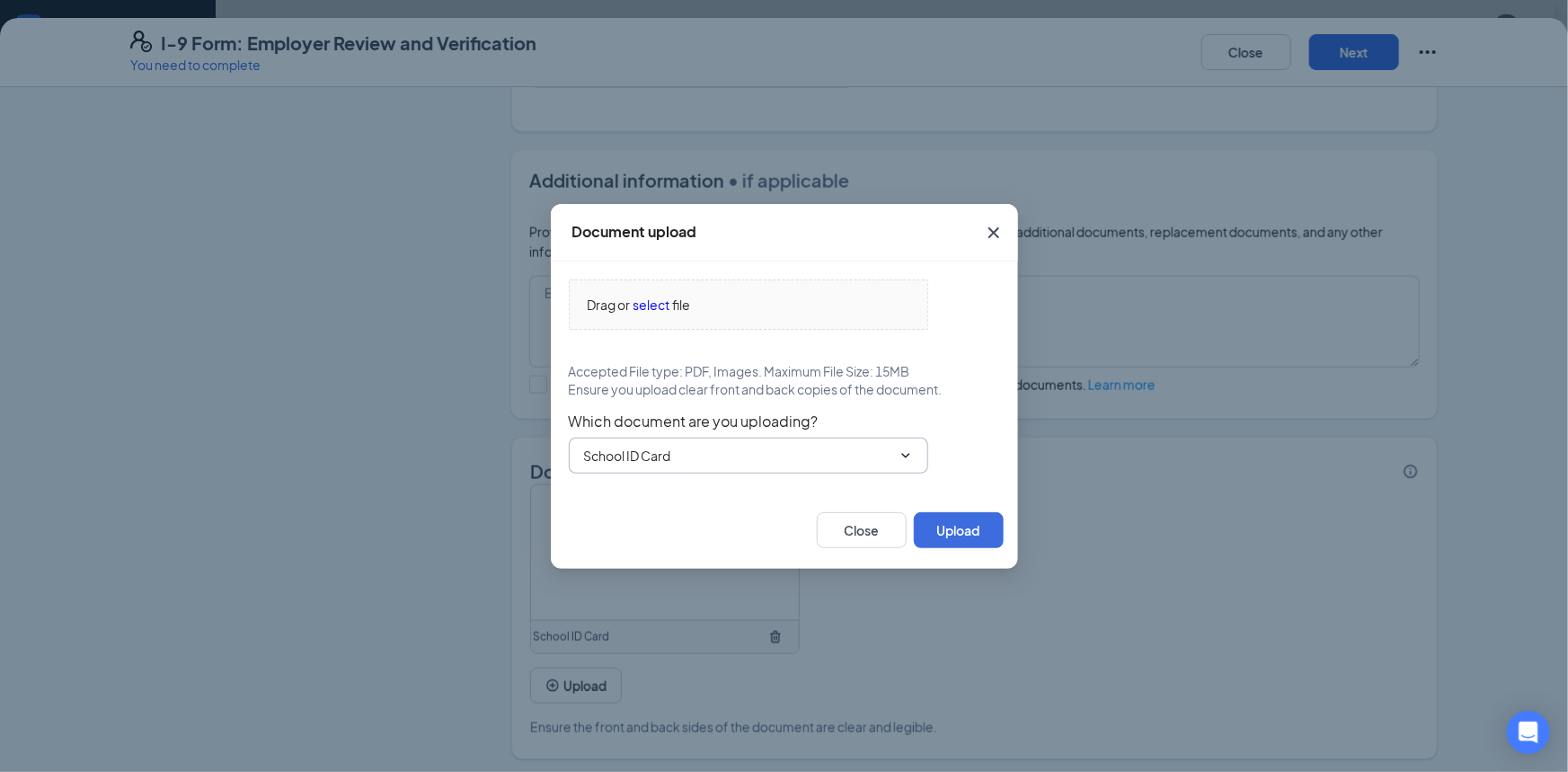
click at [761, 459] on input "School ID Card" at bounding box center [738, 455] width 308 height 20
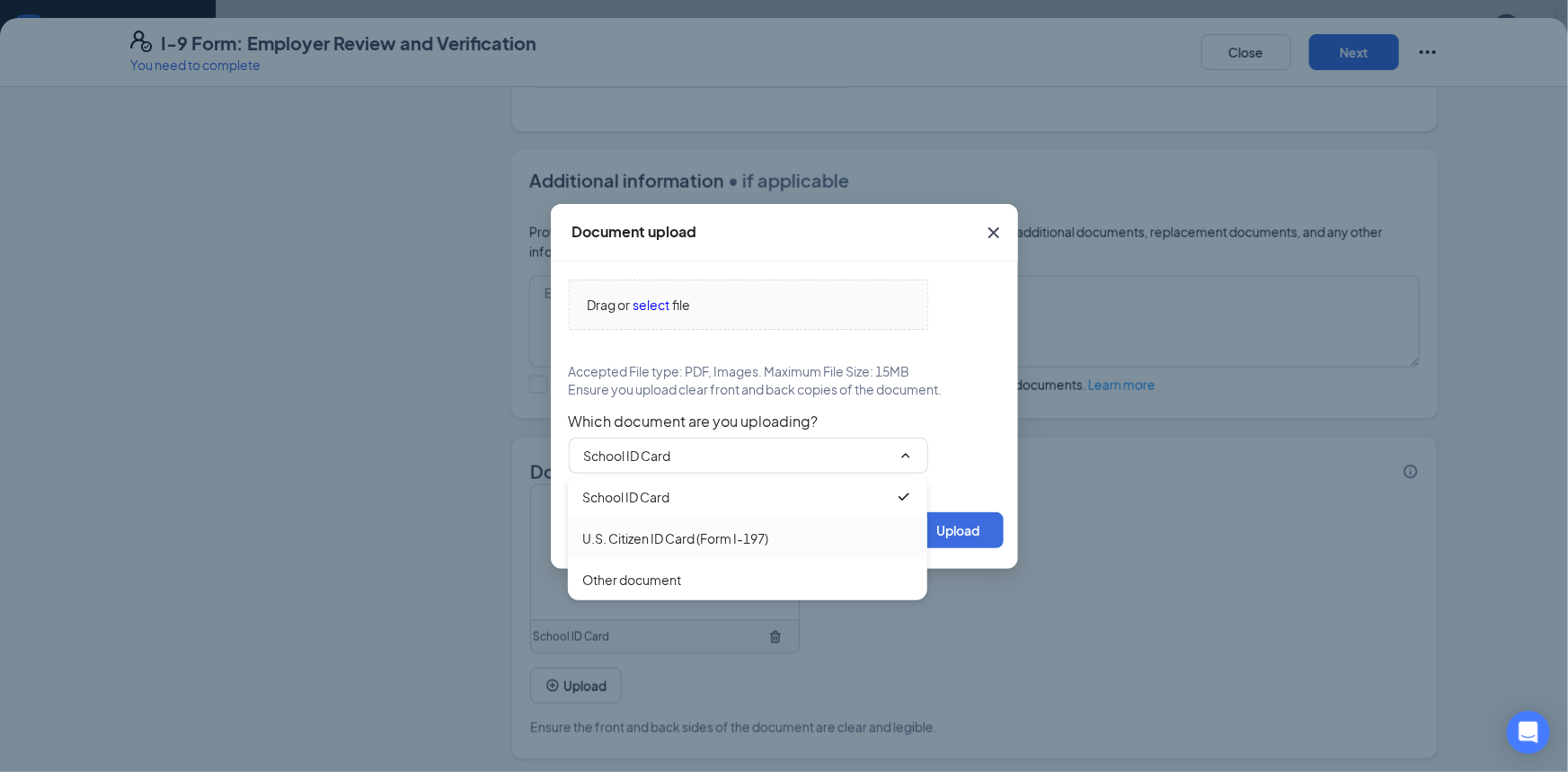
click at [668, 539] on div "U.S. Citizen ID Card (Form I-197)" at bounding box center [676, 538] width 186 height 20
type input "U.S. Citizen ID Card (Form I-197)"
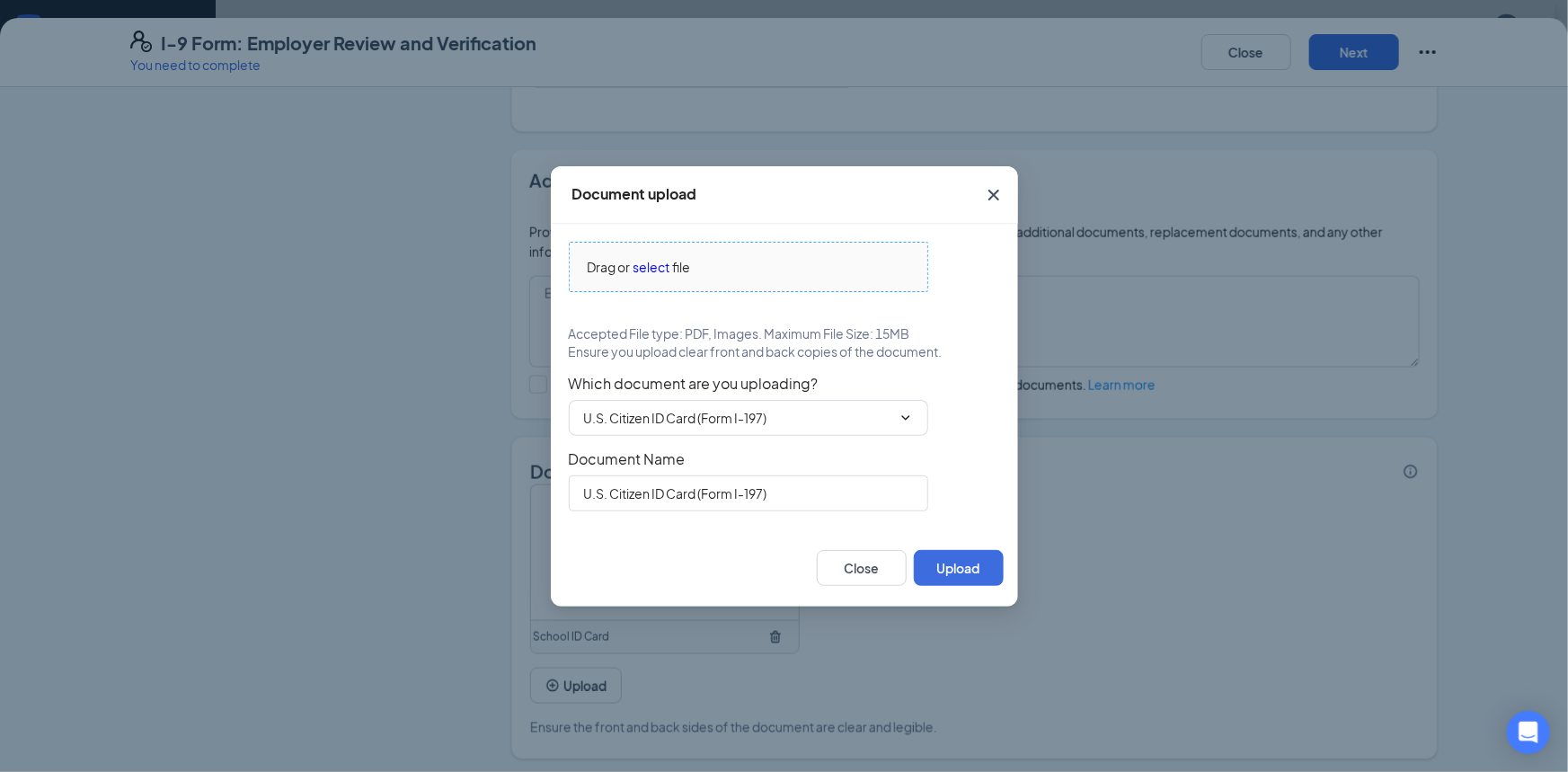
click at [646, 266] on span "select" at bounding box center [653, 267] width 37 height 20
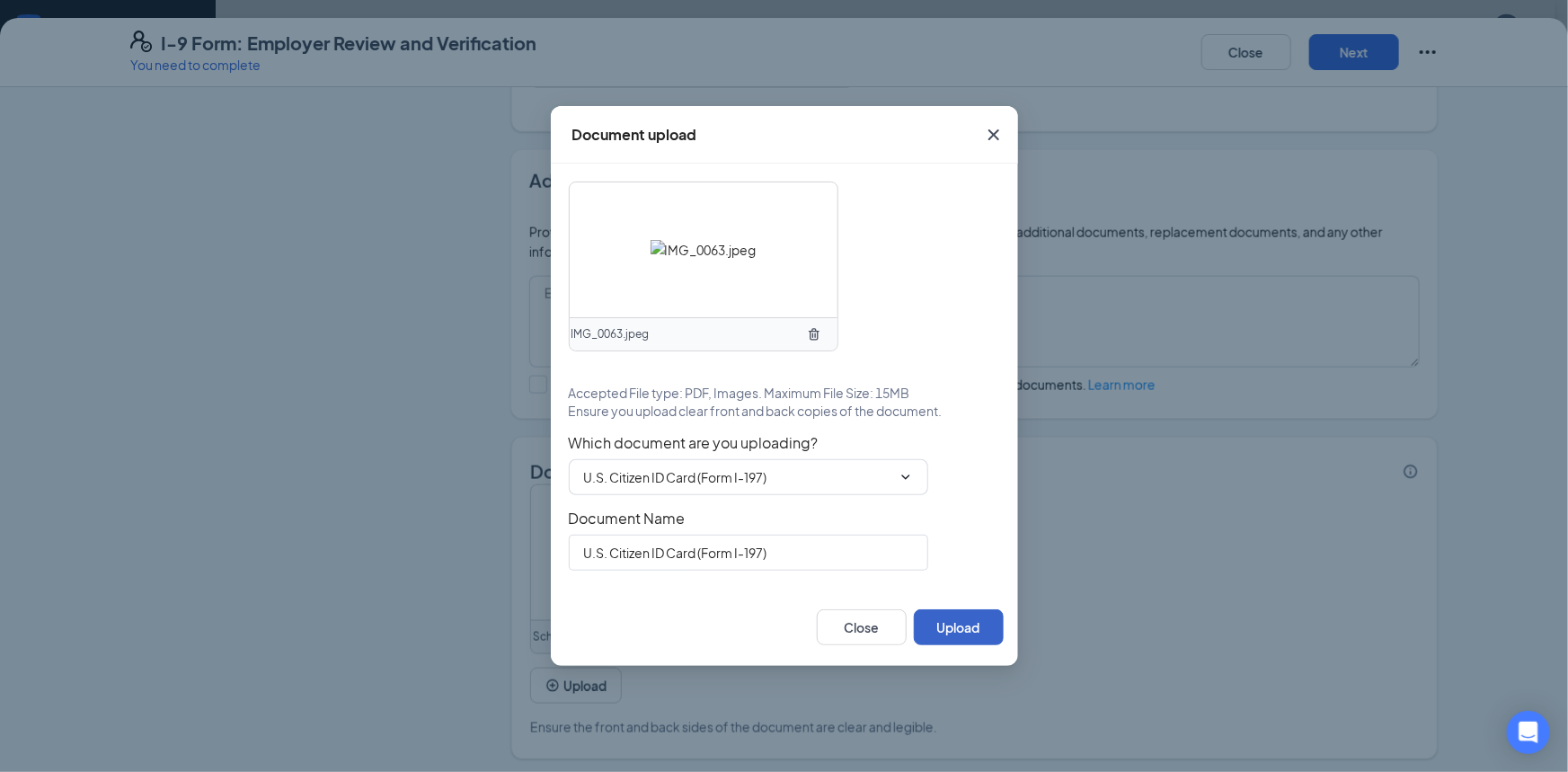
click at [955, 622] on button "Upload" at bounding box center [959, 627] width 89 height 36
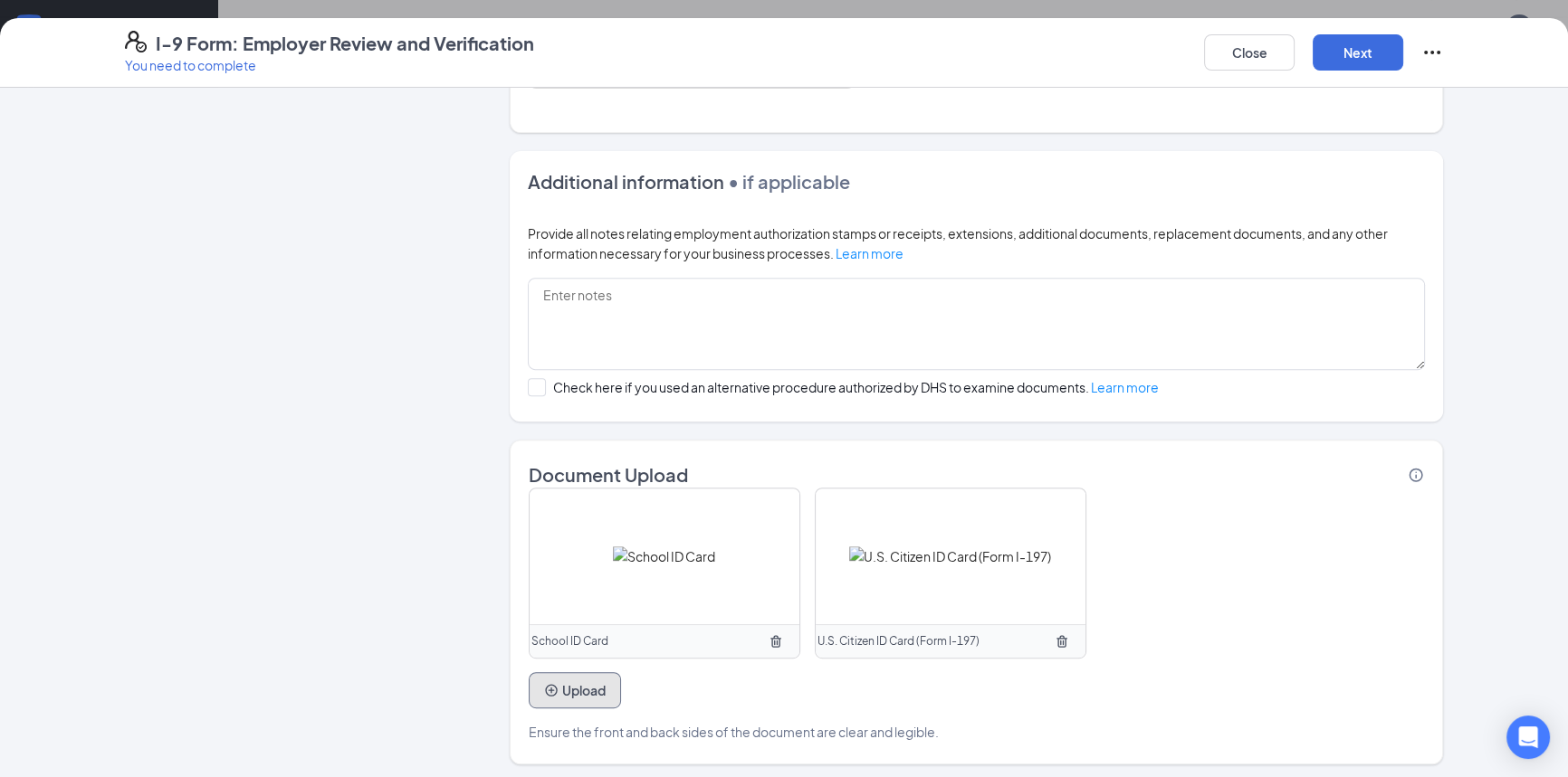
scroll to position [822, 0]
click at [1340, 67] on button "Next" at bounding box center [1358, 53] width 90 height 37
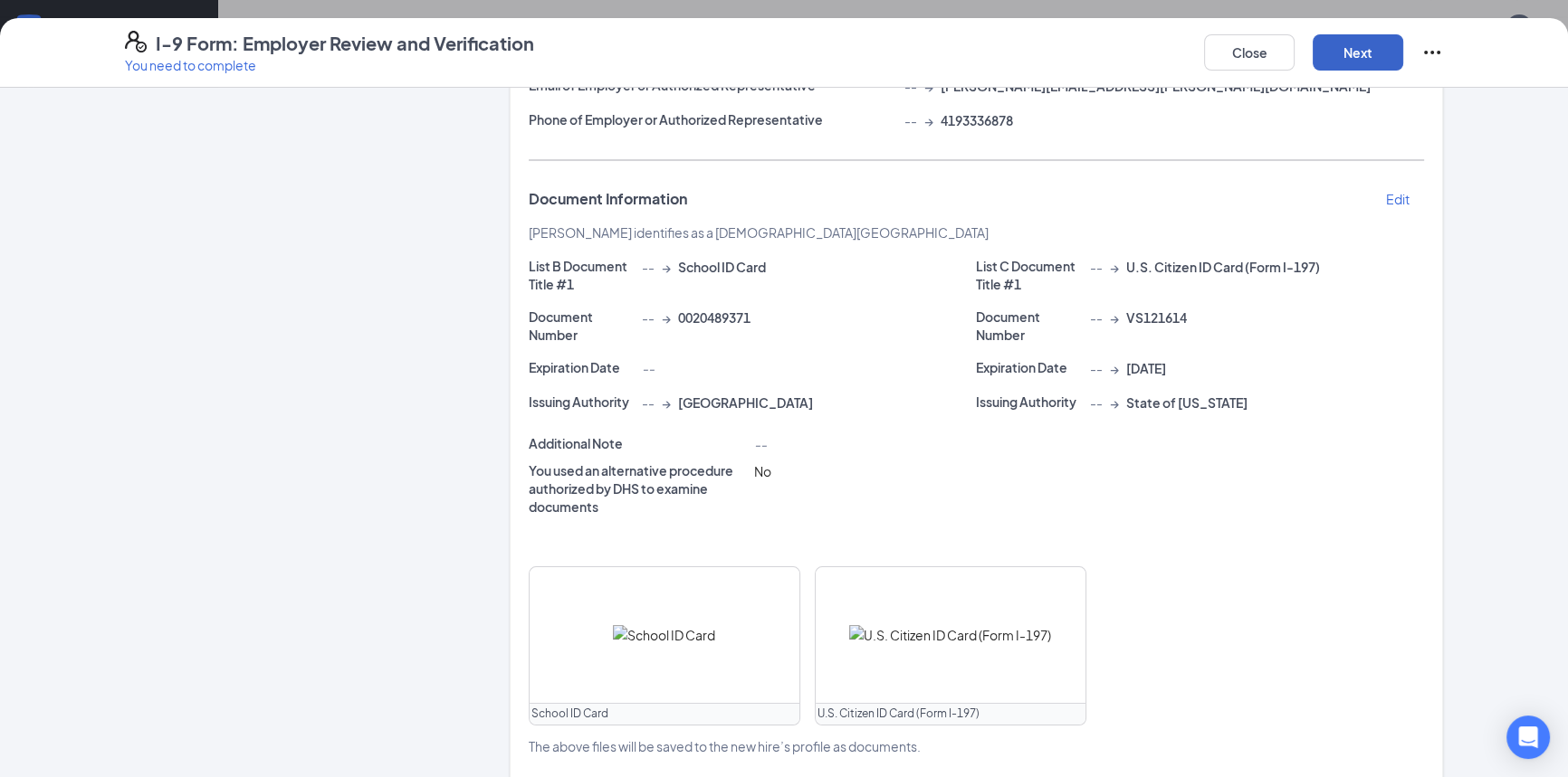
scroll to position [262, 0]
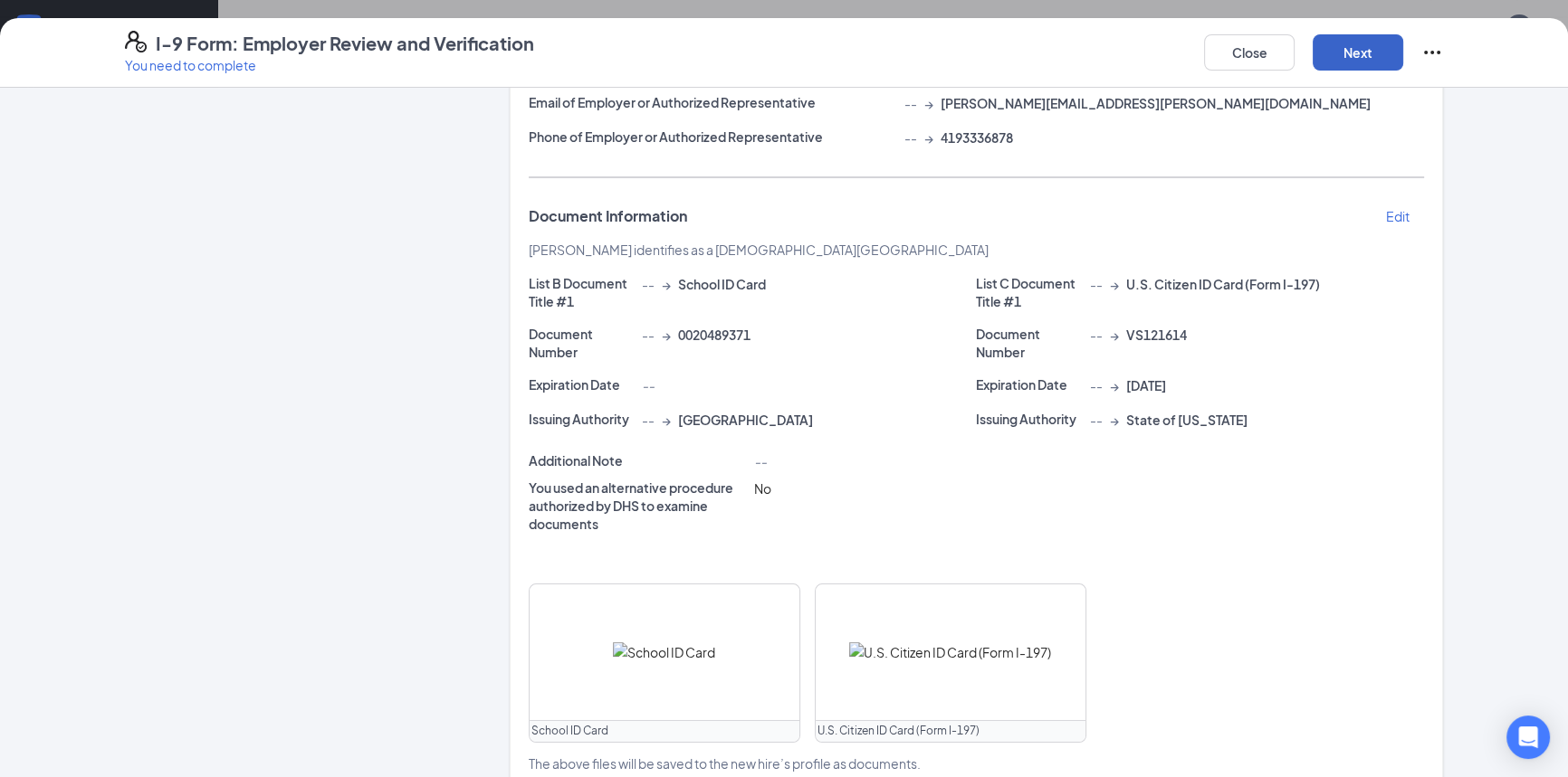
click at [1345, 49] on button "Next" at bounding box center [1358, 53] width 90 height 37
click at [1327, 49] on button "Next" at bounding box center [1358, 53] width 90 height 37
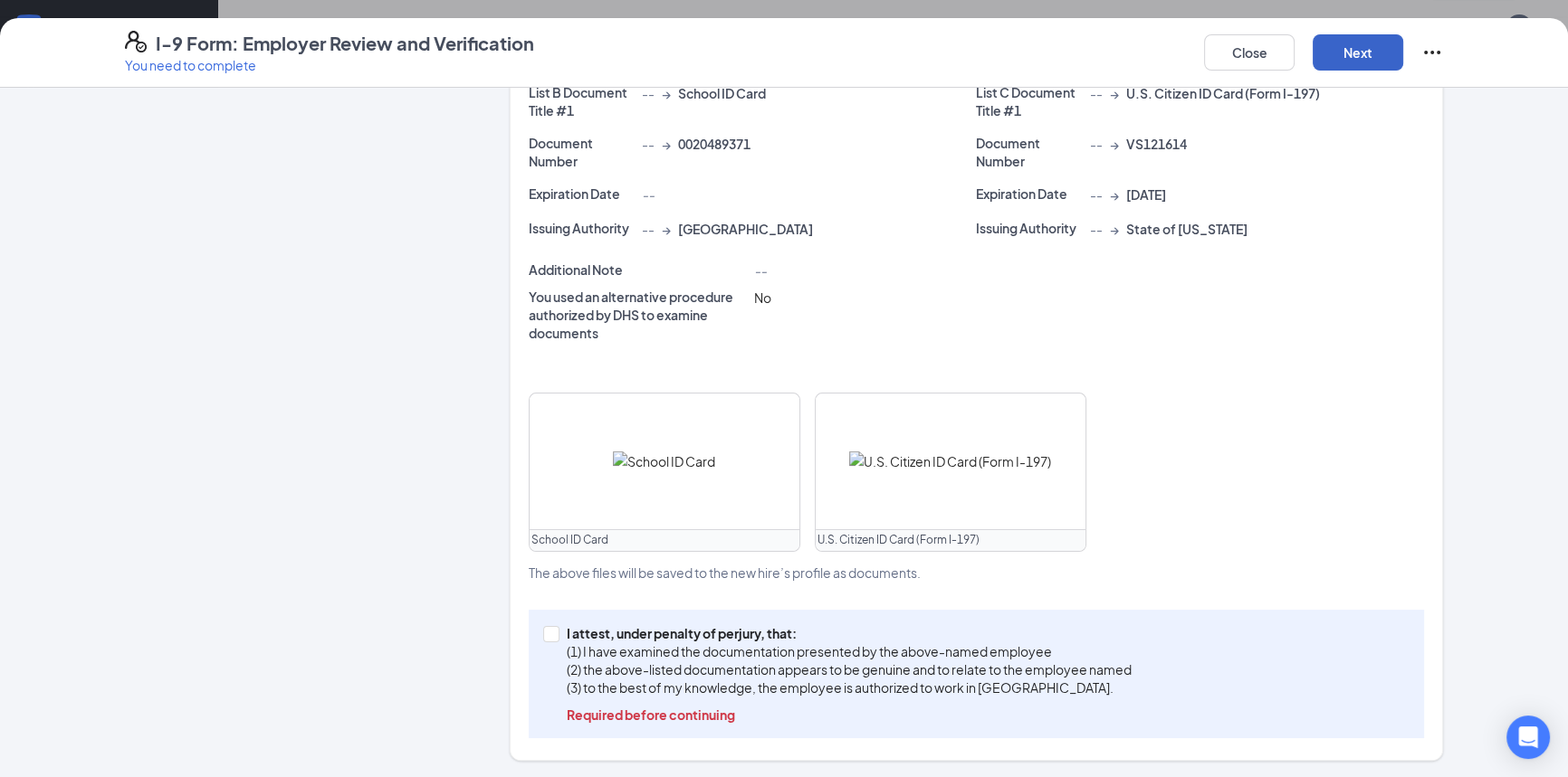
scroll to position [868, 0]
click at [545, 633] on input "I attest, under penalty of perjury, that: (1) I have examined the documentation…" at bounding box center [548, 632] width 12 height 12
checkbox input "true"
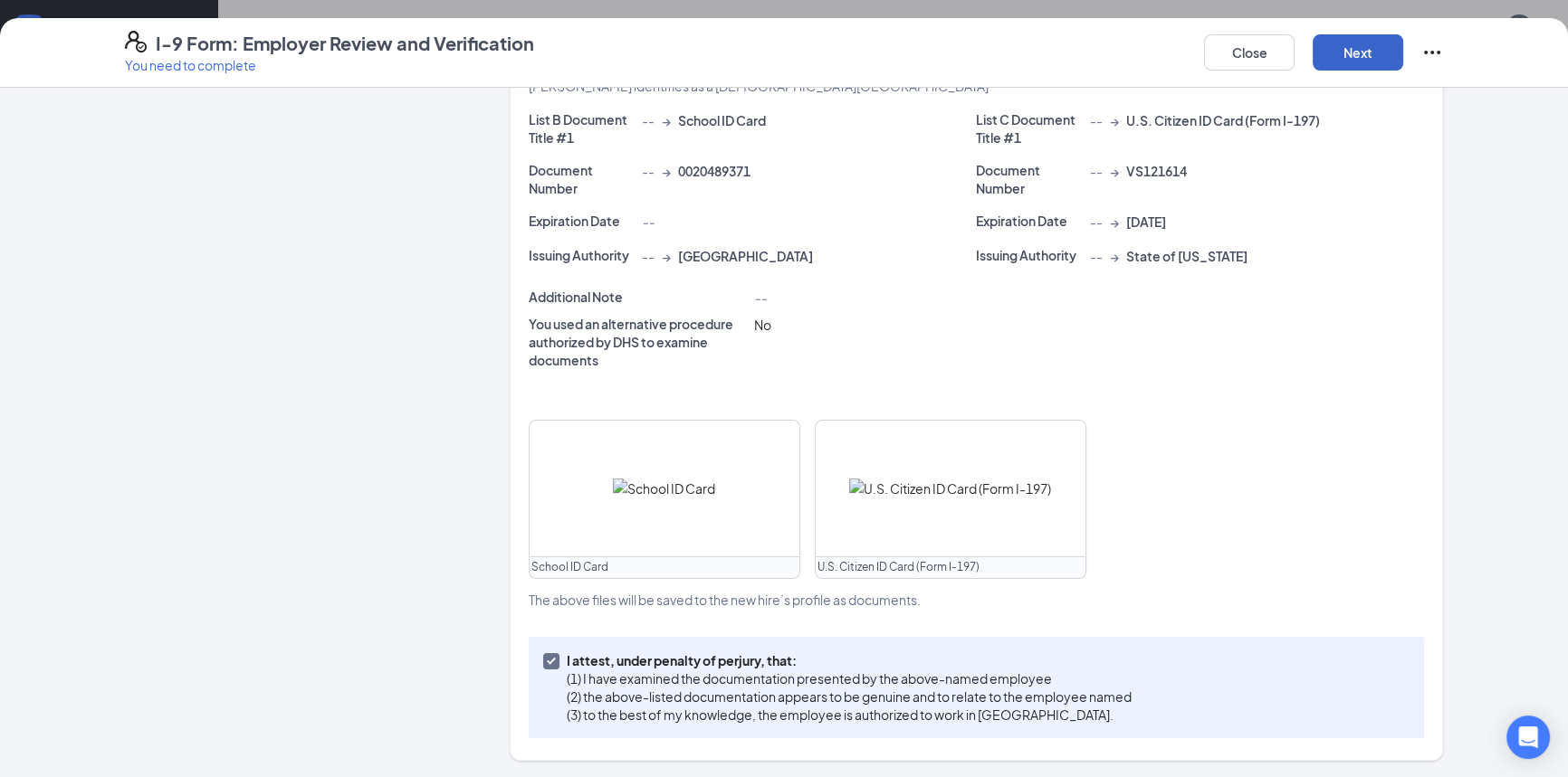
click at [1349, 58] on button "Next" at bounding box center [1358, 53] width 90 height 37
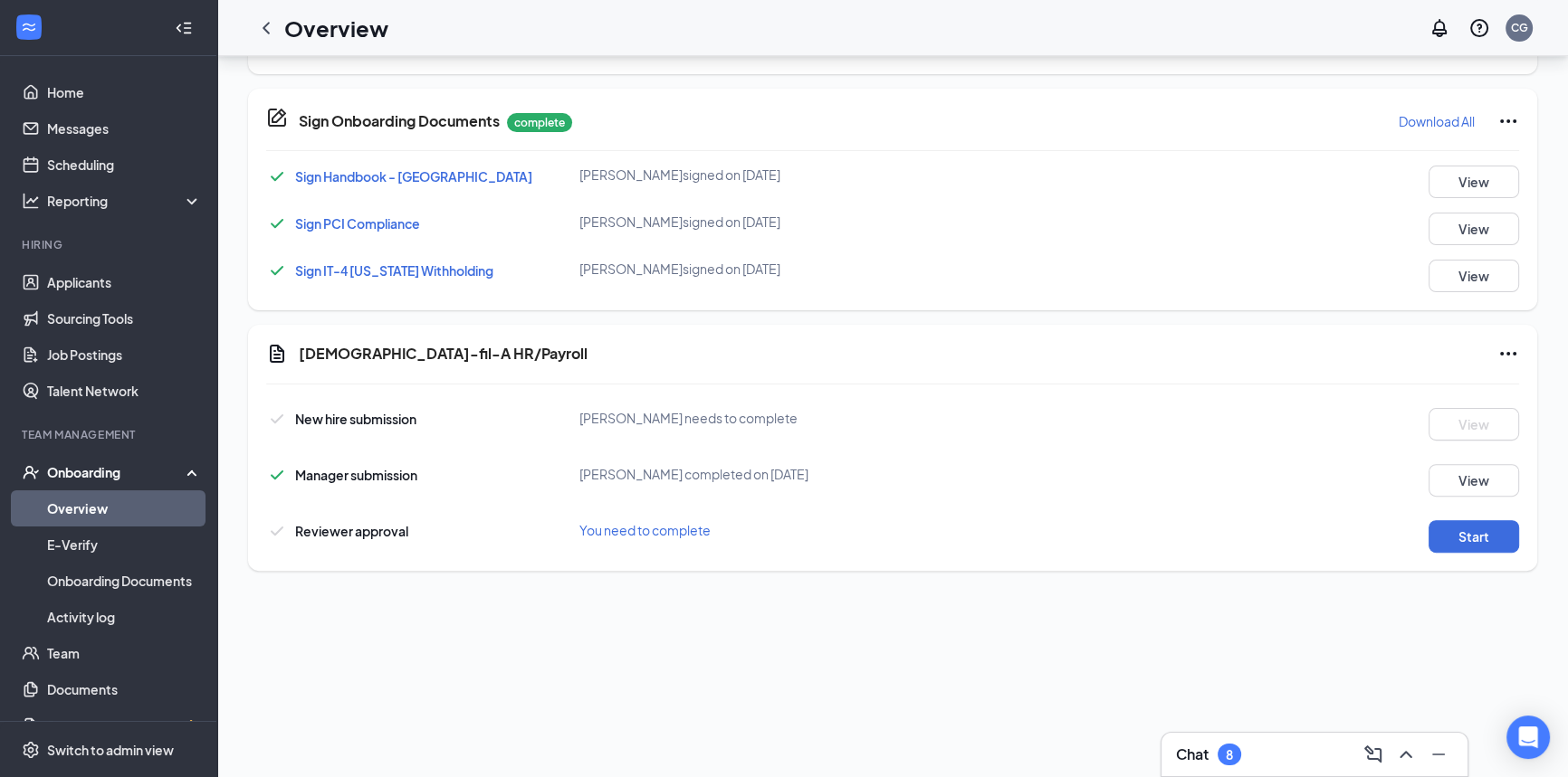
scroll to position [881, 0]
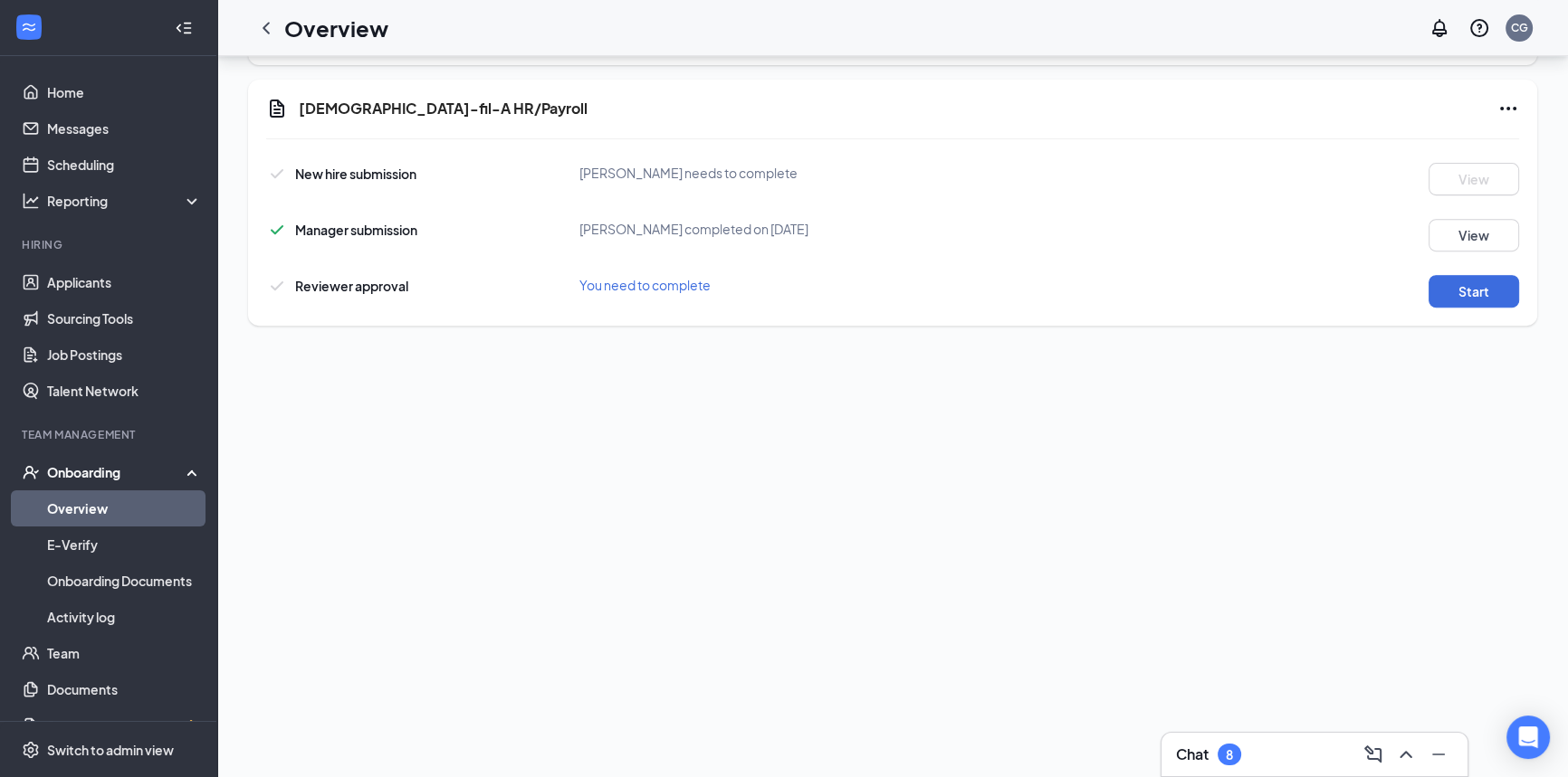
click at [1467, 310] on div "Chick-fil-A HR/Payroll New hire submission Madisyn A Johnson needs to complete …" at bounding box center [892, 203] width 1289 height 246
click at [1456, 293] on button "Start" at bounding box center [1473, 291] width 90 height 33
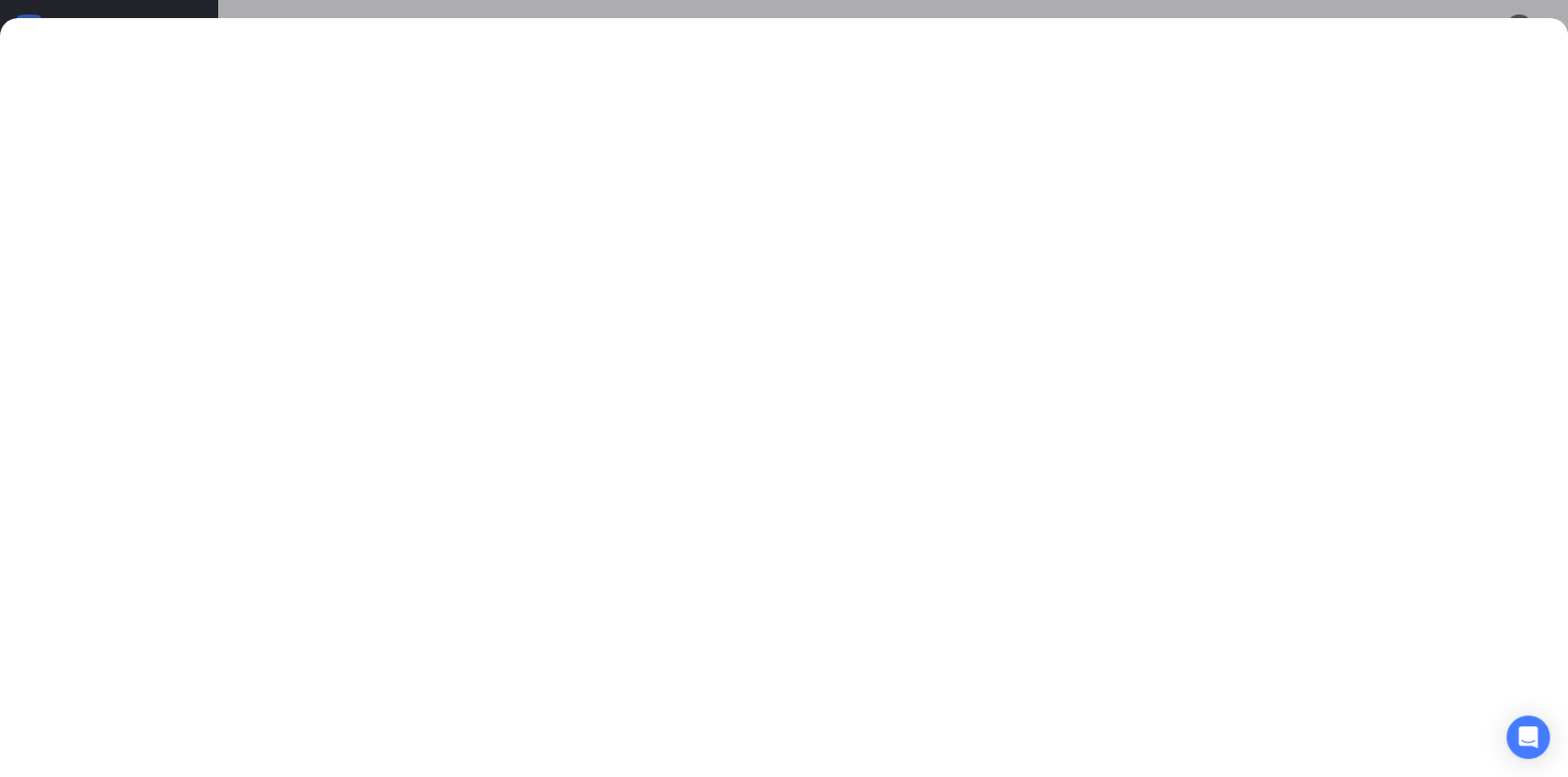
click at [785, 1] on div at bounding box center [784, 388] width 1568 height 777
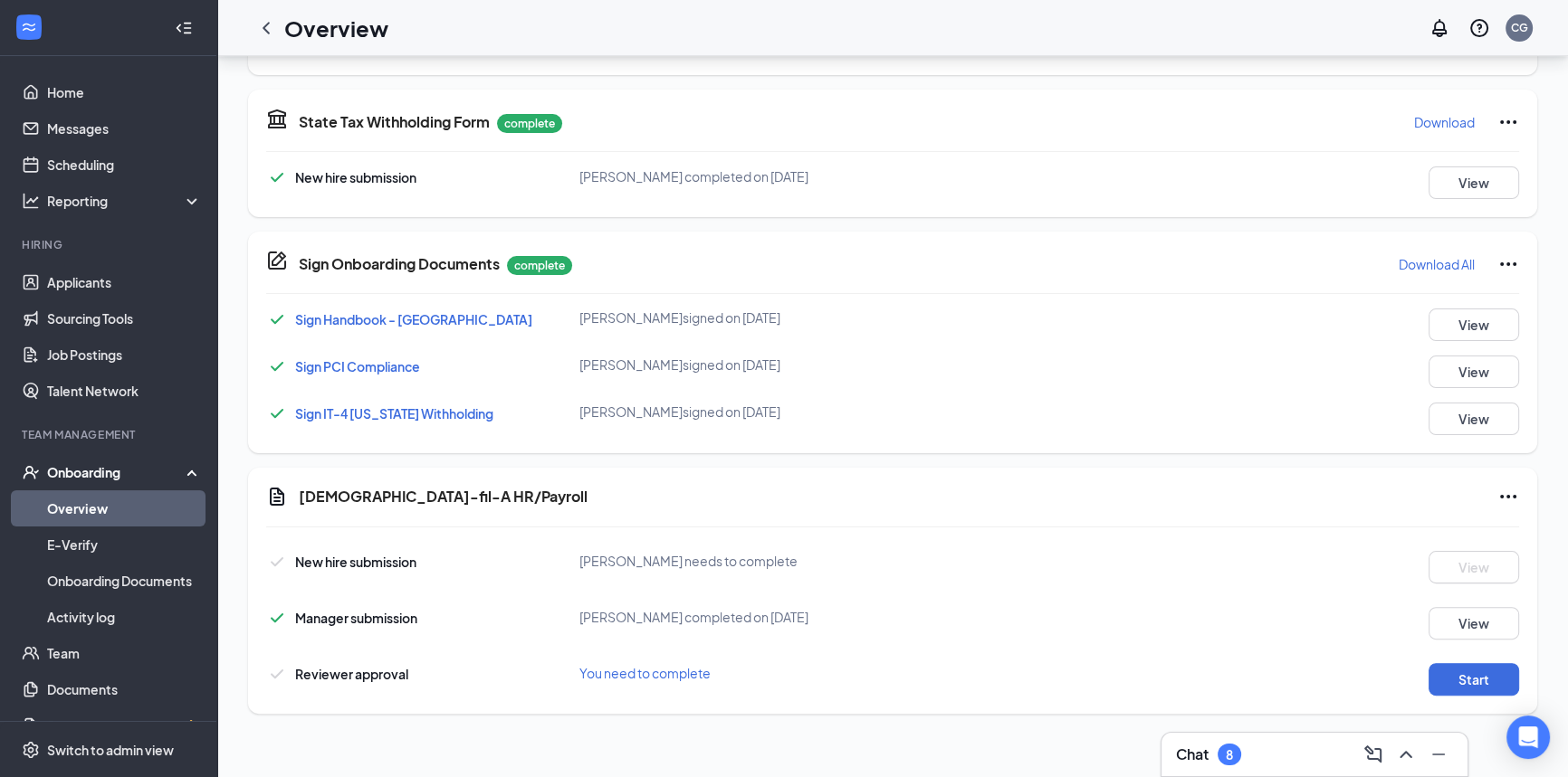
scroll to position [7, 0]
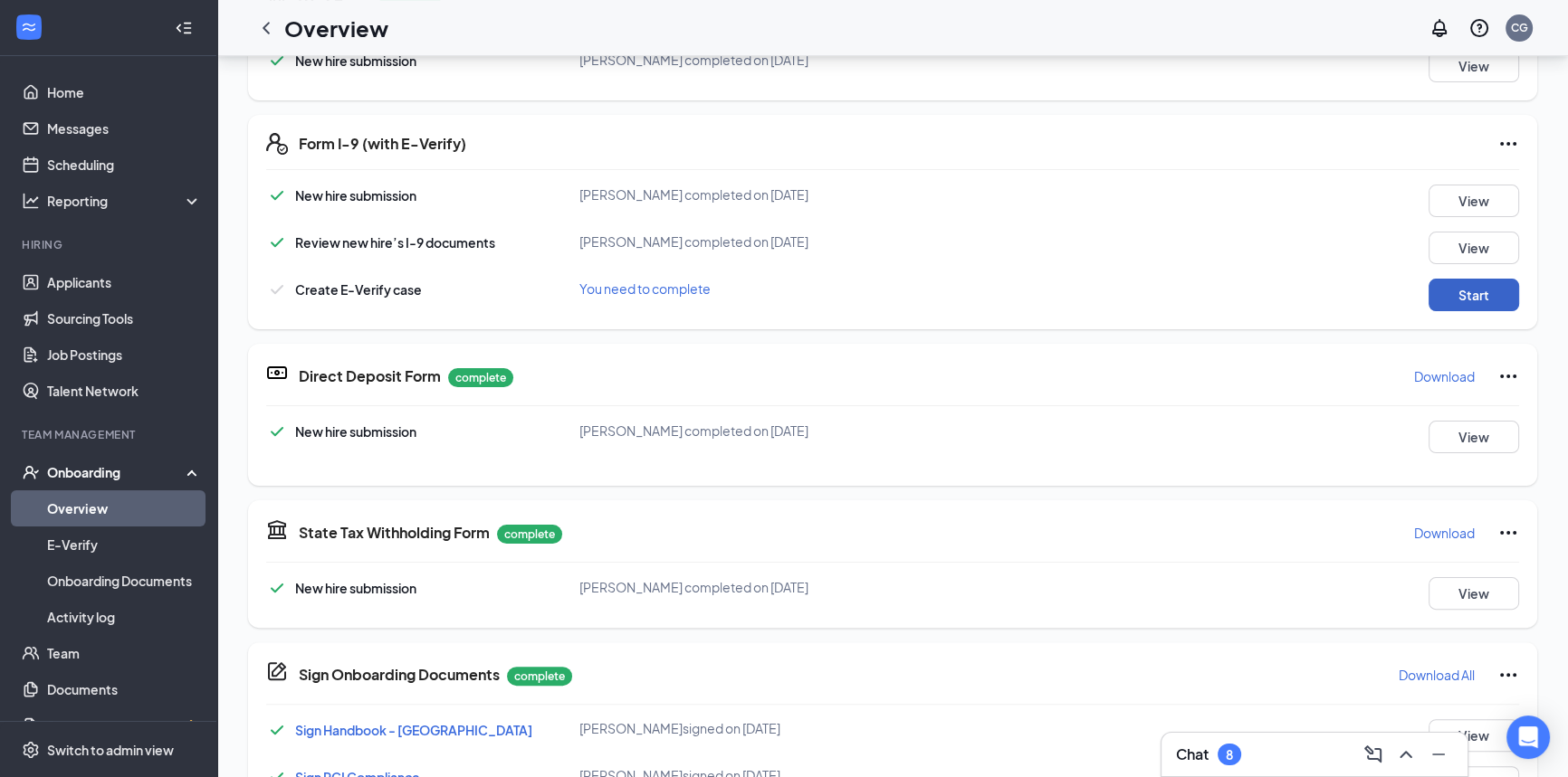
click at [1467, 291] on button "Start" at bounding box center [1473, 295] width 90 height 33
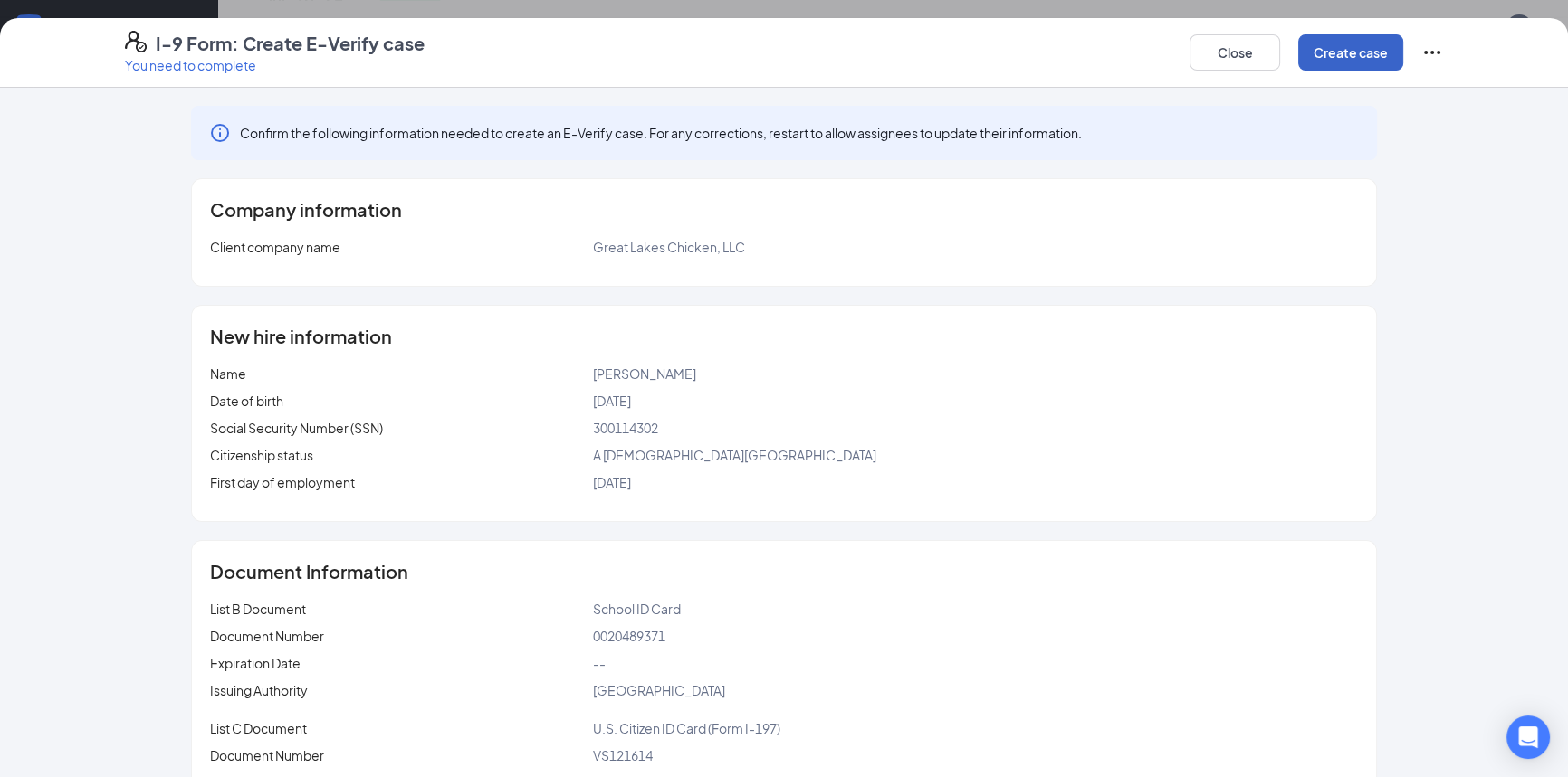
click at [1335, 53] on button "Create case" at bounding box center [1351, 53] width 105 height 37
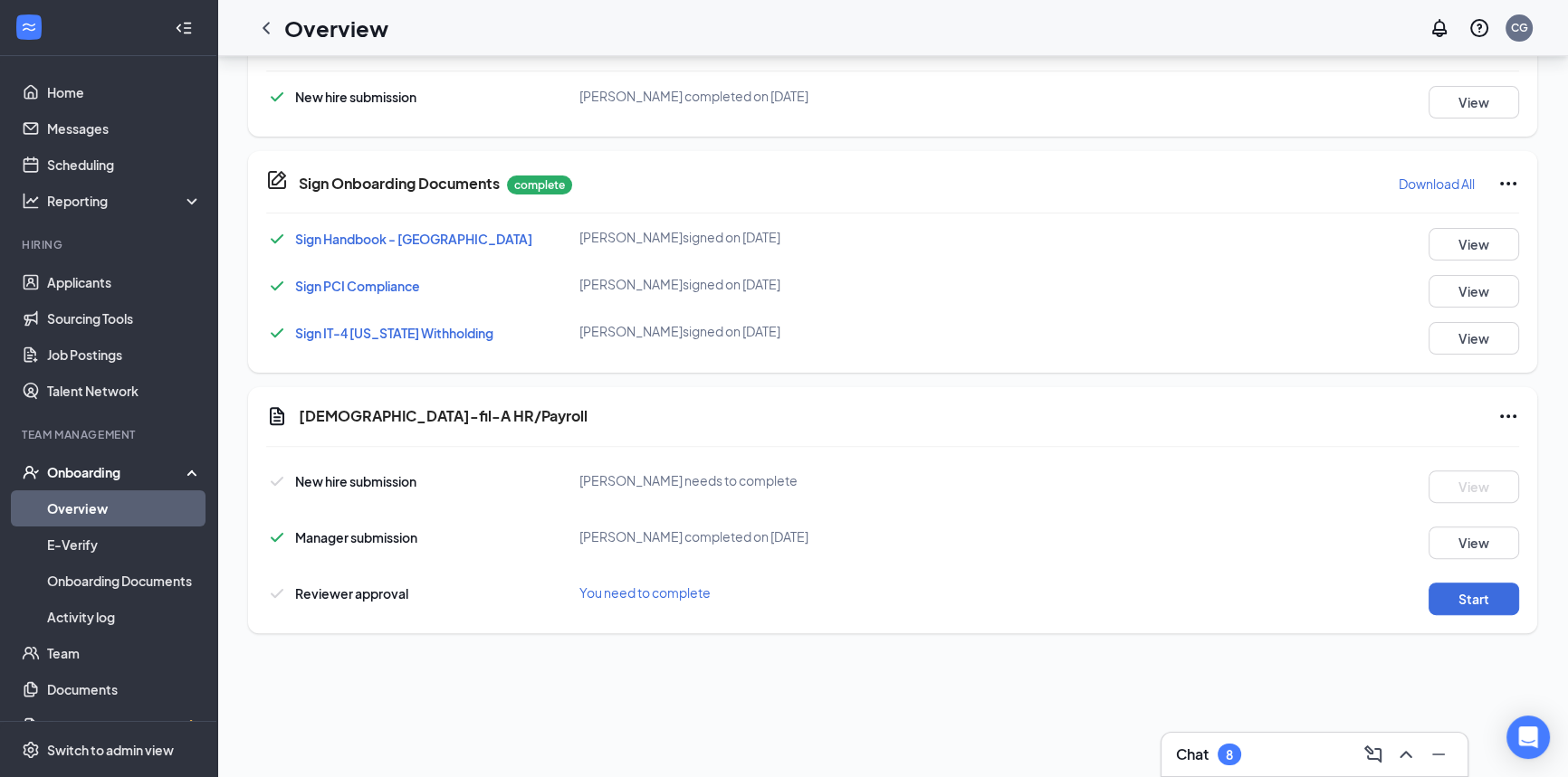
scroll to position [822, 0]
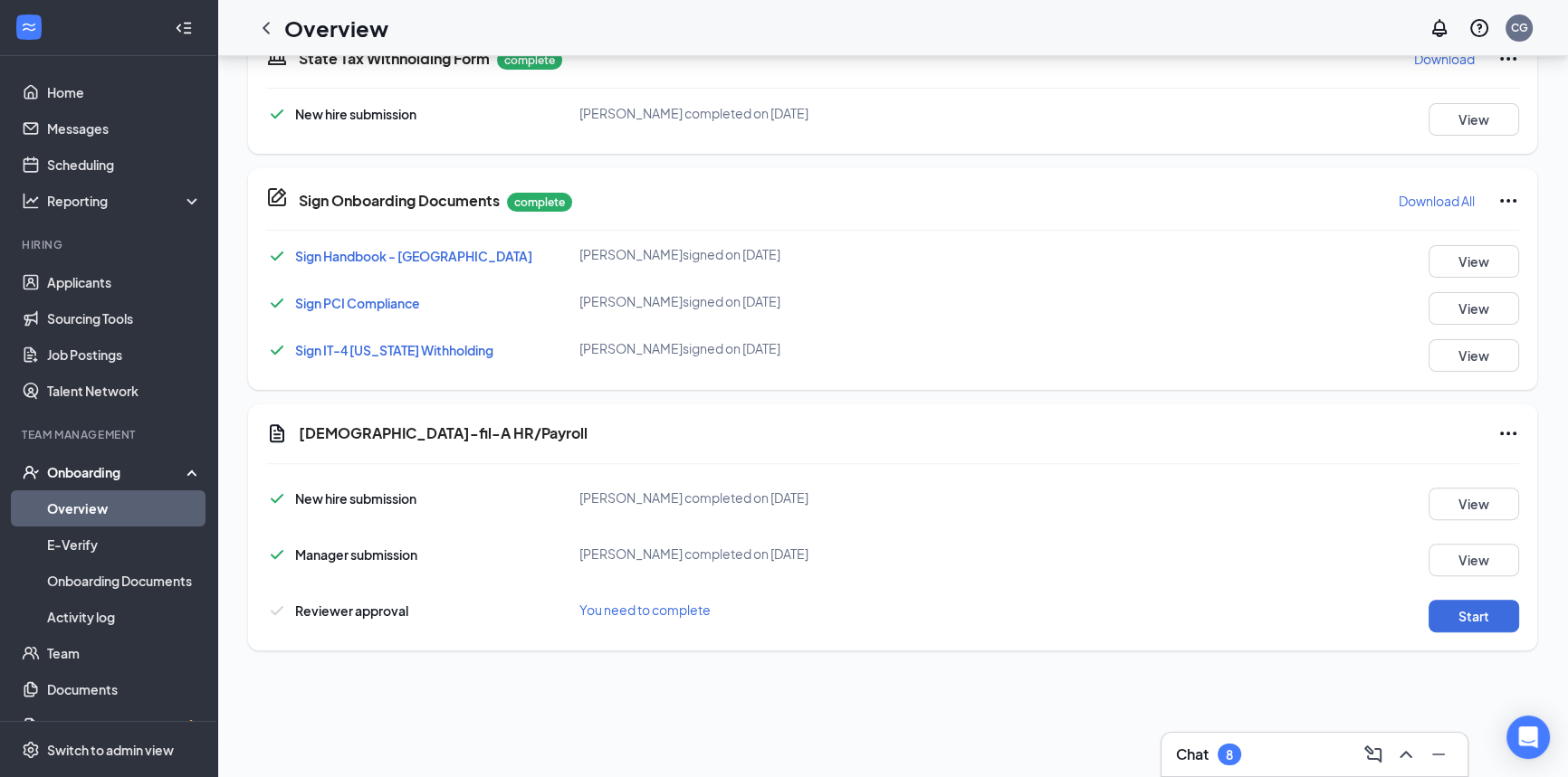
scroll to position [822, 0]
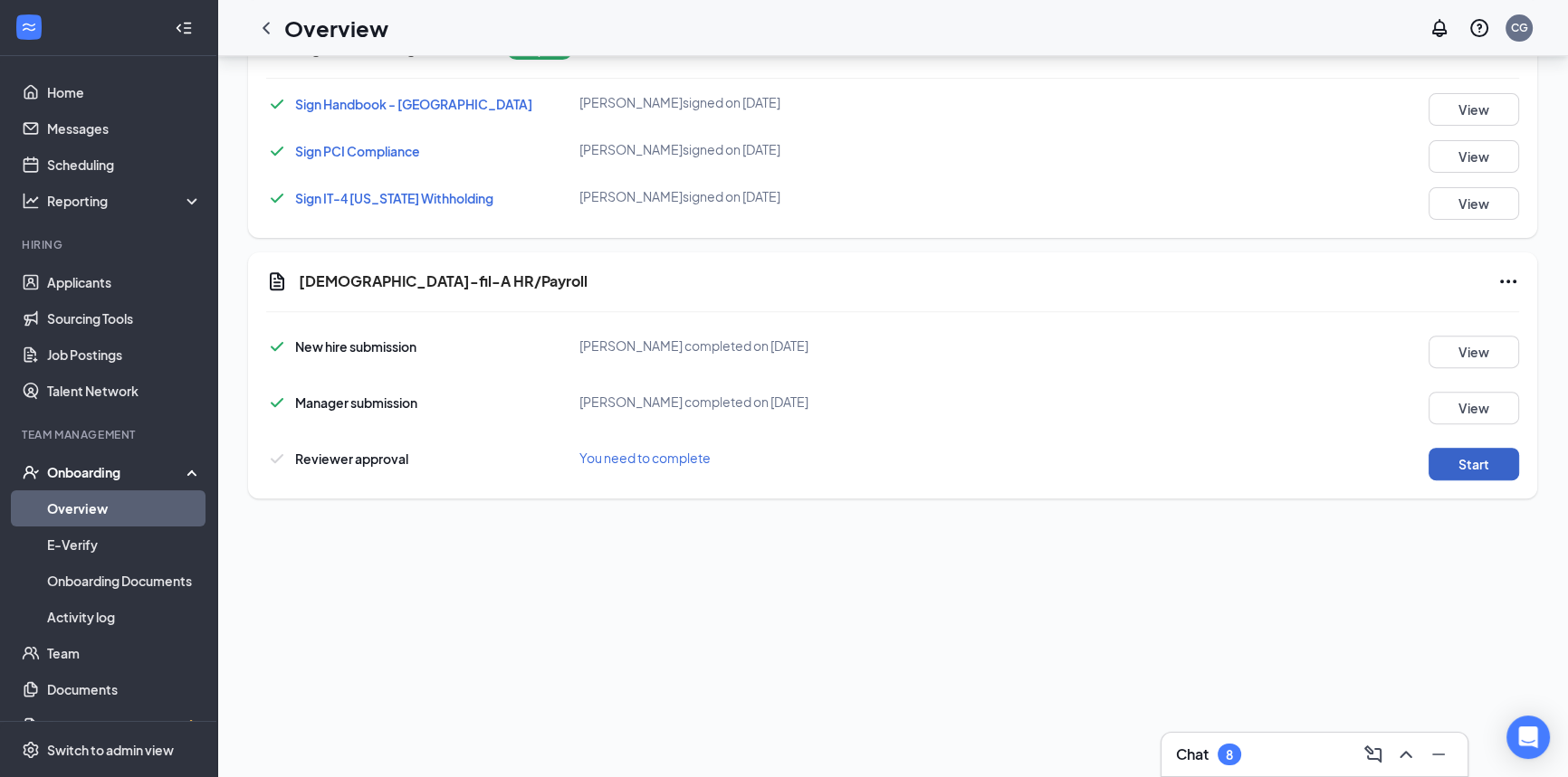
click at [1442, 450] on button "Start" at bounding box center [1473, 464] width 90 height 33
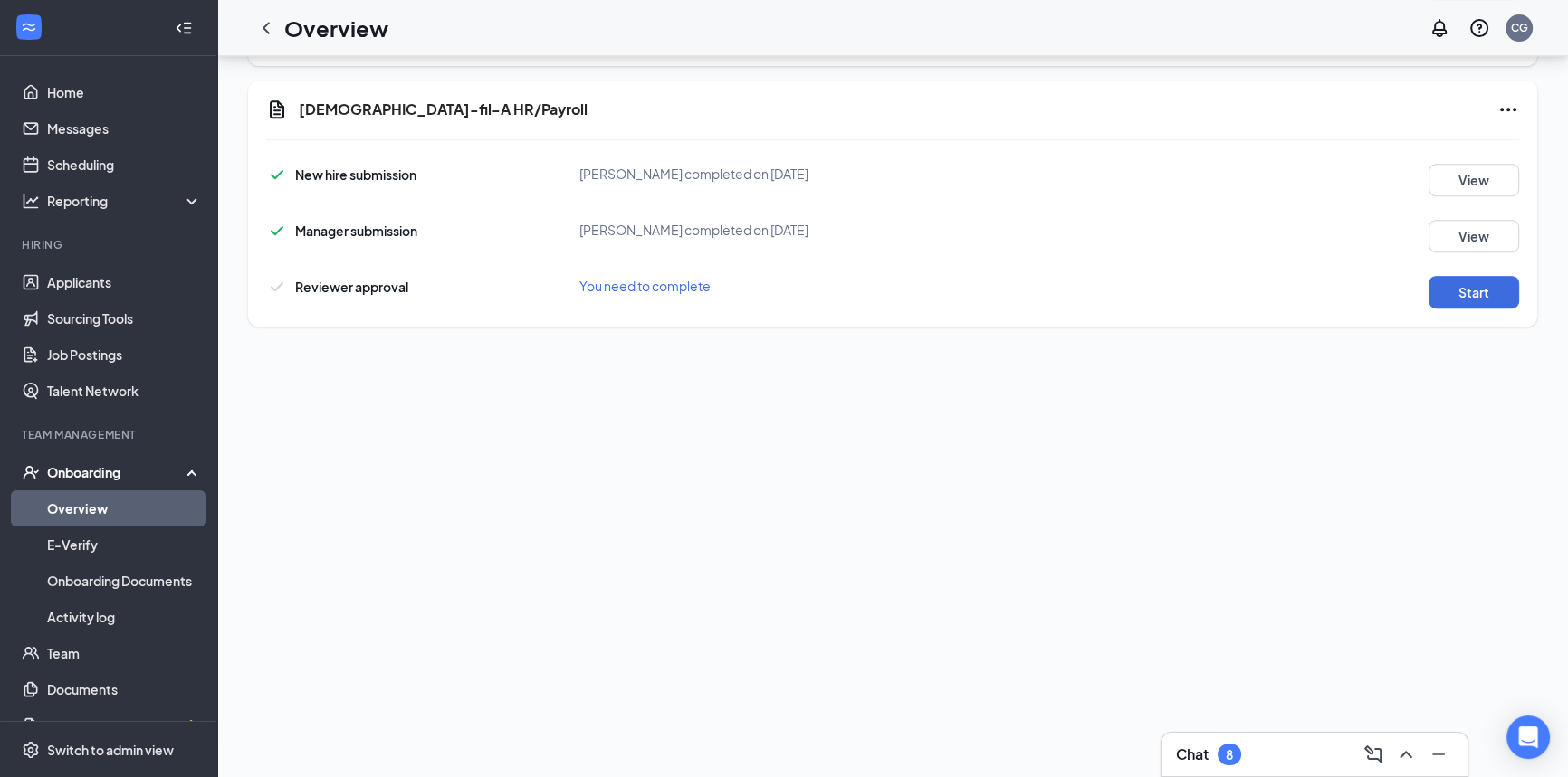
scroll to position [996, 0]
click at [1445, 283] on button "Start" at bounding box center [1473, 291] width 90 height 33
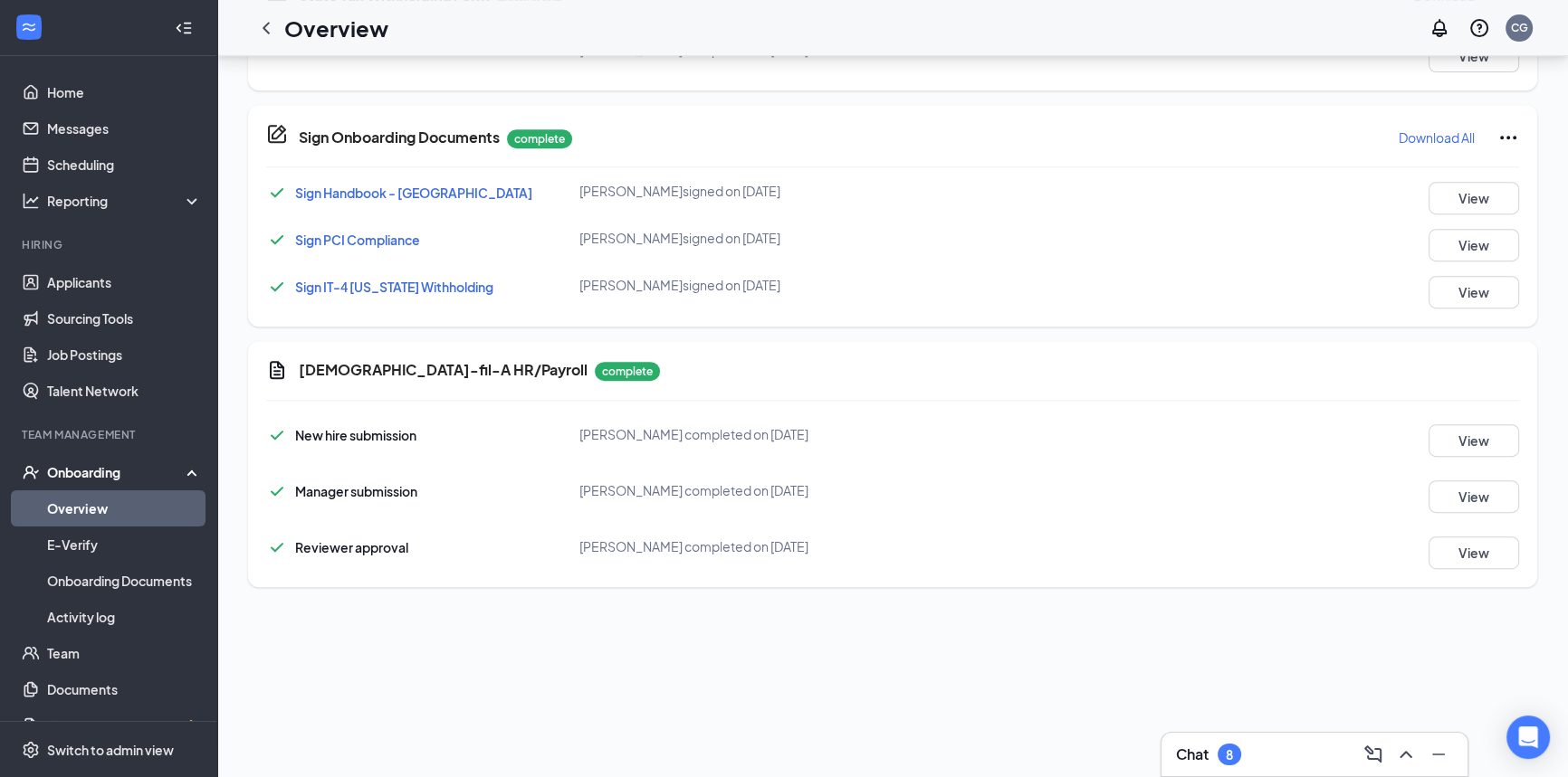
scroll to position [88, 0]
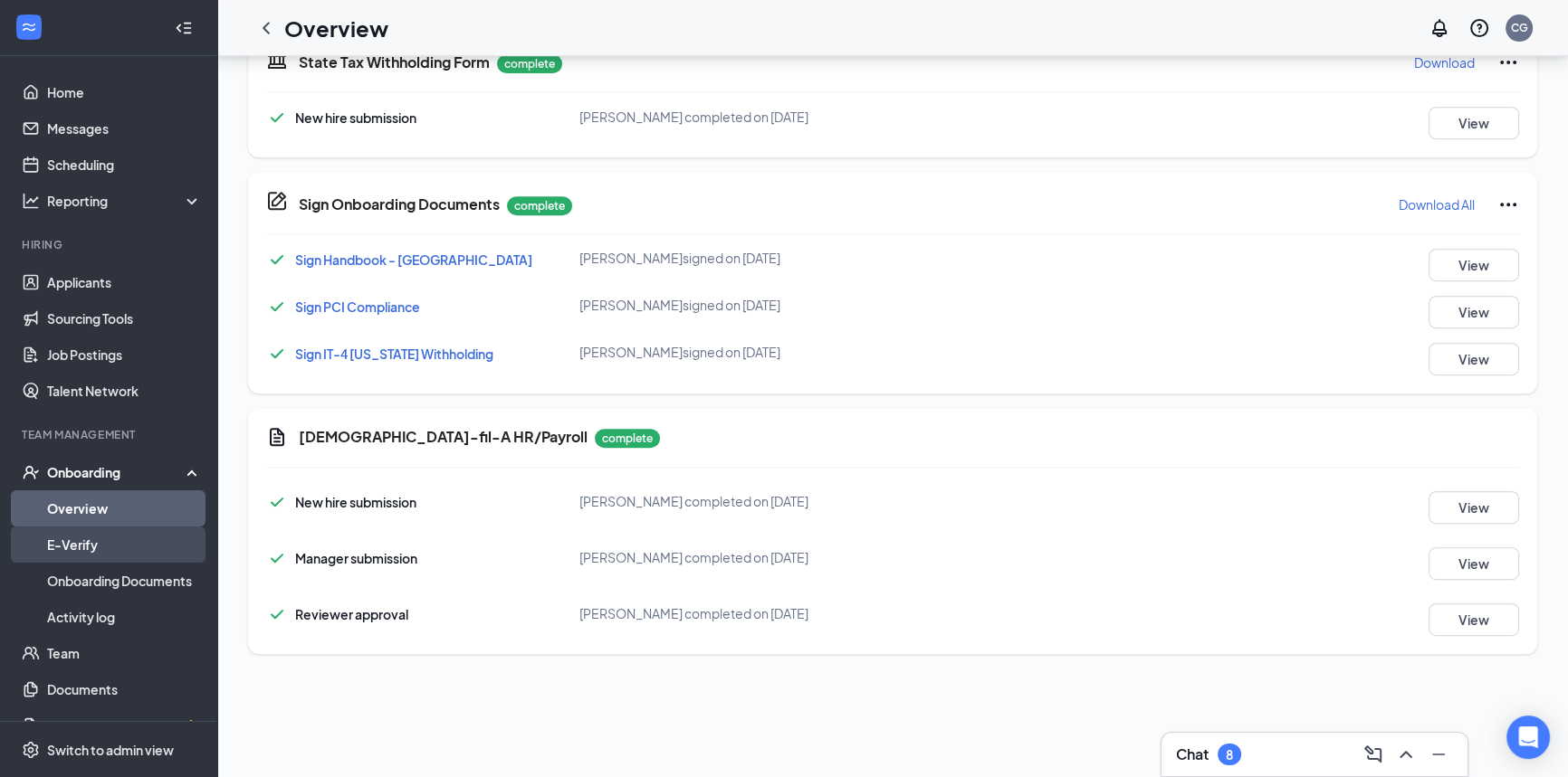
click at [101, 544] on link "E-Verify" at bounding box center [124, 544] width 155 height 37
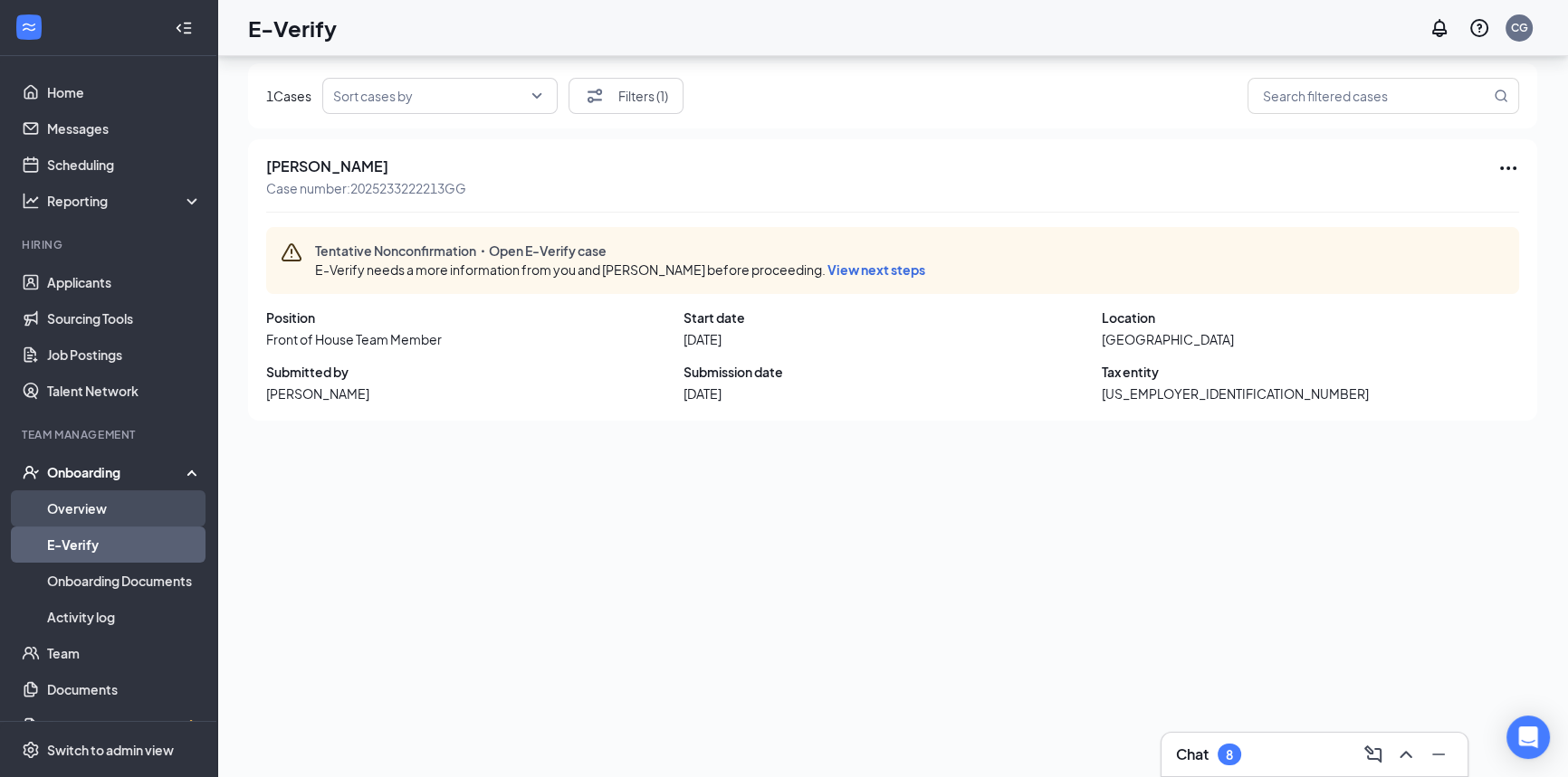
click at [99, 515] on link "Overview" at bounding box center [124, 509] width 155 height 37
